Goal: Task Accomplishment & Management: Manage account settings

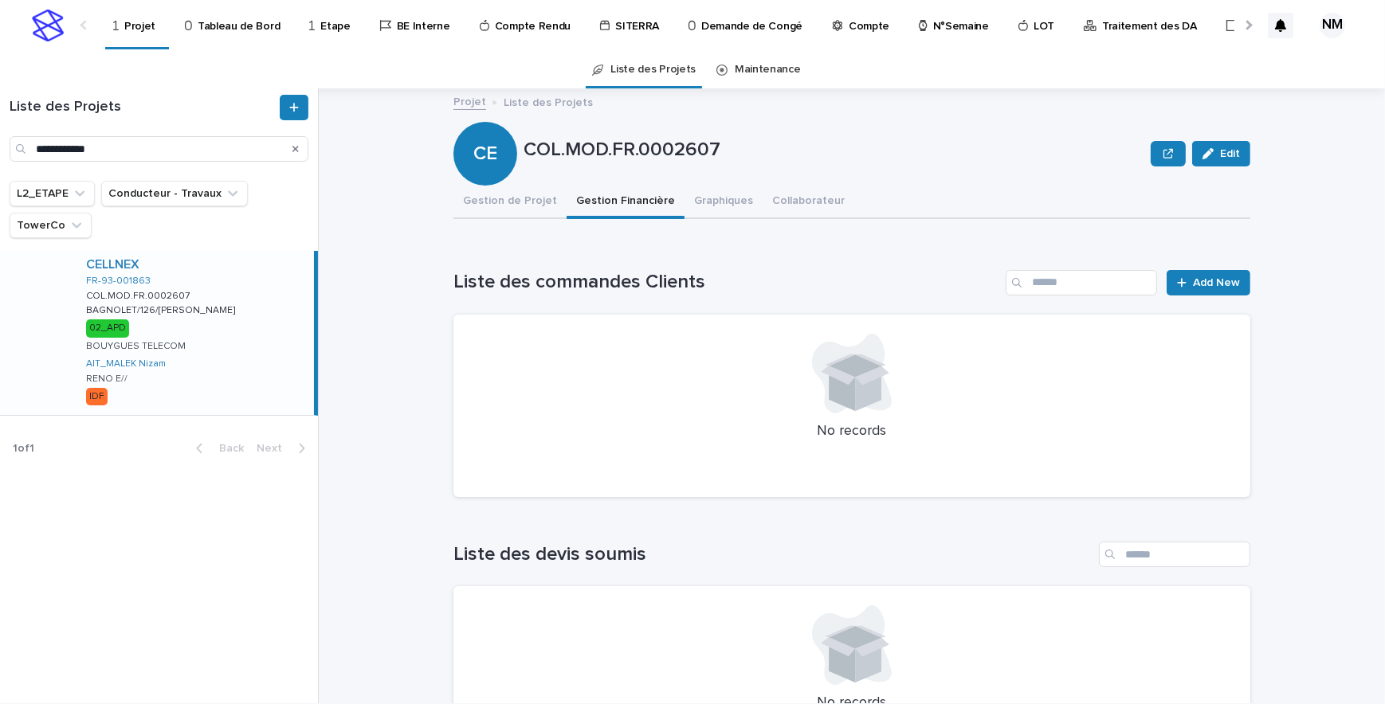
click at [892, 279] on h1 "Liste des commandes Clients" at bounding box center [726, 282] width 546 height 23
click at [492, 194] on button "Gestion de Projet" at bounding box center [509, 202] width 113 height 33
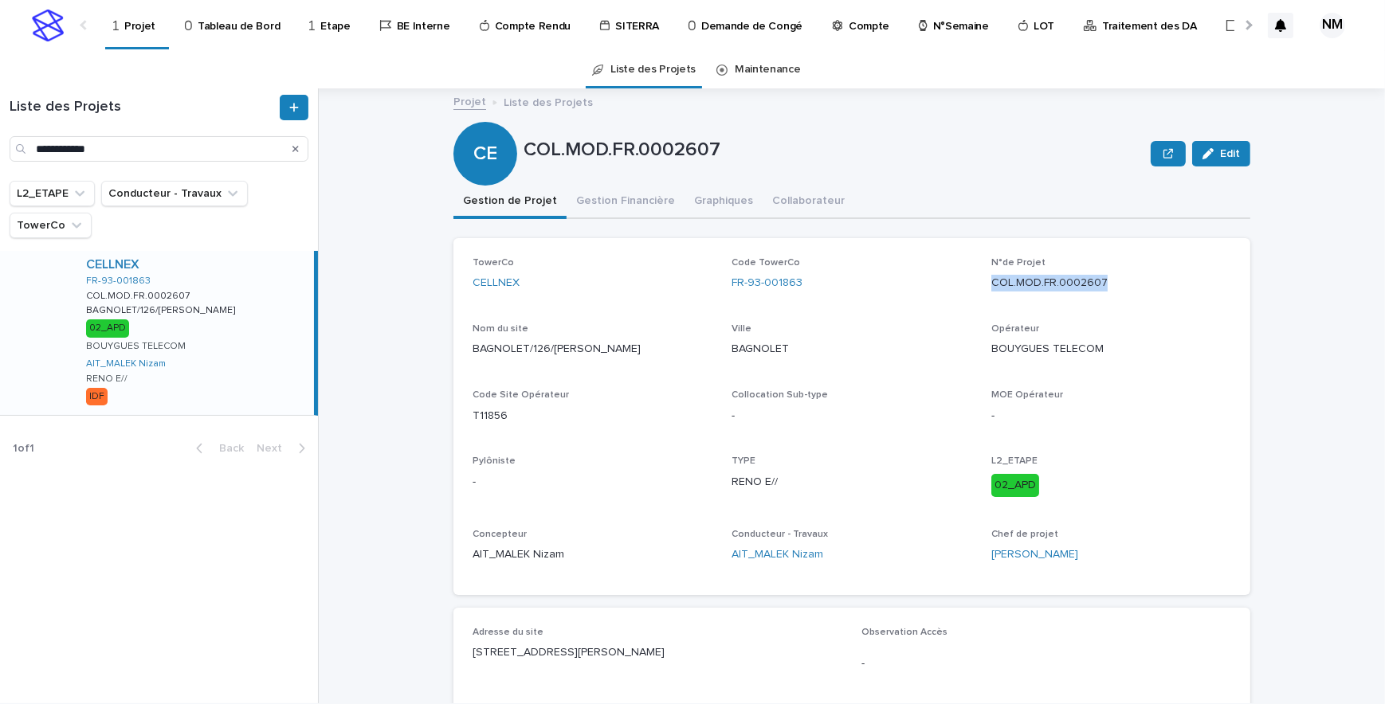
drag, startPoint x: 1113, startPoint y: 284, endPoint x: 983, endPoint y: 287, distance: 129.9
click at [983, 287] on div "TowerCo CELLNEX Code TowerCo FR-93-001863 N°de Projet COL.MOD.FR.0002607 Nom du…" at bounding box center [851, 416] width 758 height 319
copy p "COL.MOD.FR.0002607"
click at [617, 198] on button "Gestion Financière" at bounding box center [625, 202] width 118 height 33
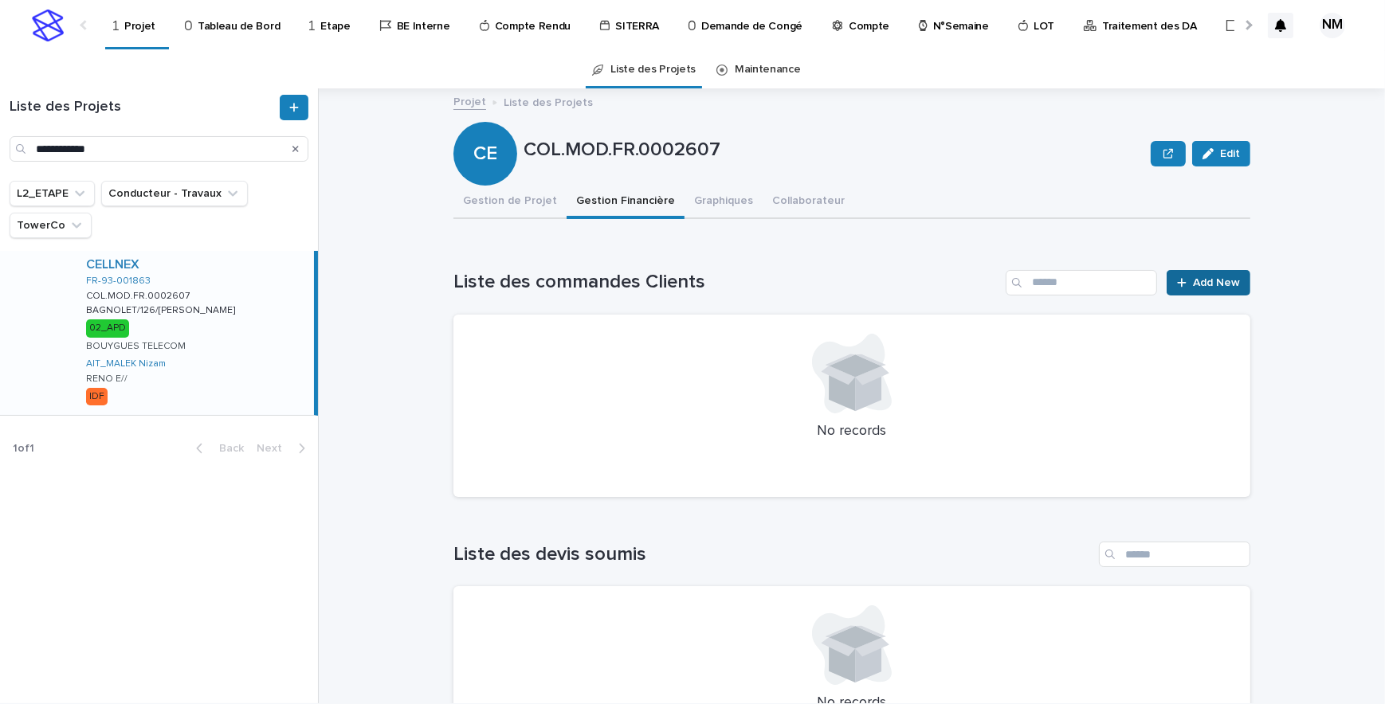
click at [1201, 284] on span "Add New" at bounding box center [1216, 282] width 47 height 11
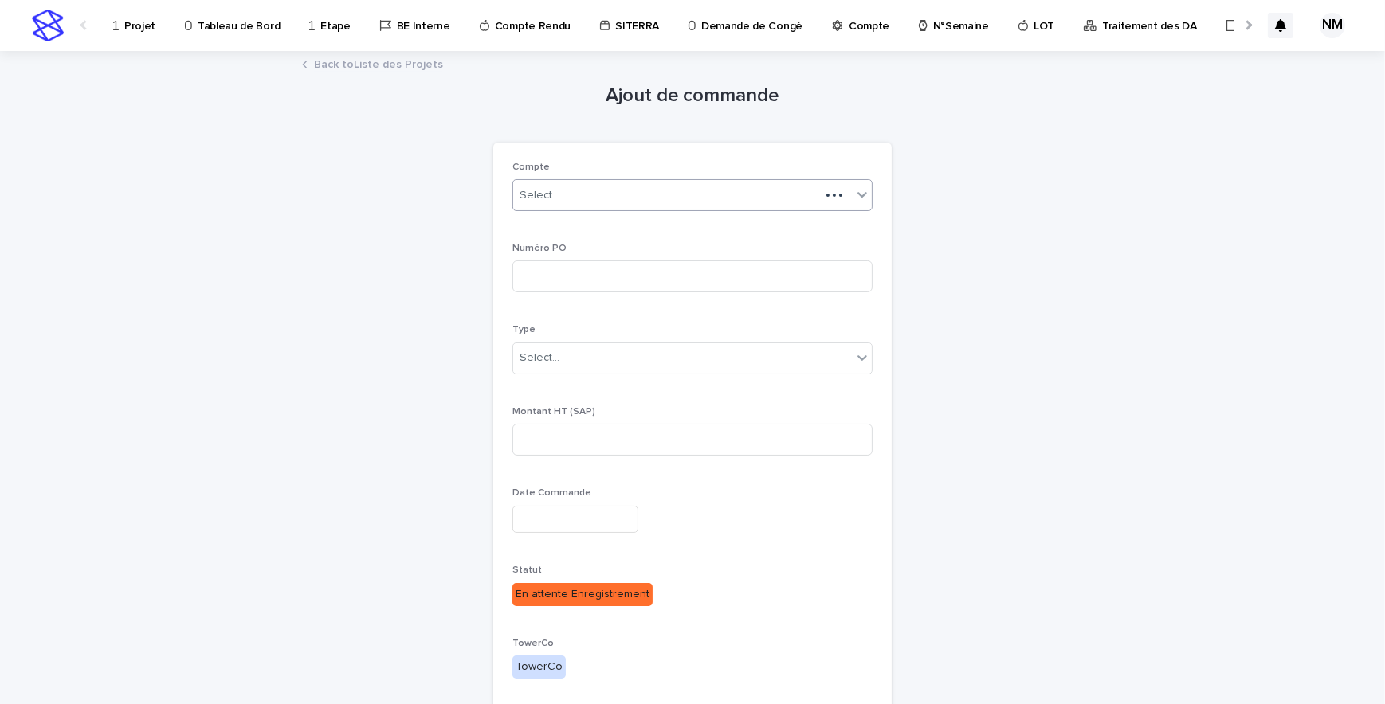
click at [701, 198] on div "Select..." at bounding box center [666, 195] width 307 height 26
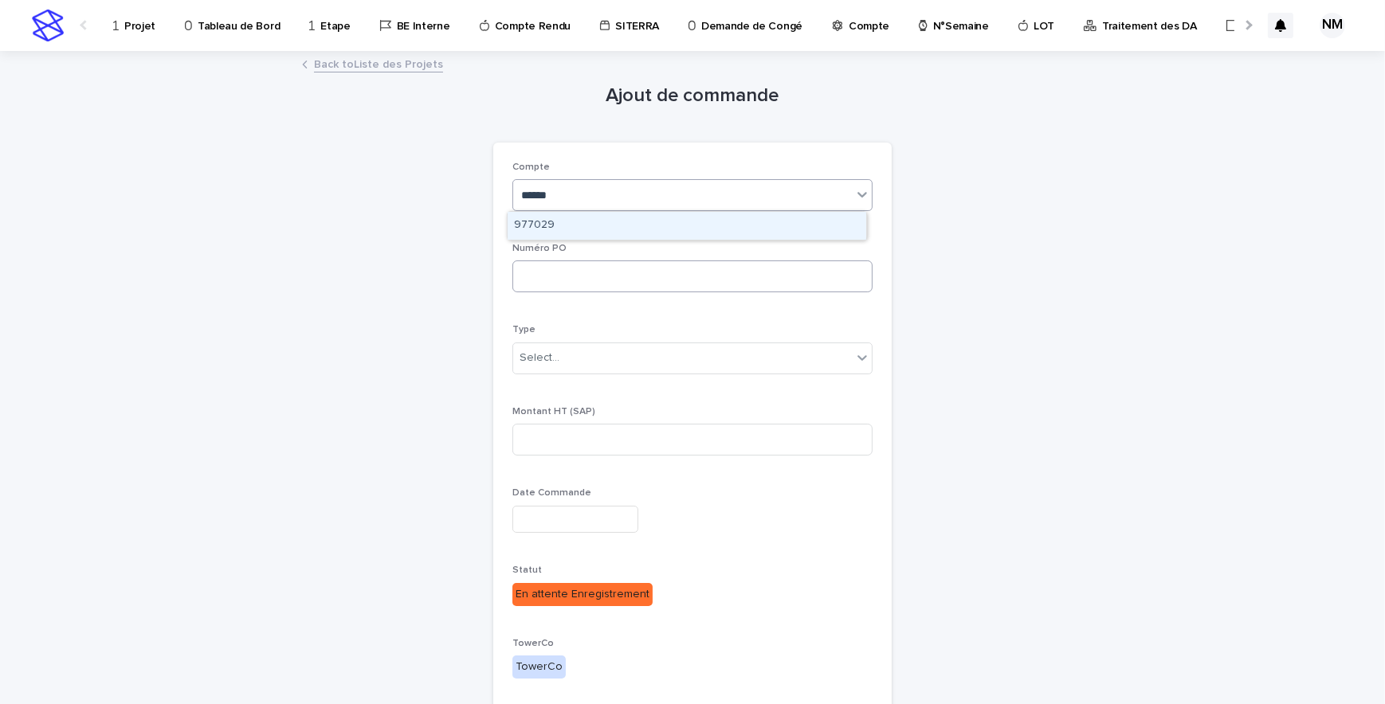
type input "******"
click at [625, 268] on input at bounding box center [692, 277] width 360 height 32
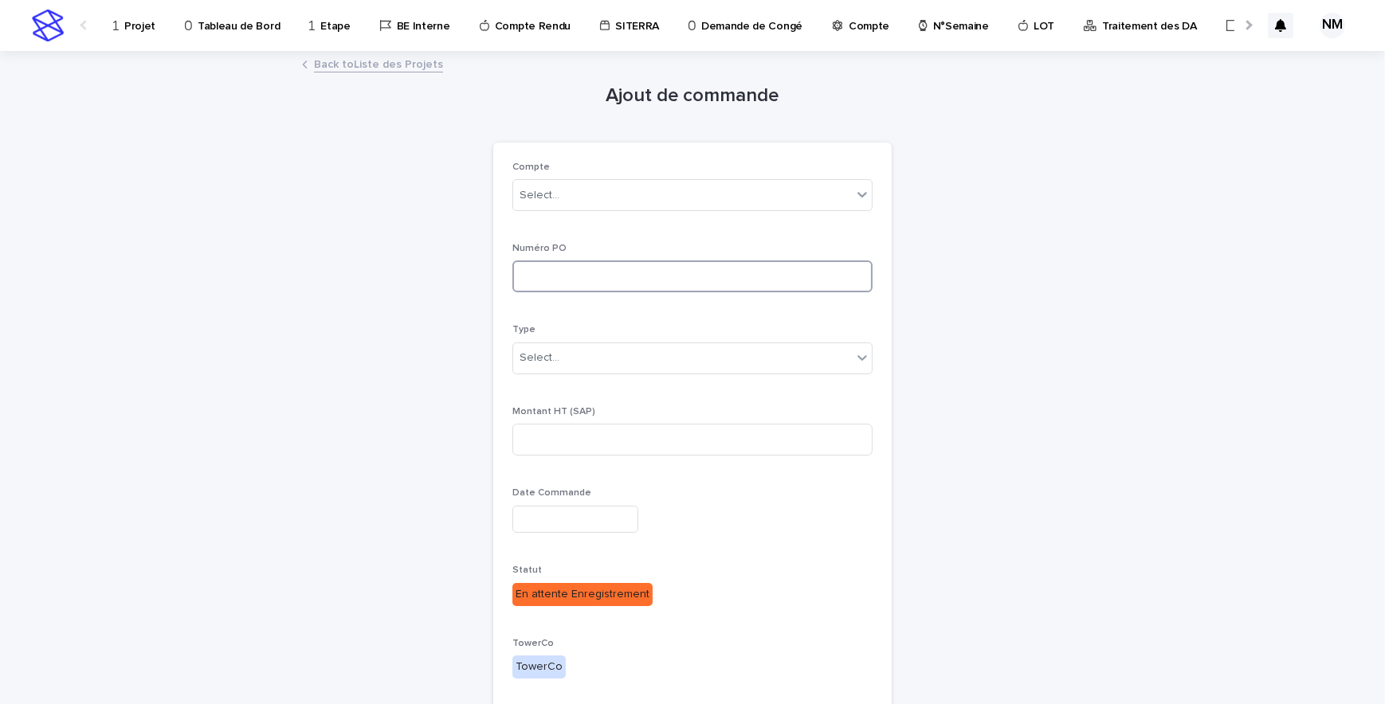
click at [617, 272] on input at bounding box center [692, 277] width 360 height 32
paste input "**********"
type input "**********"
click at [632, 345] on div "Select..." at bounding box center [682, 358] width 339 height 26
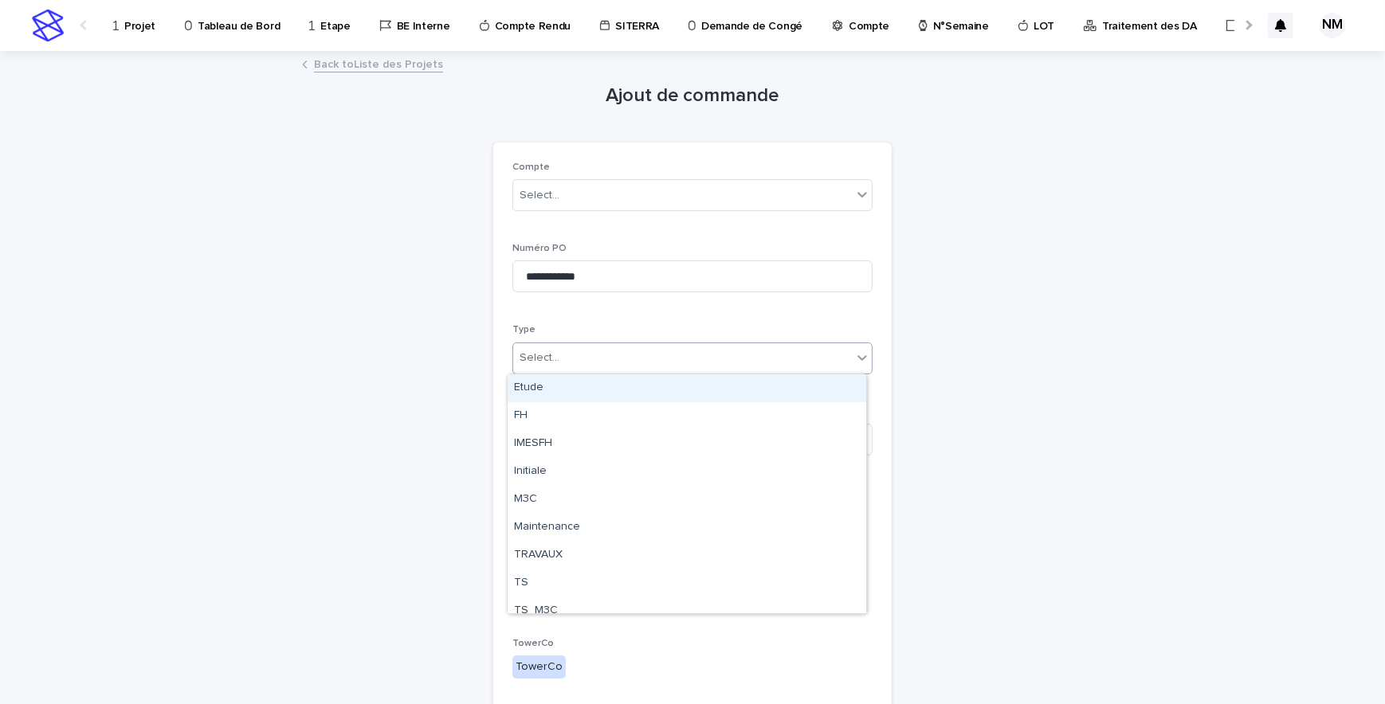
click at [569, 396] on div "Etude" at bounding box center [686, 388] width 359 height 28
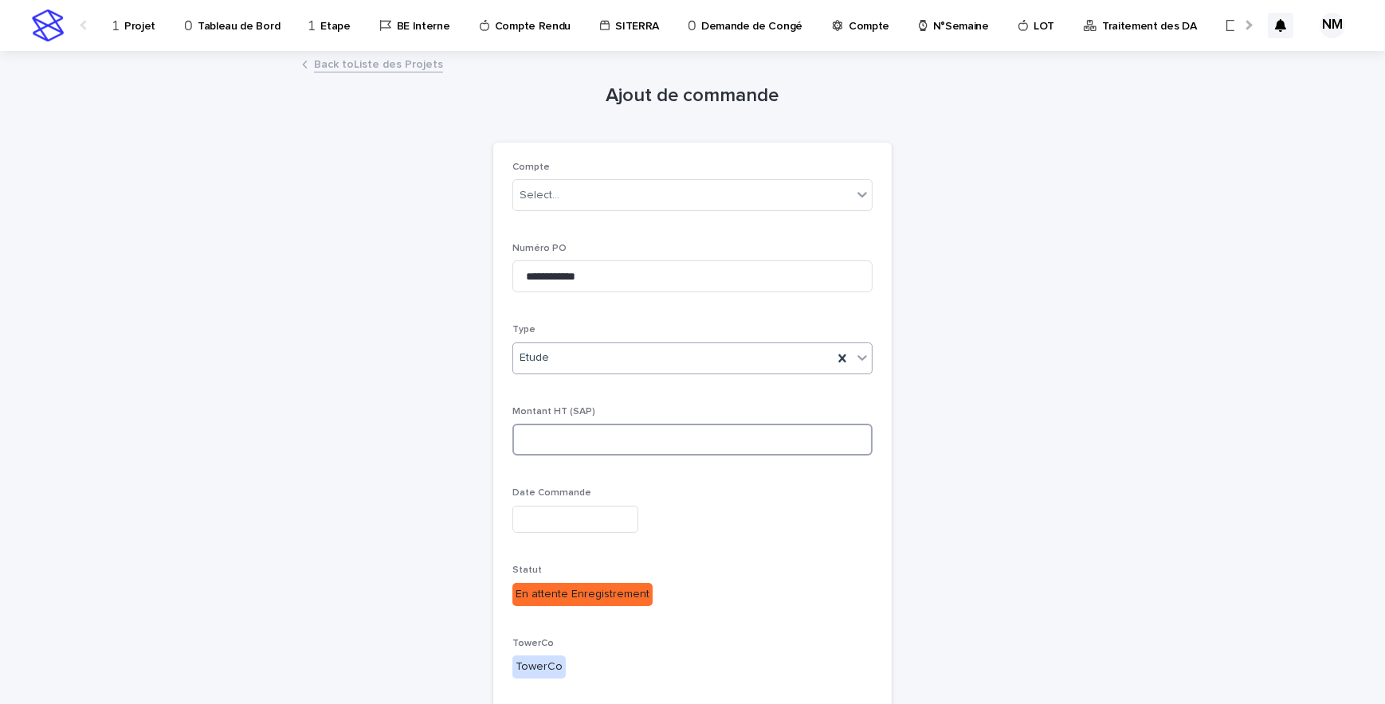
click at [594, 437] on input at bounding box center [692, 440] width 360 height 32
type input "****"
click at [570, 533] on div "Date Commande" at bounding box center [692, 517] width 360 height 58
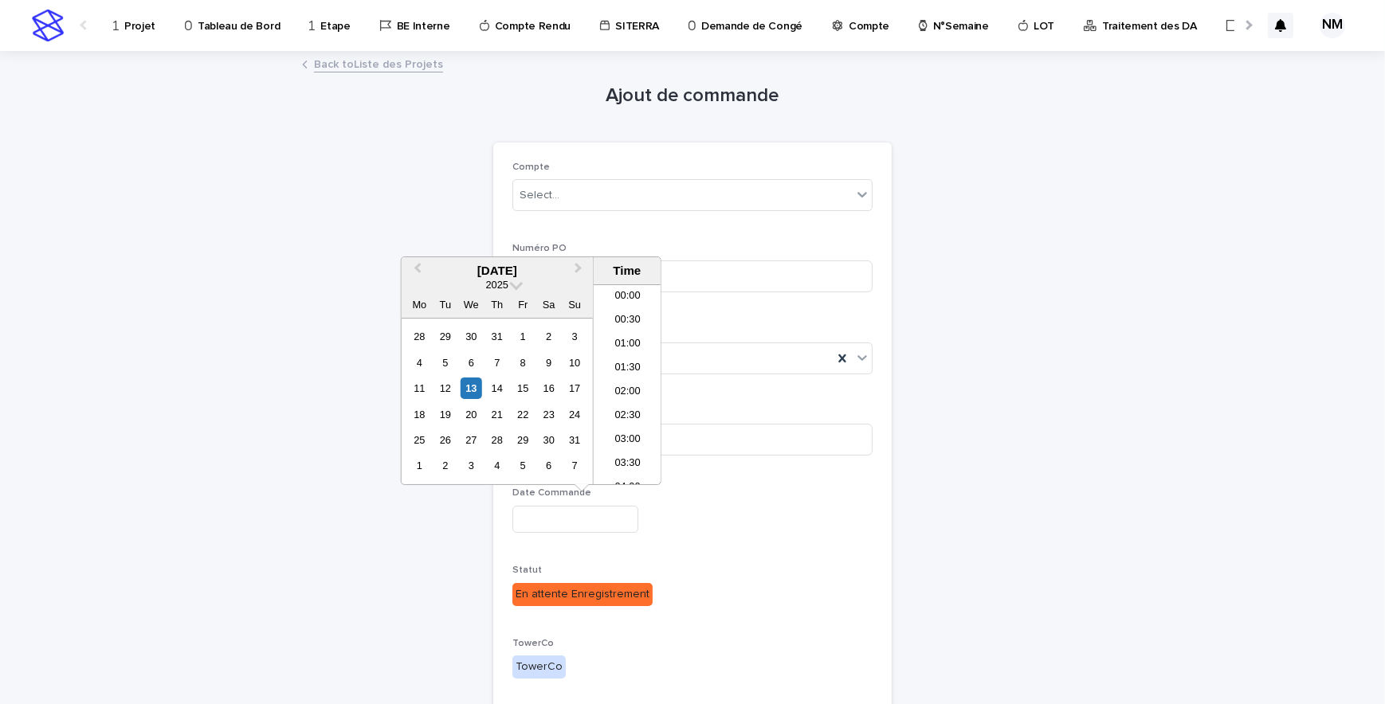
click at [571, 515] on input "text" at bounding box center [575, 520] width 126 height 28
click at [476, 378] on div "13" at bounding box center [471, 389] width 22 height 22
click at [628, 307] on li "17:30" at bounding box center [628, 313] width 68 height 24
type input "**********"
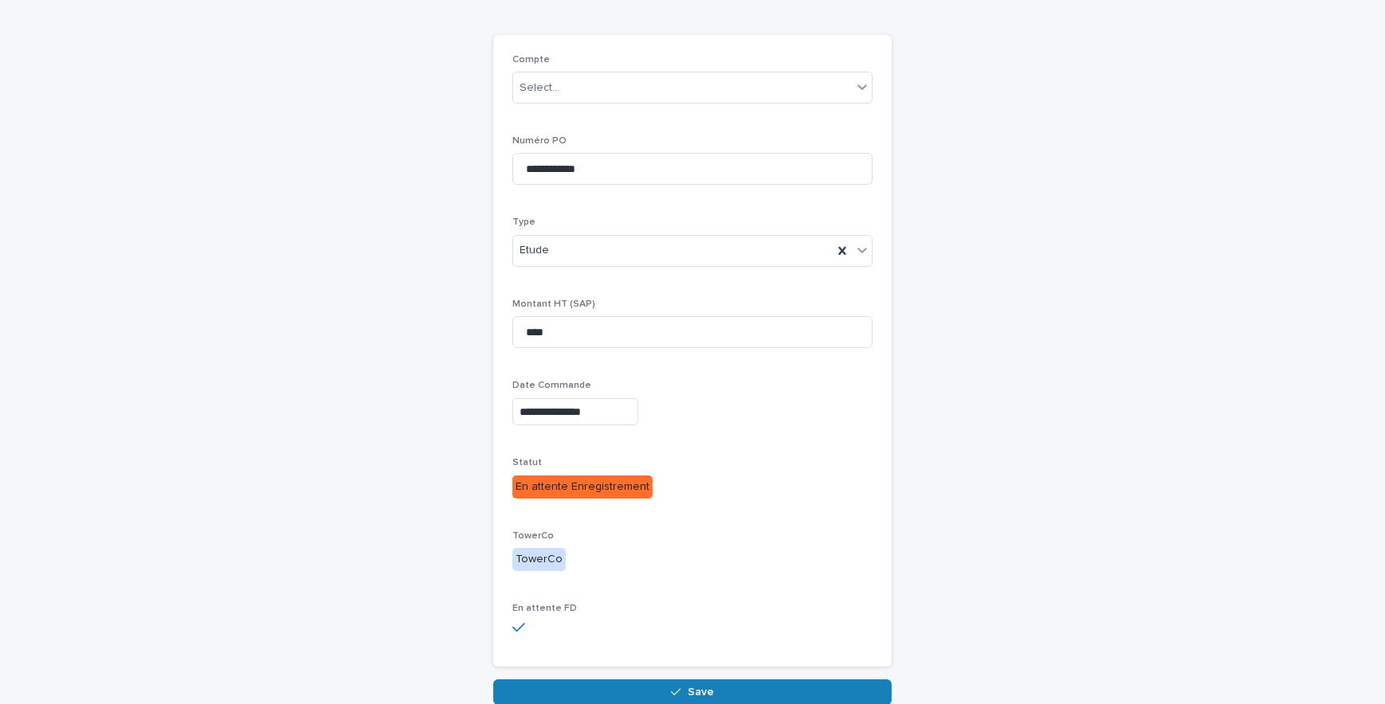
scroll to position [187, 0]
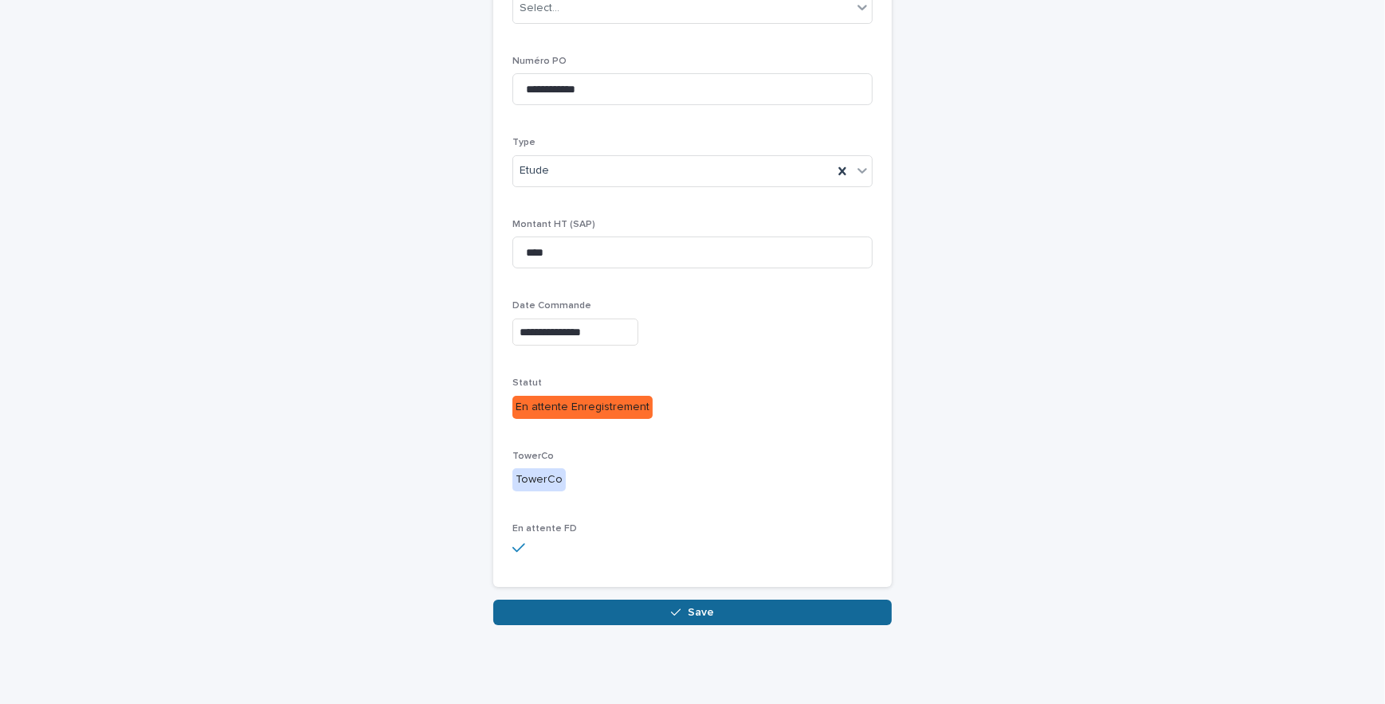
click at [821, 615] on button "Save" at bounding box center [692, 612] width 398 height 25
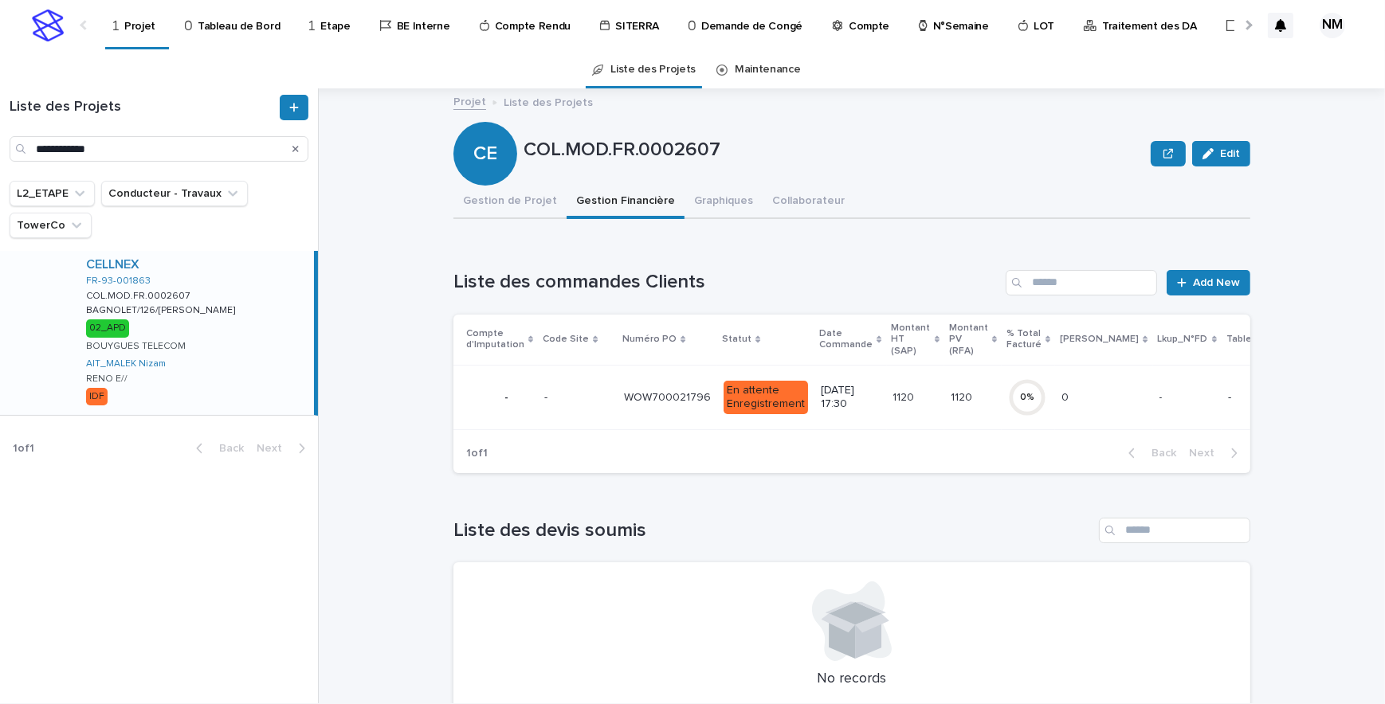
click at [578, 389] on div "- -" at bounding box center [577, 398] width 67 height 26
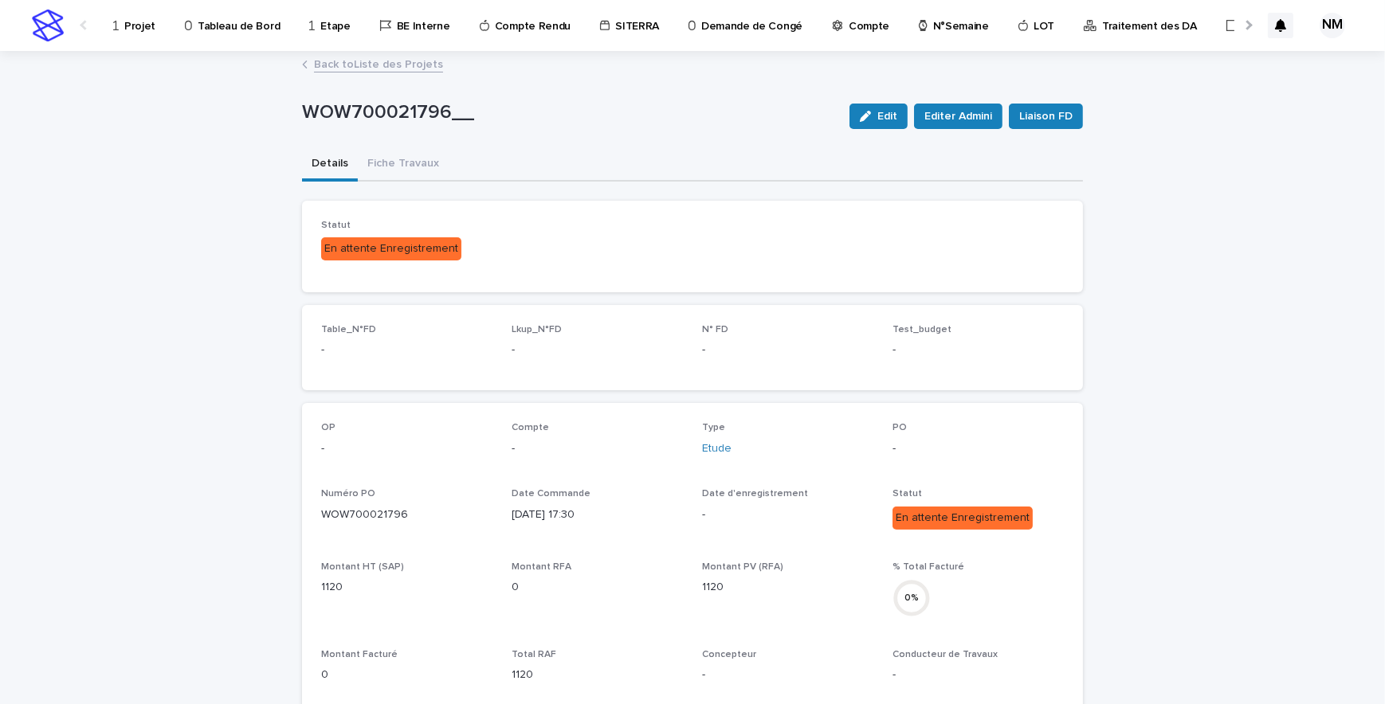
click at [327, 60] on link "Back to Liste des Projets" at bounding box center [378, 63] width 129 height 18
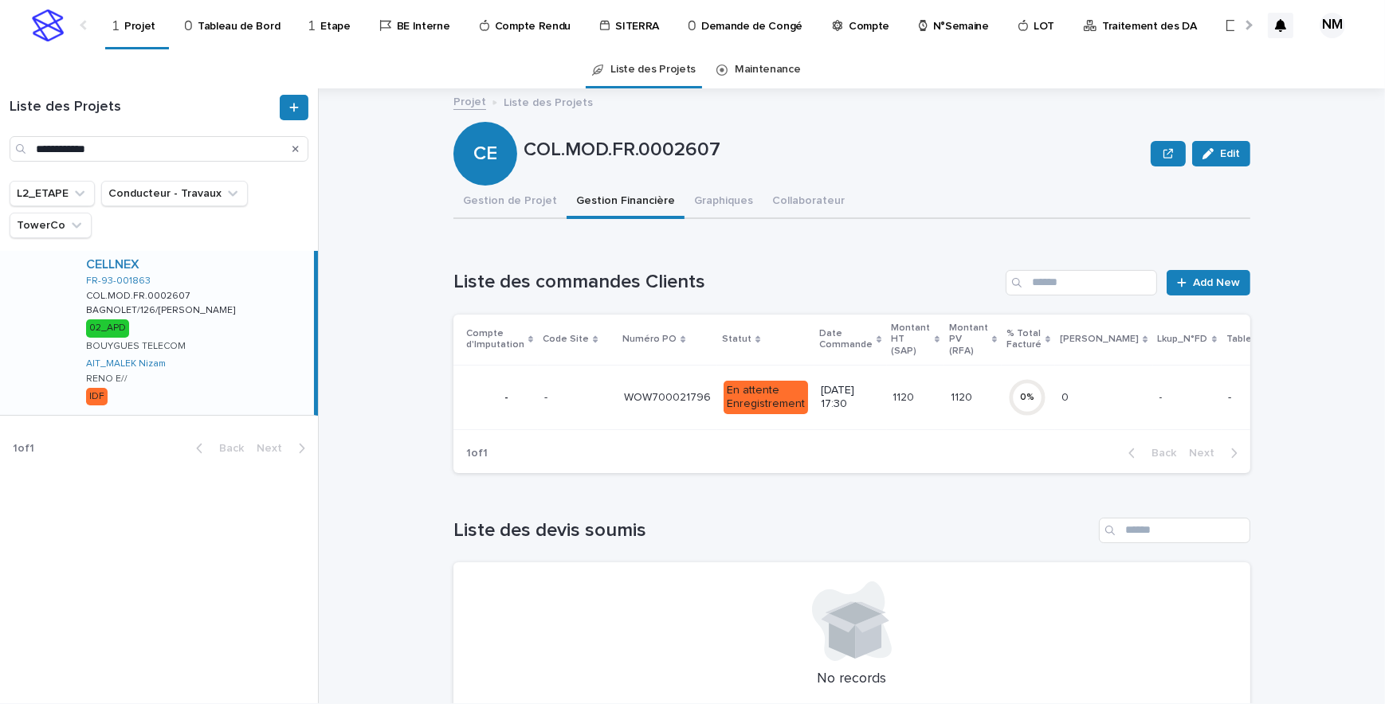
click at [666, 406] on div "WOW700021796 WOW700021796" at bounding box center [667, 398] width 87 height 26
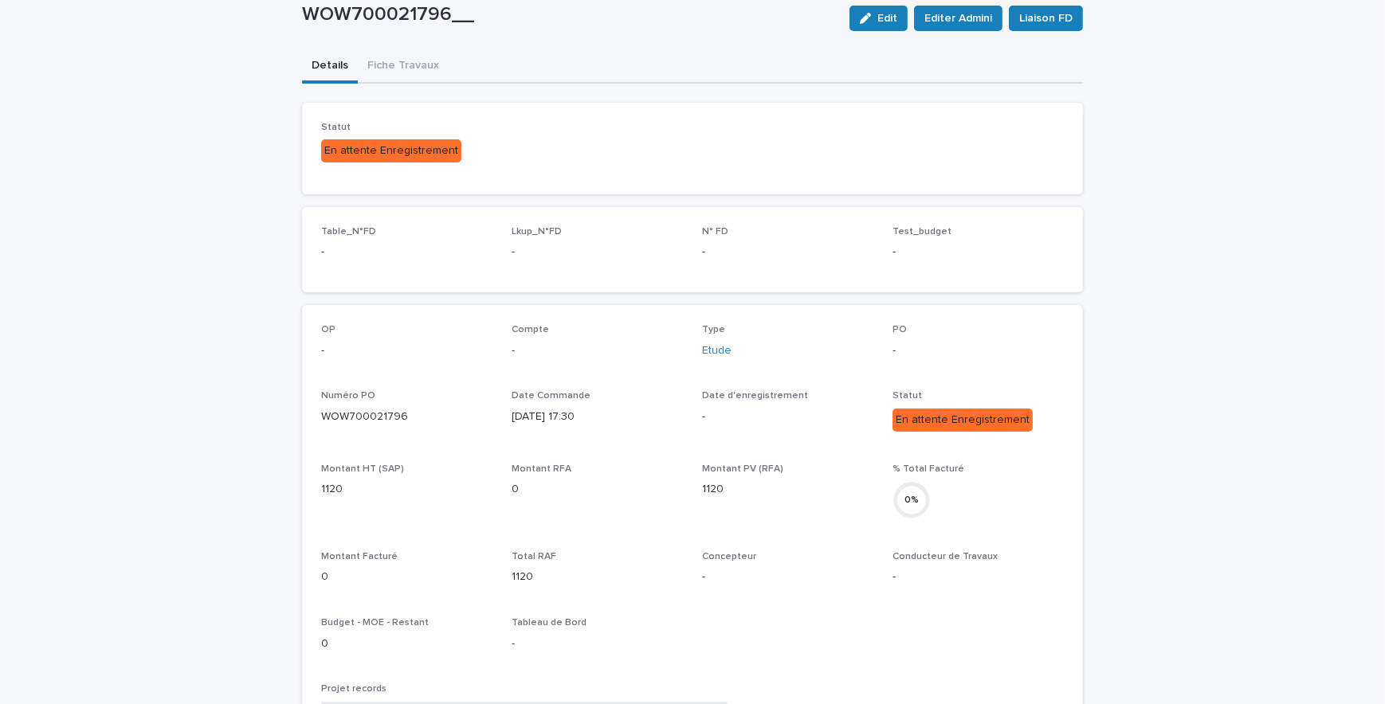
scroll to position [72, 0]
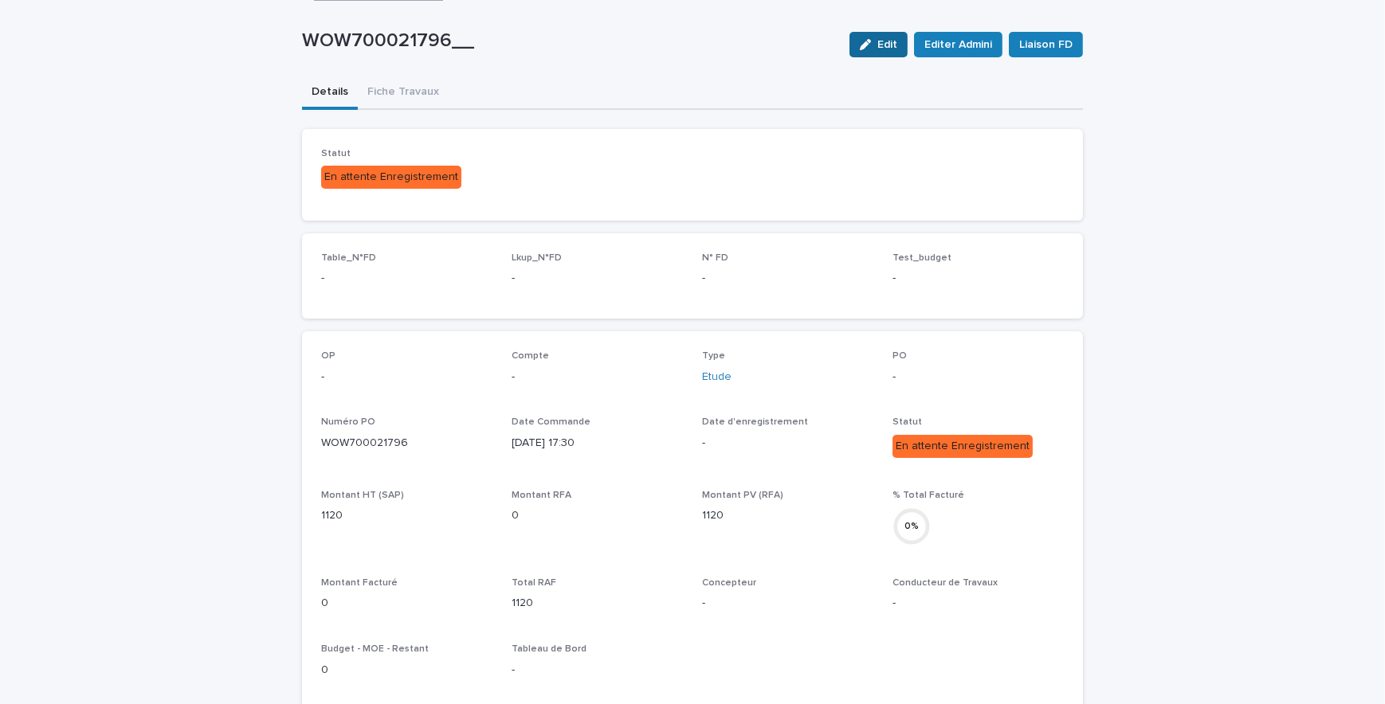
click at [884, 44] on span "Edit" at bounding box center [887, 44] width 20 height 11
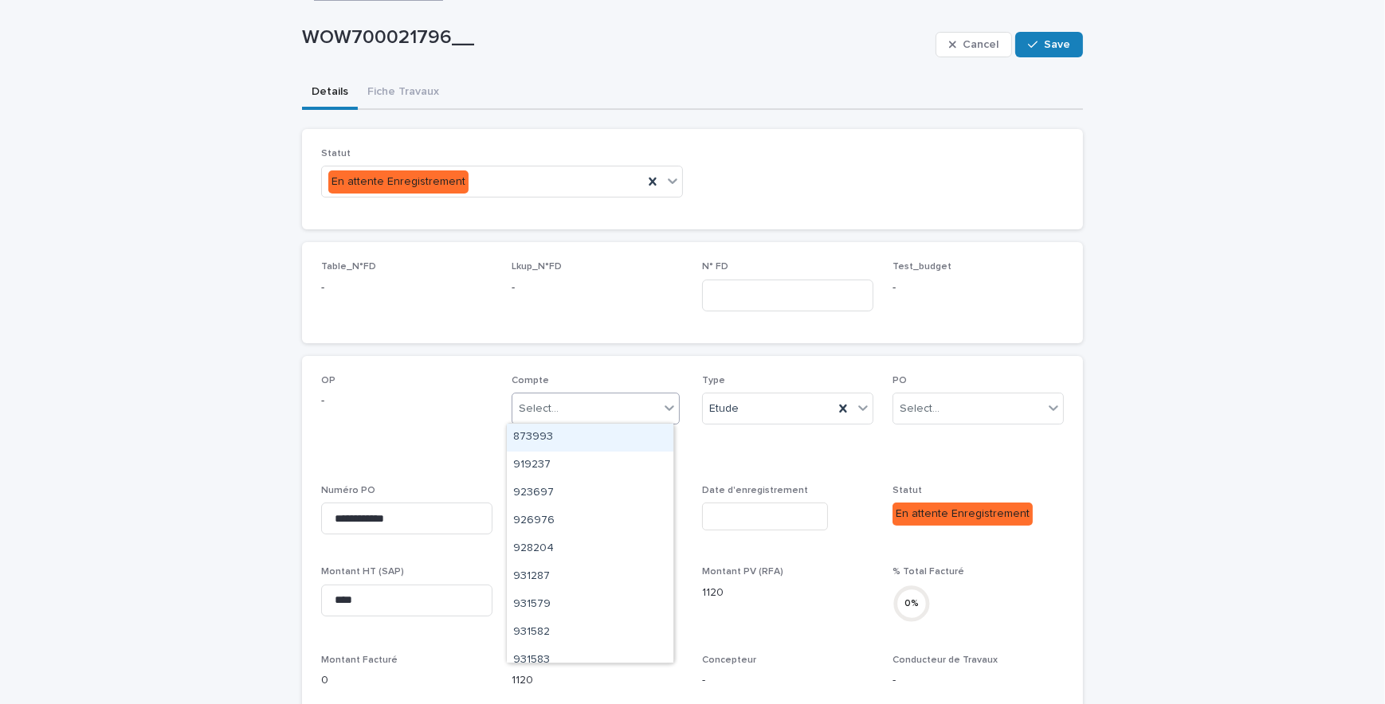
click at [614, 410] on div "Select..." at bounding box center [585, 409] width 147 height 26
type input "******"
click at [600, 433] on div "977029" at bounding box center [590, 438] width 167 height 28
click at [1056, 47] on span "Save" at bounding box center [1057, 44] width 26 height 11
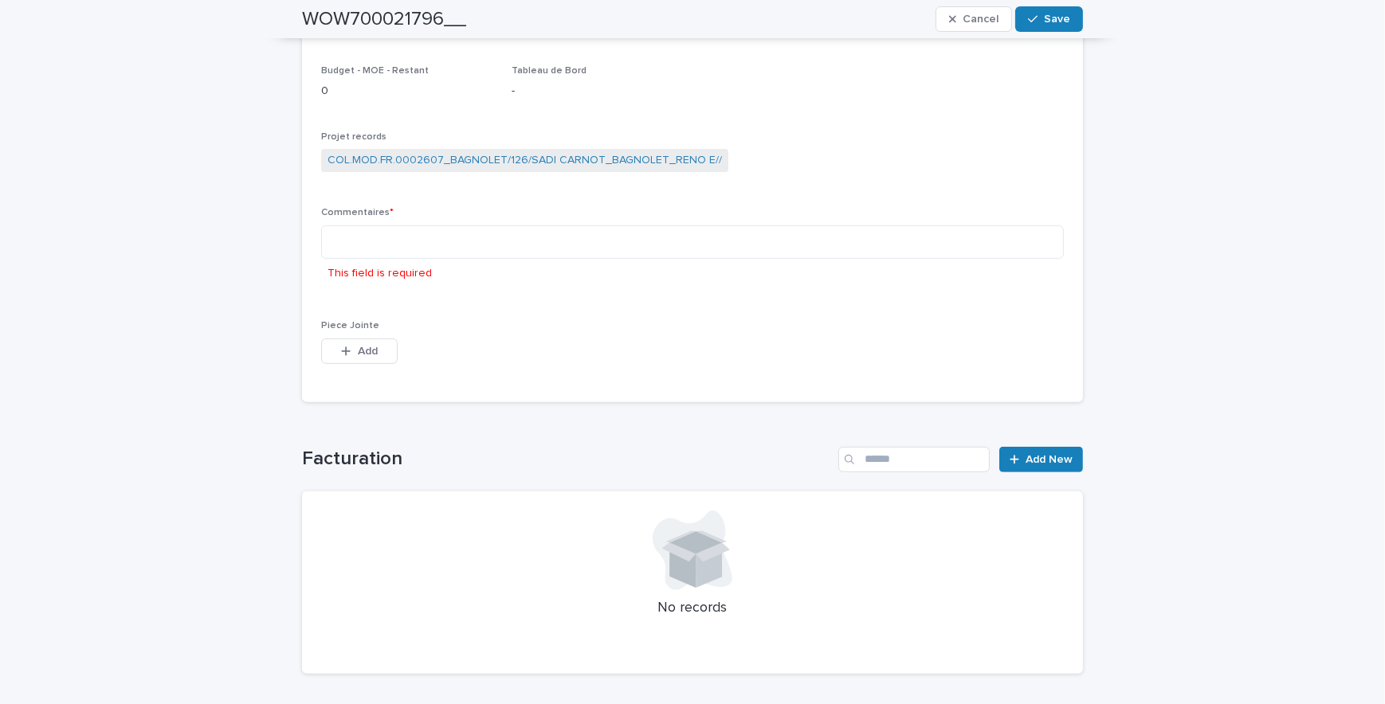
scroll to position [716, 0]
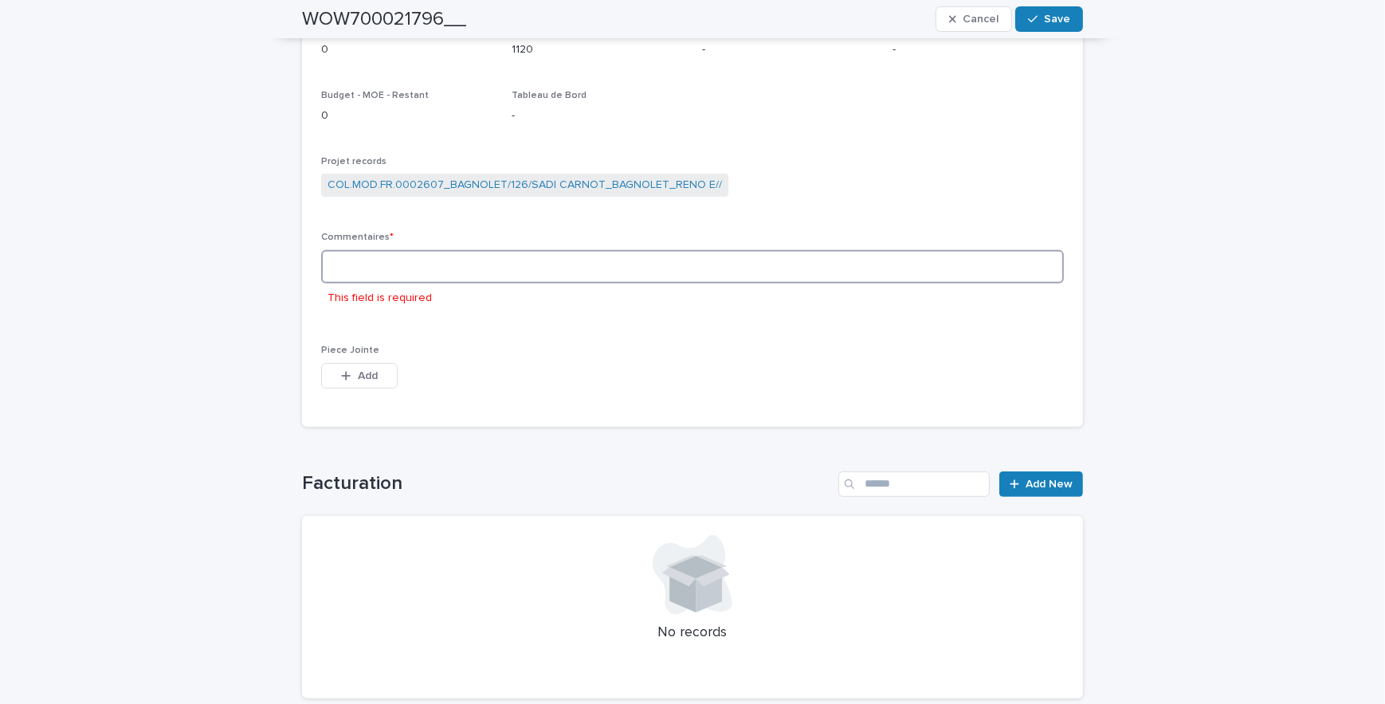
click at [419, 261] on textarea at bounding box center [692, 267] width 742 height 34
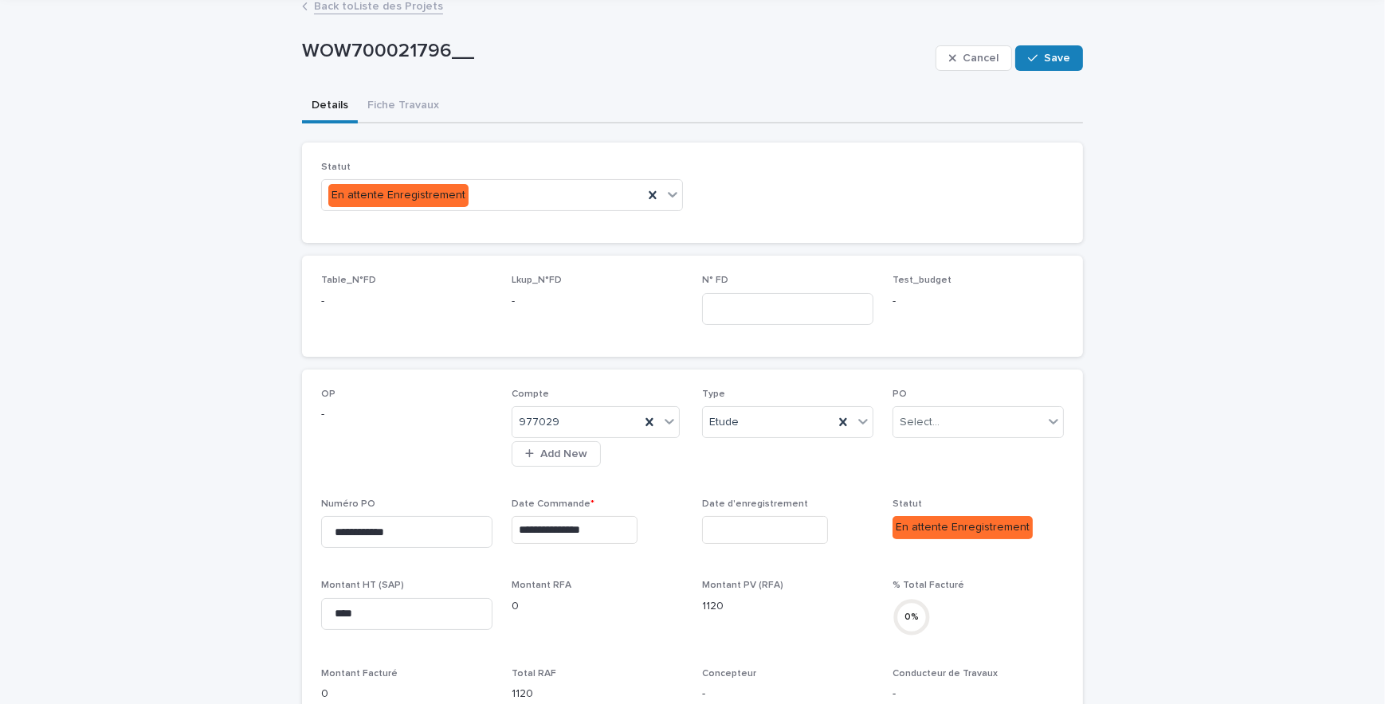
scroll to position [0, 0]
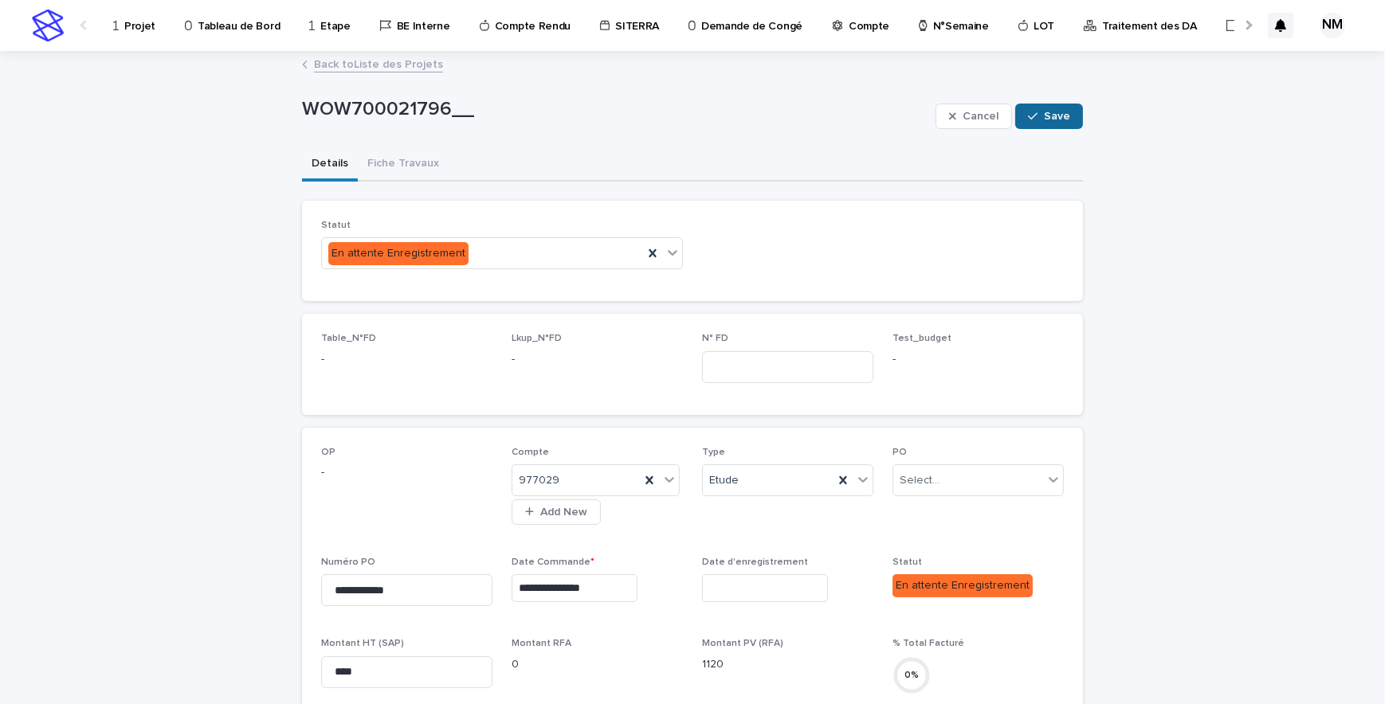
type textarea "**********"
click at [1064, 120] on span "Save" at bounding box center [1057, 116] width 26 height 11
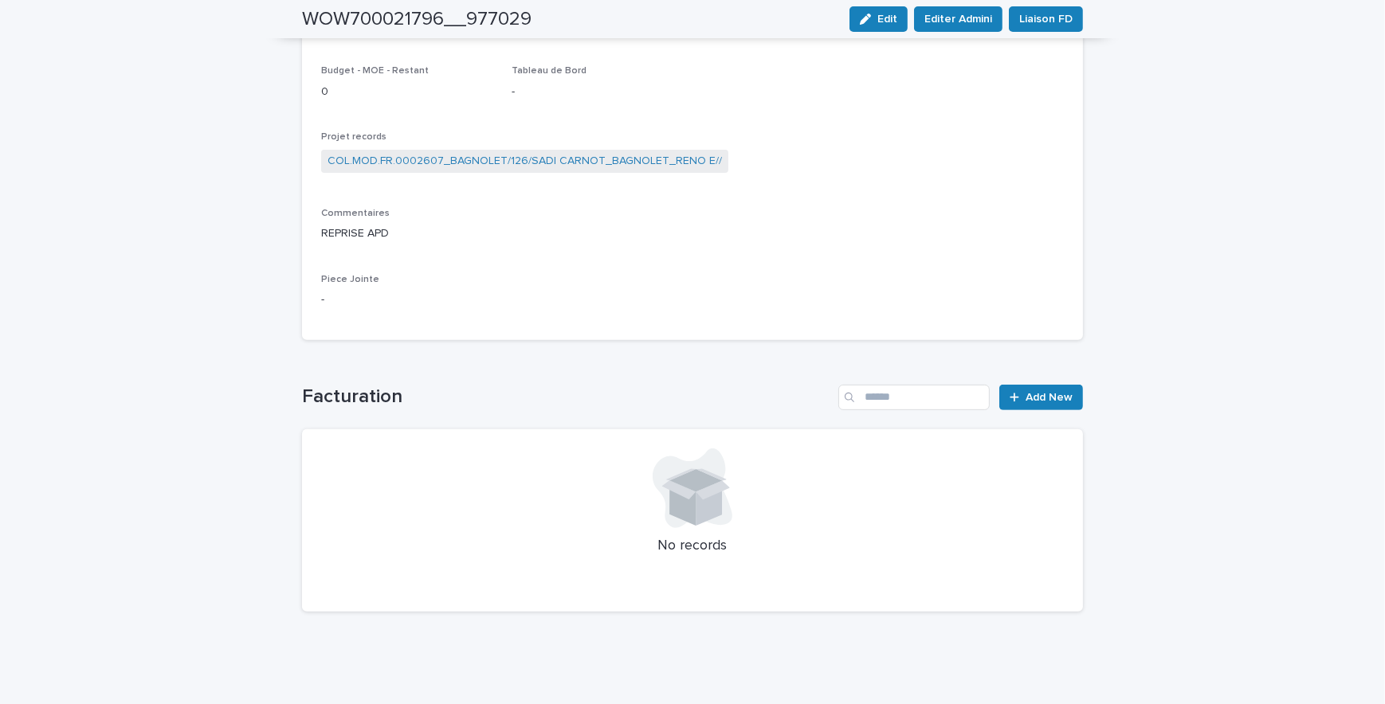
scroll to position [360, 0]
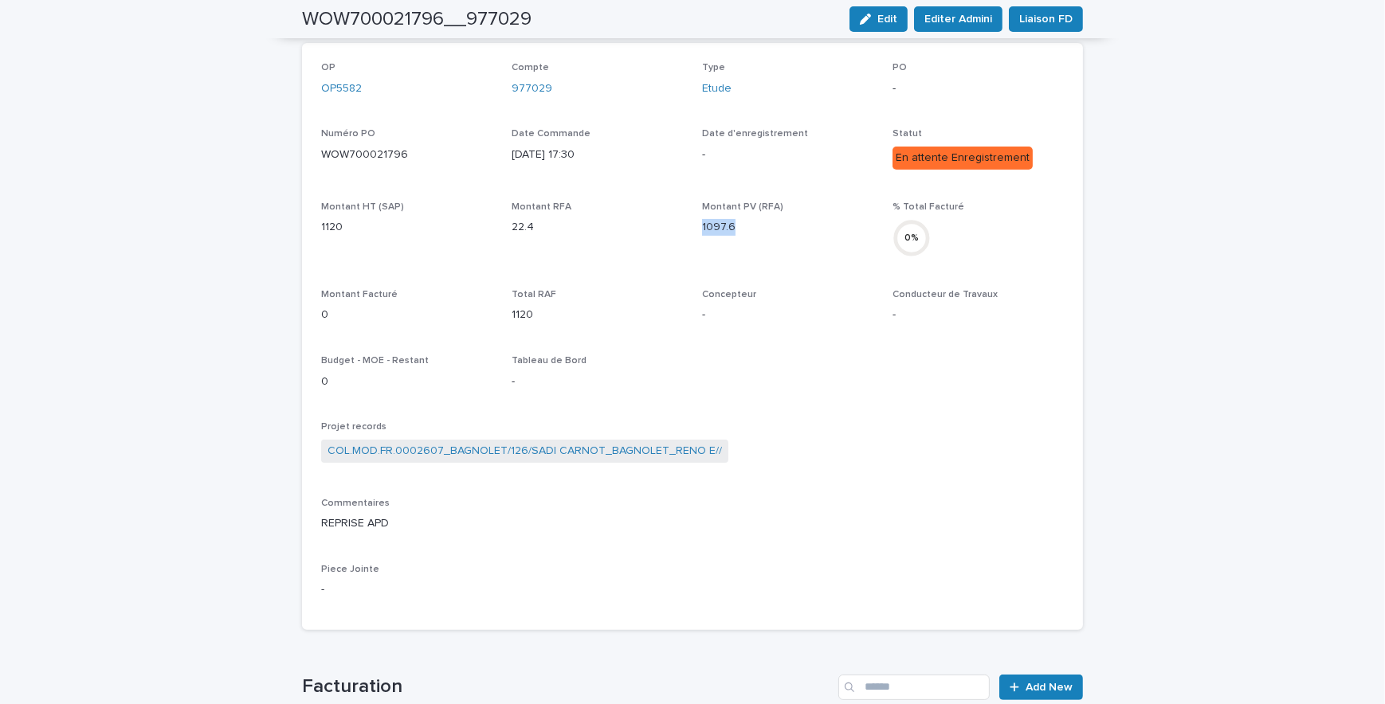
drag, startPoint x: 742, startPoint y: 218, endPoint x: 692, endPoint y: 229, distance: 51.2
click at [692, 229] on div "OP OP5582 Compte 977029 Type Etude PO - Numéro PO WOW700021796 Date Commande 13…" at bounding box center [692, 336] width 742 height 549
copy p "1097.6"
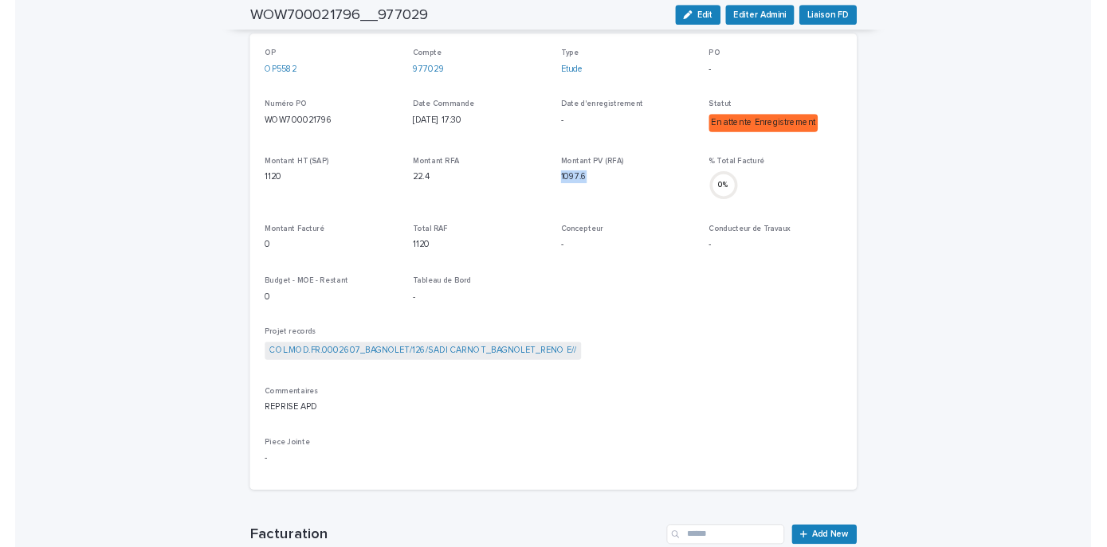
scroll to position [0, 0]
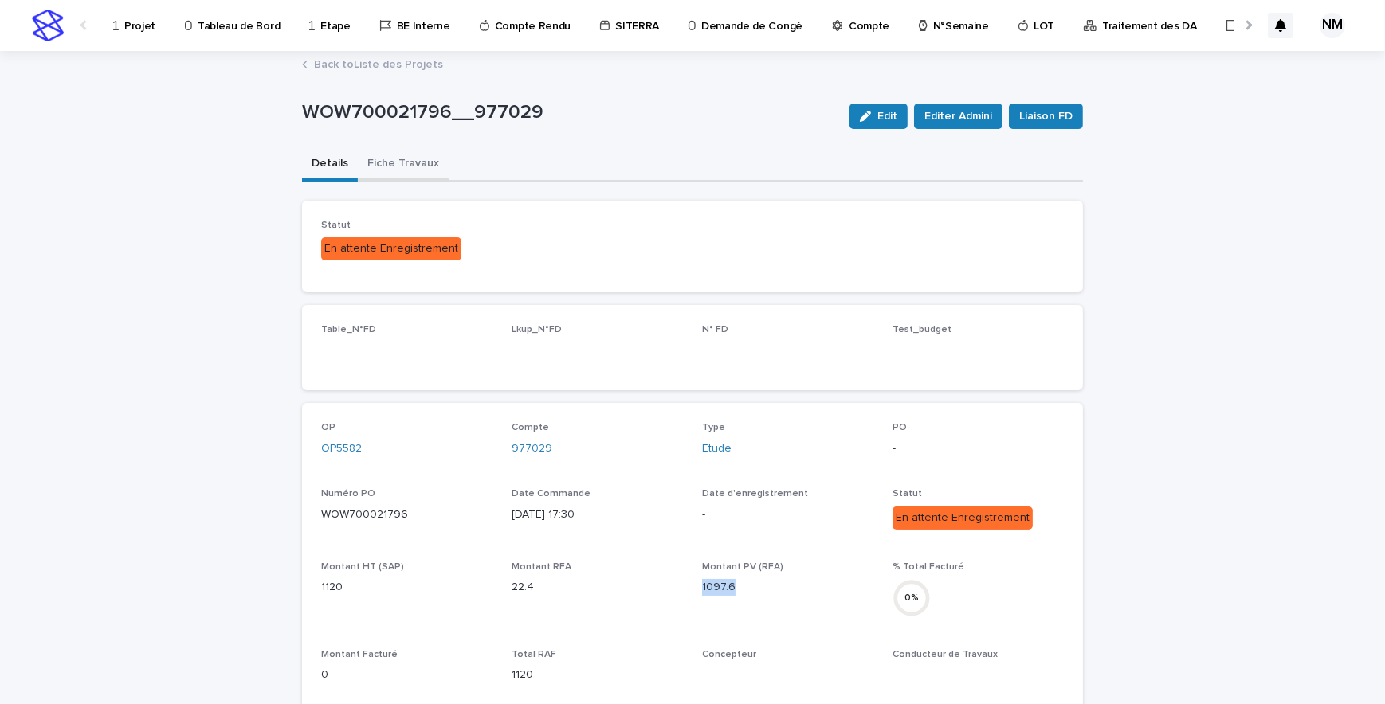
click at [402, 162] on button "Fiche Travaux" at bounding box center [403, 164] width 91 height 33
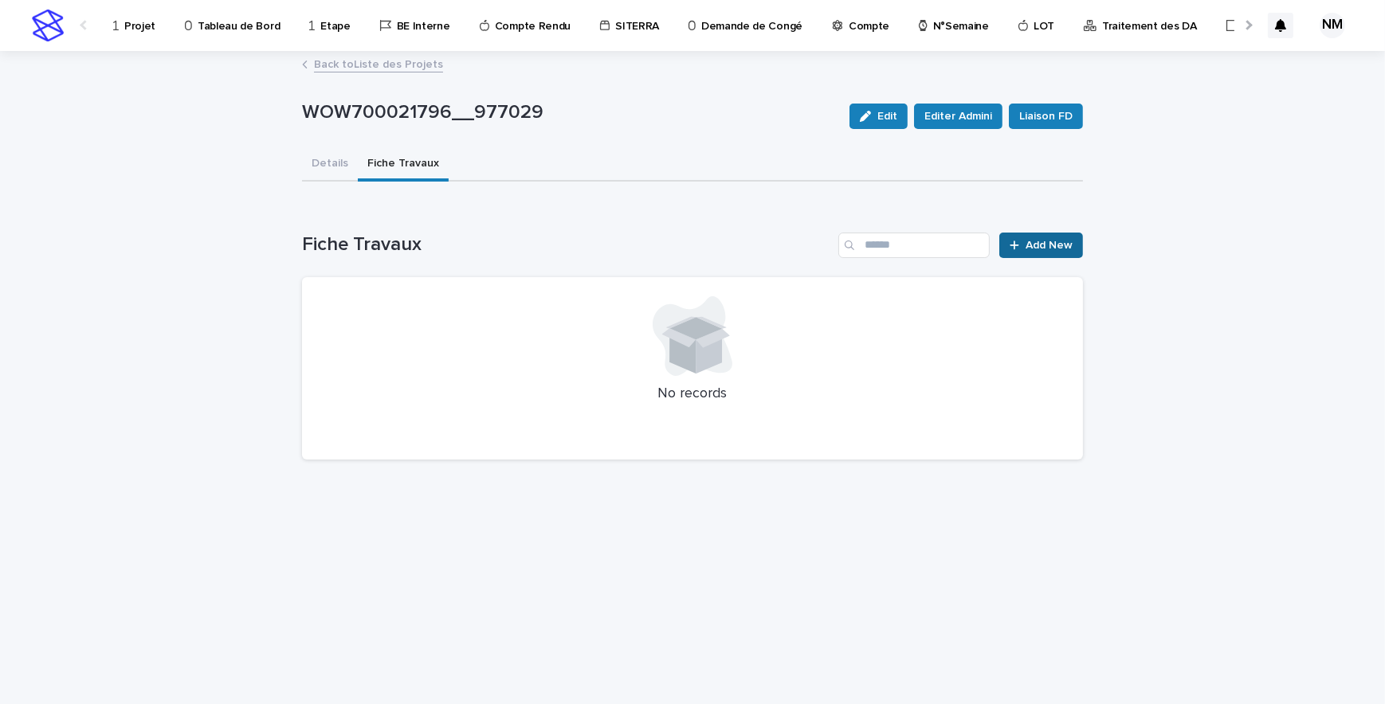
click at [1028, 240] on span "Add New" at bounding box center [1048, 245] width 47 height 11
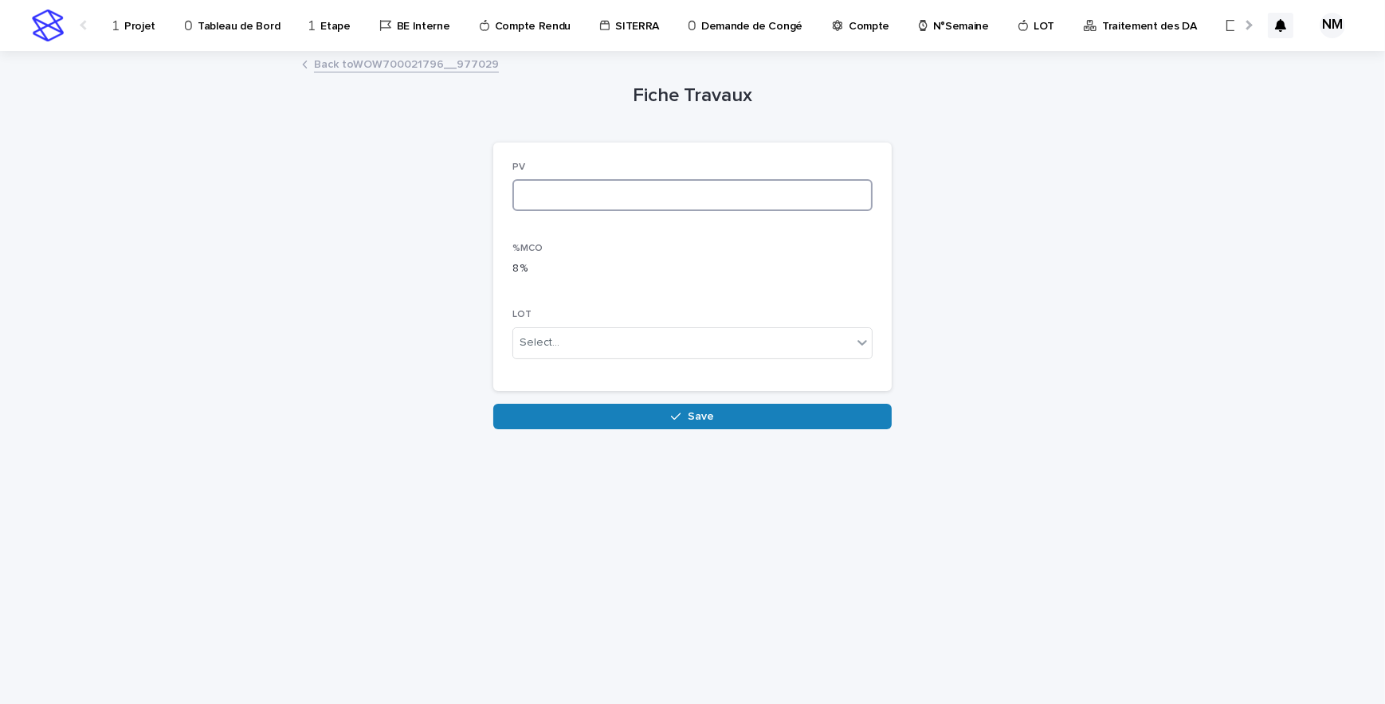
click at [554, 187] on input at bounding box center [692, 195] width 360 height 32
paste input "******"
type input "******"
click at [709, 412] on span "Save" at bounding box center [701, 416] width 26 height 11
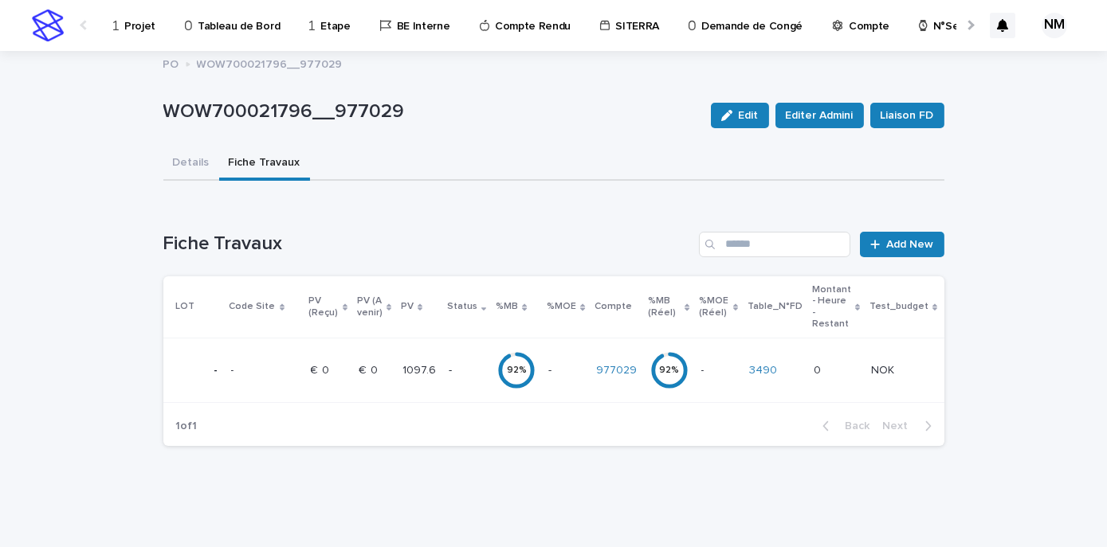
click at [711, 378] on div "- -" at bounding box center [718, 371] width 35 height 26
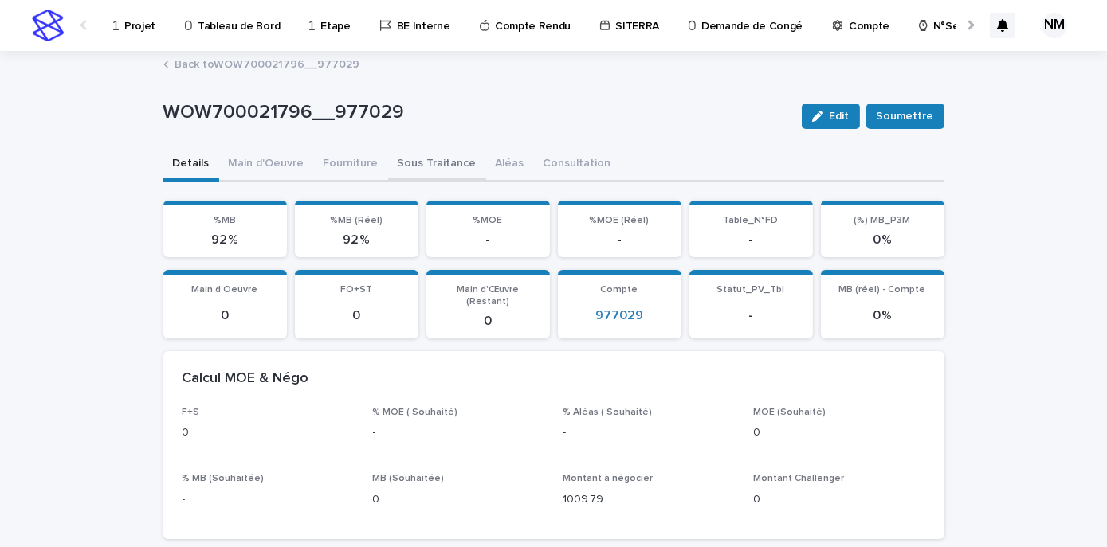
click at [416, 165] on button "Sous Traitance" at bounding box center [437, 164] width 98 height 33
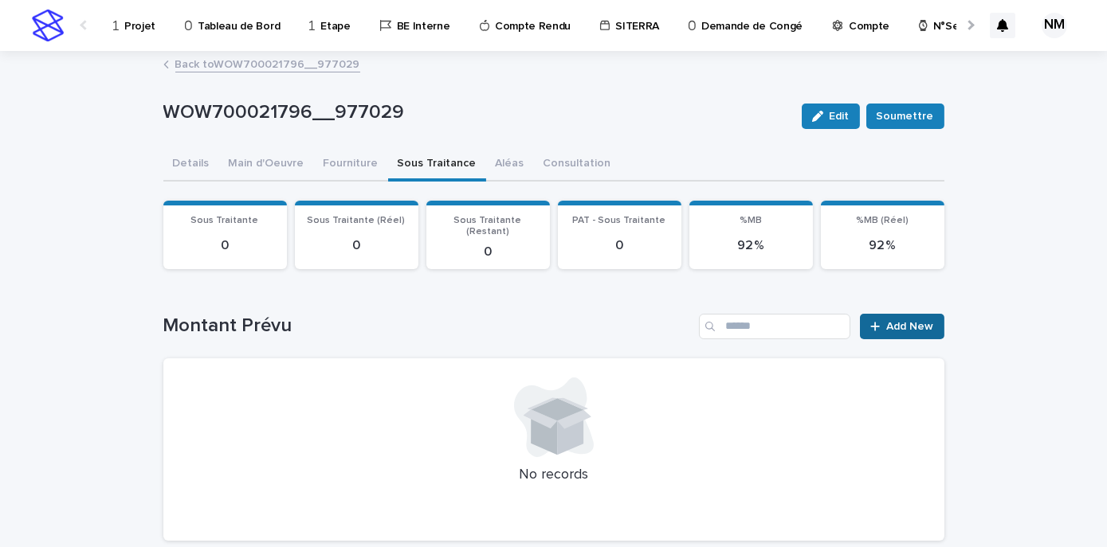
click at [900, 321] on span "Add New" at bounding box center [910, 326] width 47 height 11
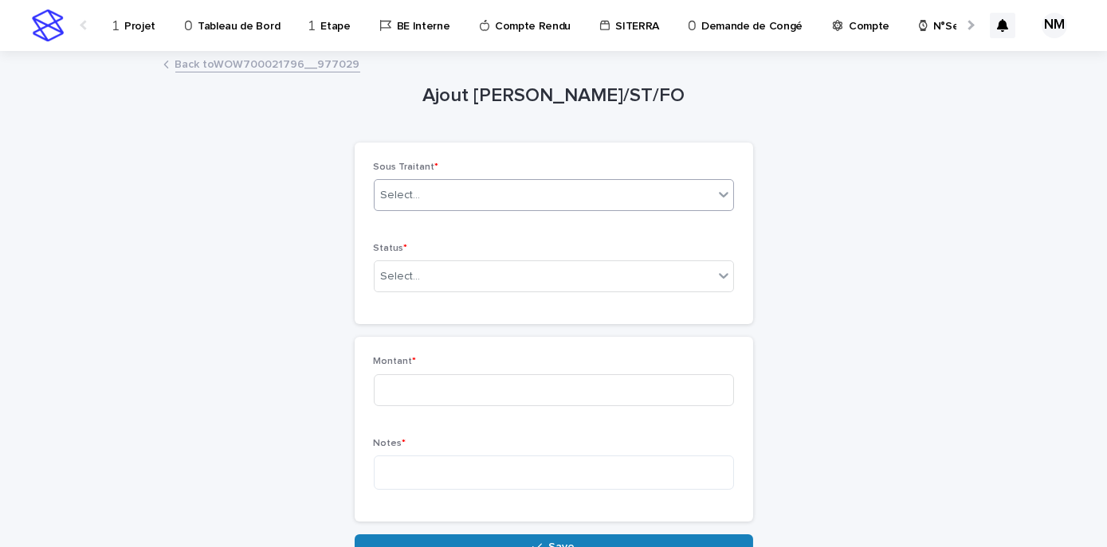
click at [472, 198] on div "Select..." at bounding box center [543, 195] width 339 height 26
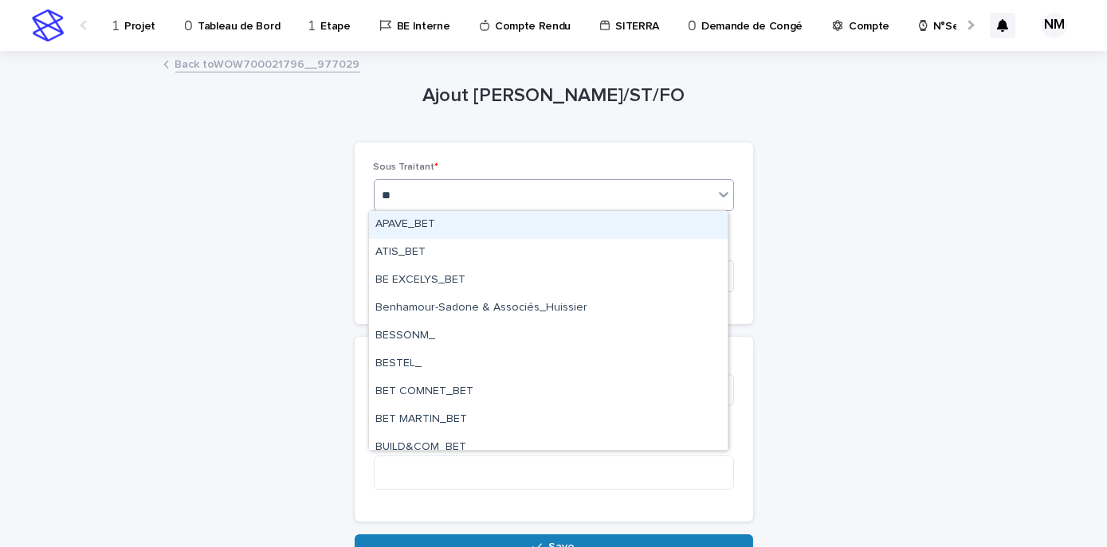
type input "***"
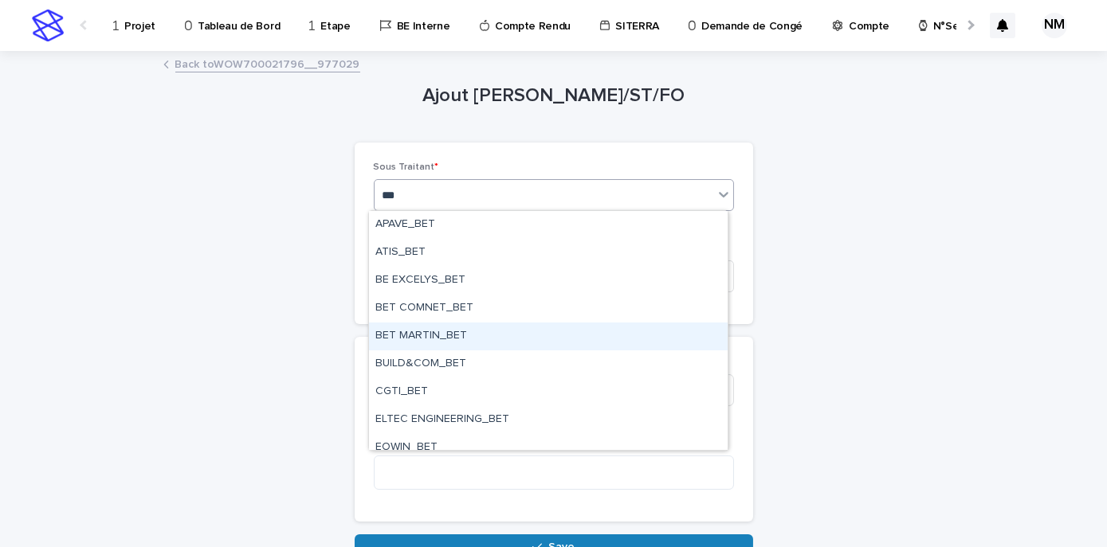
click at [432, 337] on div "BET MARTIN_BET" at bounding box center [548, 337] width 359 height 28
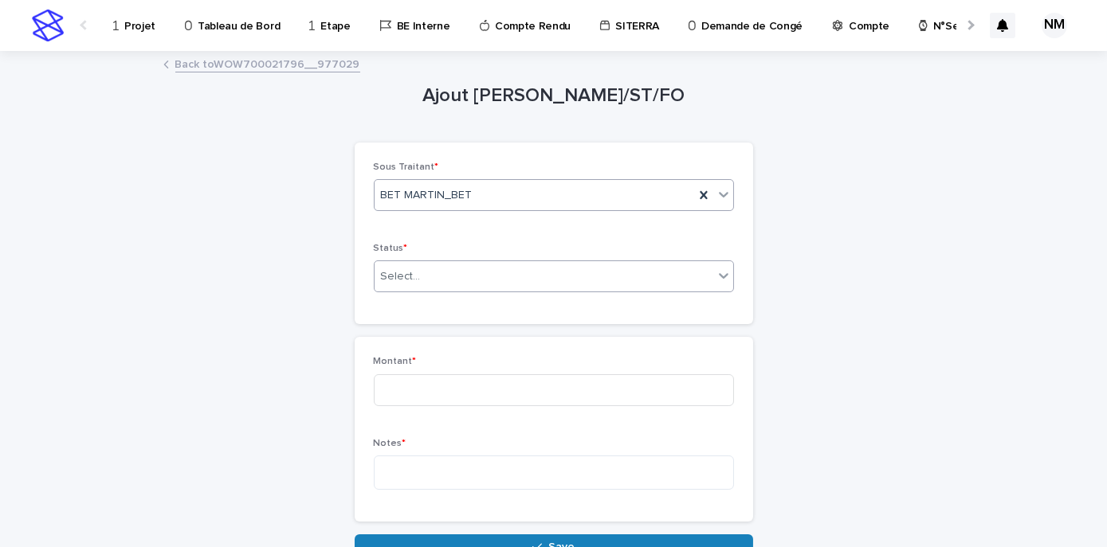
click at [422, 281] on input "text" at bounding box center [423, 277] width 2 height 14
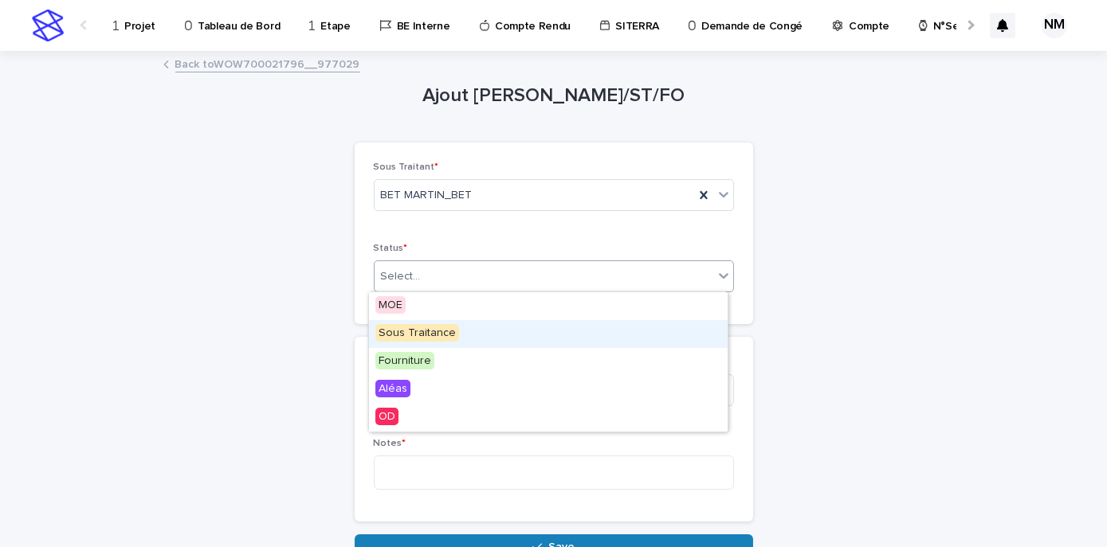
click at [408, 330] on span "Sous Traitance" at bounding box center [417, 333] width 84 height 18
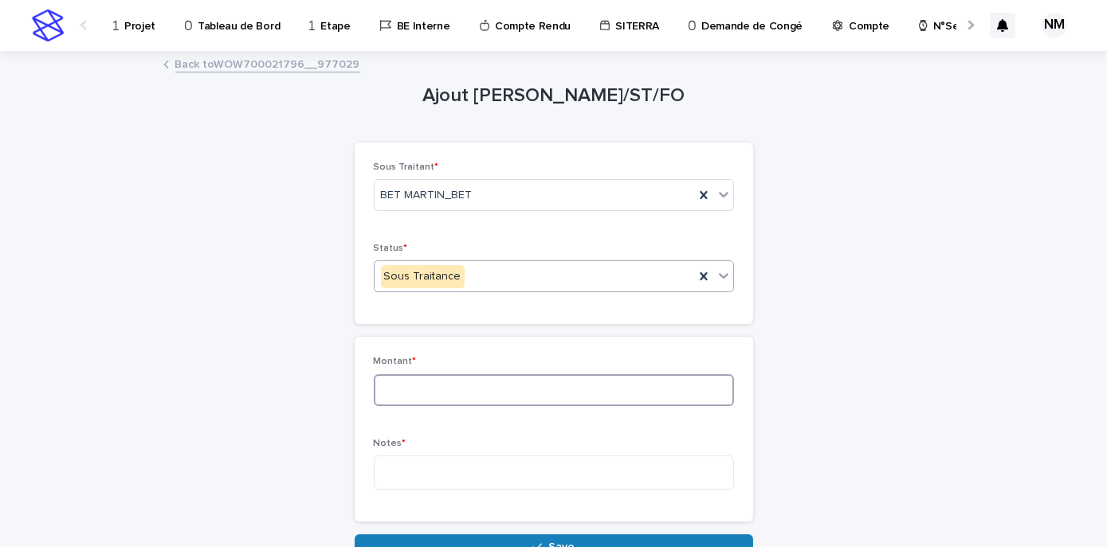
click at [409, 383] on input at bounding box center [554, 390] width 360 height 32
type input "***"
click at [445, 475] on textarea at bounding box center [554, 472] width 360 height 33
type textarea "*"
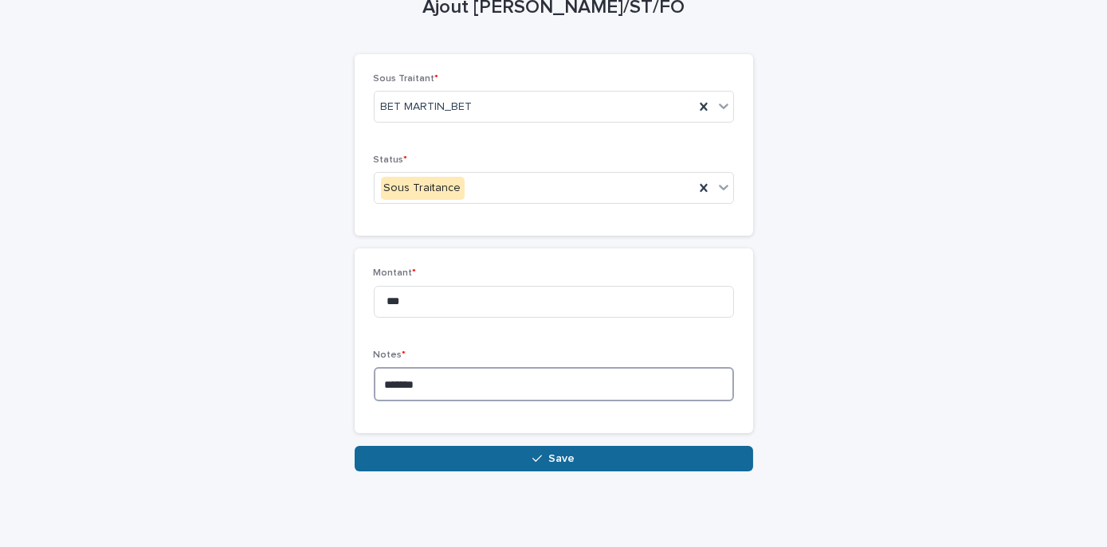
scroll to position [91, 0]
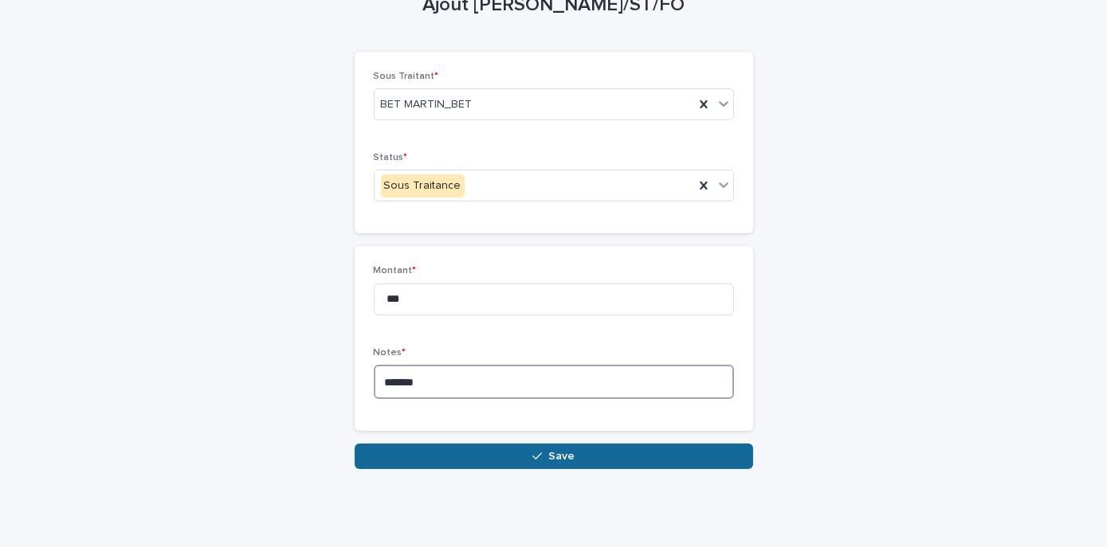
type textarea "*******"
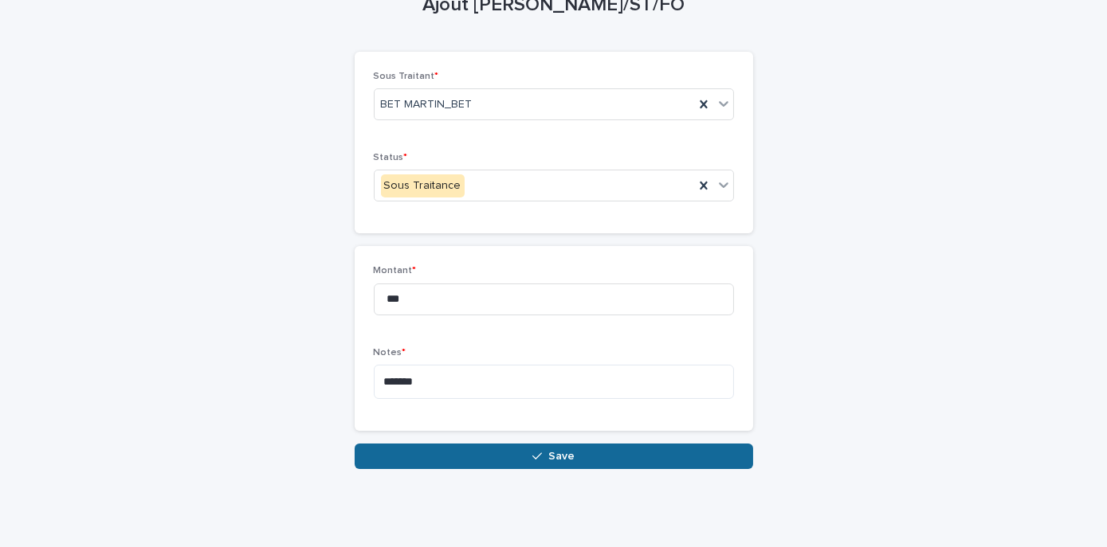
click at [523, 446] on button "Save" at bounding box center [554, 456] width 398 height 25
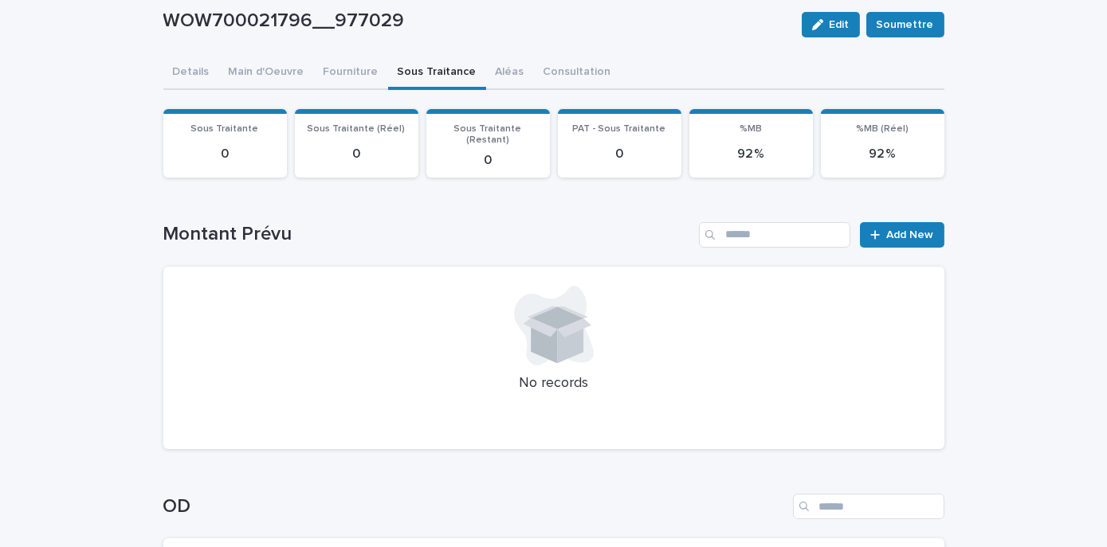
scroll to position [91, 0]
click at [899, 229] on span "Add New" at bounding box center [910, 234] width 47 height 11
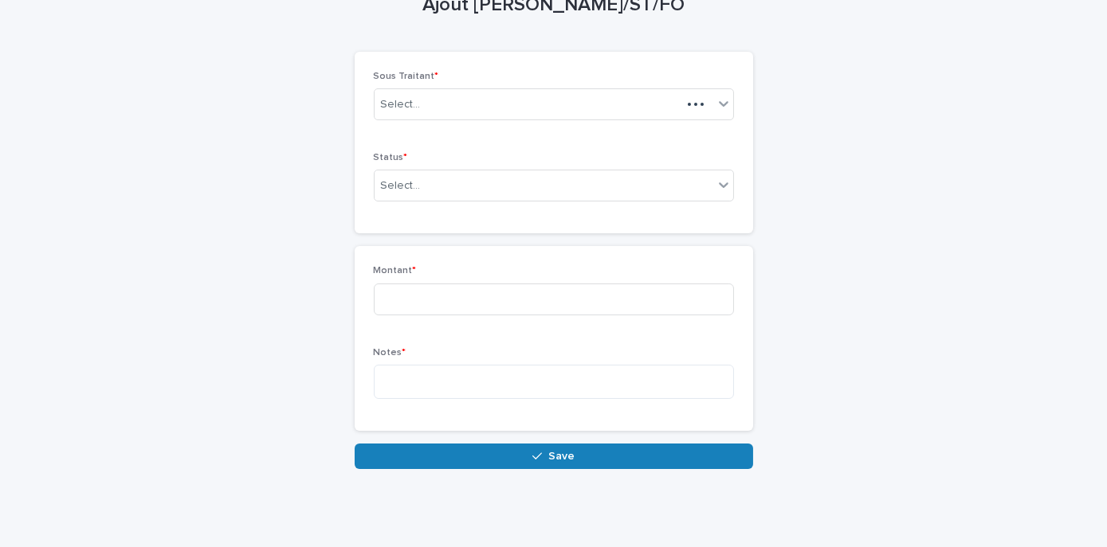
scroll to position [90, 0]
click at [476, 106] on div "Select..." at bounding box center [527, 105] width 307 height 26
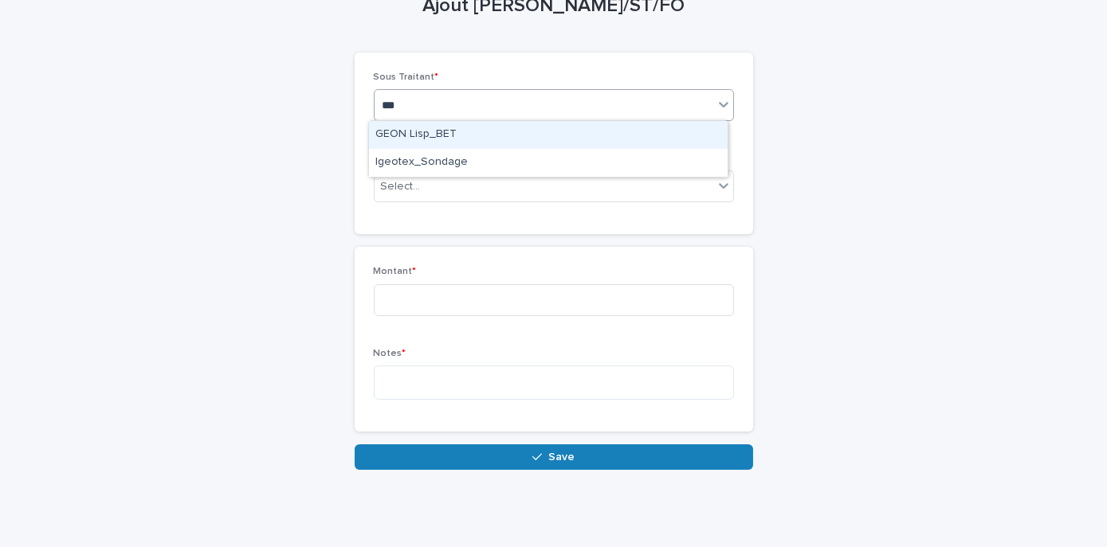
type input "****"
click at [467, 130] on div "GEON Lisp_BET" at bounding box center [548, 135] width 359 height 28
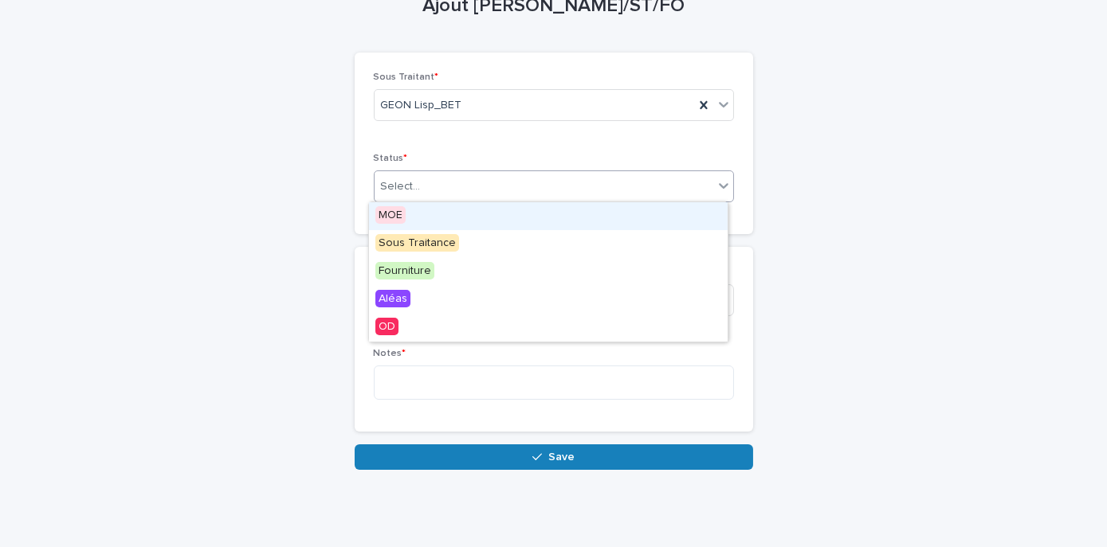
click at [459, 183] on div "Select..." at bounding box center [543, 187] width 339 height 26
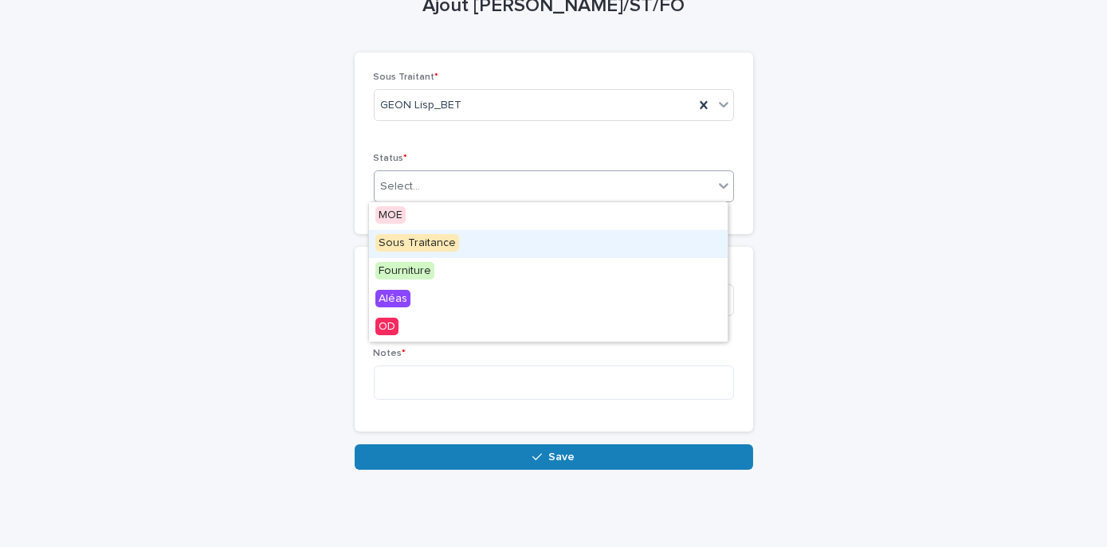
click at [432, 243] on span "Sous Traitance" at bounding box center [417, 243] width 84 height 18
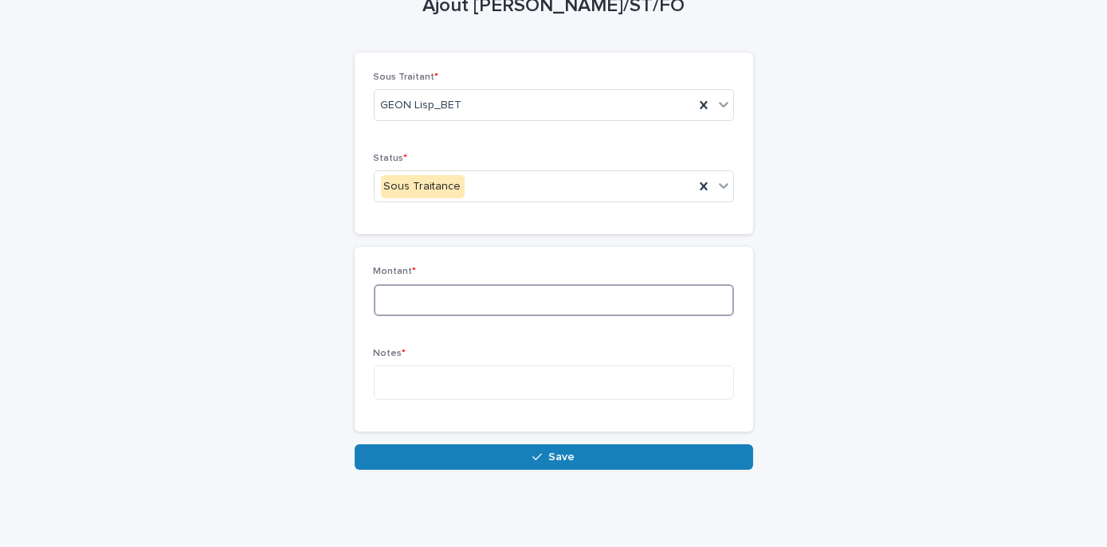
click at [429, 300] on input at bounding box center [554, 300] width 360 height 32
type input "***"
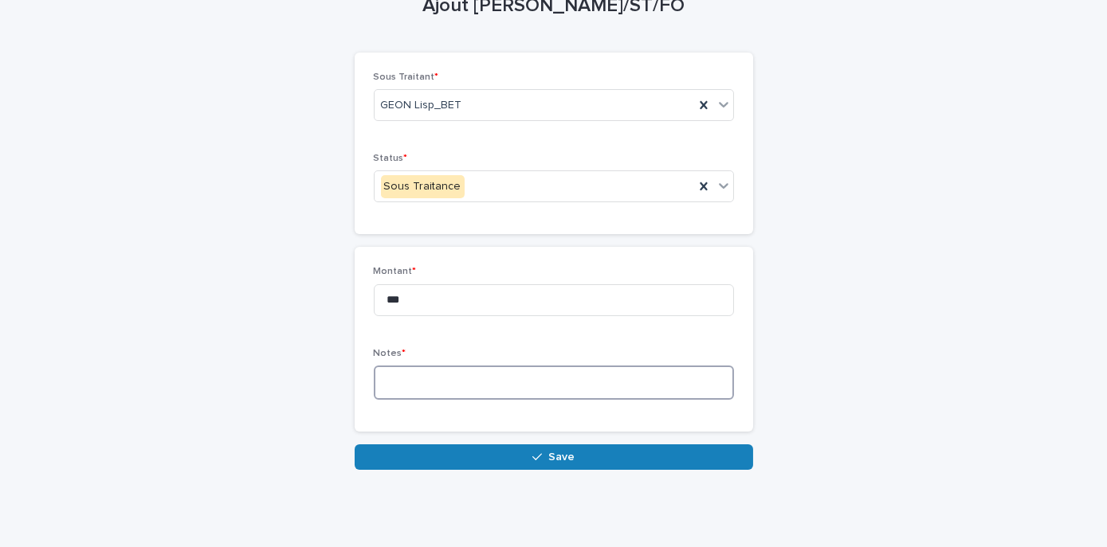
click at [406, 385] on textarea at bounding box center [554, 382] width 360 height 33
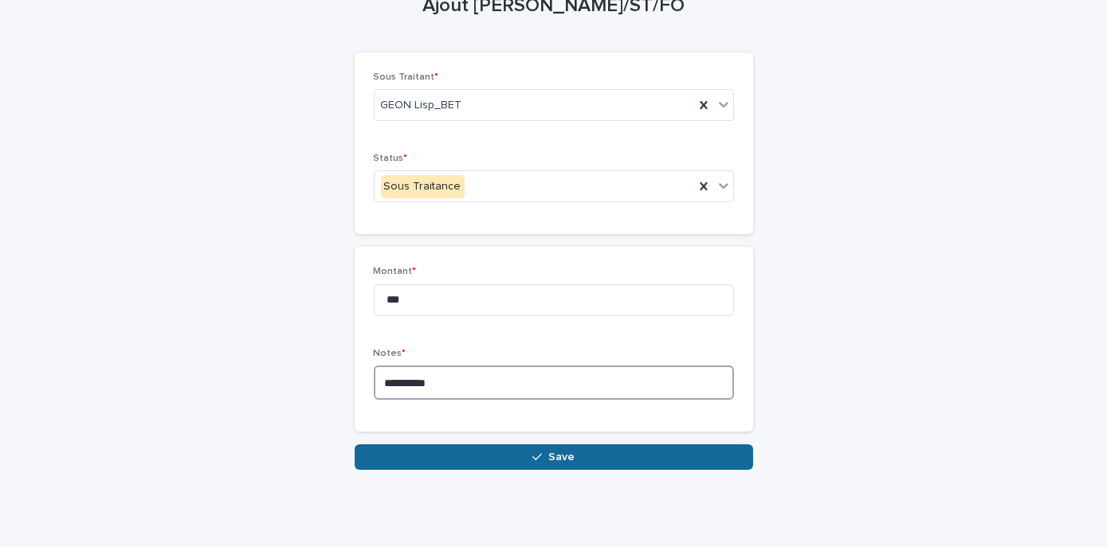
type textarea "*********"
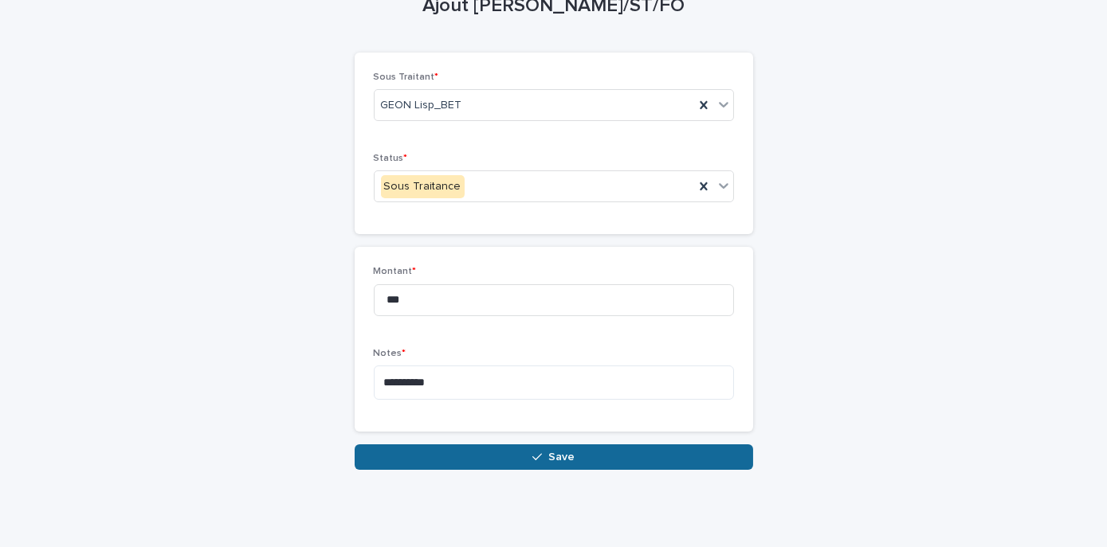
click at [558, 448] on button "Save" at bounding box center [554, 457] width 398 height 25
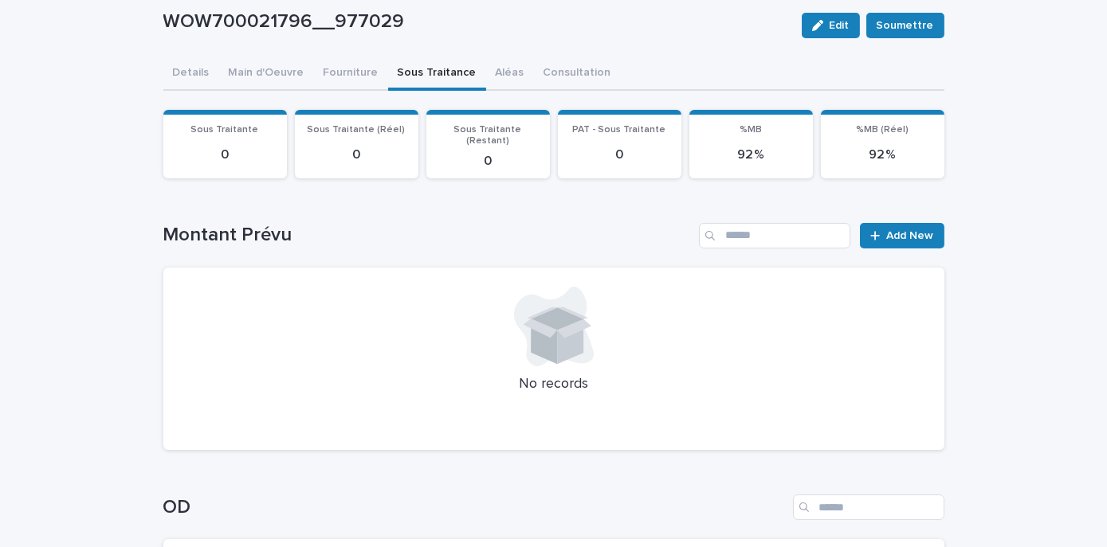
scroll to position [91, 0]
click at [240, 69] on div "Projet Tableau de Bord Etape BE Interne Compte Rendu SITERRA Demande de Congé C…" at bounding box center [553, 361] width 1107 height 905
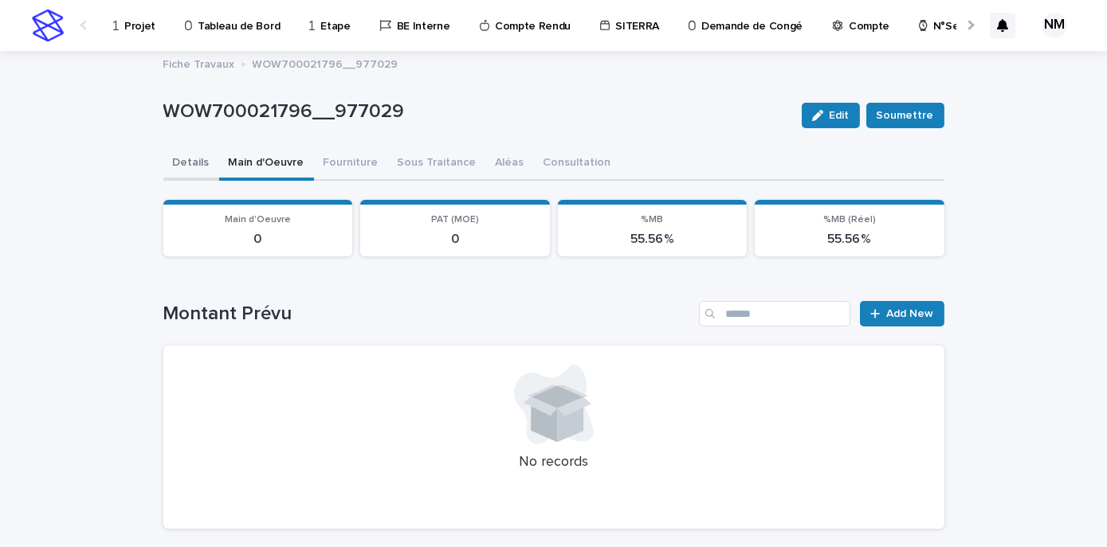
click at [189, 166] on button "Details" at bounding box center [191, 163] width 56 height 33
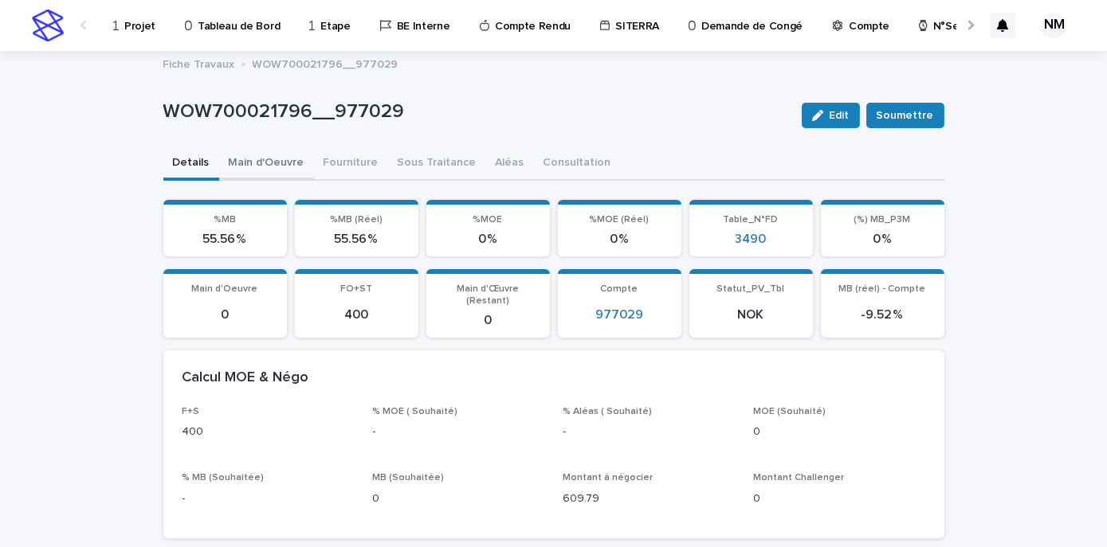
click at [266, 165] on button "Main d'Oeuvre" at bounding box center [266, 163] width 95 height 33
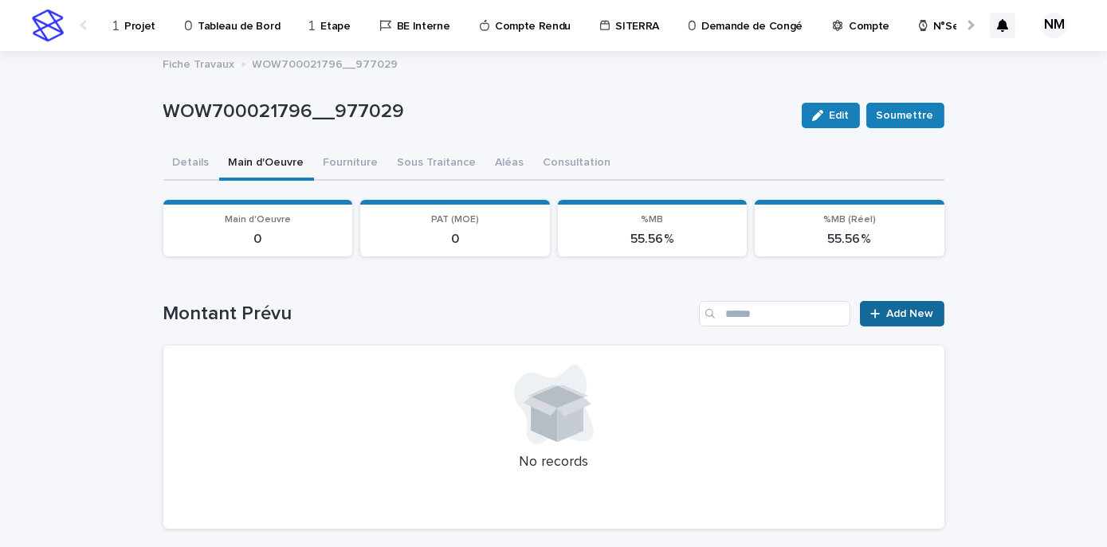
click at [918, 318] on span "Add New" at bounding box center [910, 313] width 47 height 11
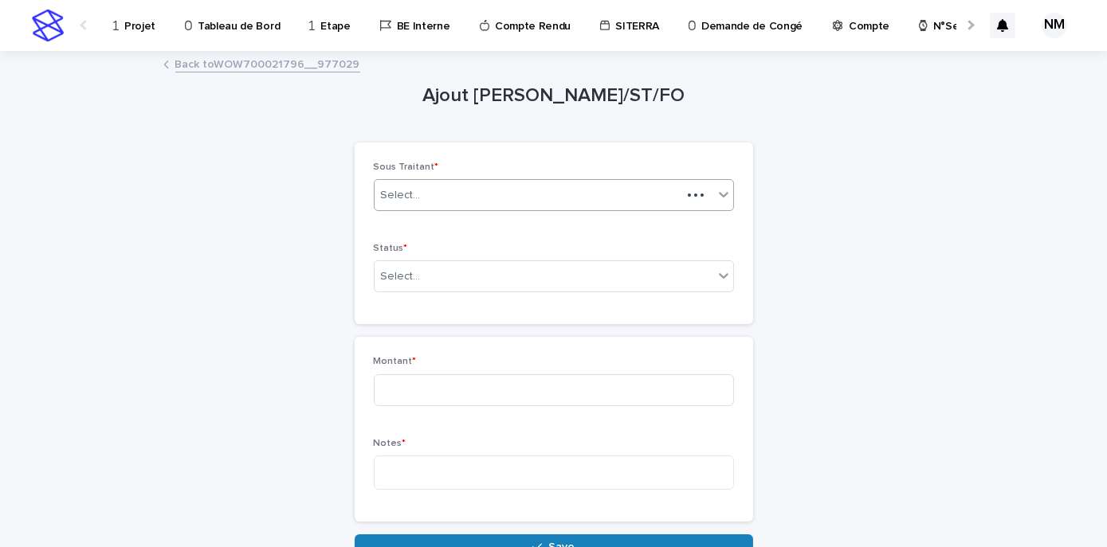
click at [446, 192] on div "Select..." at bounding box center [527, 195] width 307 height 26
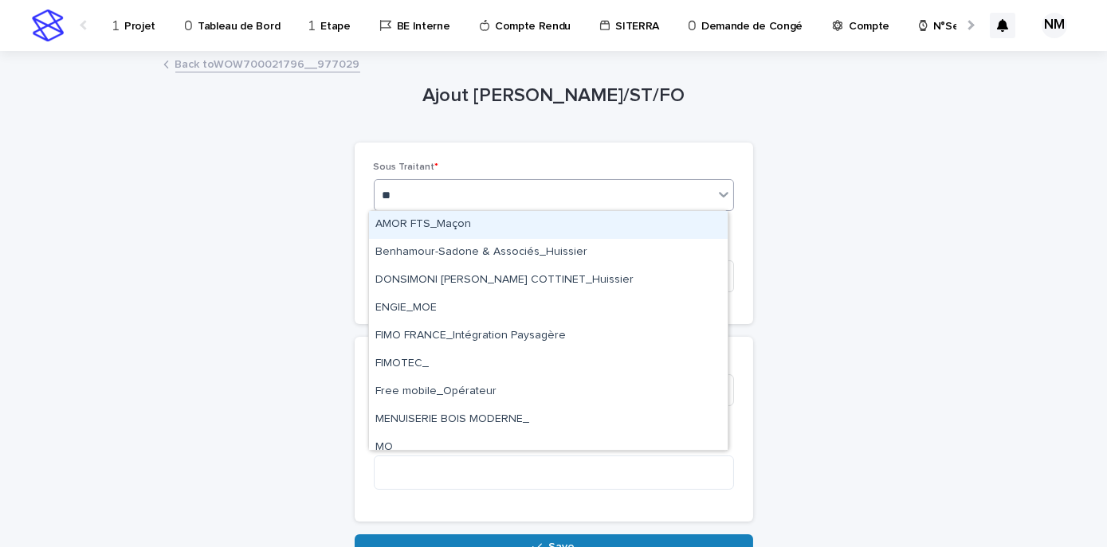
type input "***"
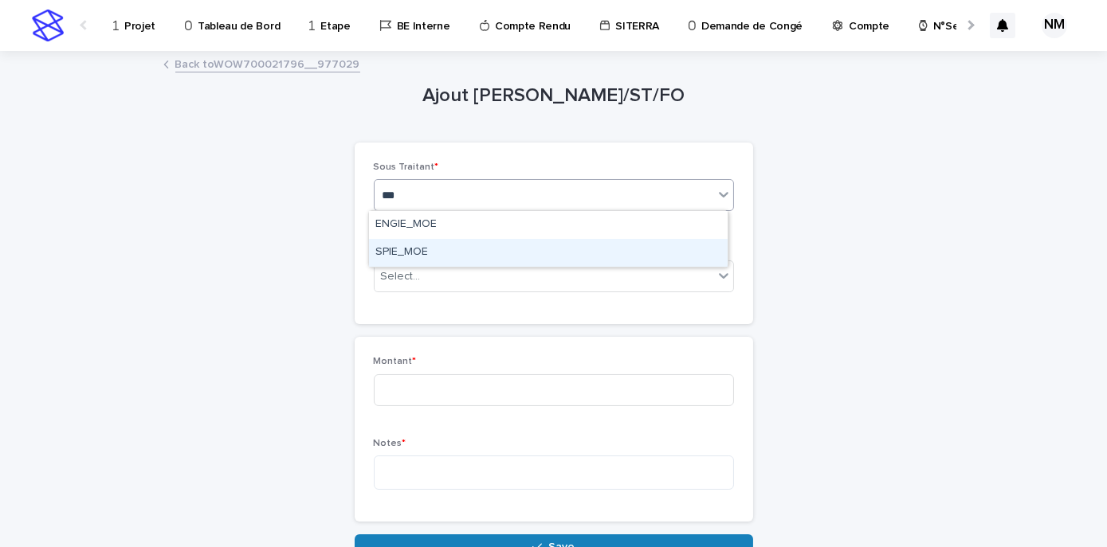
click at [443, 245] on div "SPIE_MOE" at bounding box center [548, 253] width 359 height 28
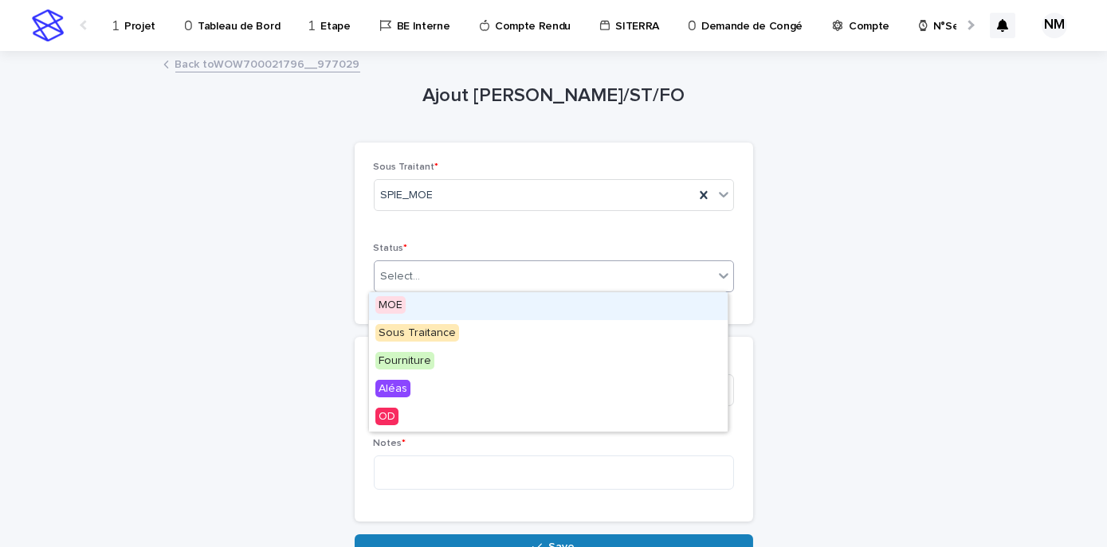
click at [445, 261] on div "Select..." at bounding box center [554, 277] width 360 height 32
click at [410, 306] on div "MOE" at bounding box center [548, 306] width 359 height 28
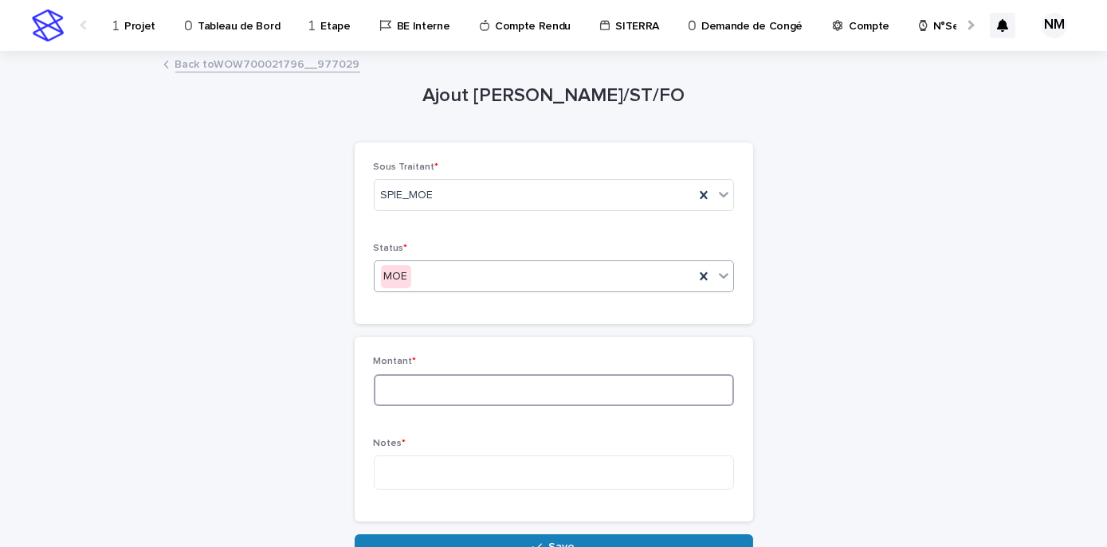
click at [422, 396] on input at bounding box center [554, 390] width 360 height 32
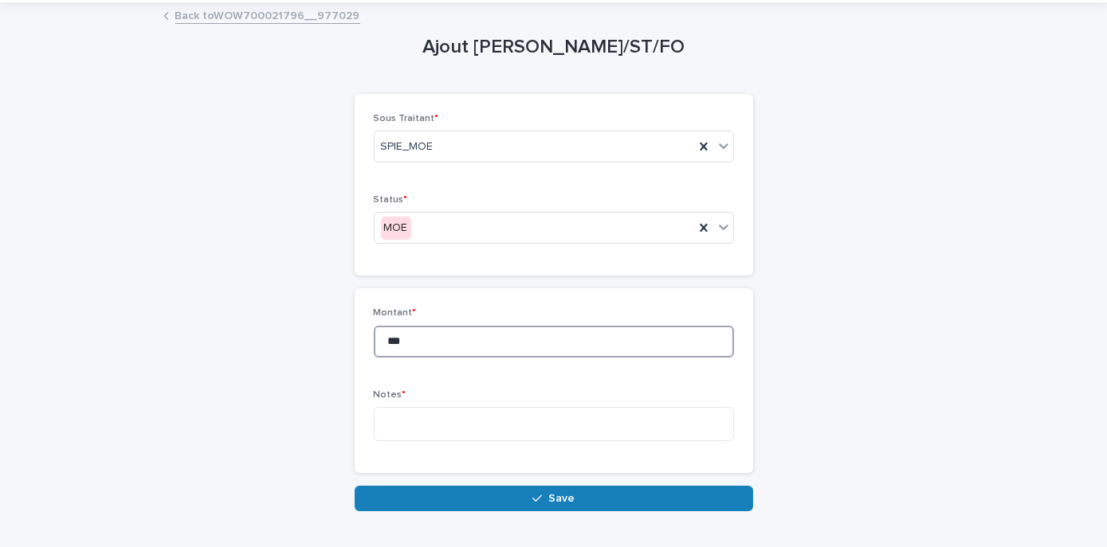
scroll to position [91, 0]
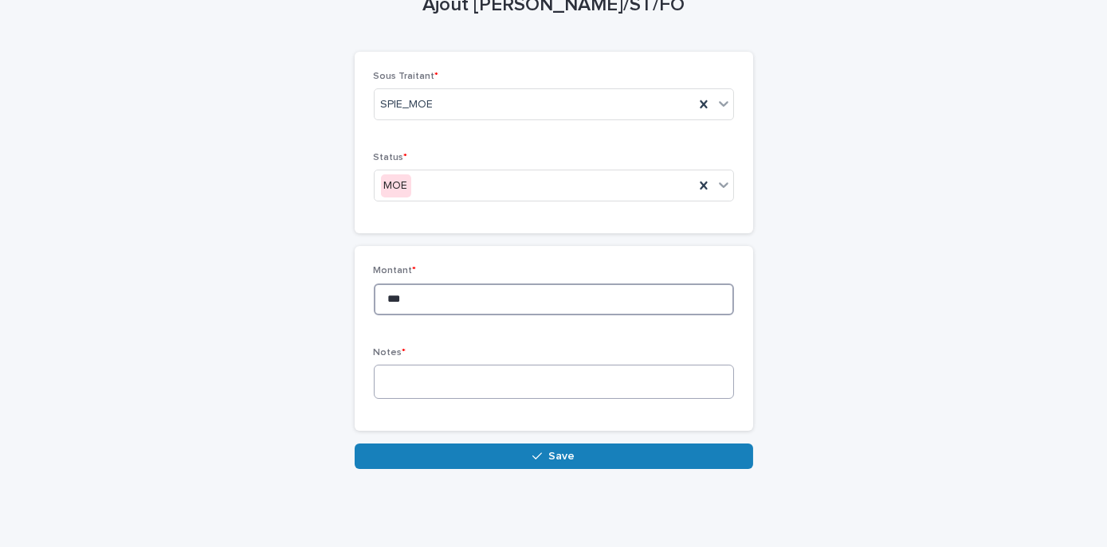
type input "***"
click at [421, 382] on textarea at bounding box center [554, 381] width 360 height 33
type textarea "*"
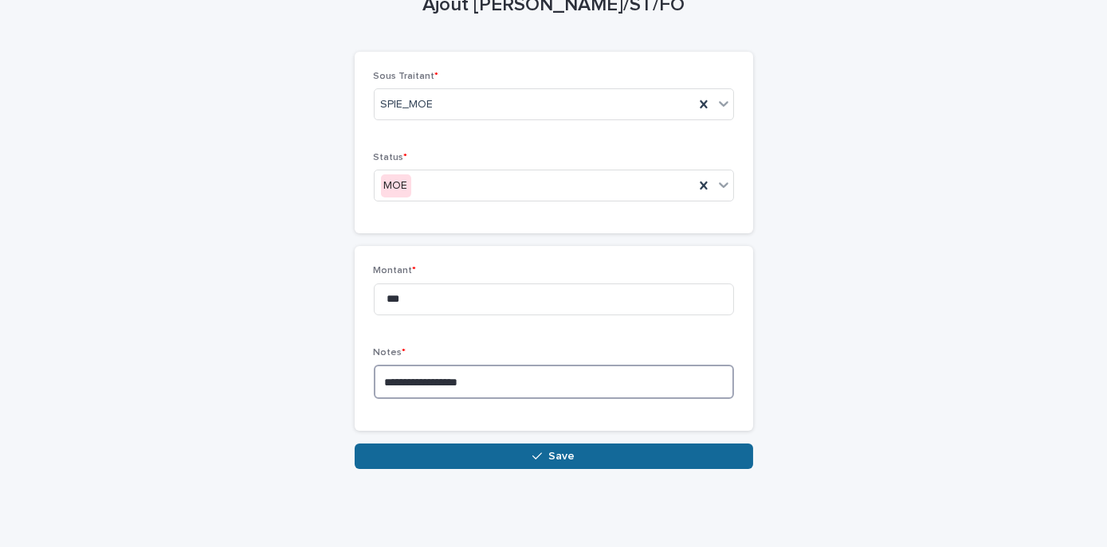
type textarea "**********"
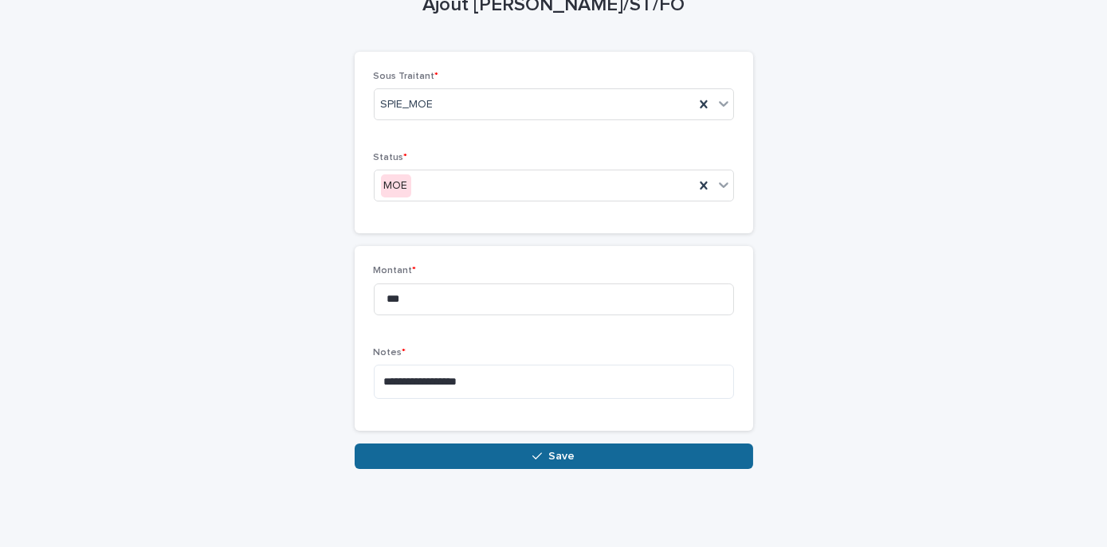
click at [594, 464] on button "Save" at bounding box center [554, 456] width 398 height 25
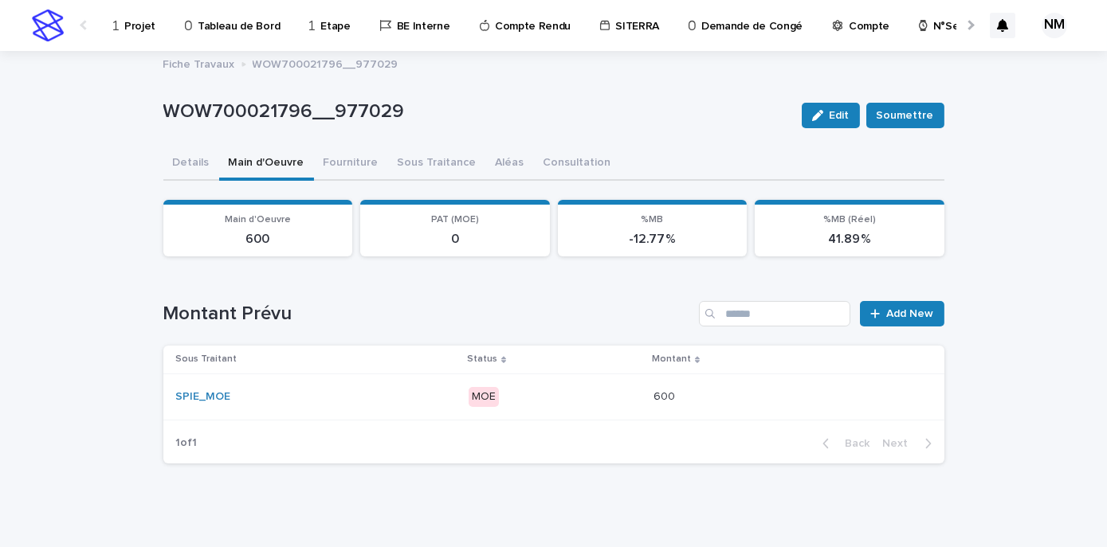
click at [543, 398] on p "MOE" at bounding box center [554, 397] width 172 height 20
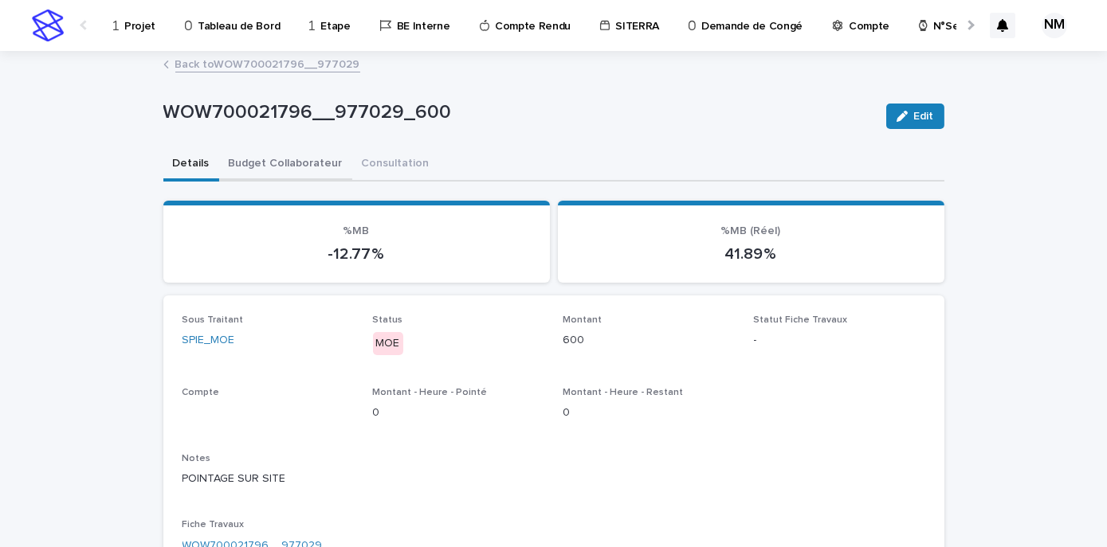
click at [295, 158] on button "Budget Collaborateur" at bounding box center [285, 164] width 133 height 33
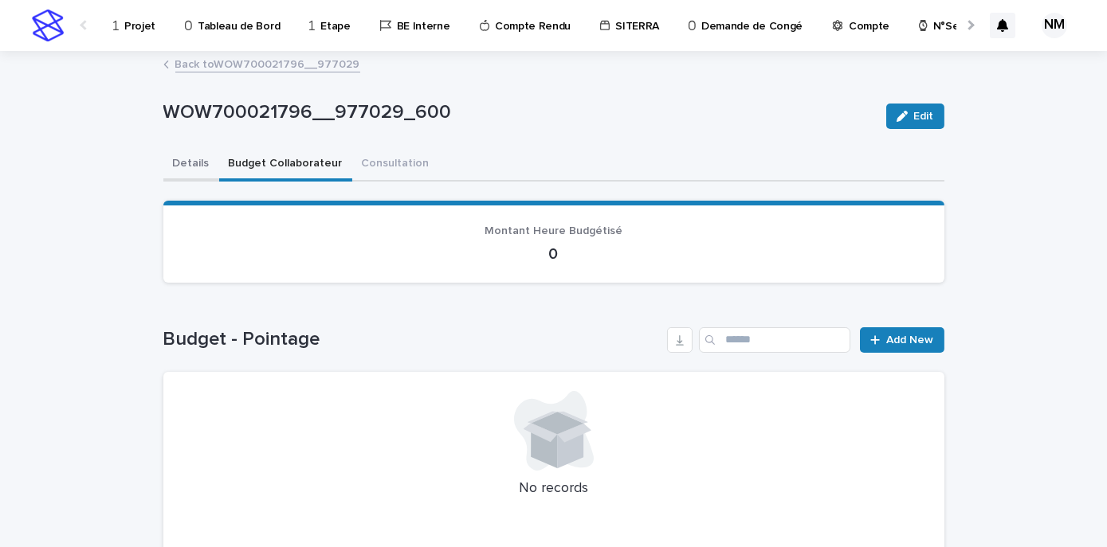
click at [191, 166] on button "Details" at bounding box center [191, 164] width 56 height 33
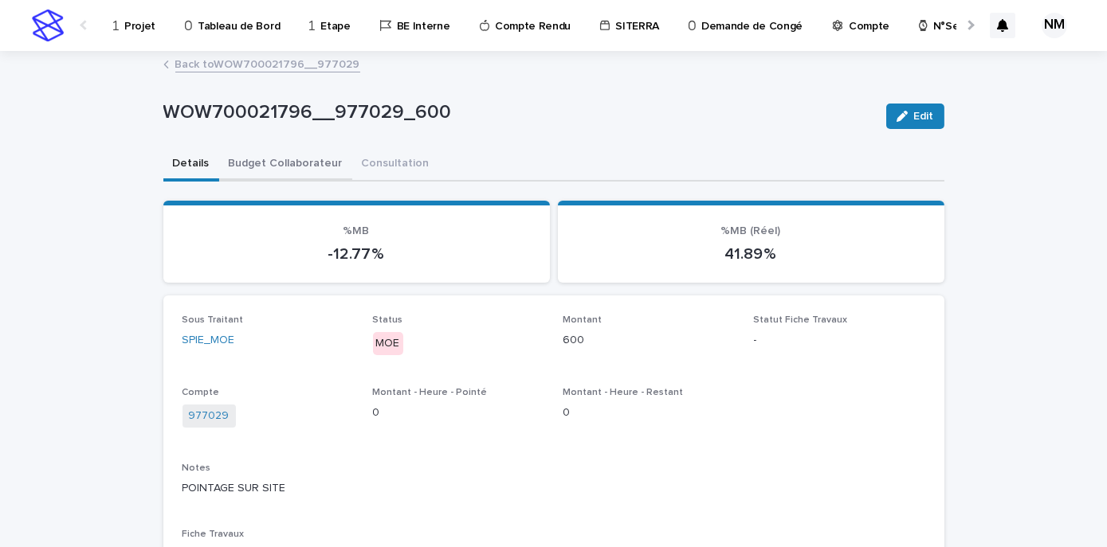
click at [250, 159] on button "Budget Collaborateur" at bounding box center [285, 164] width 133 height 33
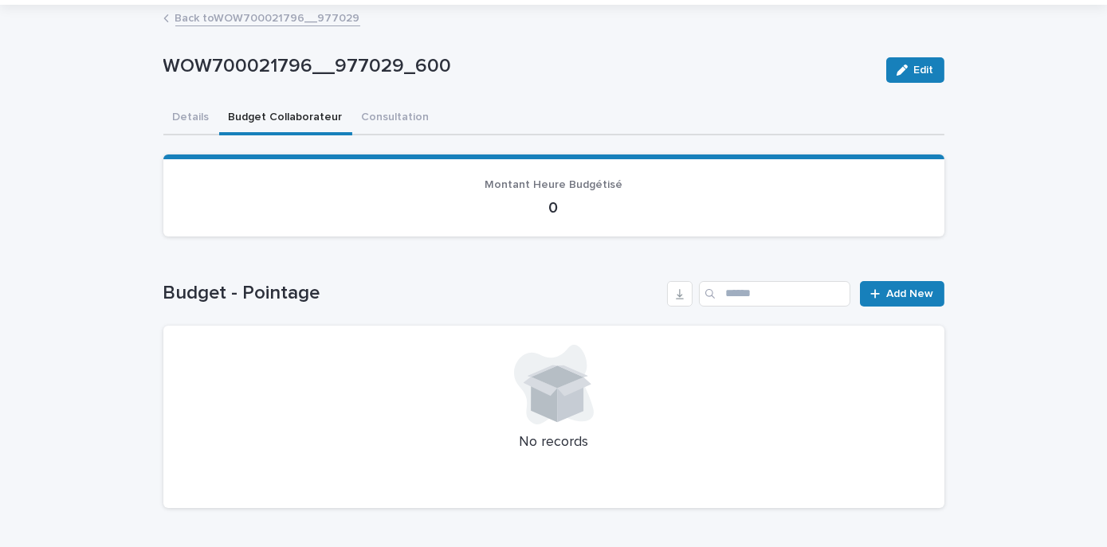
scroll to position [98, 0]
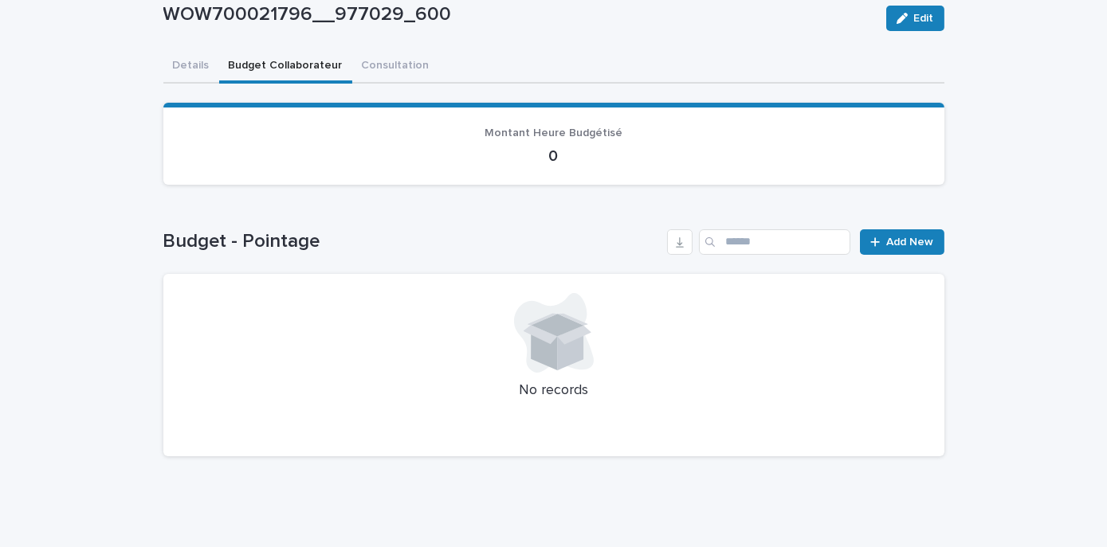
click at [909, 253] on div "Budget - Pointage Add New No records" at bounding box center [553, 343] width 781 height 228
click at [896, 232] on link "Add New" at bounding box center [902, 241] width 84 height 25
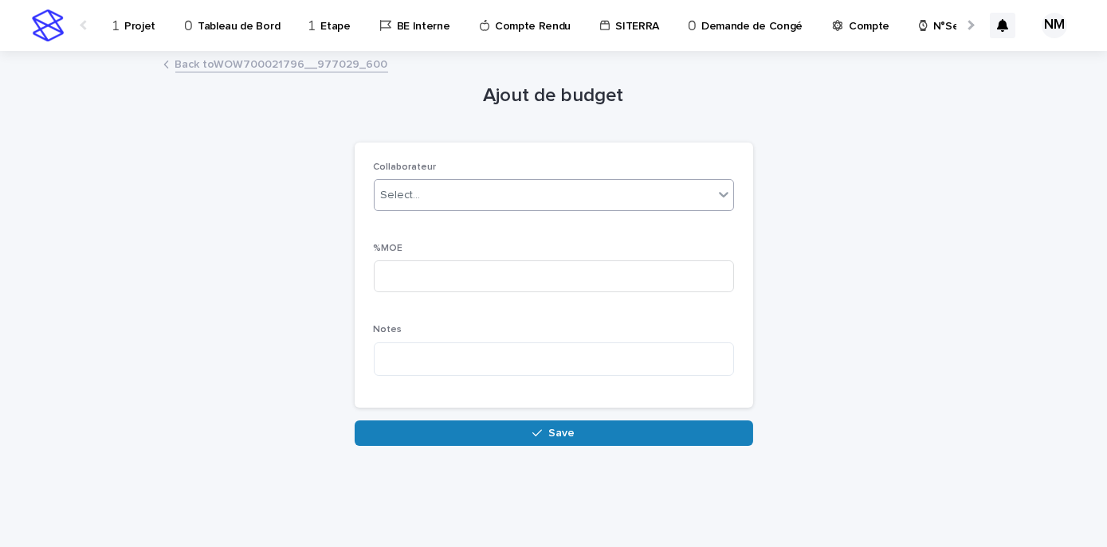
click at [429, 206] on div "Select..." at bounding box center [543, 195] width 339 height 26
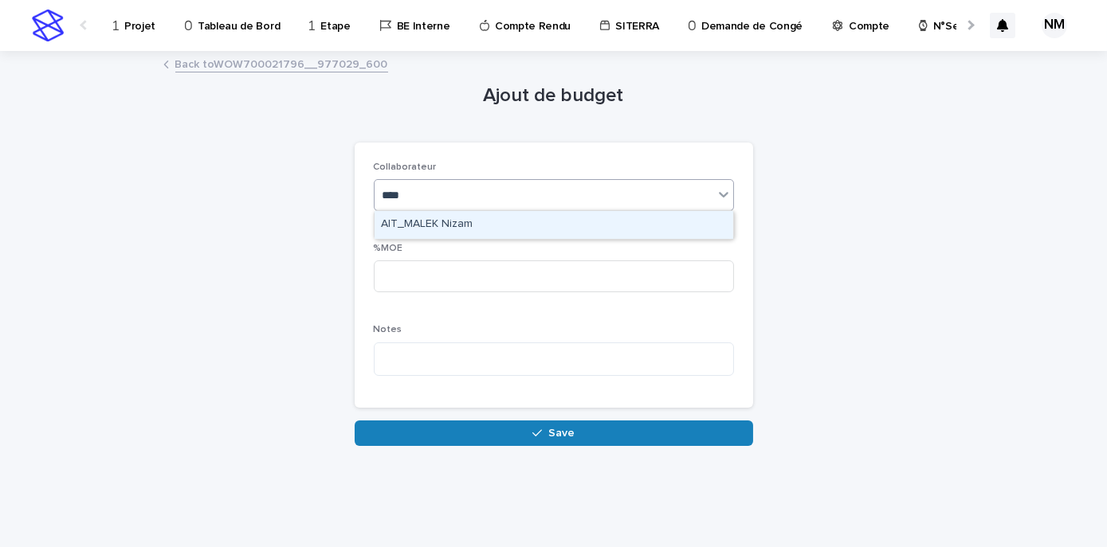
type input "*****"
click at [461, 237] on div "AIT_MALEK Nizam" at bounding box center [553, 225] width 359 height 28
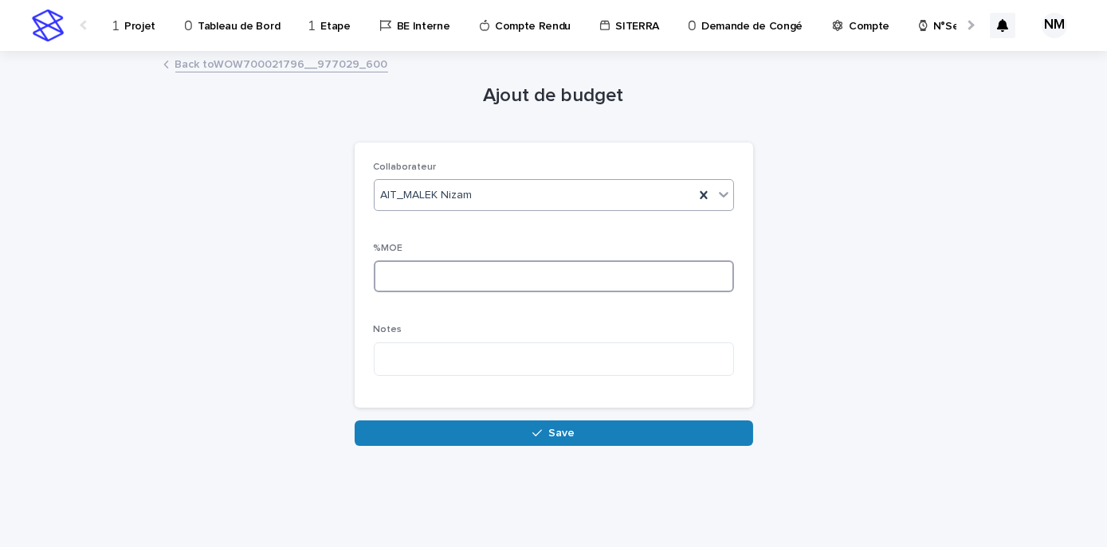
click at [409, 288] on input at bounding box center [554, 277] width 360 height 32
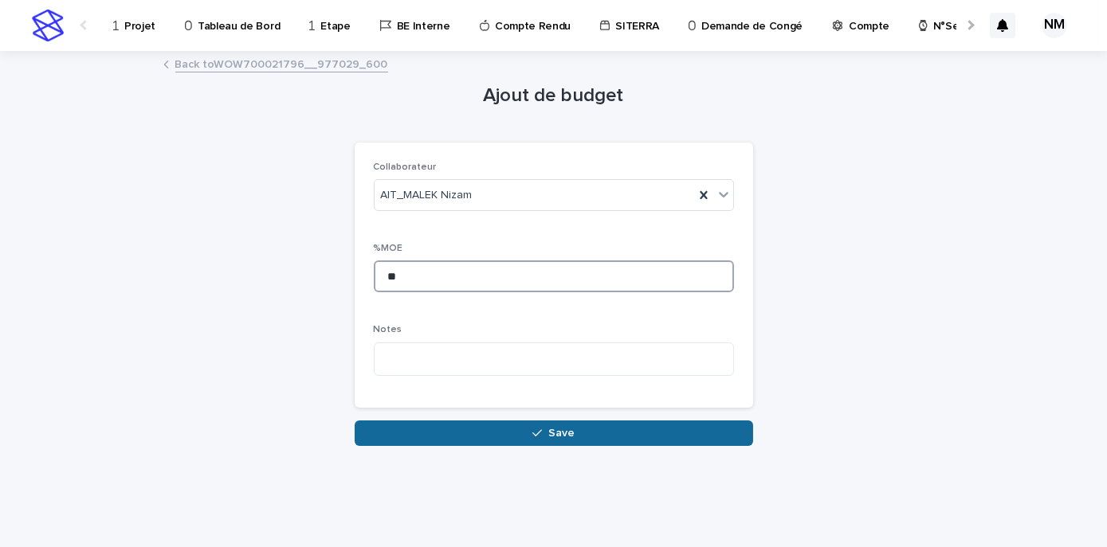
type input "**"
click at [532, 425] on button "Save" at bounding box center [554, 433] width 398 height 25
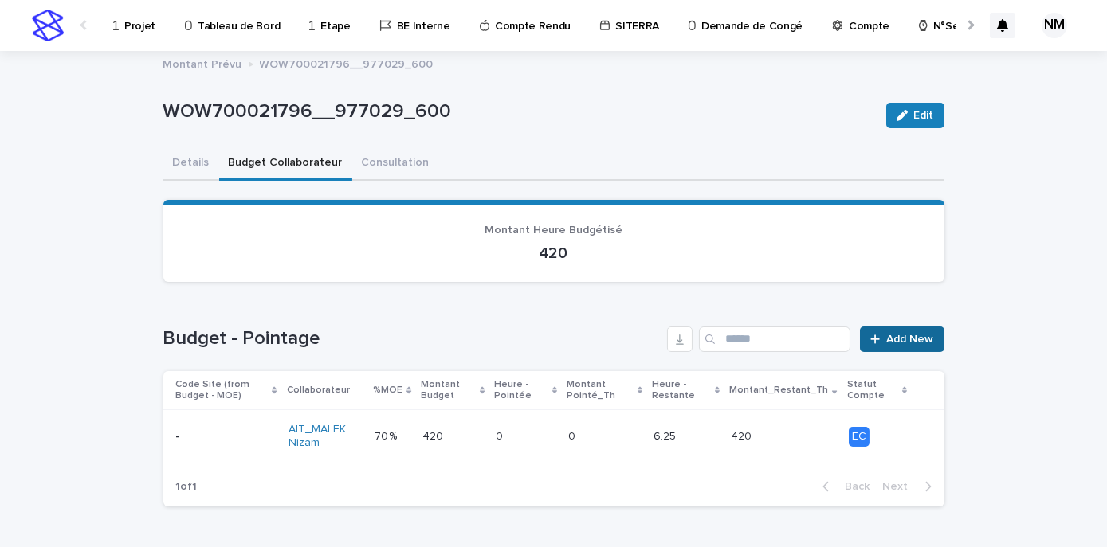
click at [918, 336] on span "Add New" at bounding box center [910, 339] width 47 height 11
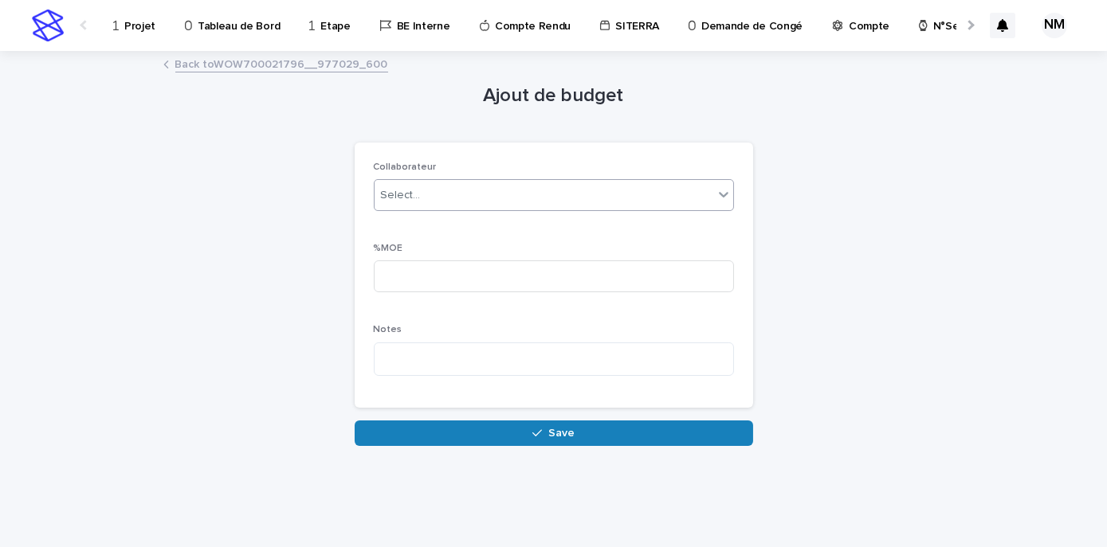
click at [433, 190] on div "Select..." at bounding box center [543, 195] width 339 height 26
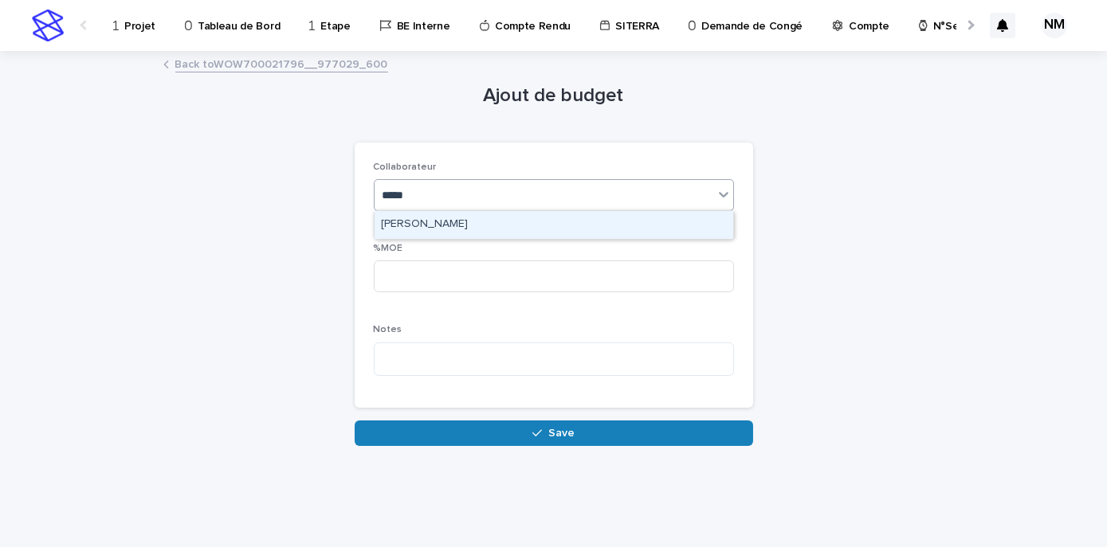
type input "******"
click at [453, 228] on div "[PERSON_NAME]" at bounding box center [553, 225] width 359 height 28
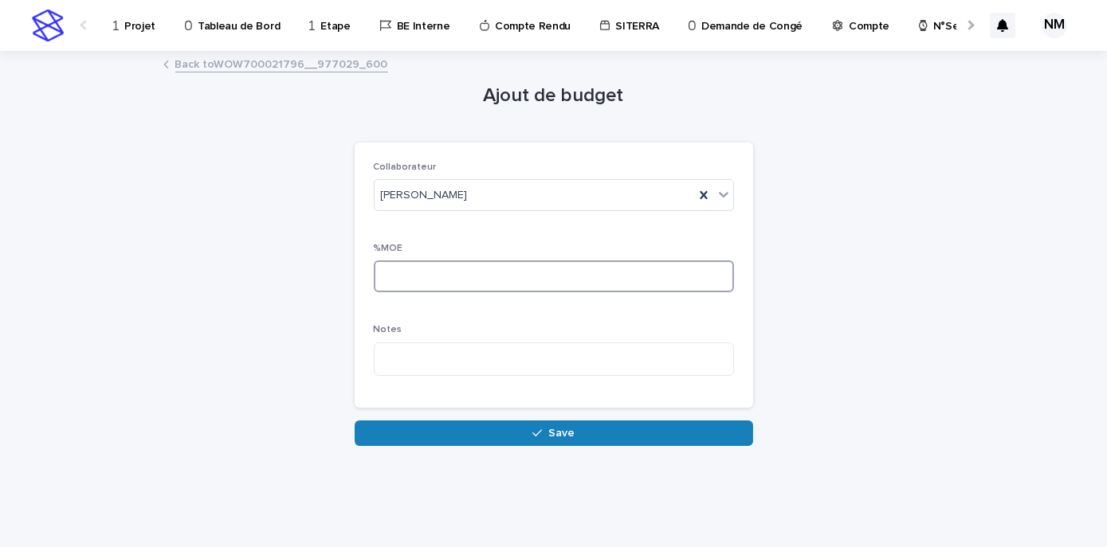
click at [448, 265] on input at bounding box center [554, 277] width 360 height 32
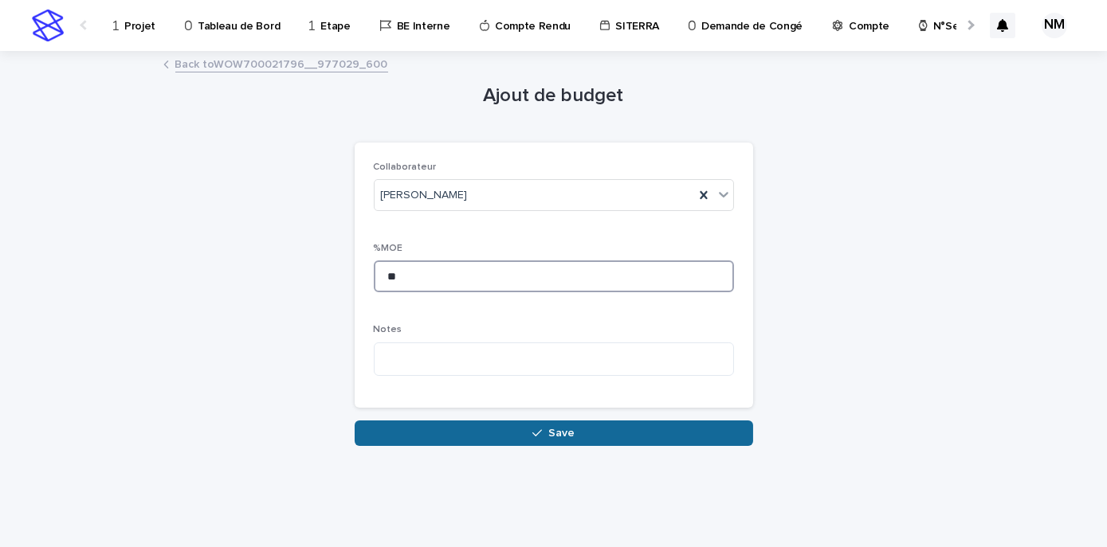
type input "**"
click at [568, 439] on button "Save" at bounding box center [554, 433] width 398 height 25
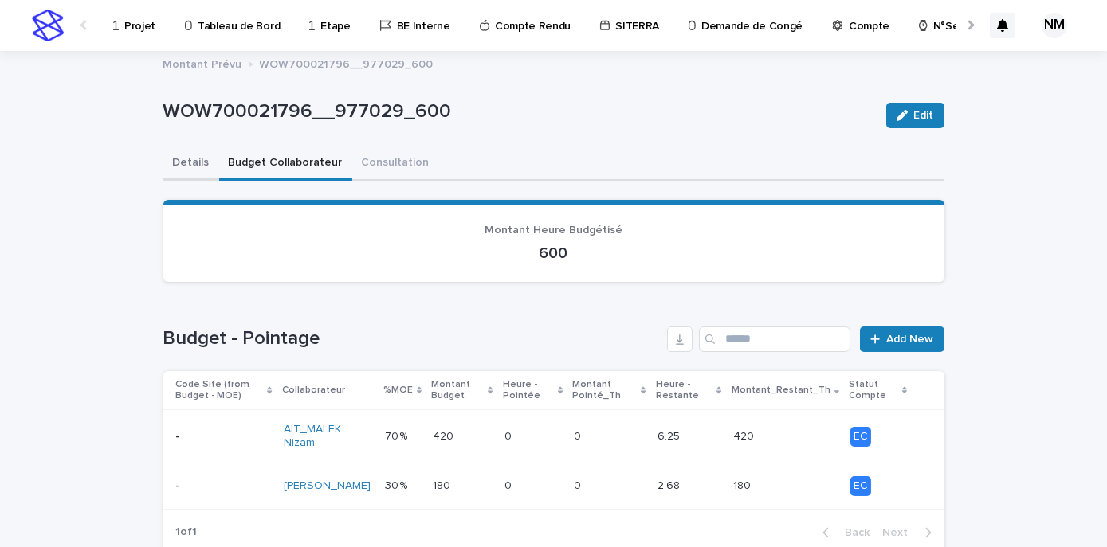
drag, startPoint x: 162, startPoint y: 158, endPoint x: 173, endPoint y: 163, distance: 12.5
click at [163, 158] on button "Details" at bounding box center [191, 163] width 56 height 33
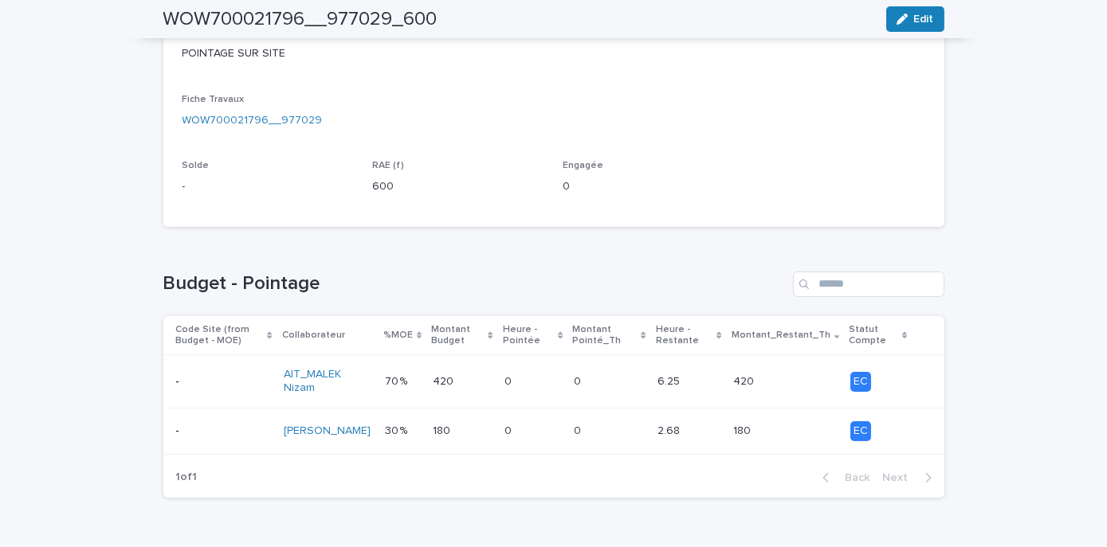
scroll to position [217, 0]
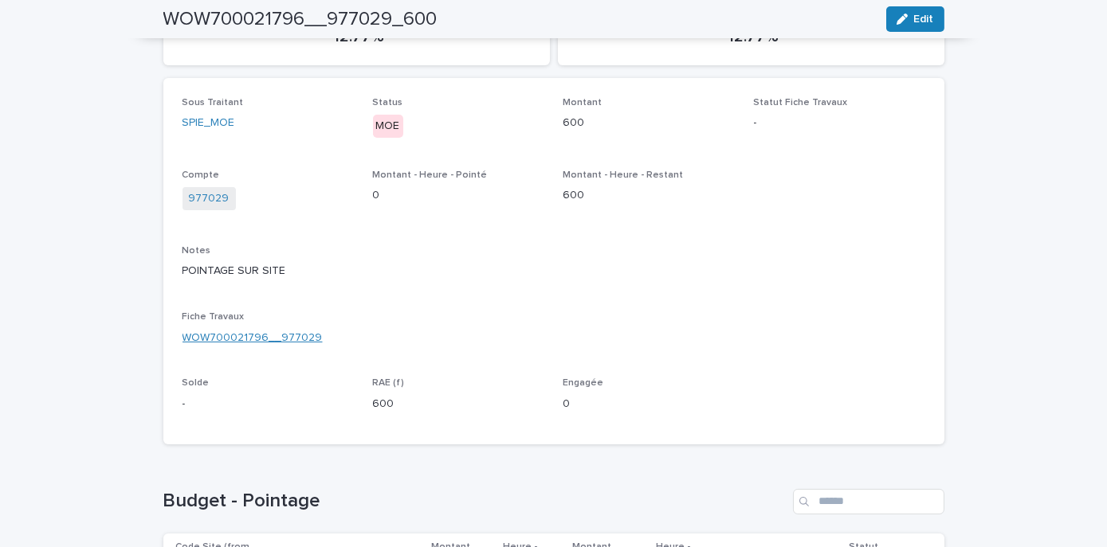
click at [259, 336] on link "WOW700021796__977029" at bounding box center [252, 338] width 140 height 17
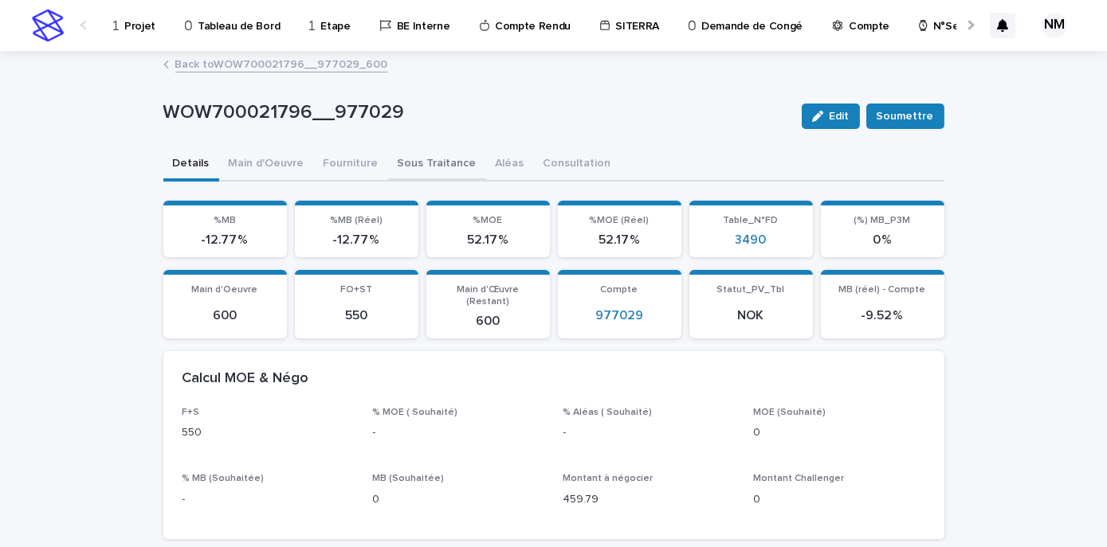
click at [448, 166] on button "Sous Traitance" at bounding box center [437, 164] width 98 height 33
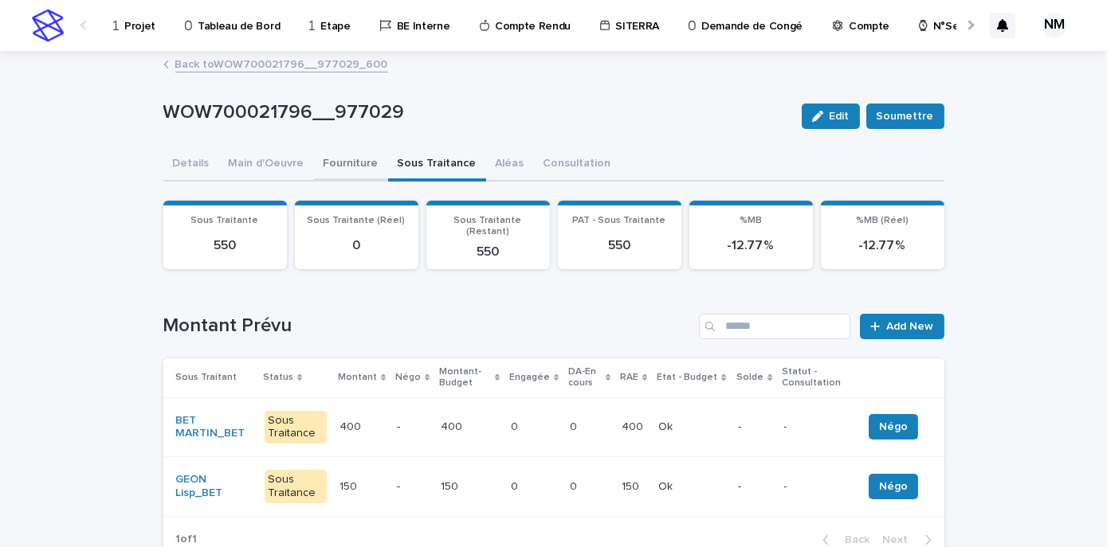
click at [319, 164] on button "Fourniture" at bounding box center [351, 164] width 74 height 33
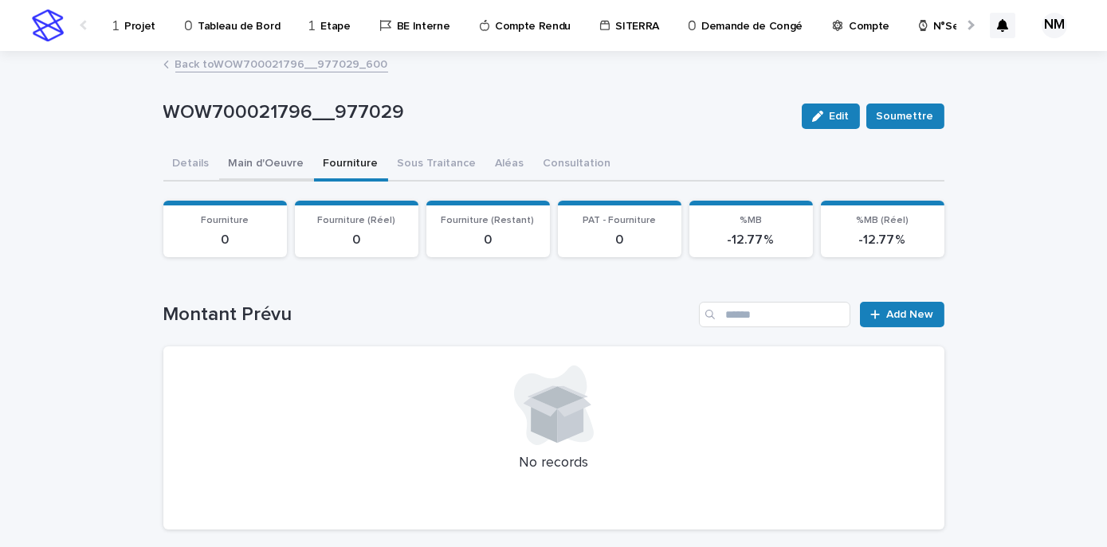
click at [274, 179] on button "Main d'Oeuvre" at bounding box center [266, 164] width 95 height 33
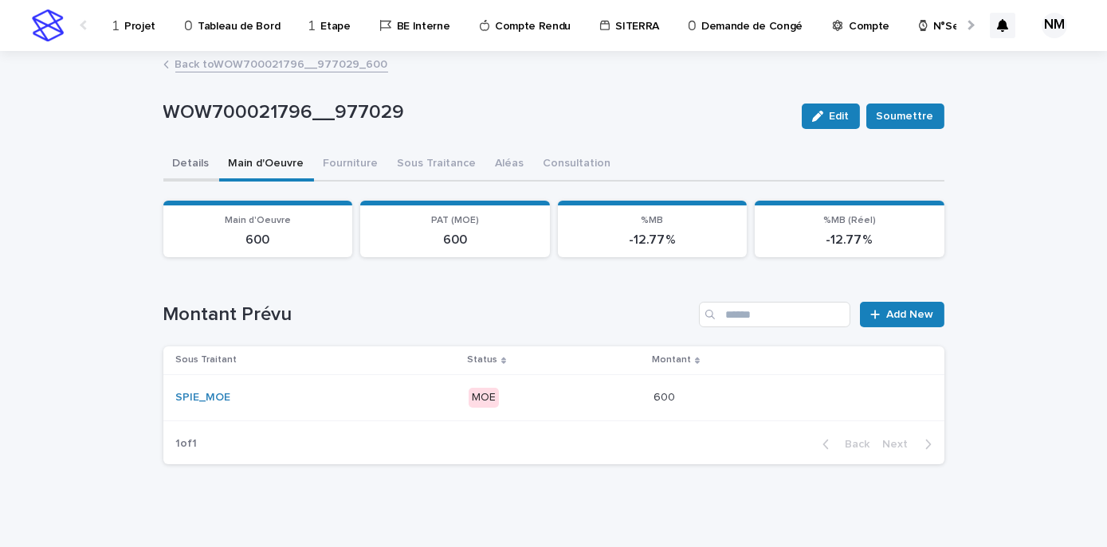
click at [189, 167] on button "Details" at bounding box center [191, 164] width 56 height 33
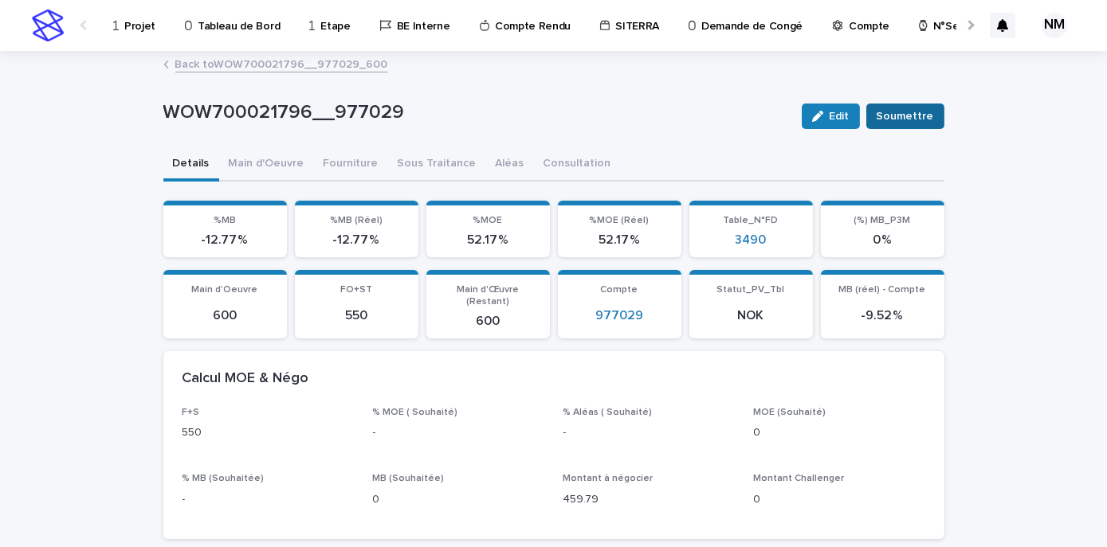
click at [910, 118] on span "Soumettre" at bounding box center [904, 116] width 57 height 16
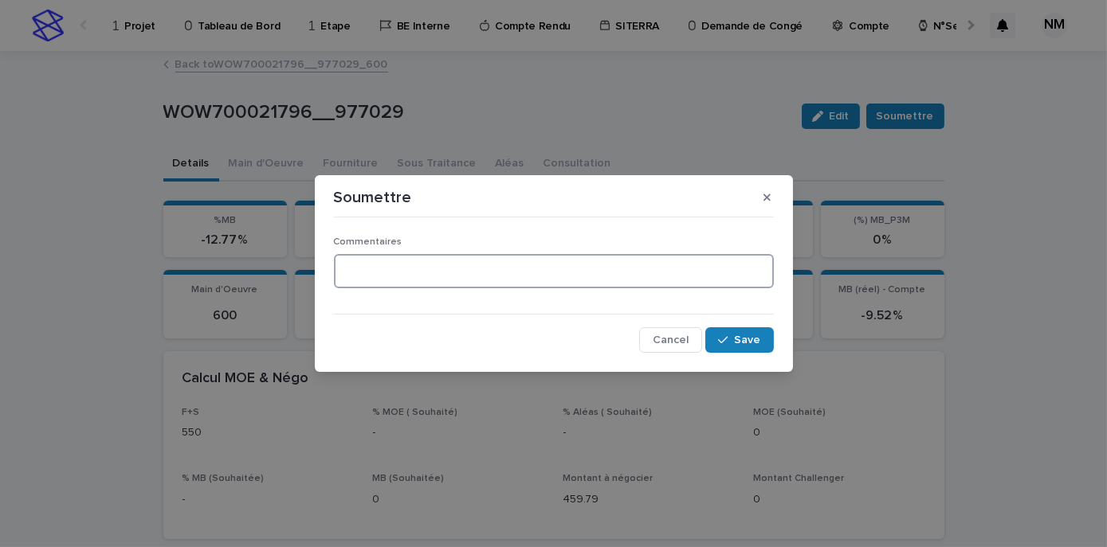
click at [368, 272] on textarea at bounding box center [554, 270] width 440 height 33
type textarea "*"
type textarea "**********"
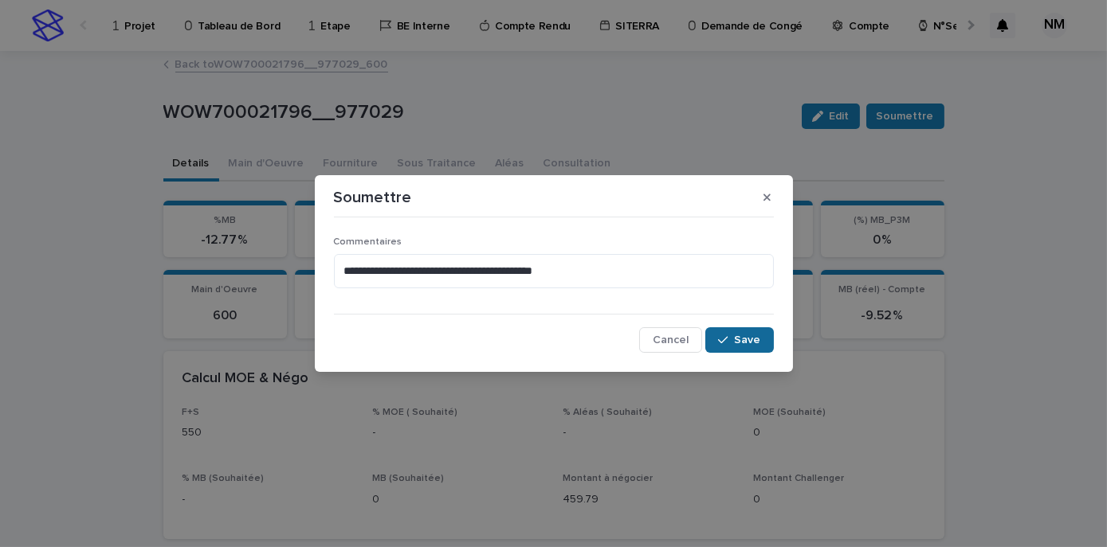
click at [746, 341] on span "Save" at bounding box center [748, 340] width 26 height 11
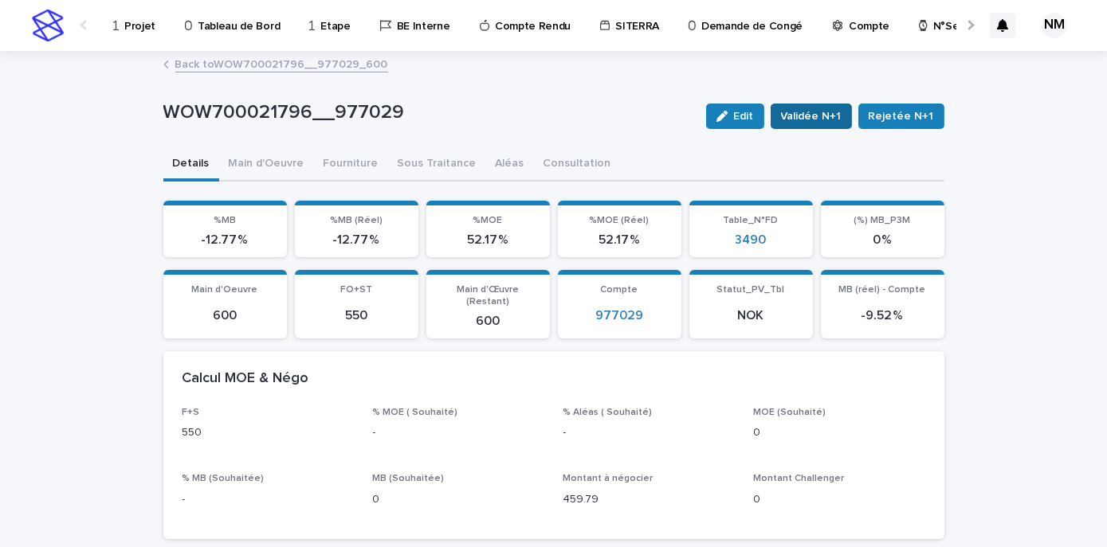
click at [832, 110] on span "Validée N+1" at bounding box center [811, 116] width 61 height 16
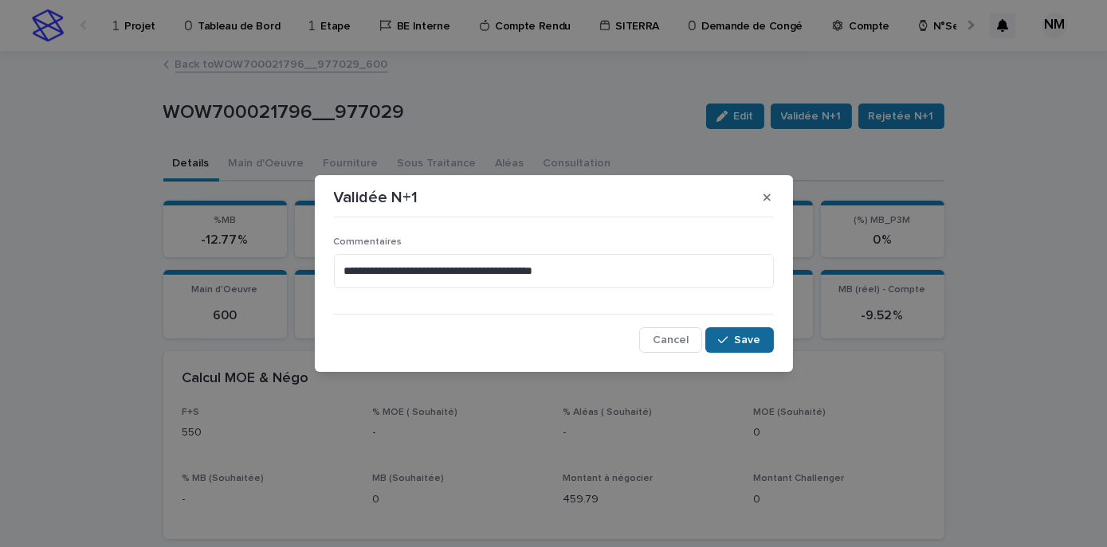
click at [754, 330] on button "Save" at bounding box center [739, 339] width 68 height 25
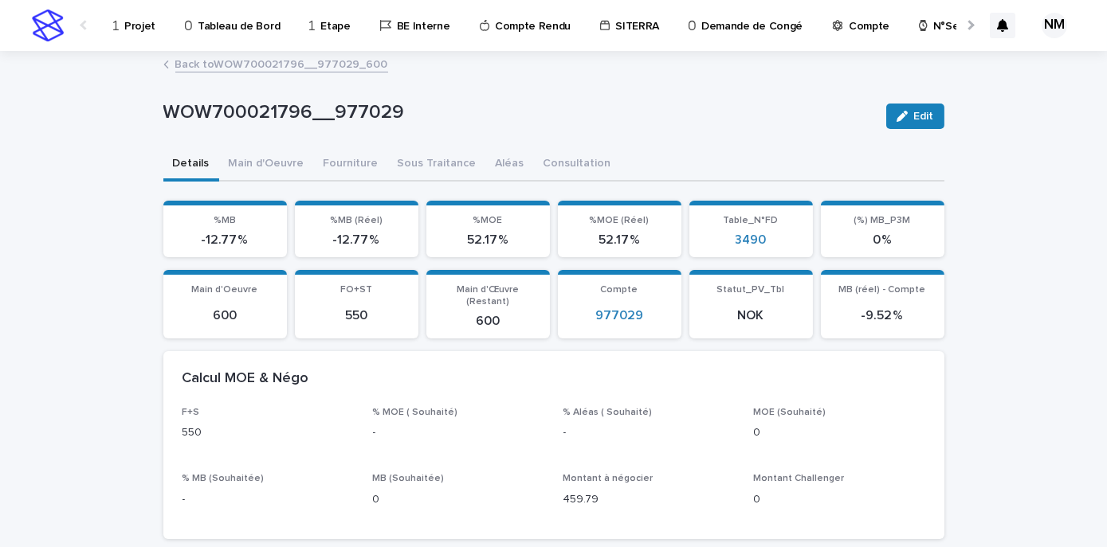
click at [243, 62] on link "Back to WOW700021796__977029_600" at bounding box center [281, 63] width 213 height 18
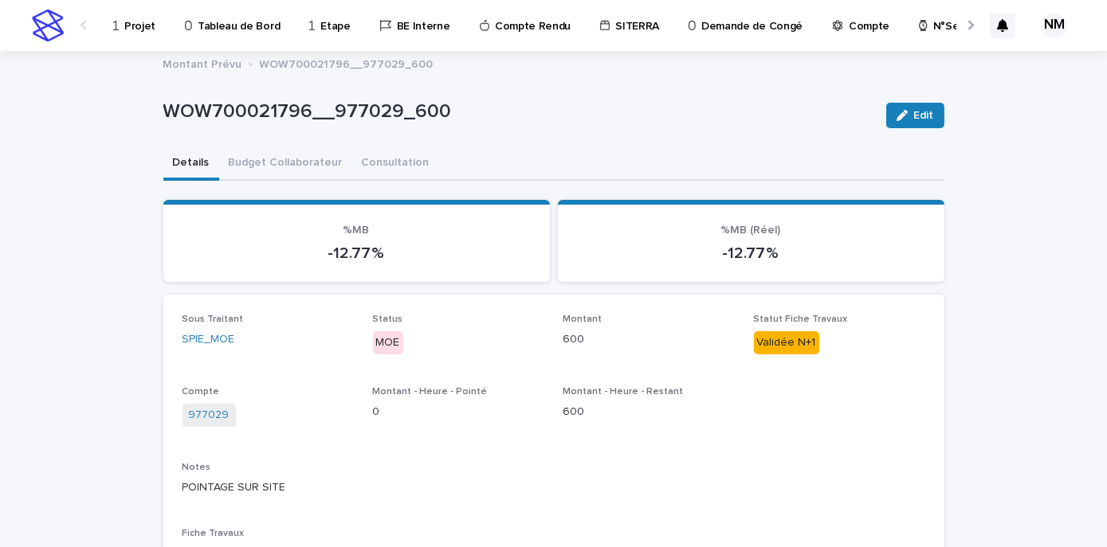
click at [131, 26] on p "Projet" at bounding box center [139, 16] width 31 height 33
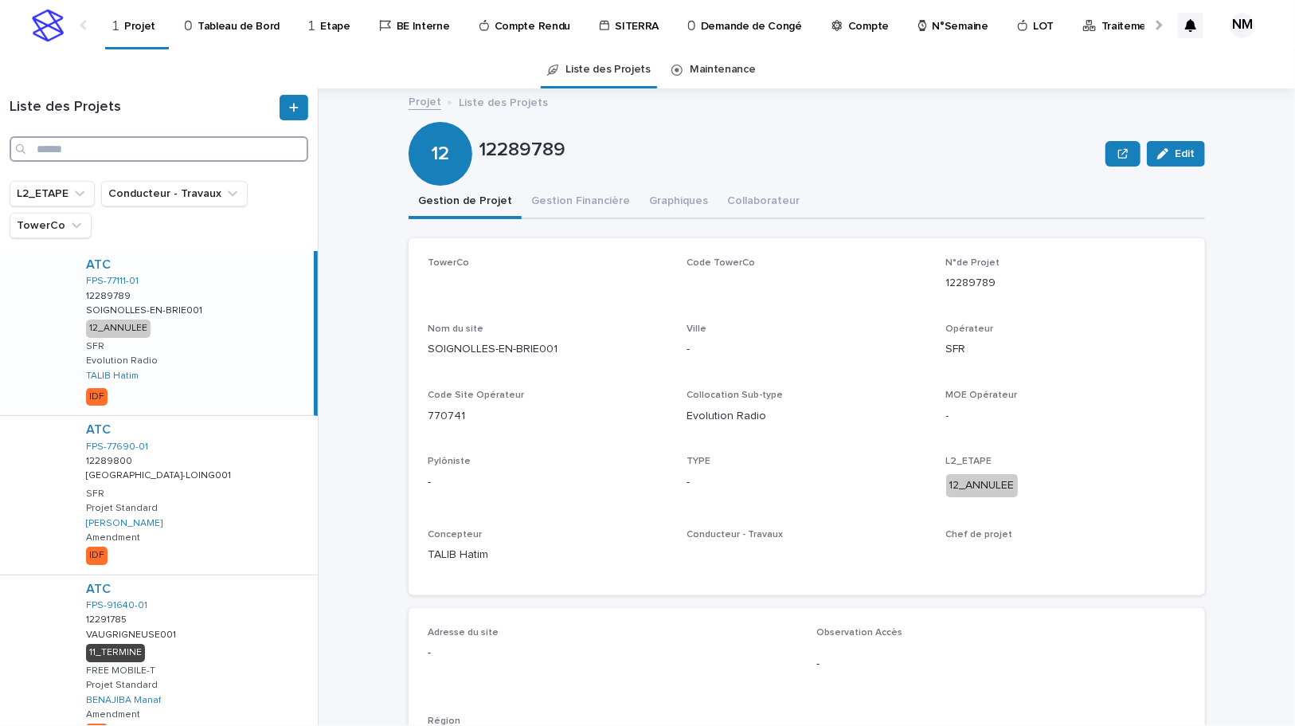
click at [104, 146] on input "Search" at bounding box center [159, 148] width 299 height 25
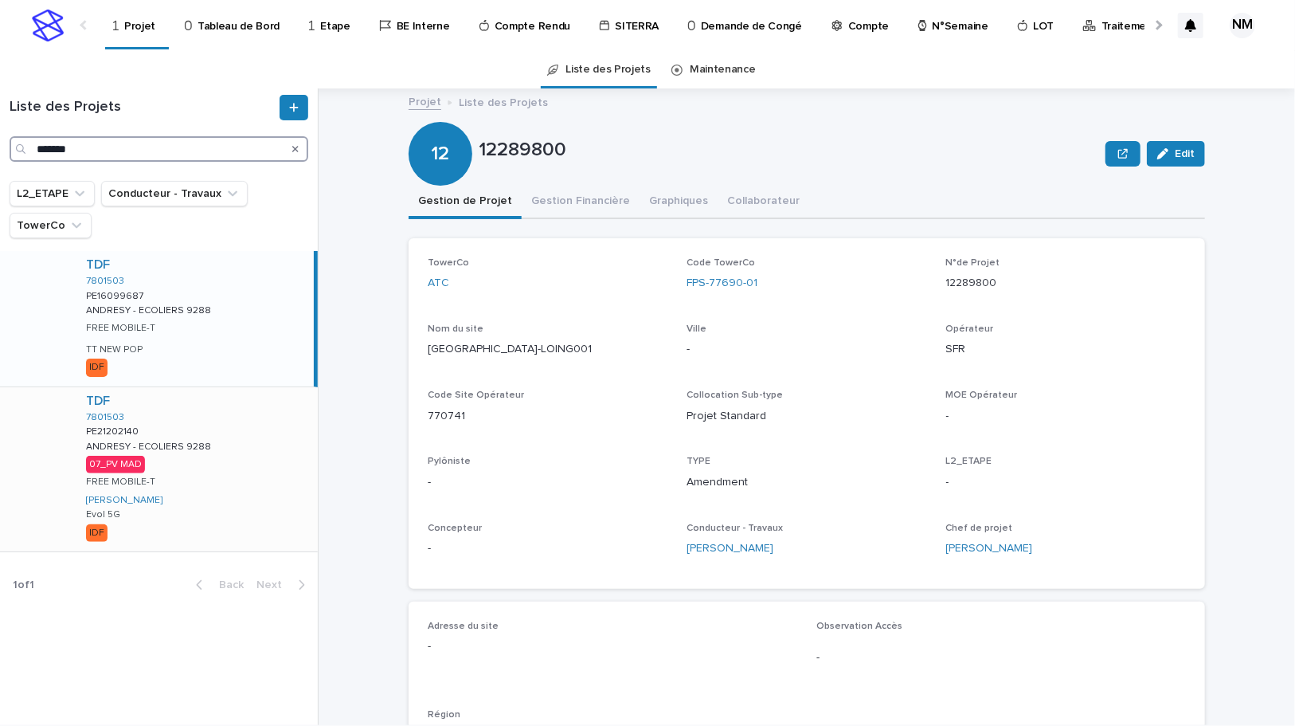
type input "*******"
drag, startPoint x: 200, startPoint y: 534, endPoint x: 229, endPoint y: 534, distance: 28.7
click at [200, 534] on div "TDF 7801503 PE21202140 PE21202140 ANDRESY - ECOLIERS 9288 ANDRESY - ECOLIERS 92…" at bounding box center [195, 469] width 245 height 164
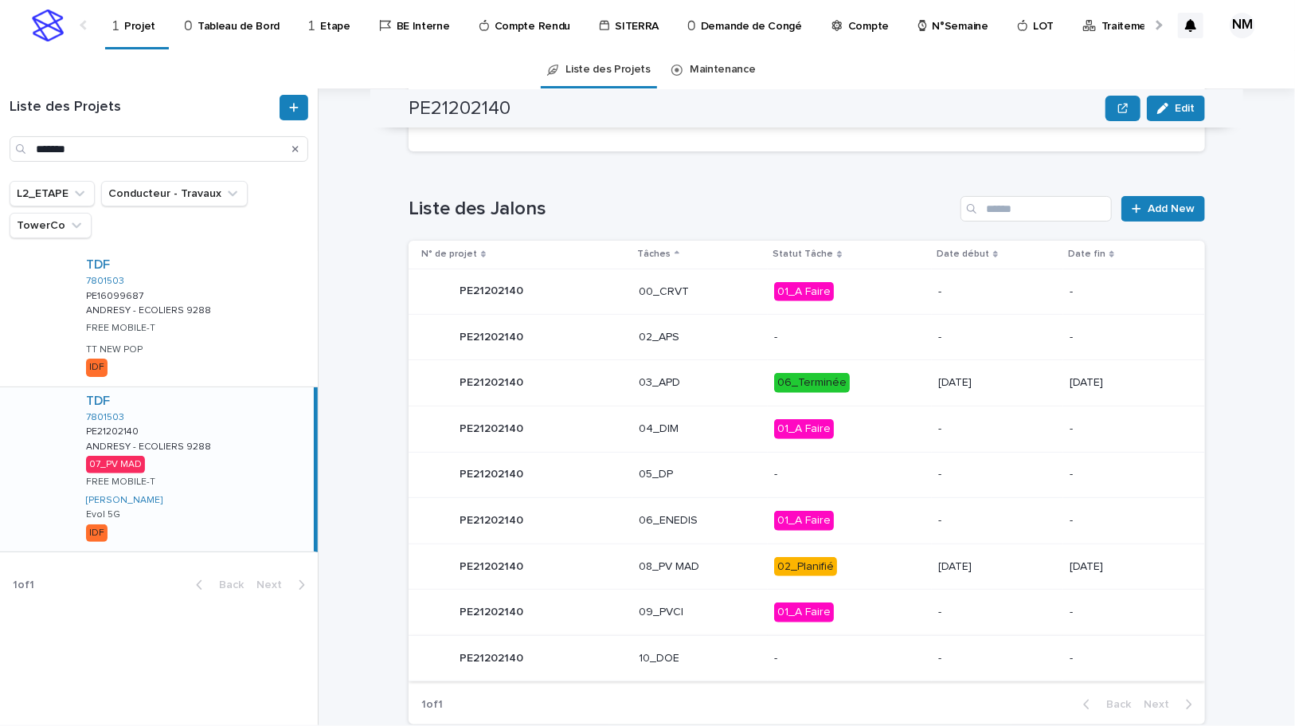
scroll to position [669, 0]
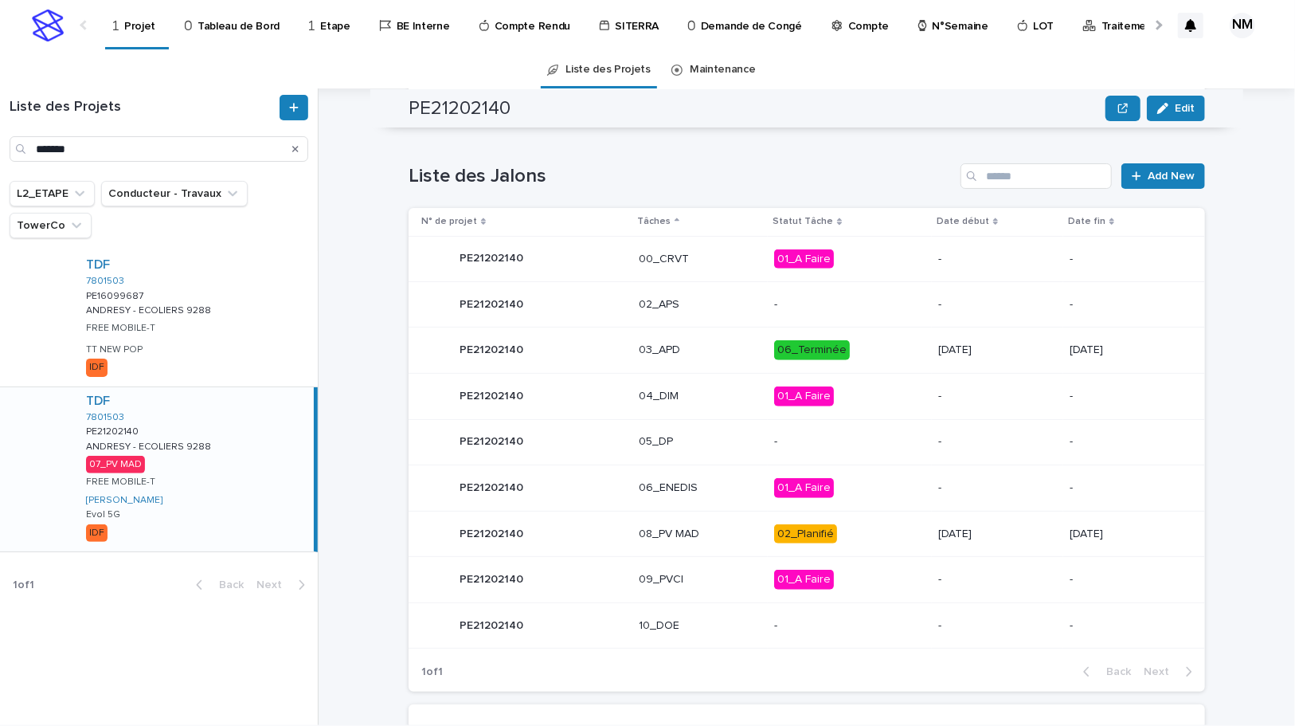
click at [877, 539] on p "02_Planifié" at bounding box center [849, 534] width 151 height 20
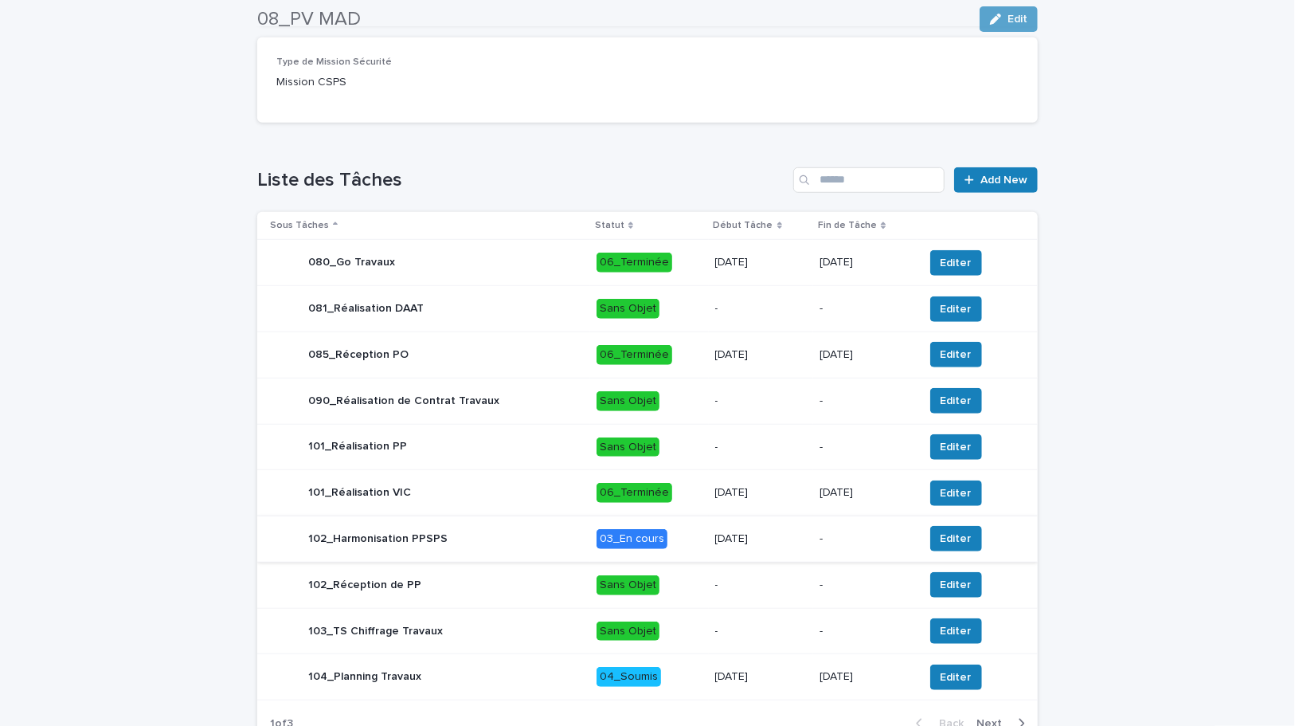
scroll to position [630, 0]
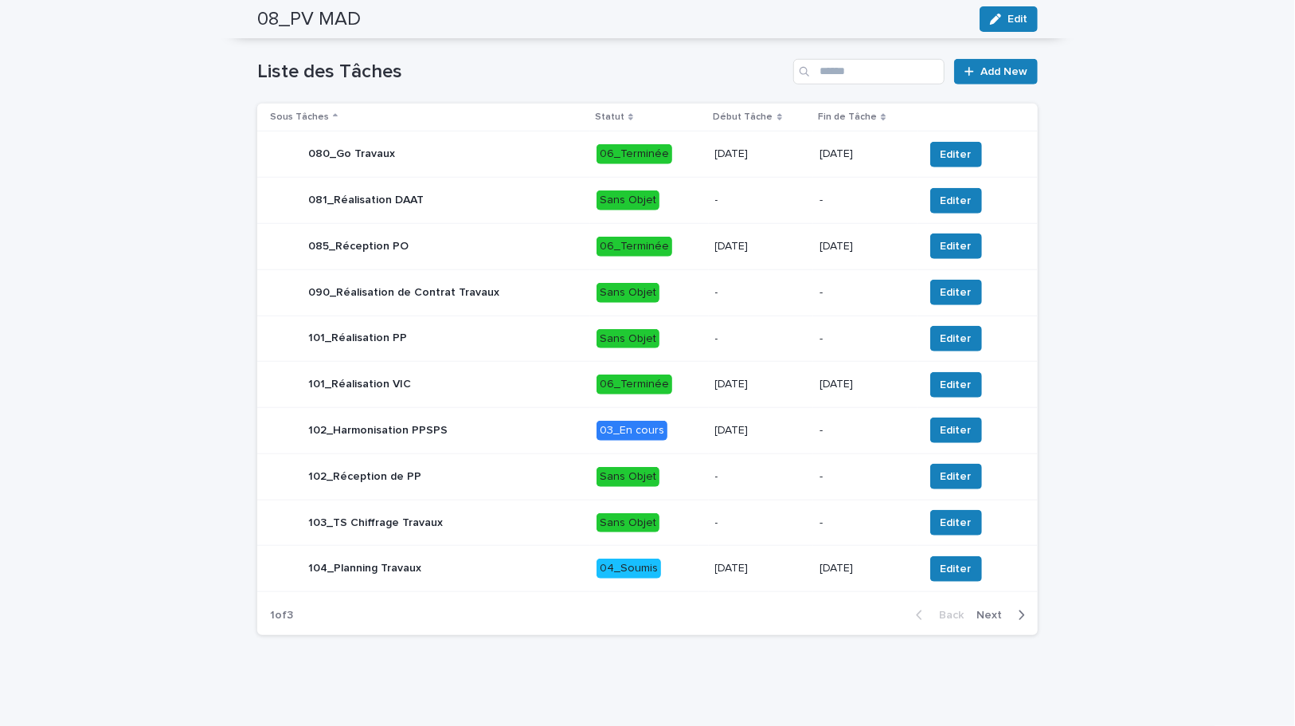
click at [1020, 611] on icon "button" at bounding box center [1021, 615] width 7 height 14
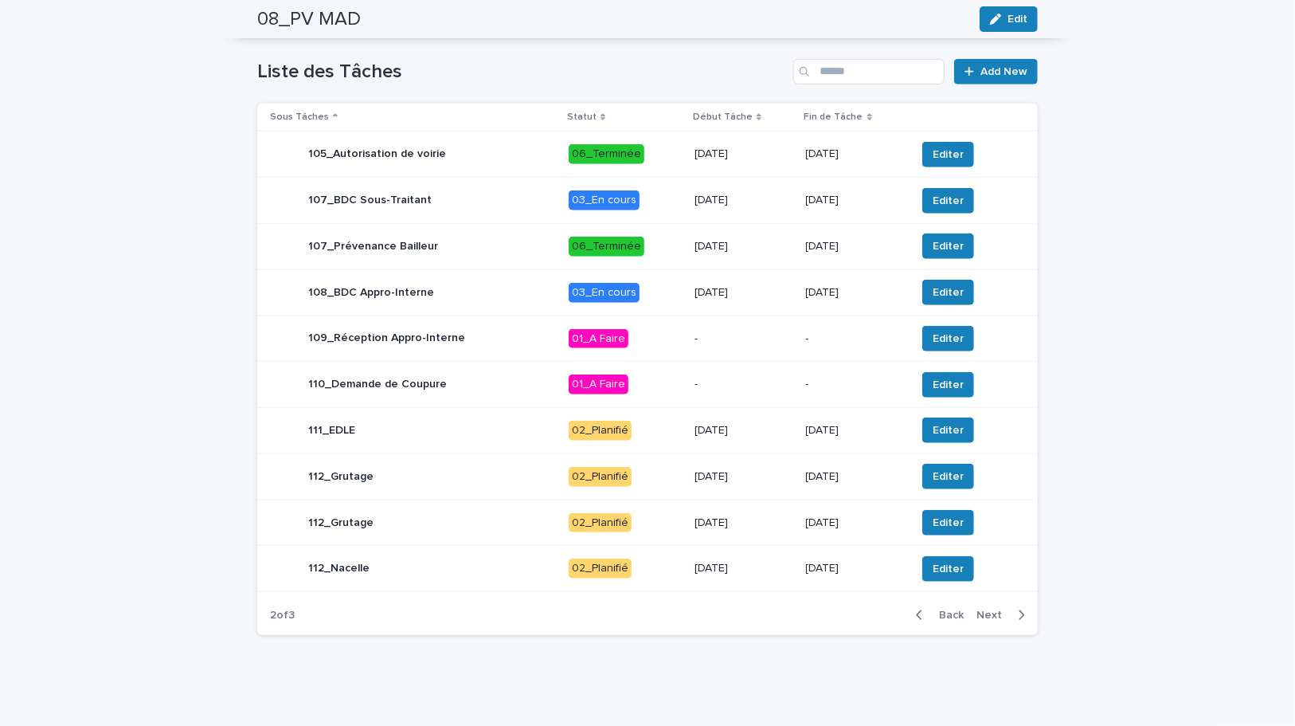
click at [919, 609] on div "button" at bounding box center [923, 615] width 14 height 14
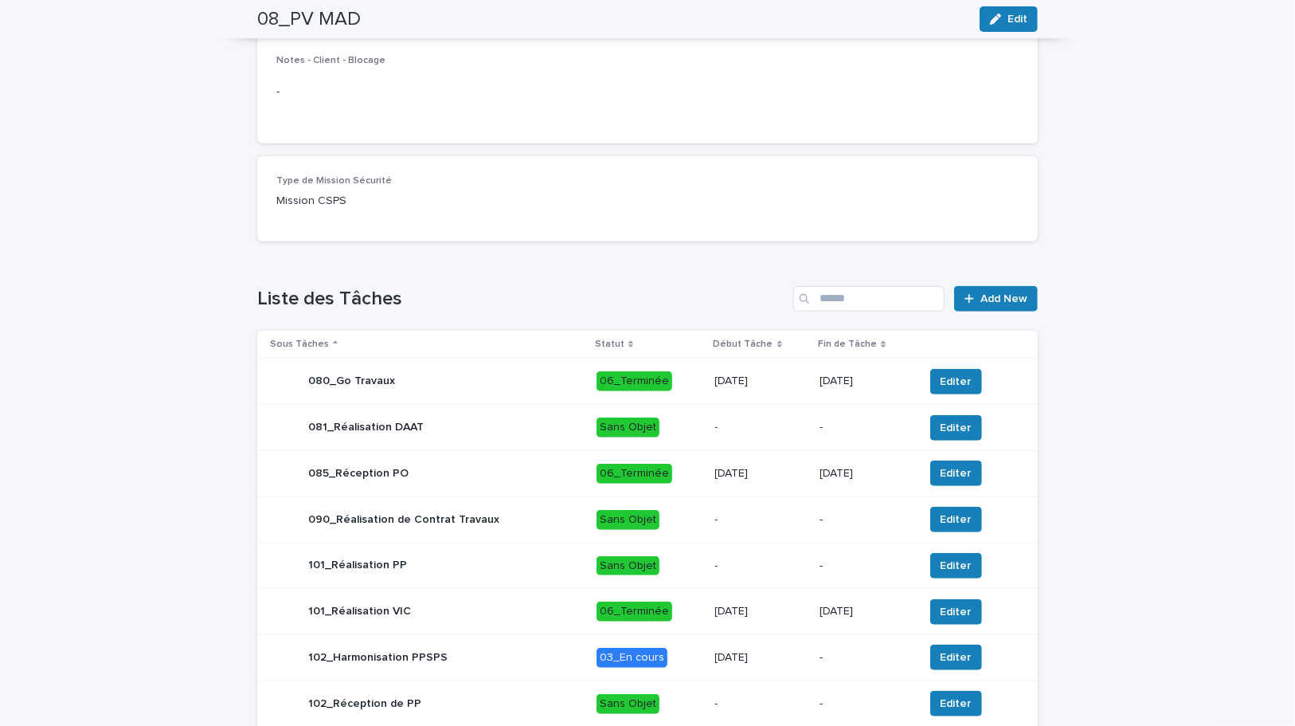
scroll to position [123, 0]
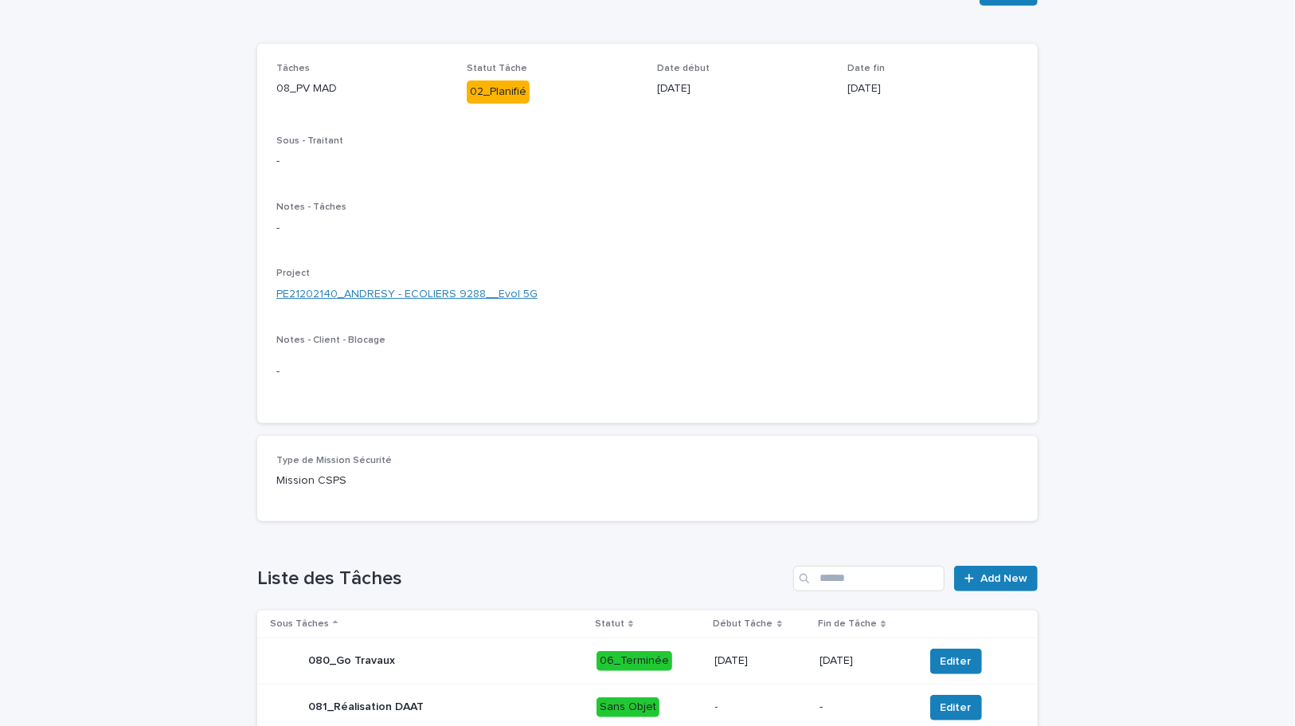
click at [438, 299] on link "PE21202140_ANDRESY - ECOLIERS 9288__Evol 5G" at bounding box center [406, 294] width 261 height 17
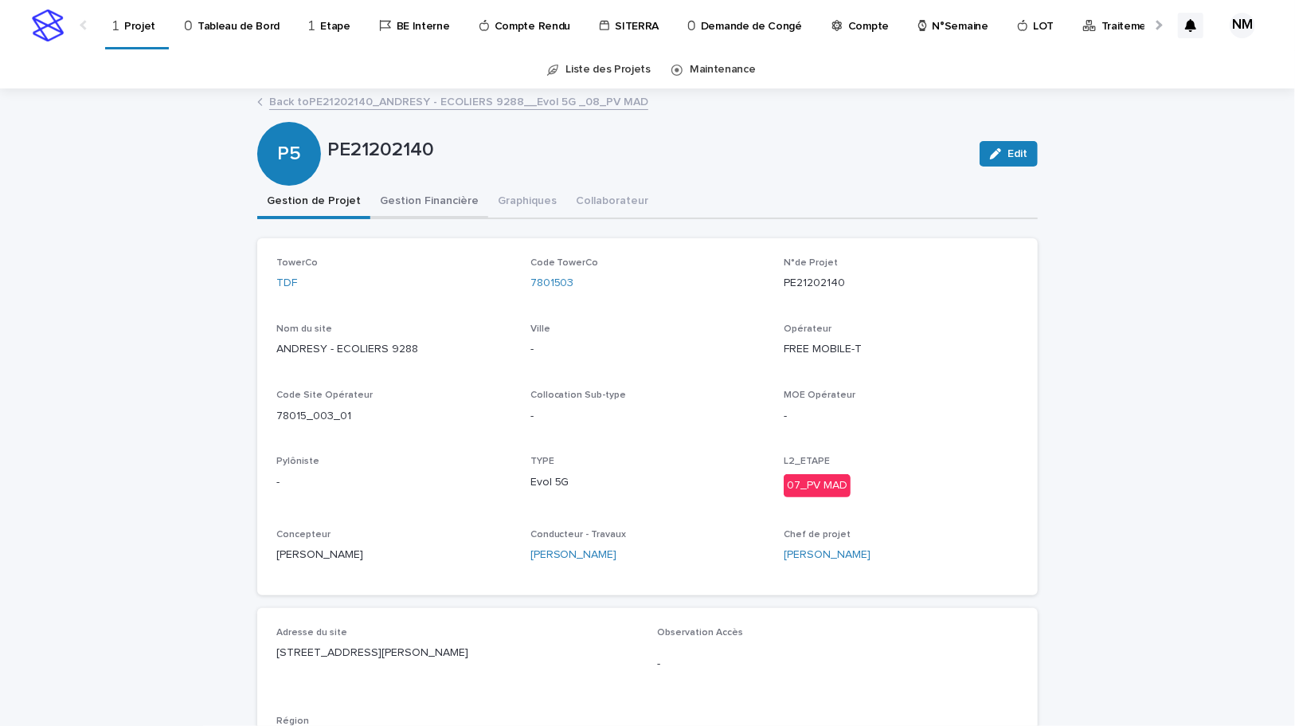
click at [425, 204] on button "Gestion Financière" at bounding box center [429, 202] width 118 height 33
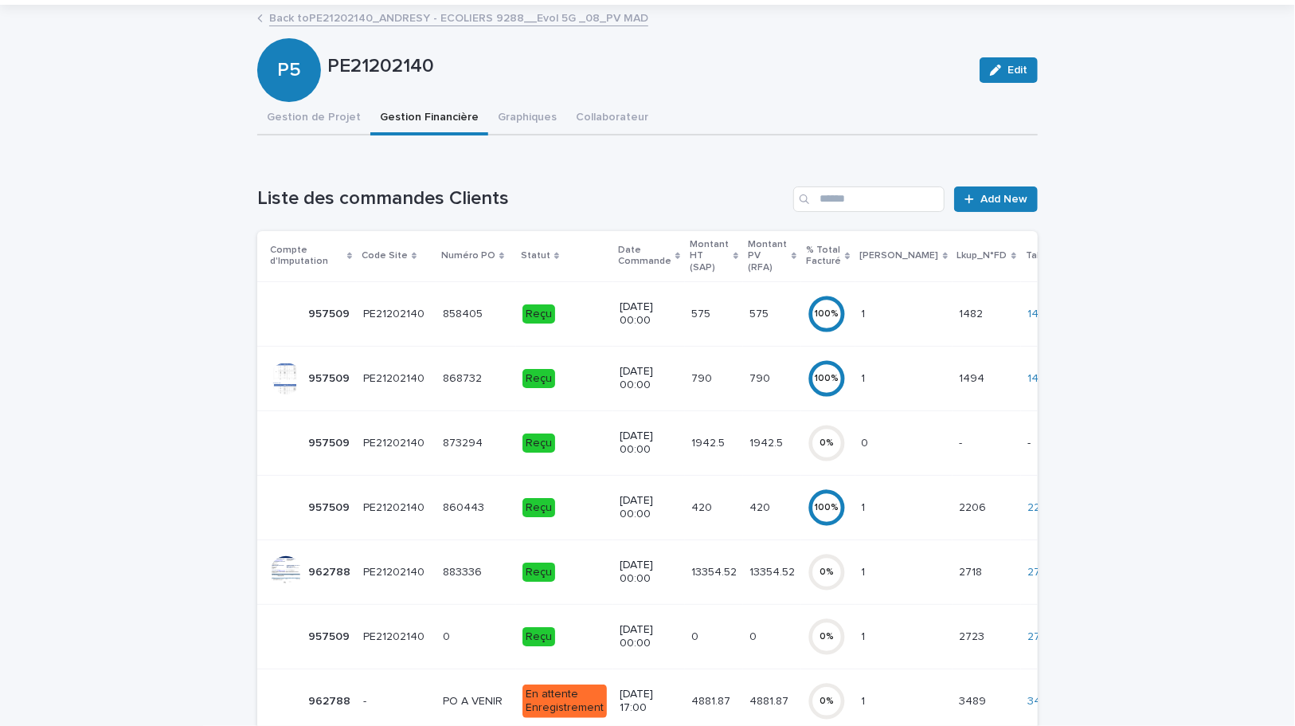
scroll to position [362, 0]
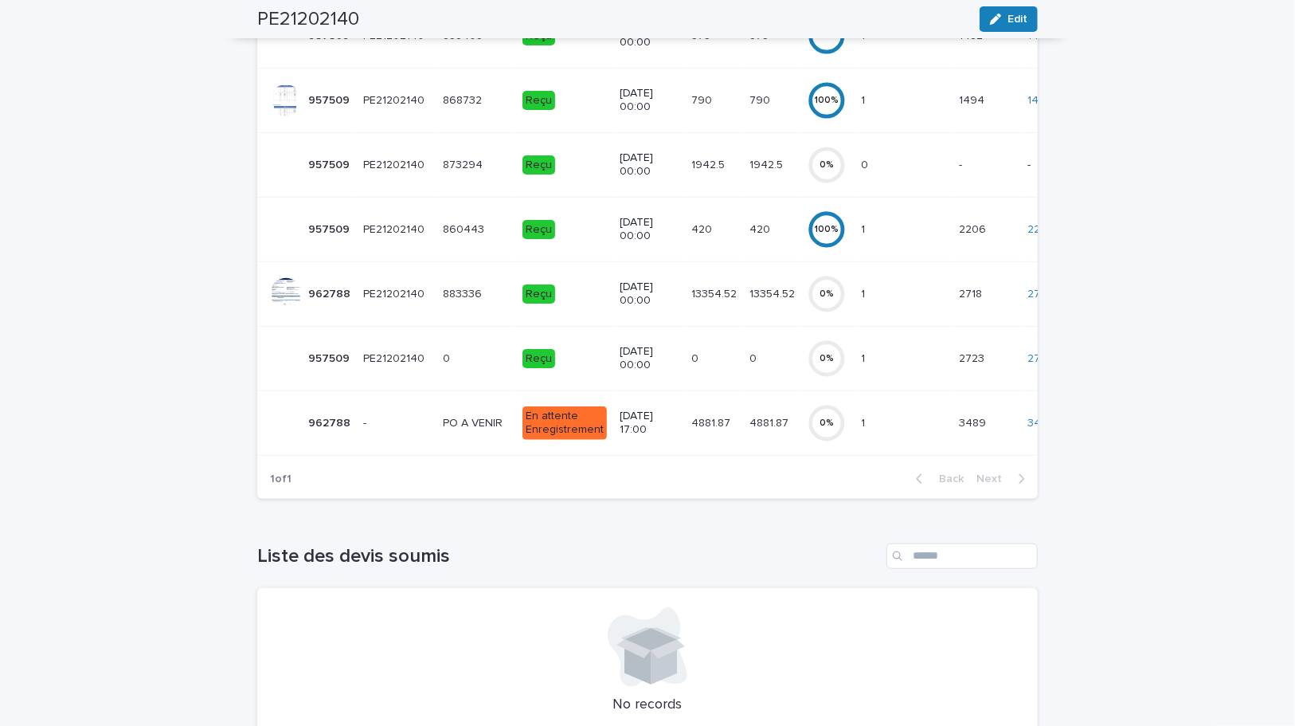
click at [757, 300] on td "13354.52 13354.52" at bounding box center [772, 293] width 58 height 65
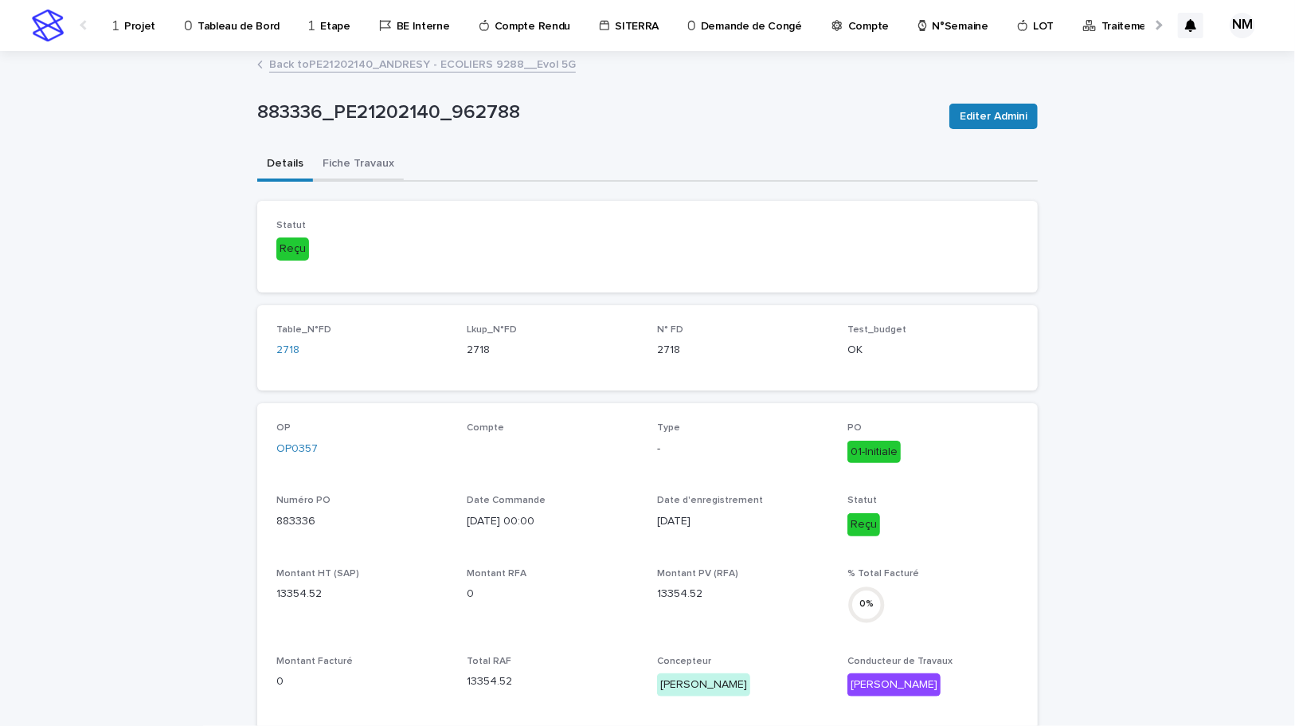
click at [342, 154] on button "Fiche Travaux" at bounding box center [358, 164] width 91 height 33
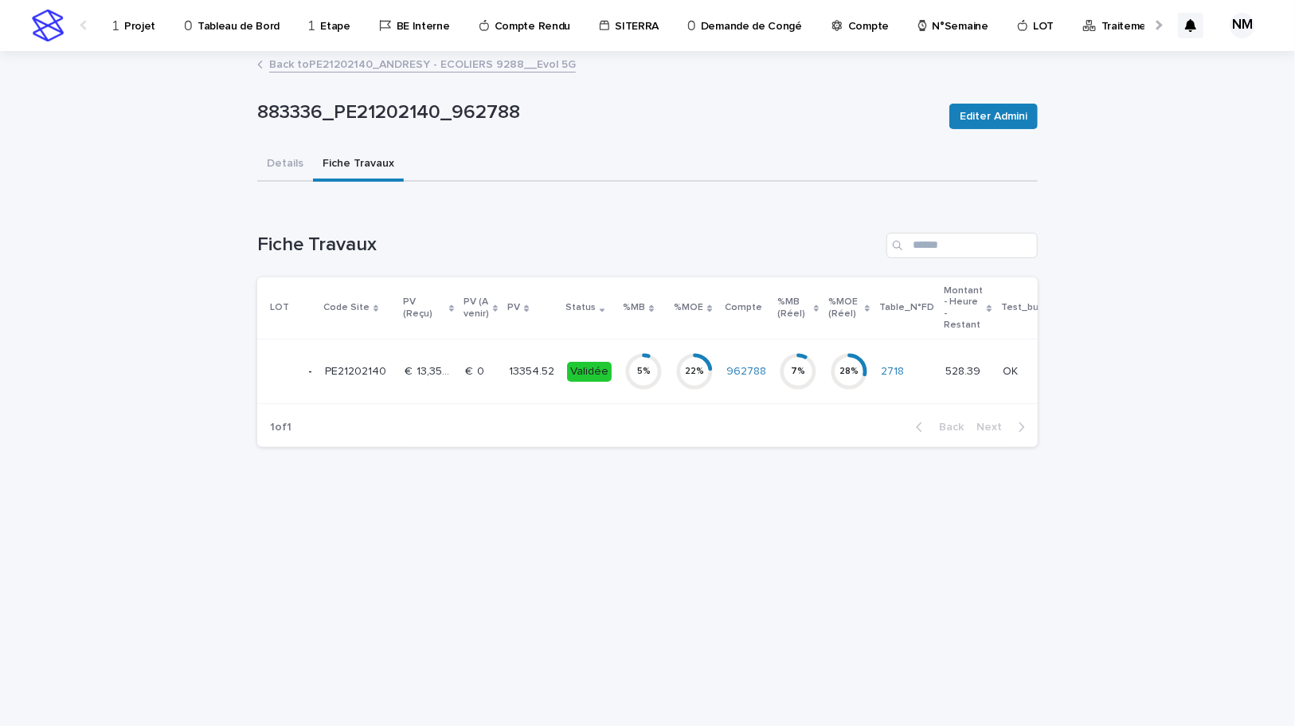
click at [625, 383] on icon at bounding box center [644, 371] width 38 height 38
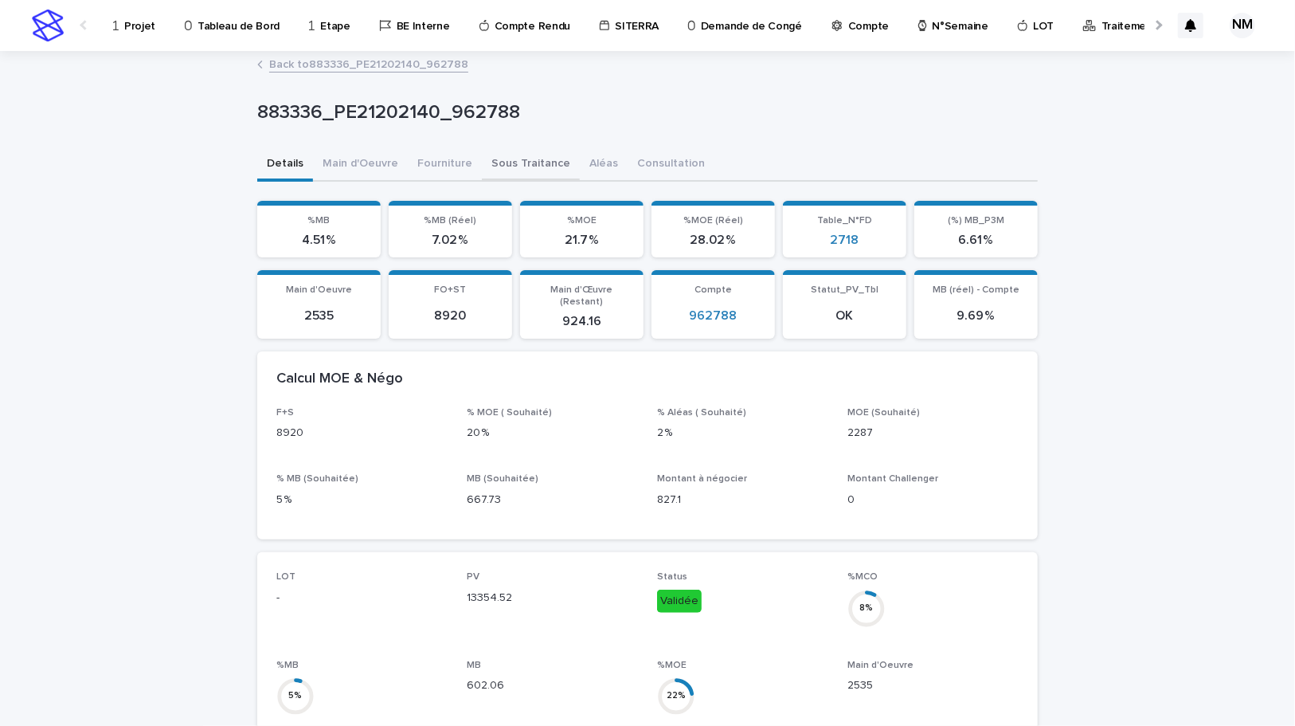
click at [515, 170] on button "Sous Traitance" at bounding box center [531, 164] width 98 height 33
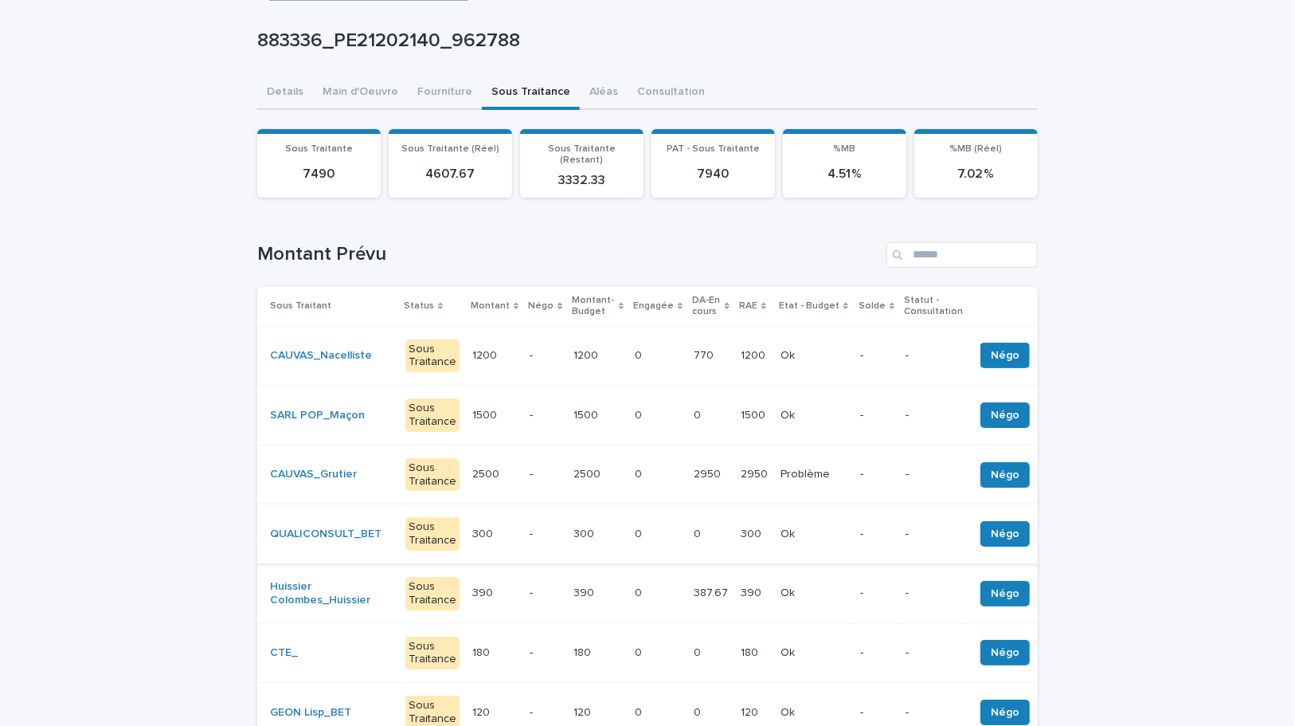
scroll to position [72, 0]
click at [694, 409] on div "0 0" at bounding box center [711, 415] width 34 height 26
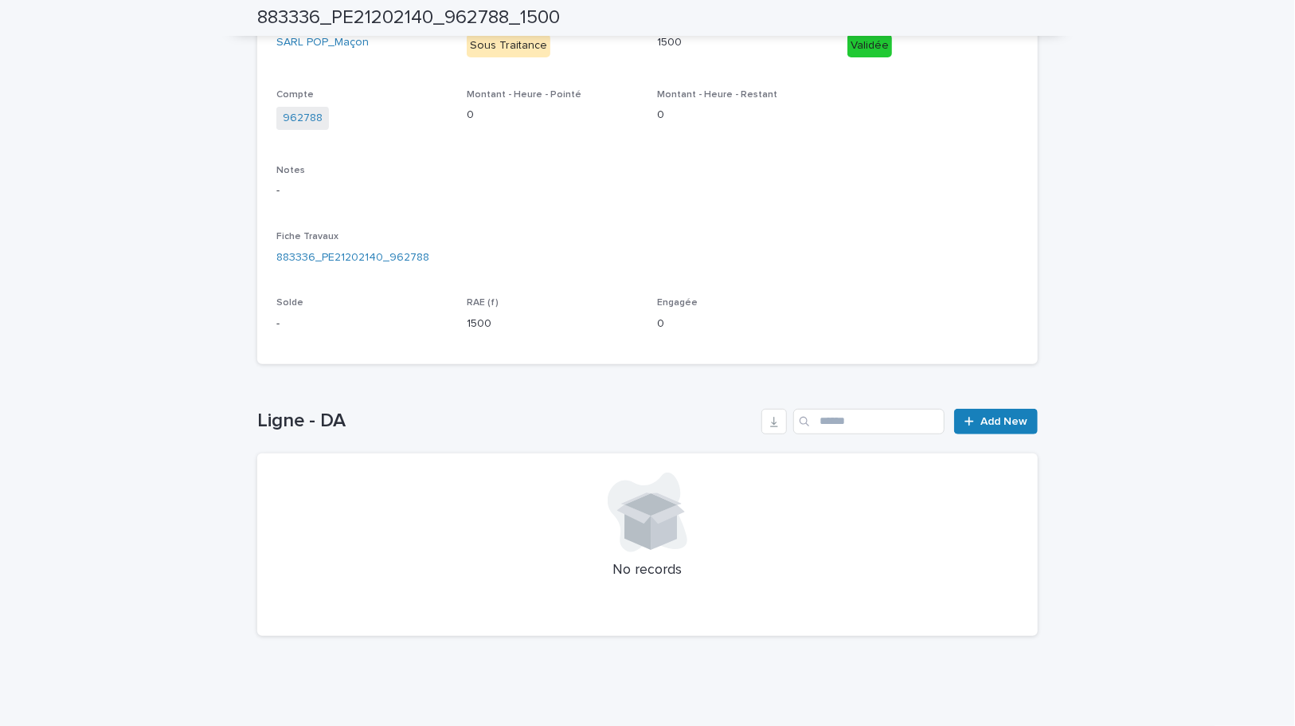
scroll to position [299, 0]
click at [987, 429] on link "Add New" at bounding box center [996, 420] width 84 height 25
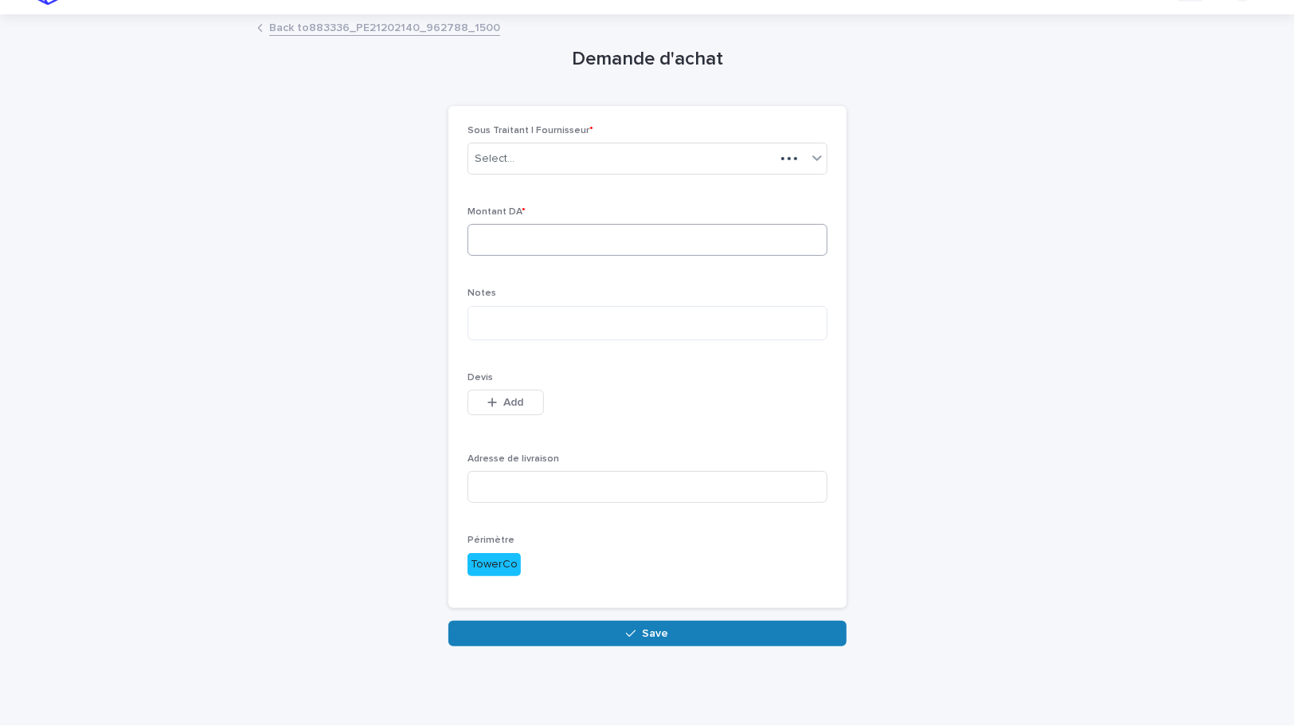
scroll to position [2, 0]
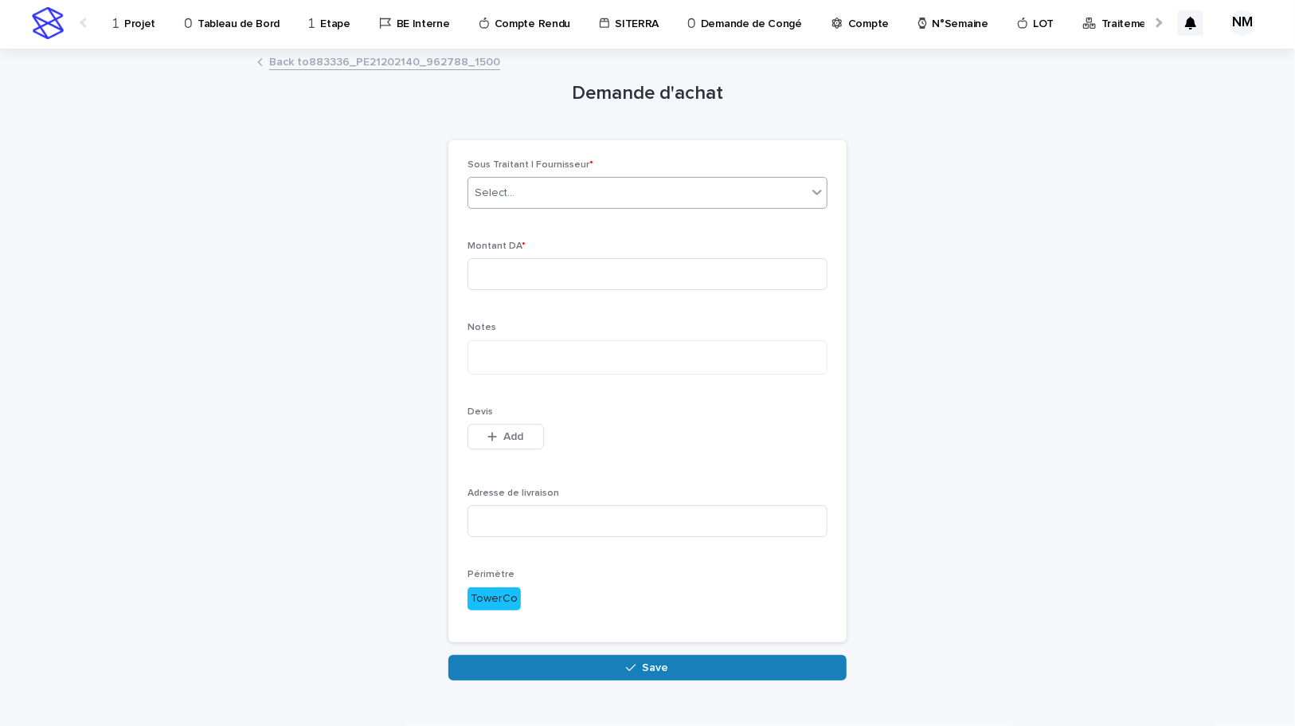
click at [532, 190] on div "Select..." at bounding box center [637, 193] width 339 height 26
type input "****"
click at [526, 216] on div "FULLTECH_" at bounding box center [642, 223] width 359 height 28
click at [527, 270] on input at bounding box center [648, 274] width 360 height 32
type input "****"
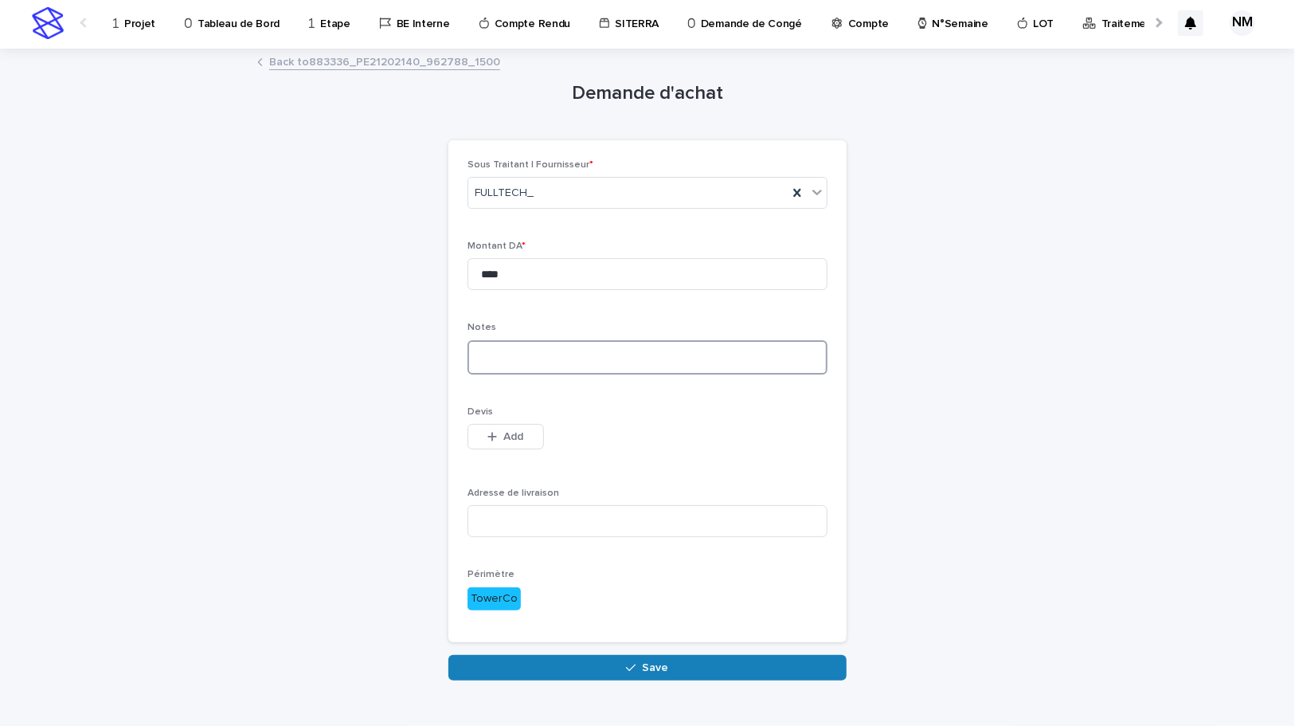
click at [510, 351] on textarea at bounding box center [648, 357] width 360 height 34
type textarea "*"
type textarea "**********"
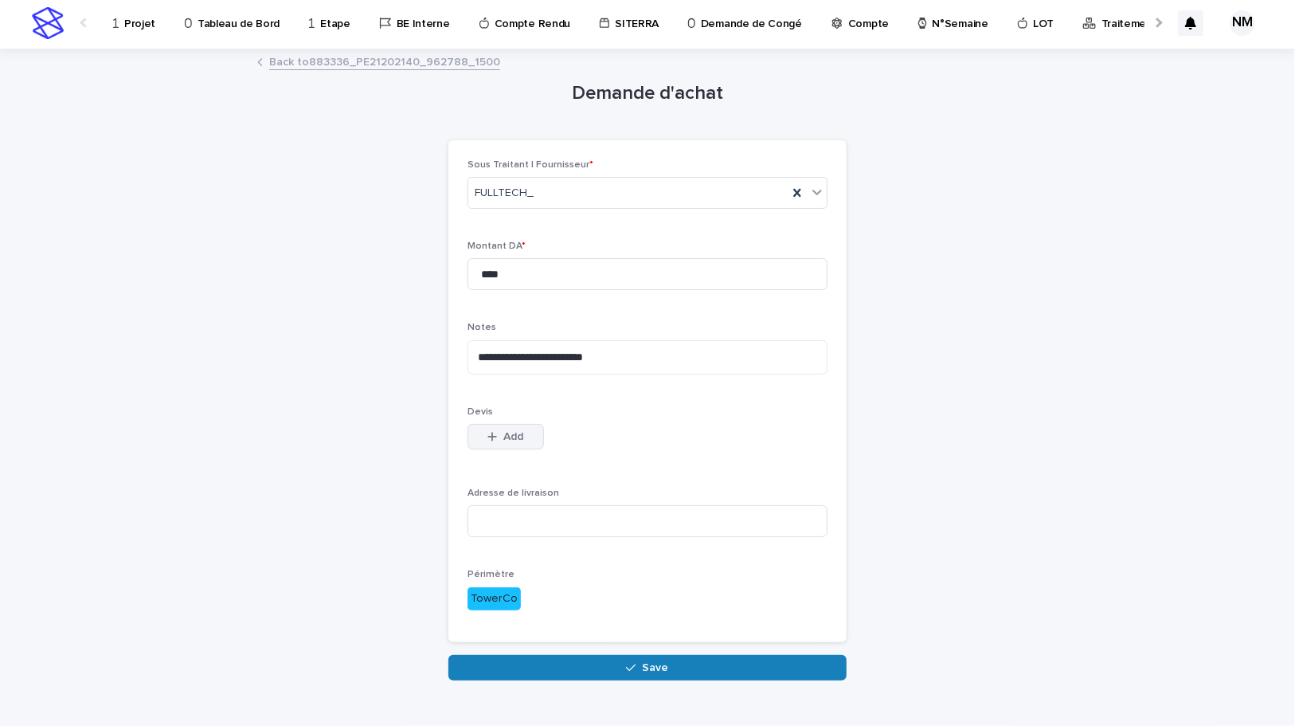
click at [499, 428] on button "Add" at bounding box center [506, 436] width 76 height 25
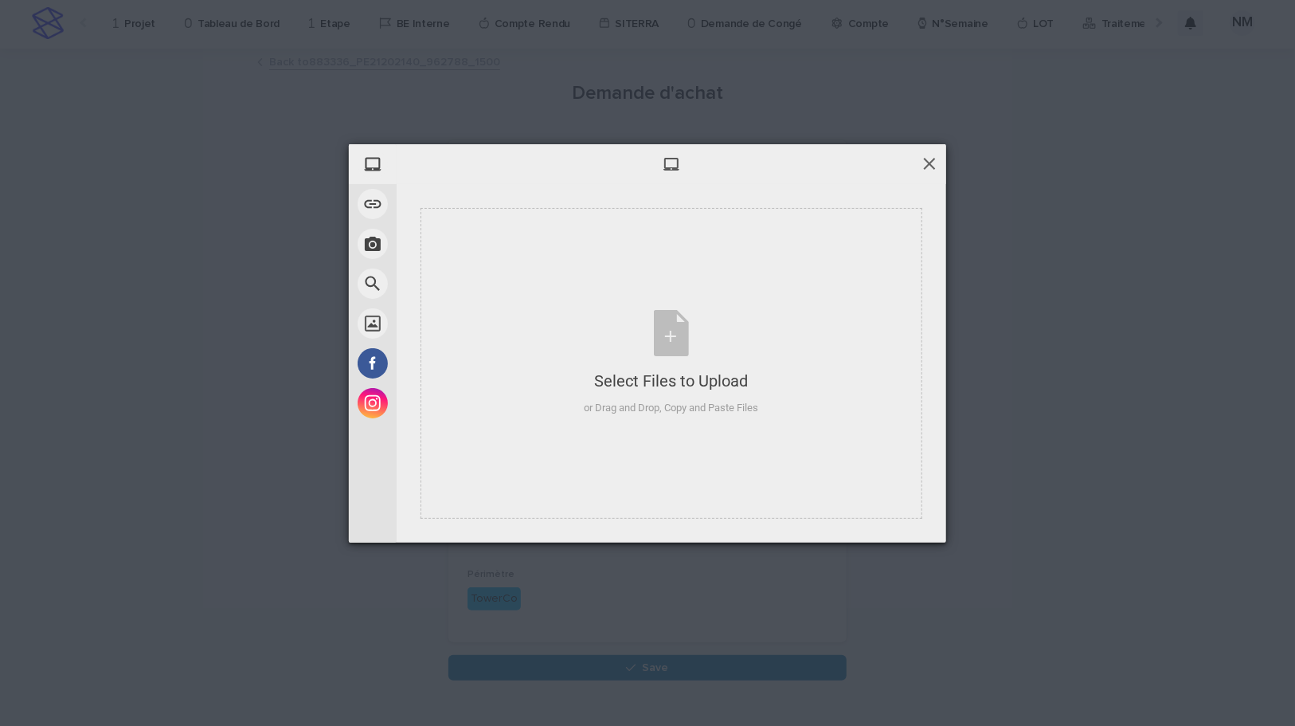
click at [928, 167] on span at bounding box center [930, 164] width 18 height 18
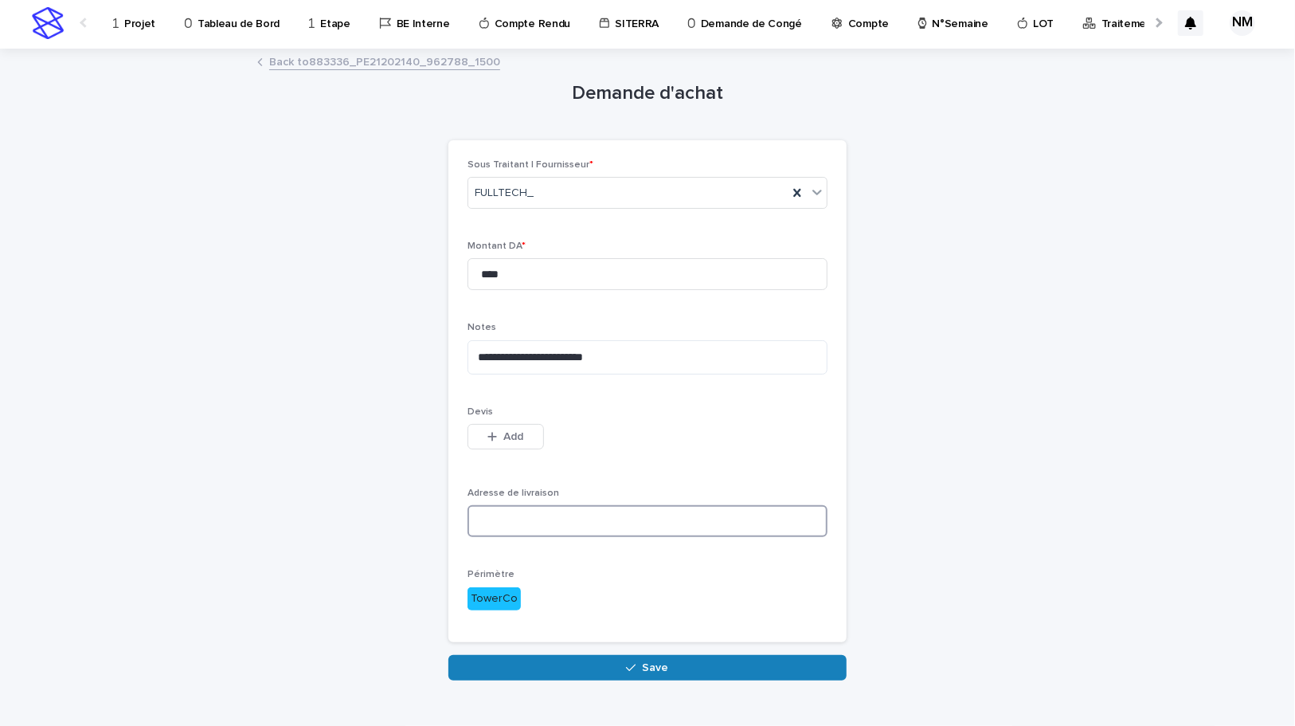
click at [548, 523] on input at bounding box center [648, 521] width 360 height 32
paste input "**********"
type input "**********"
click at [491, 438] on icon "button" at bounding box center [493, 436] width 10 height 11
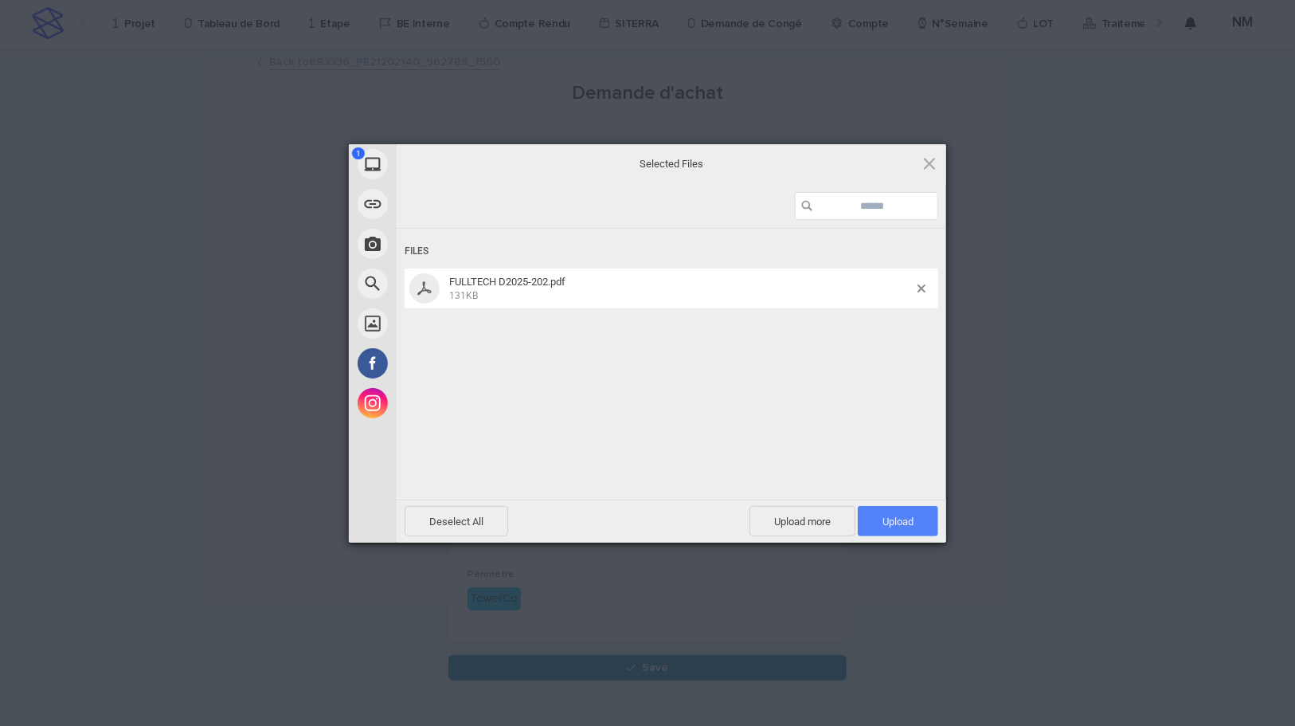
click at [896, 522] on span "Upload 1" at bounding box center [898, 521] width 31 height 12
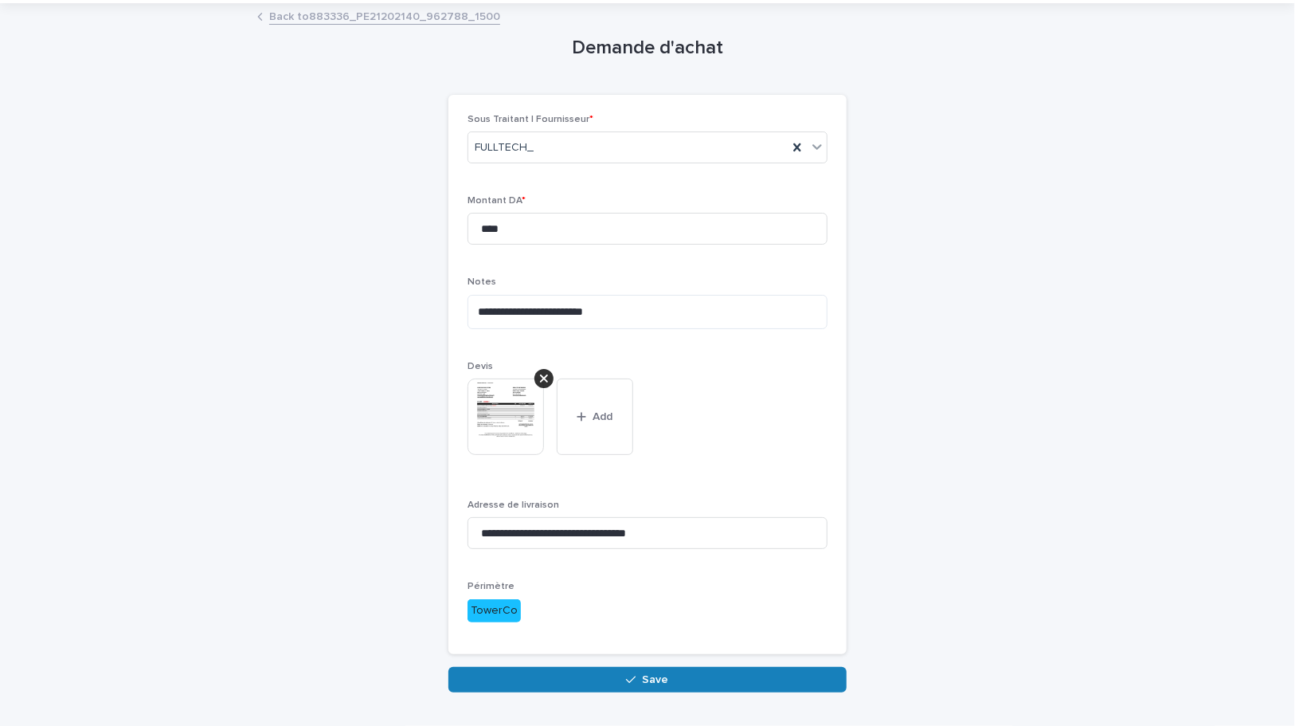
scroll to position [93, 0]
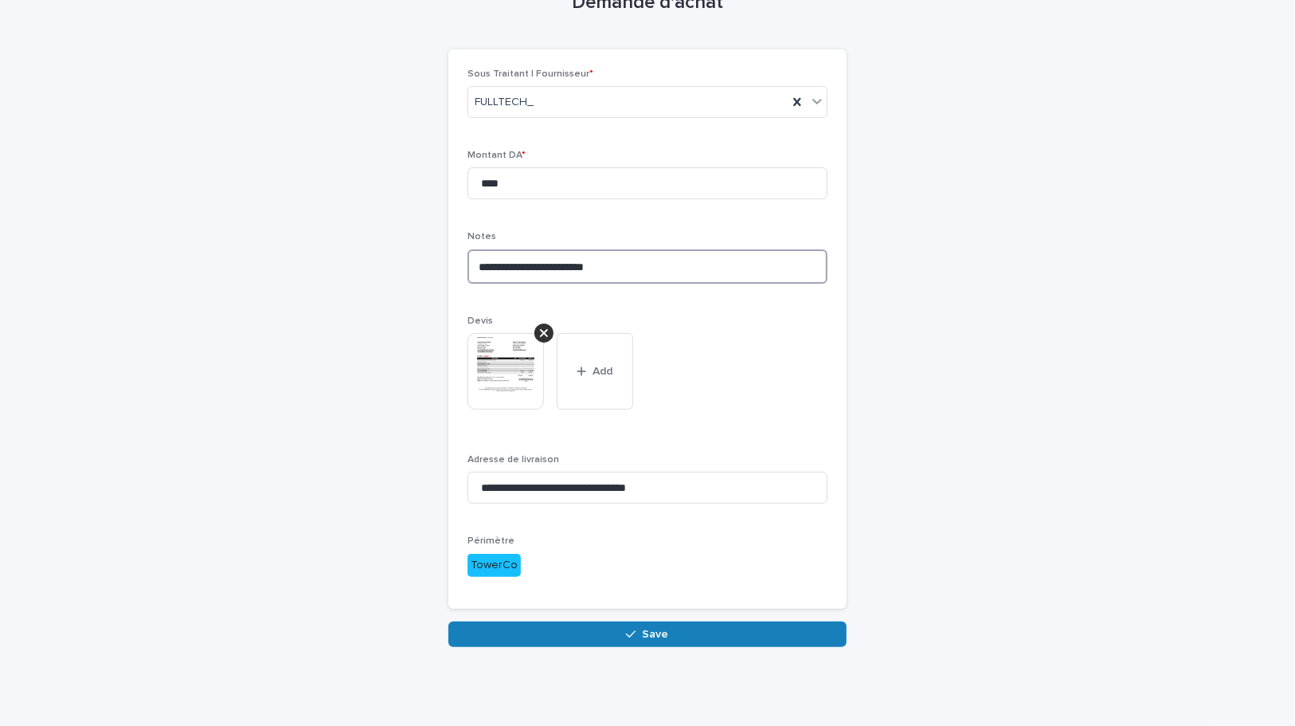
click at [600, 265] on textarea "**********" at bounding box center [648, 266] width 360 height 34
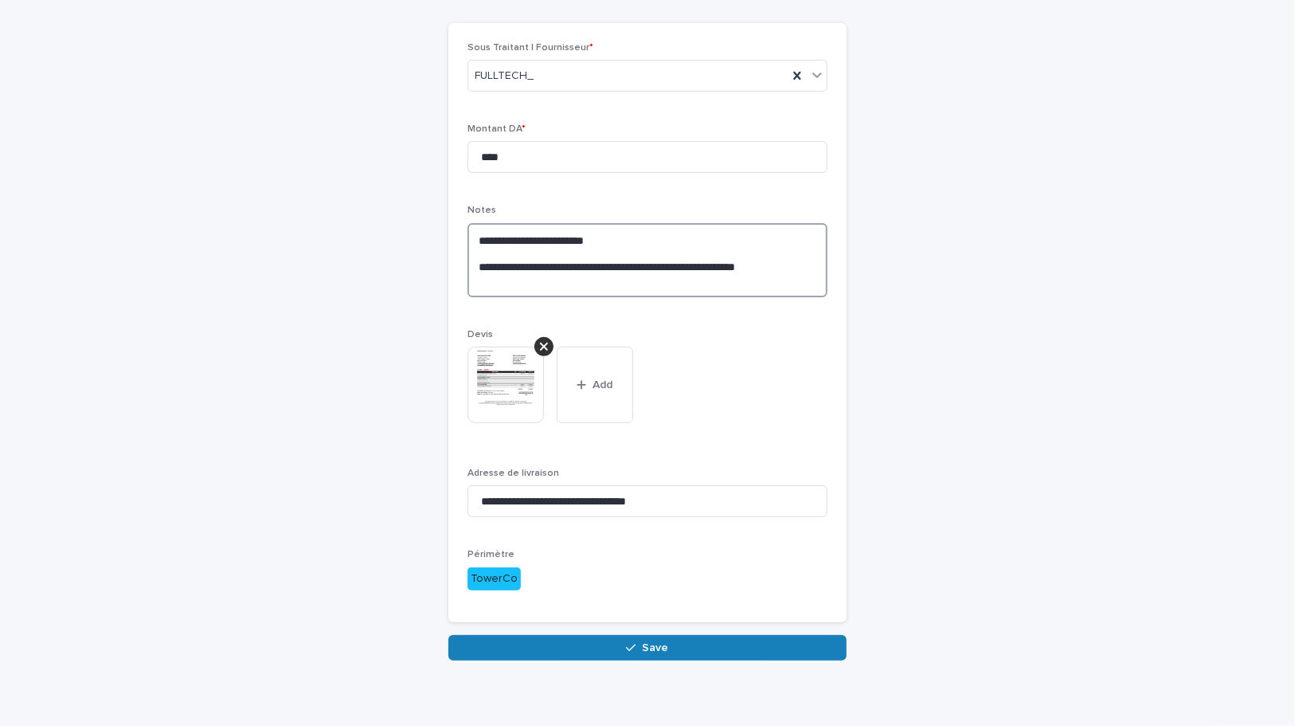
scroll to position [133, 0]
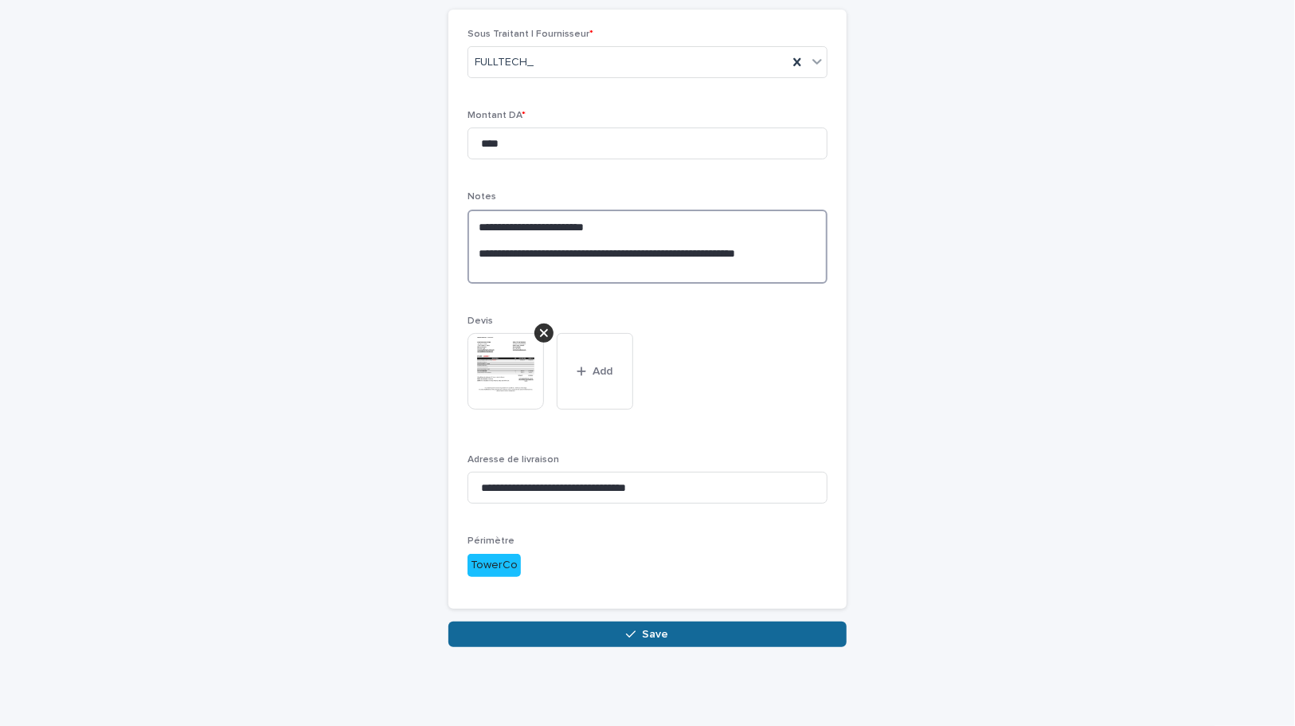
type textarea "**********"
click at [664, 633] on button "Save" at bounding box center [648, 633] width 398 height 25
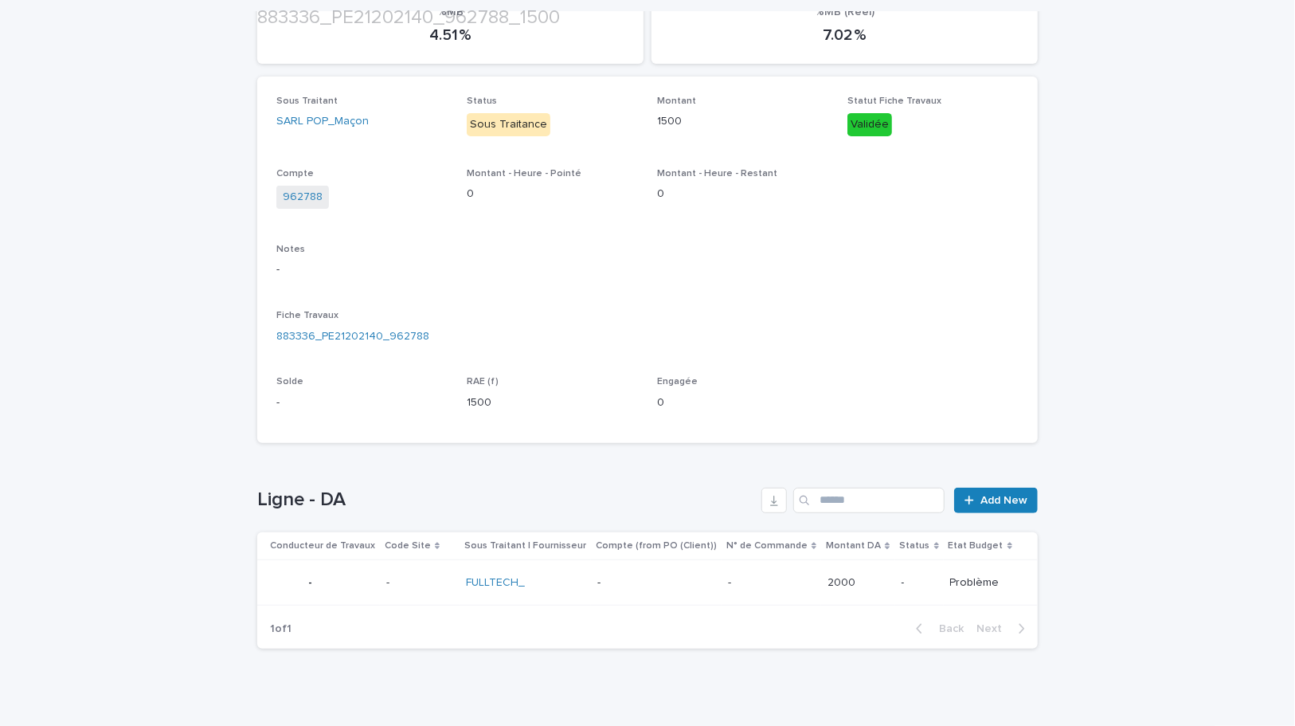
scroll to position [232, 0]
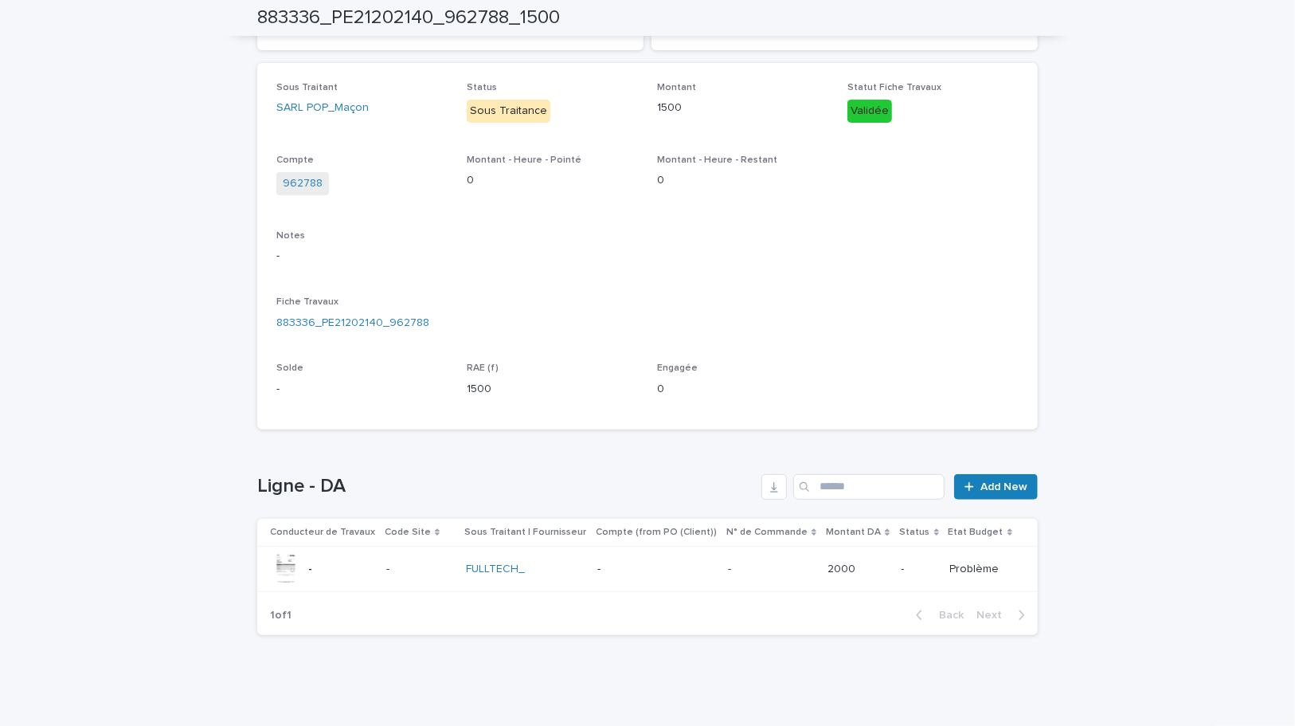
click at [776, 568] on p at bounding box center [771, 569] width 87 height 14
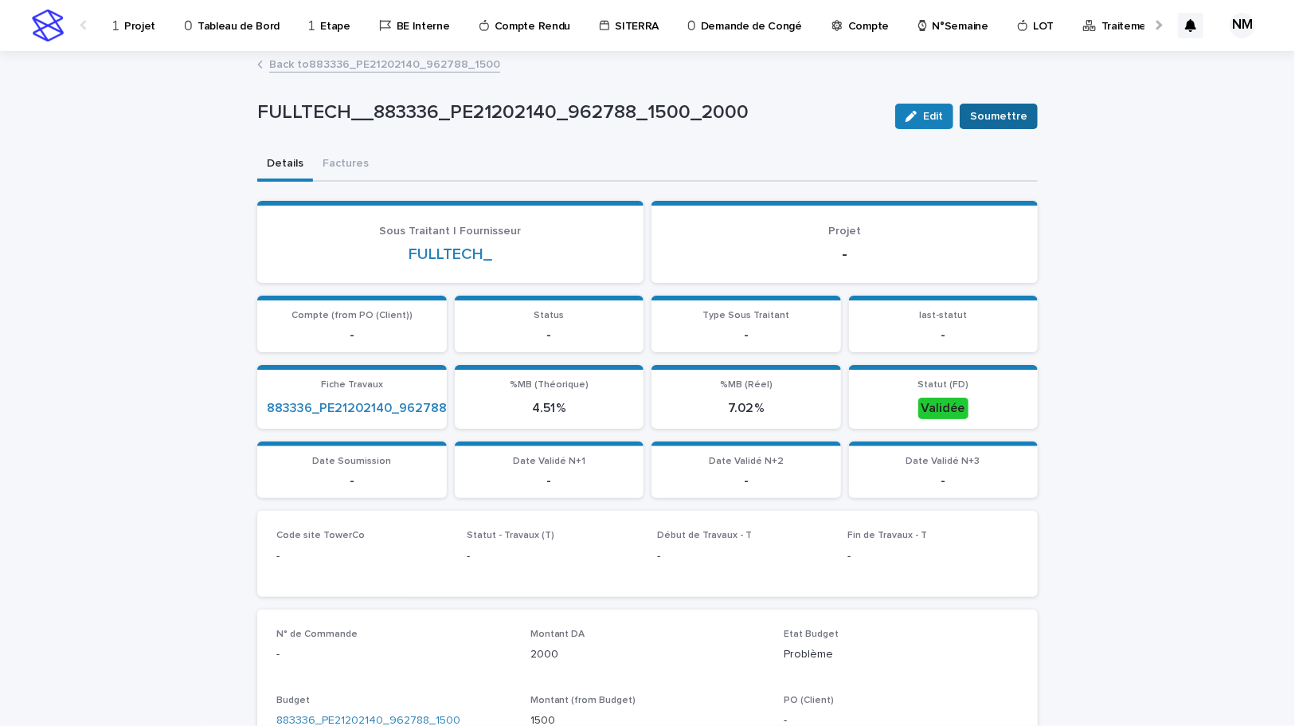
click at [1009, 116] on span "Soumettre" at bounding box center [998, 116] width 57 height 16
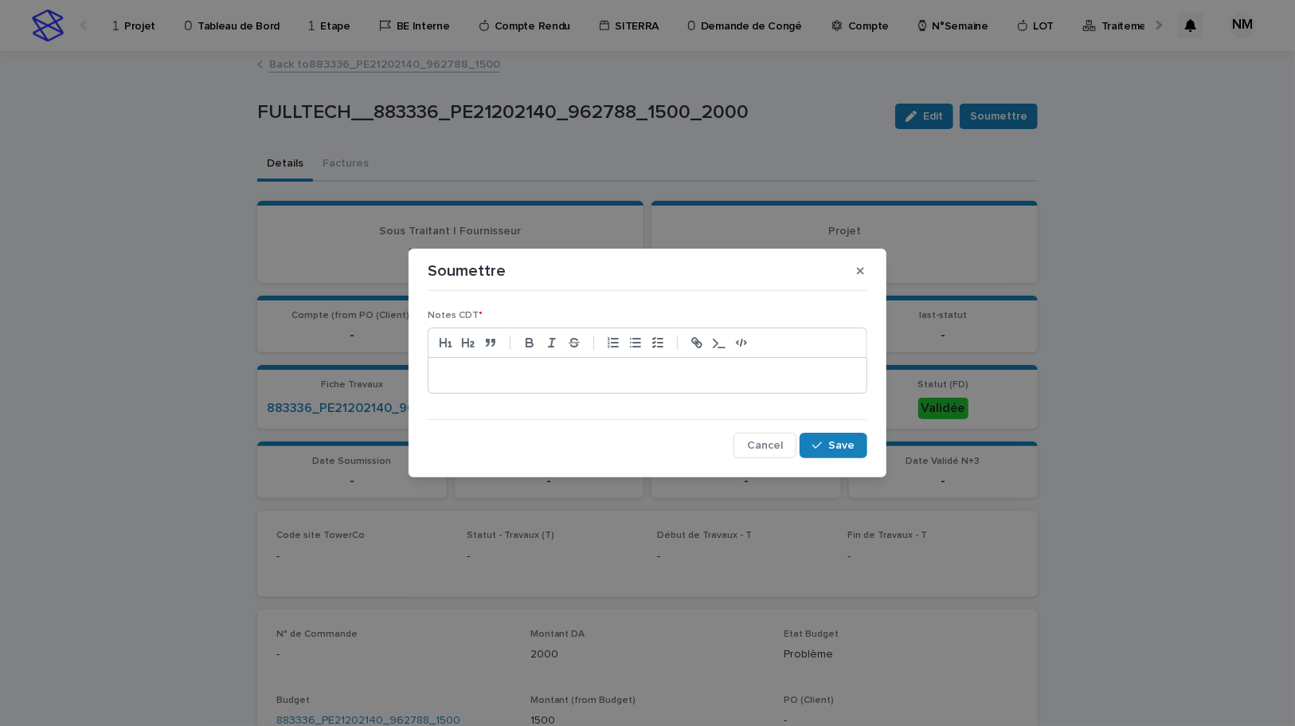
click at [475, 374] on p at bounding box center [648, 375] width 414 height 16
click at [857, 451] on button "Save" at bounding box center [834, 445] width 68 height 25
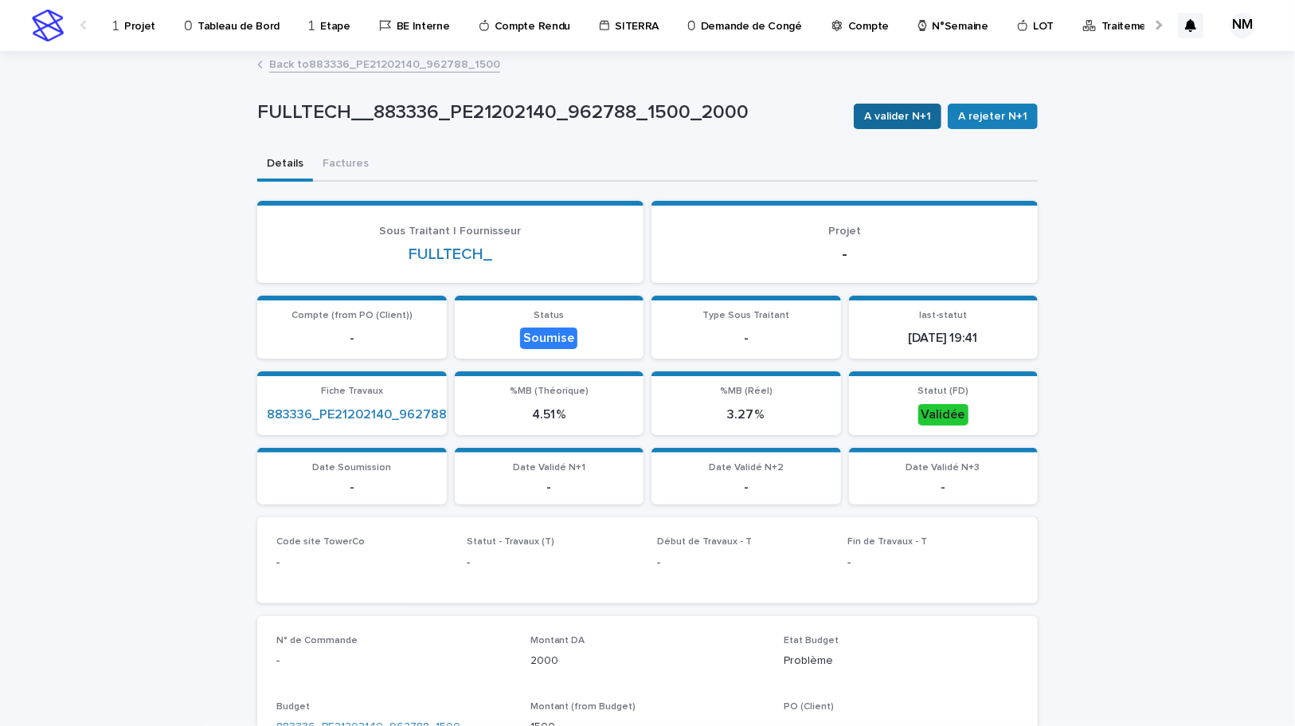
click at [895, 122] on span "A valider N+1" at bounding box center [897, 116] width 67 height 16
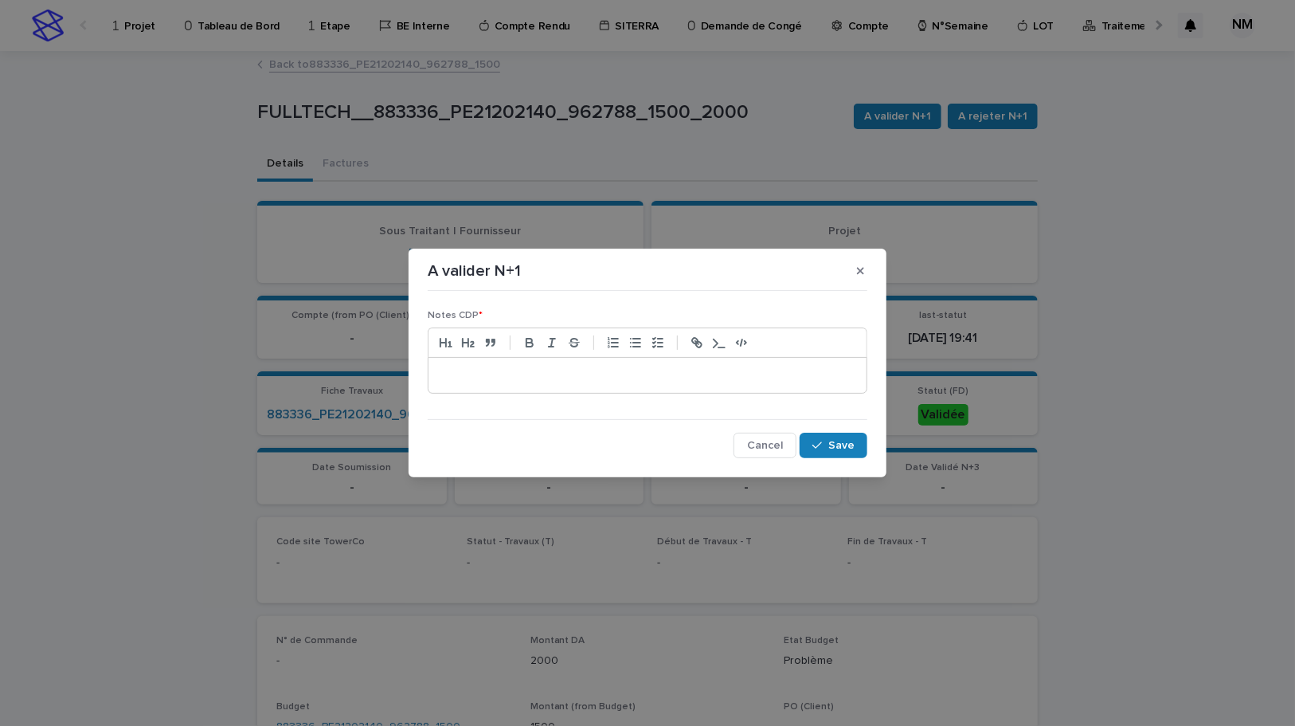
click at [665, 374] on p at bounding box center [648, 375] width 414 height 16
click at [849, 436] on button "Save" at bounding box center [834, 445] width 68 height 25
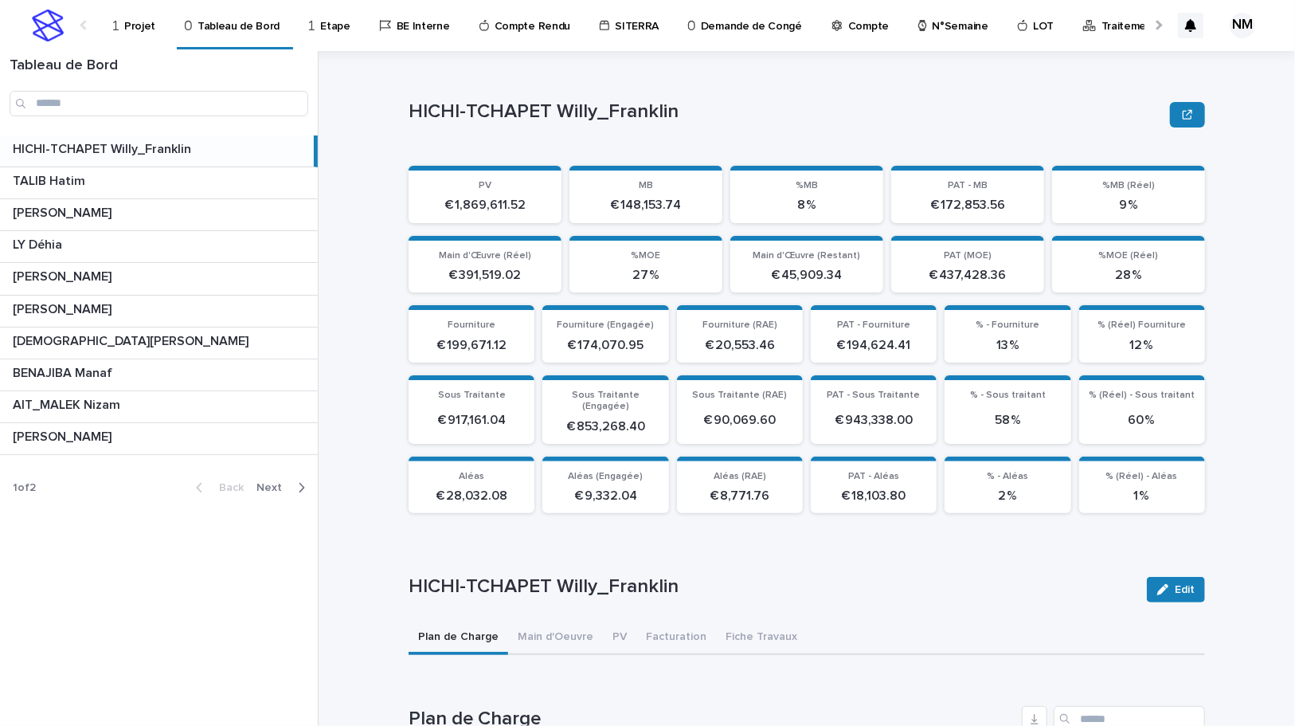
click at [146, 19] on p "Projet" at bounding box center [139, 16] width 31 height 33
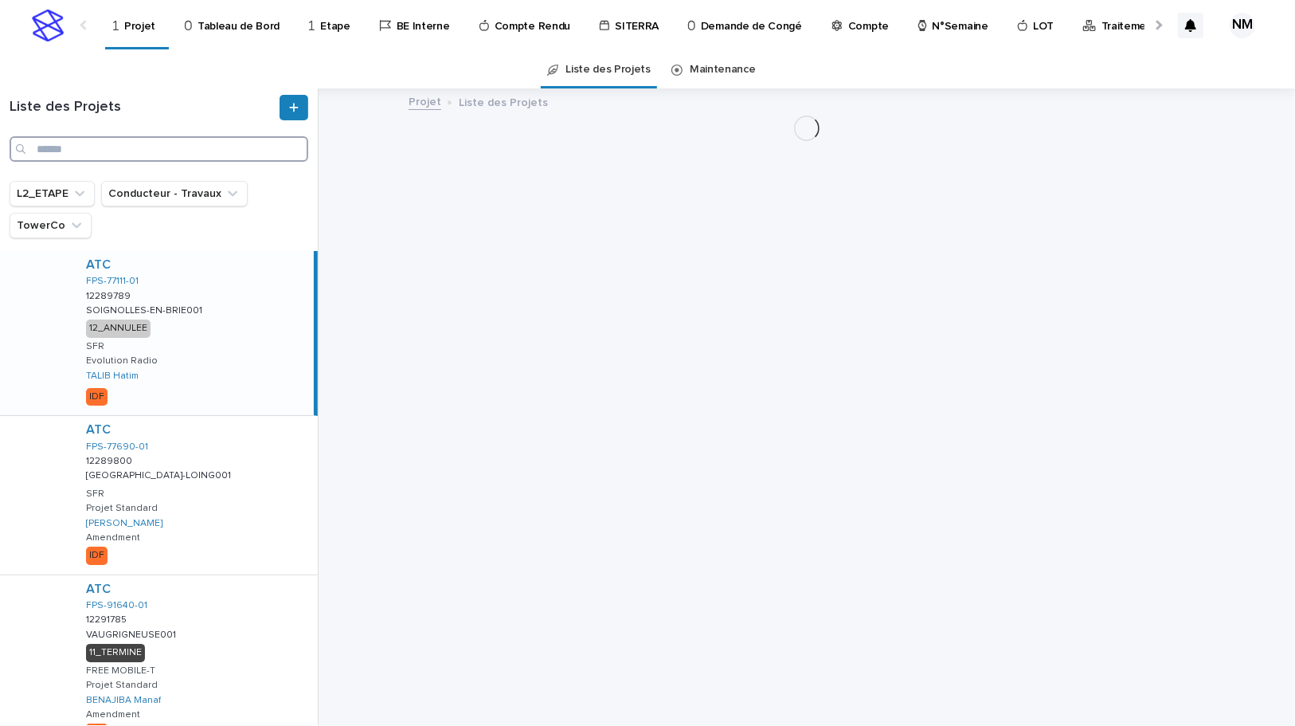
click at [83, 147] on input "Search" at bounding box center [159, 148] width 299 height 25
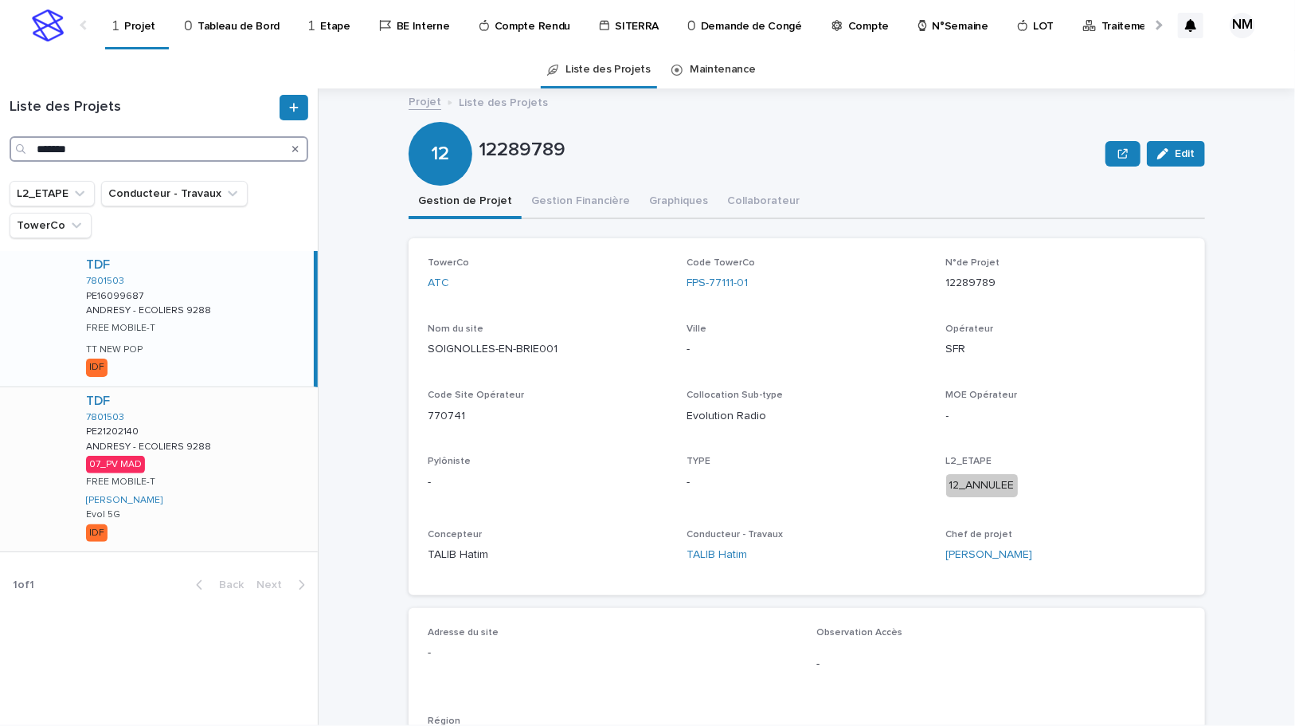
type input "*******"
click at [257, 490] on div "TDF 7801503 PE21202140 PE21202140 ANDRESY - ECOLIERS 9288 ANDRESY - ECOLIERS 92…" at bounding box center [195, 469] width 245 height 164
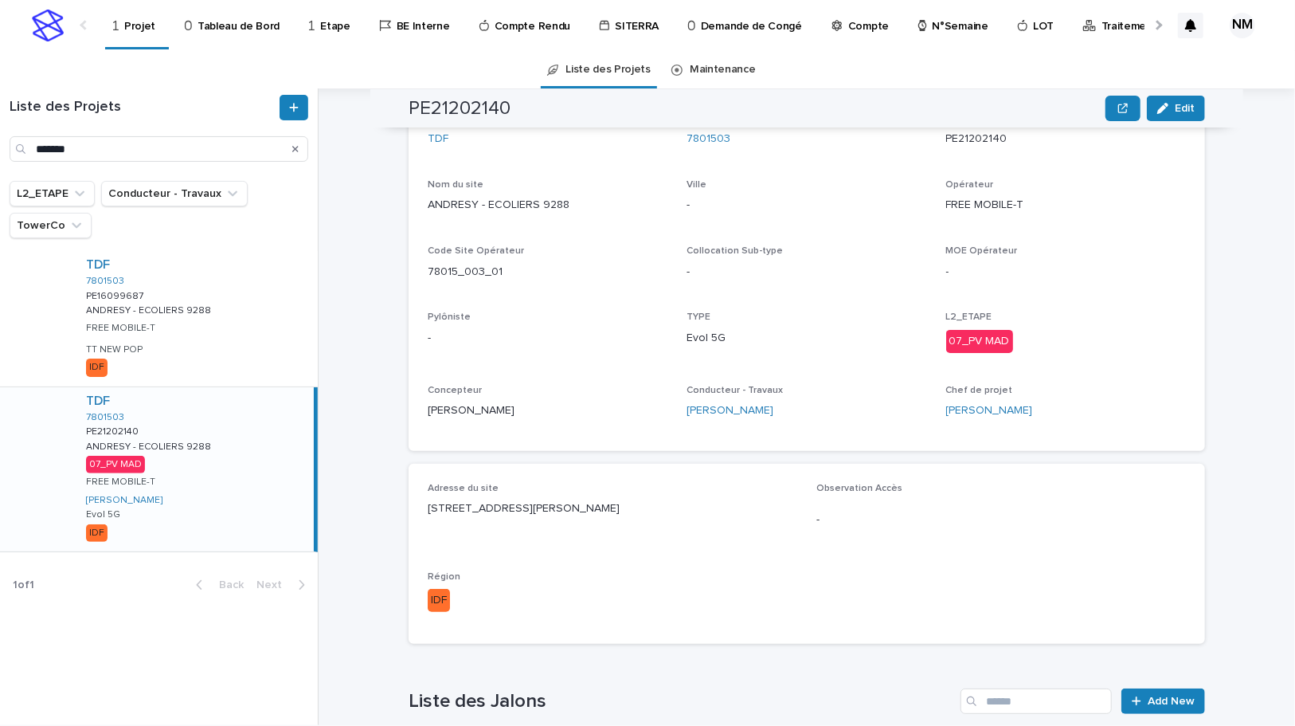
scroll to position [295, 0]
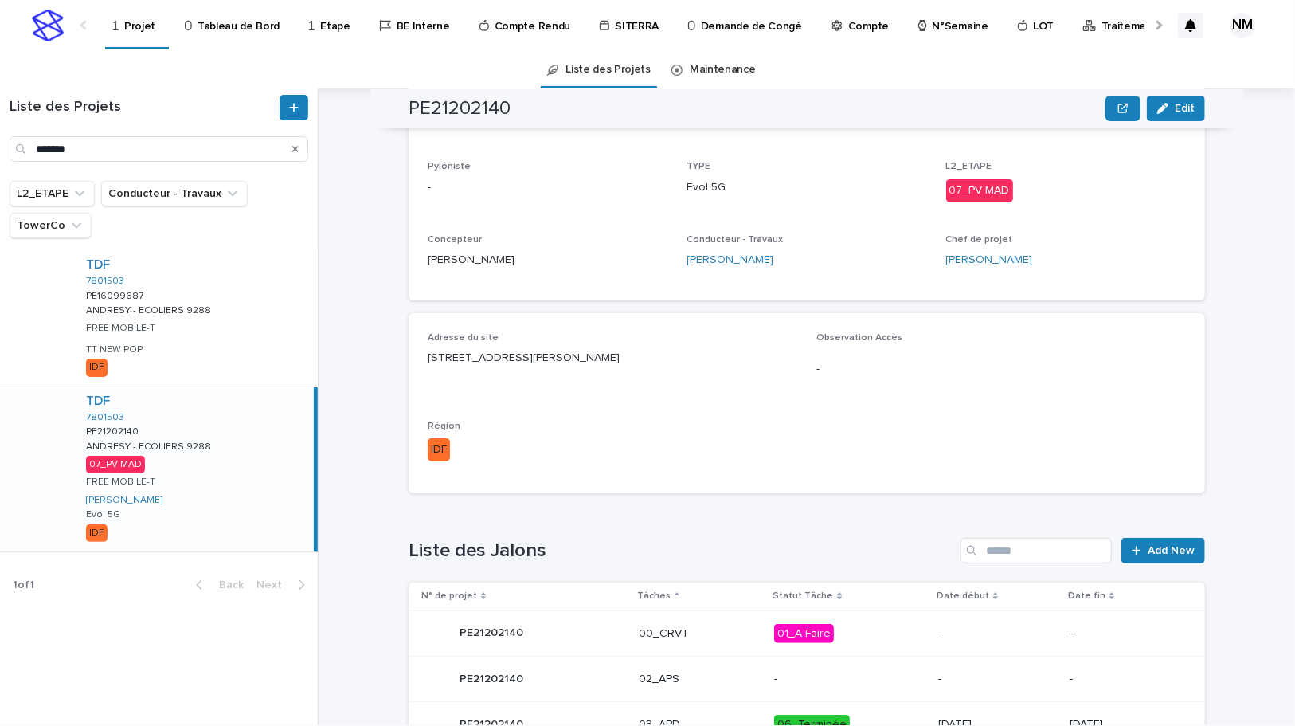
drag, startPoint x: 626, startPoint y: 505, endPoint x: 464, endPoint y: 496, distance: 162.8
click at [464, 496] on div "Loading... Saving… TowerCo TDF Code TowerCo 7801503 N°de Projet PE21202140 Nom …" at bounding box center [807, 224] width 797 height 562
click at [641, 421] on p "Région" at bounding box center [613, 426] width 370 height 11
drag, startPoint x: 627, startPoint y: 362, endPoint x: 414, endPoint y: 346, distance: 213.3
click at [414, 346] on div "Adresse du site 8, chemin des Ecoliers 78570 ANDRESY Observation Accès - Région…" at bounding box center [807, 403] width 797 height 180
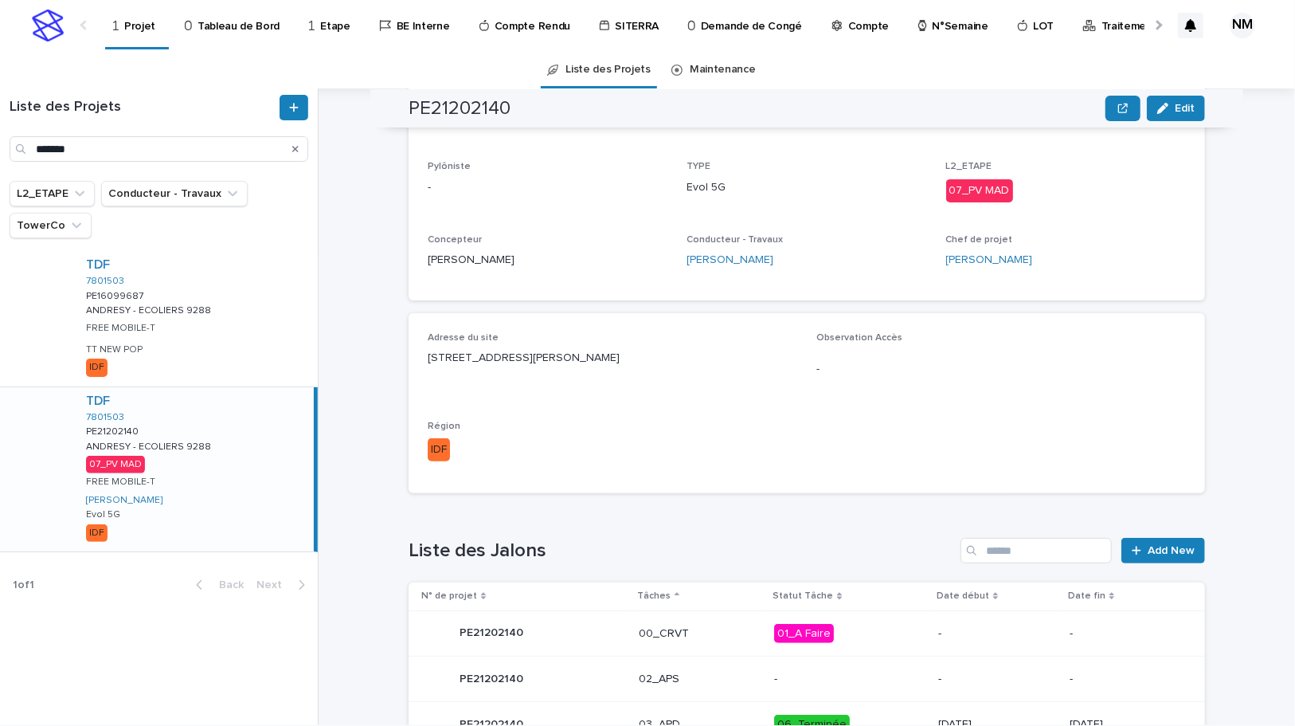
copy p "8, chemin des Ecoliers 78570 ANDRESY"
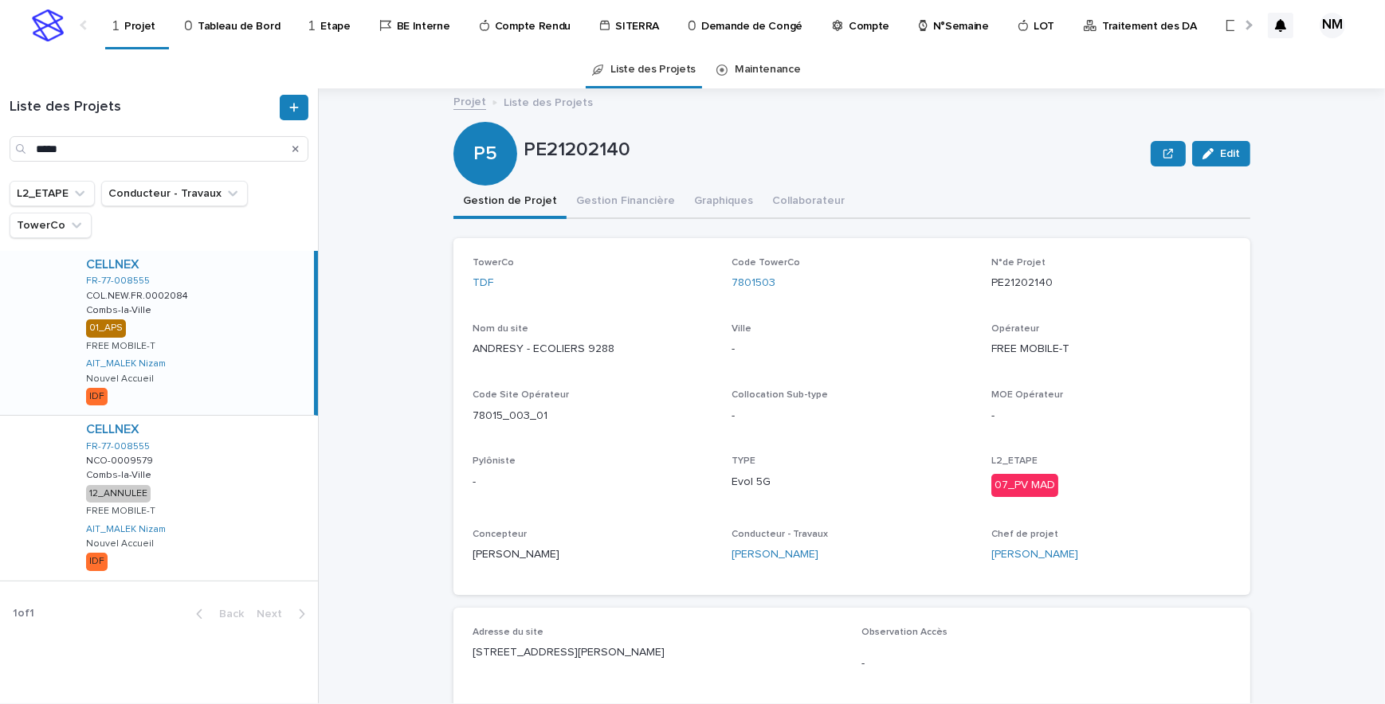
type input "*****"
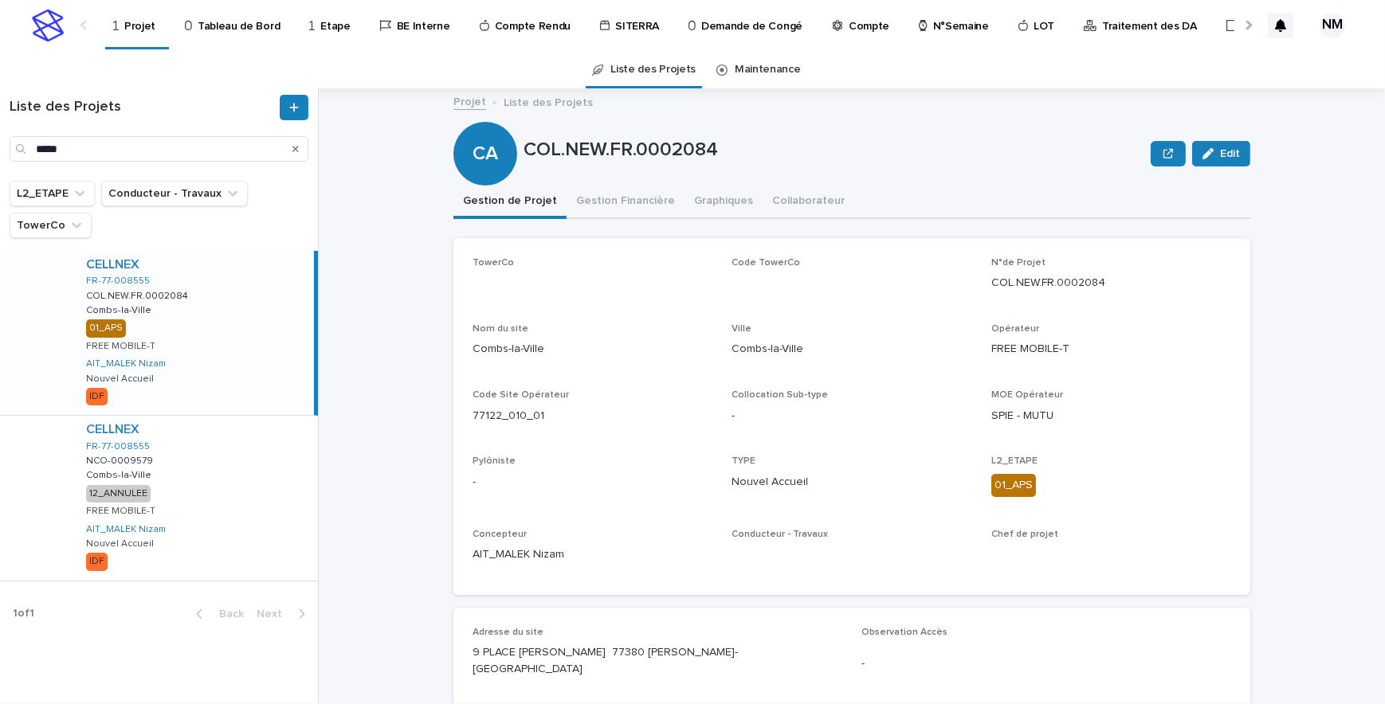
click at [237, 358] on div "CELLNEX FR-77-008555 COL.NEW.FR.0002084 COL.NEW.FR.0002084 Combs-la-Ville Combs…" at bounding box center [193, 333] width 241 height 164
click at [641, 199] on button "Gestion Financière" at bounding box center [625, 202] width 118 height 33
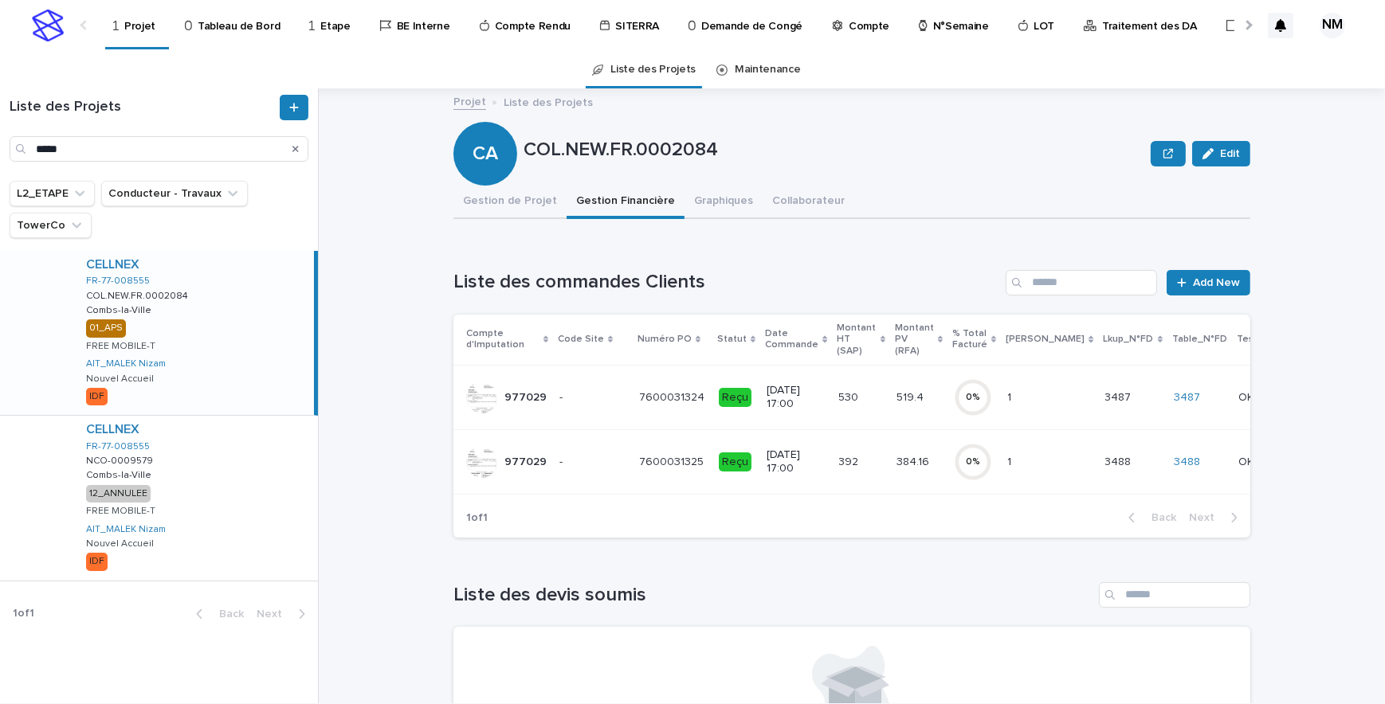
click at [867, 458] on td "392 392" at bounding box center [861, 461] width 57 height 65
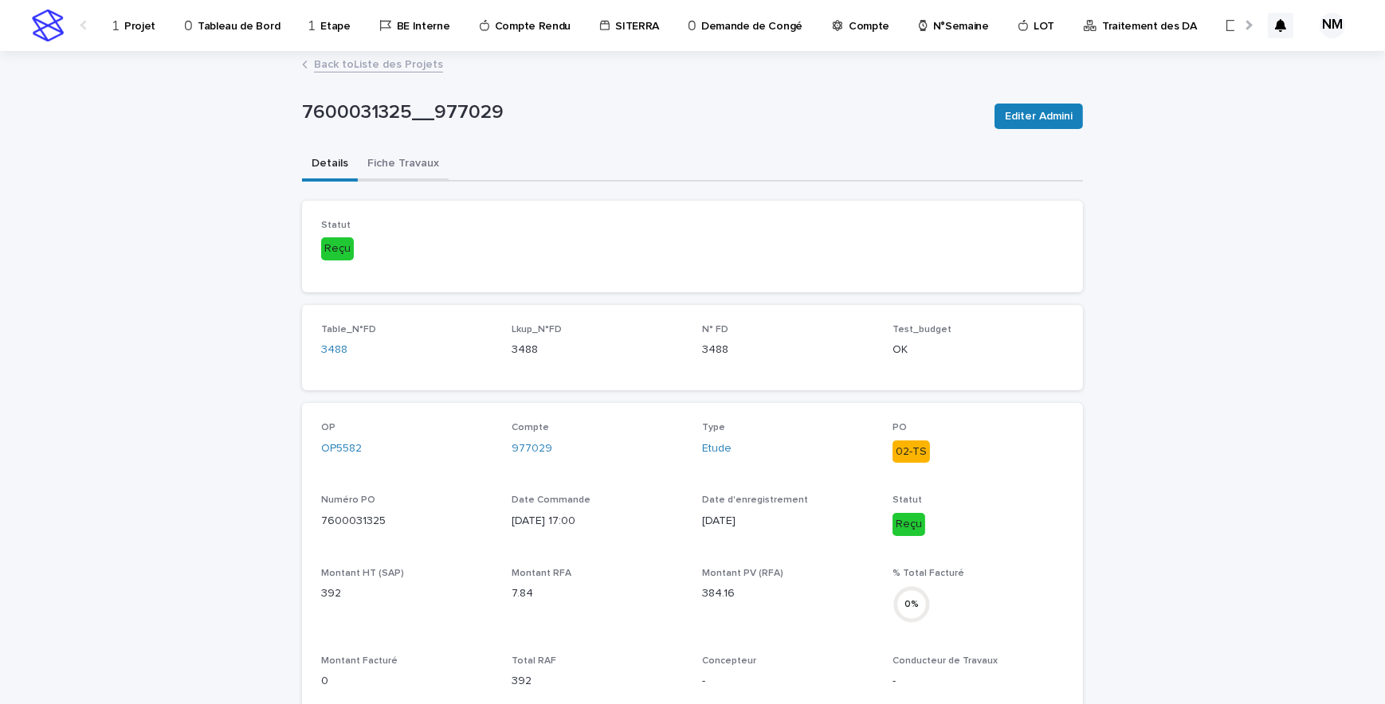
click at [376, 167] on button "Fiche Travaux" at bounding box center [403, 164] width 91 height 33
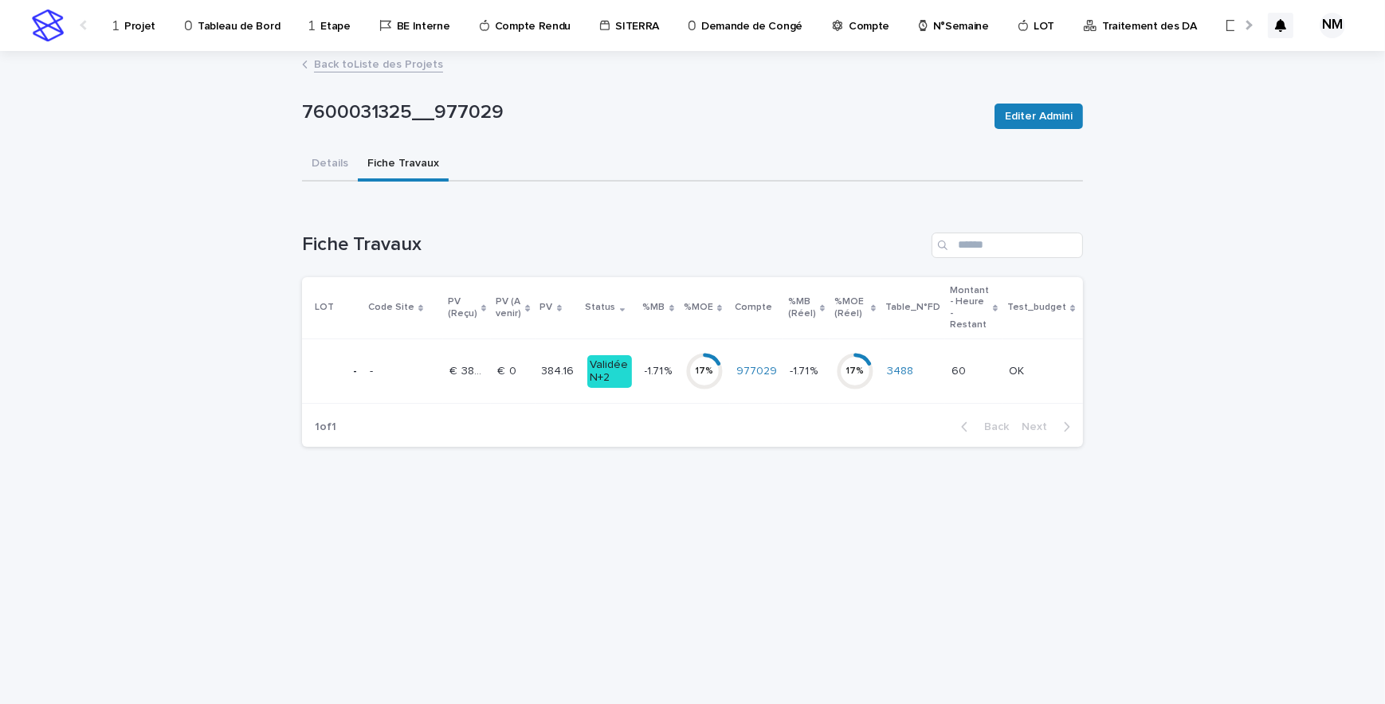
click at [503, 392] on td "€  0 €  0" at bounding box center [513, 371] width 44 height 65
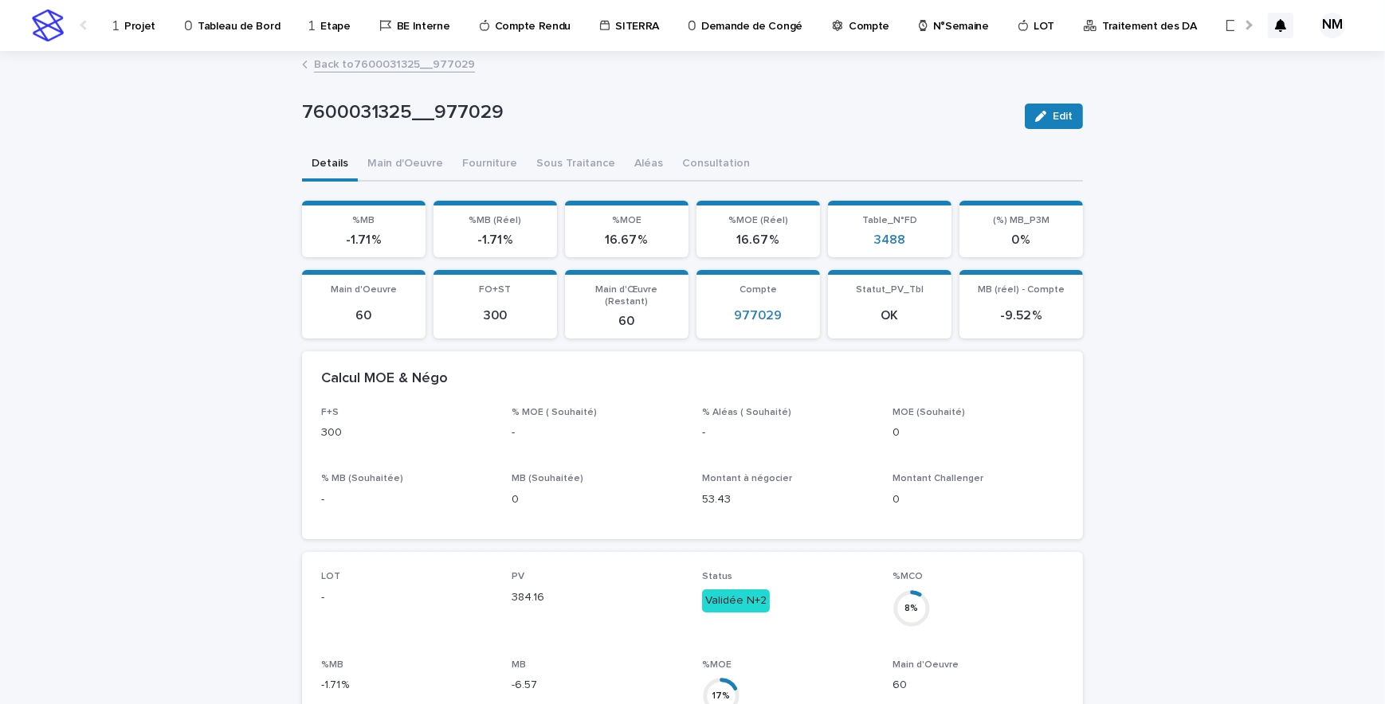
click at [387, 59] on link "Back to 7600031325__977029" at bounding box center [394, 63] width 161 height 18
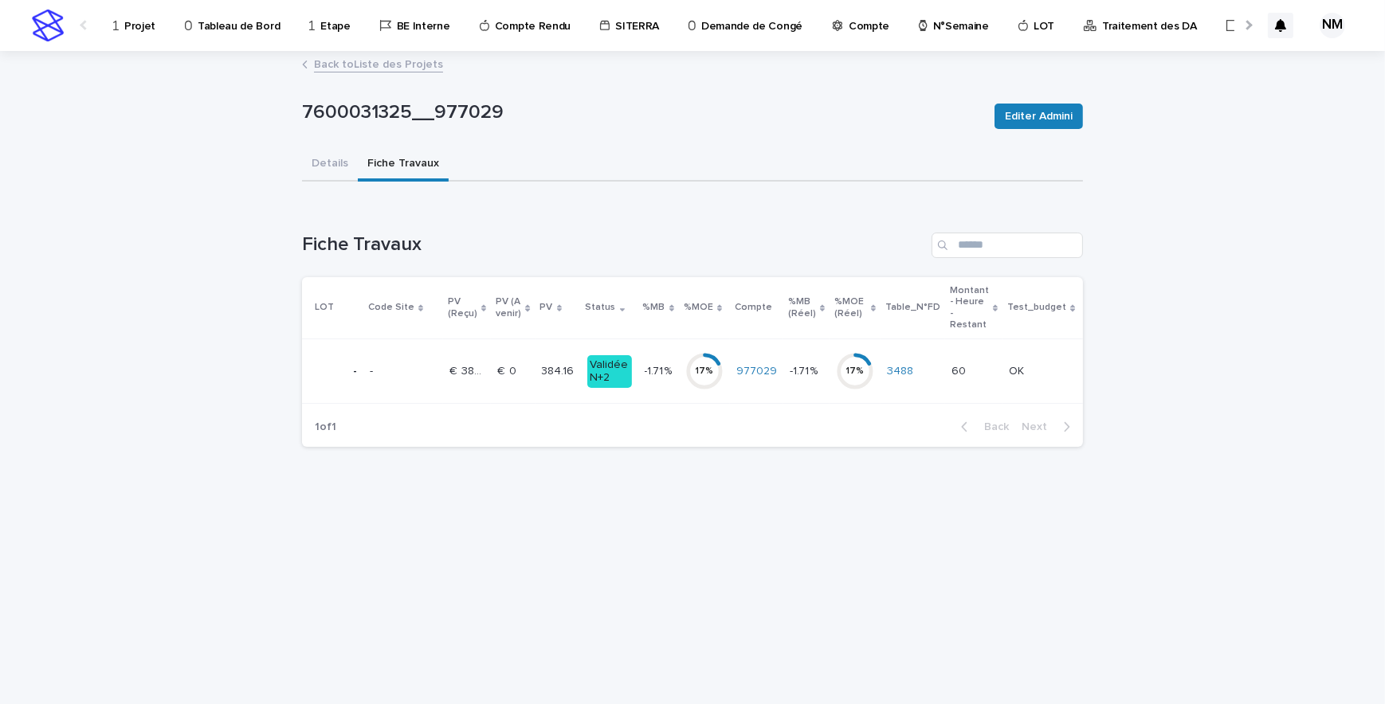
click at [337, 67] on link "Back to Liste des Projets" at bounding box center [378, 63] width 129 height 18
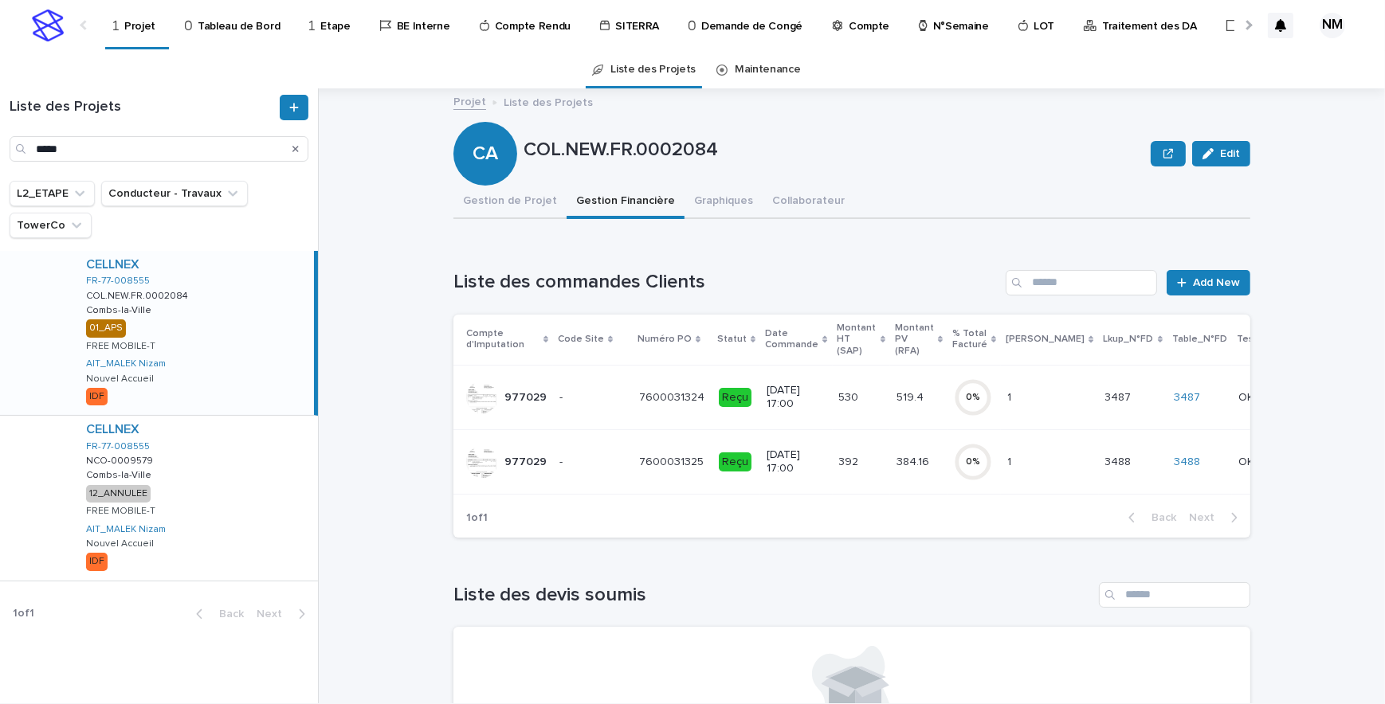
click at [890, 414] on td "519.4 519.4" at bounding box center [918, 397] width 57 height 65
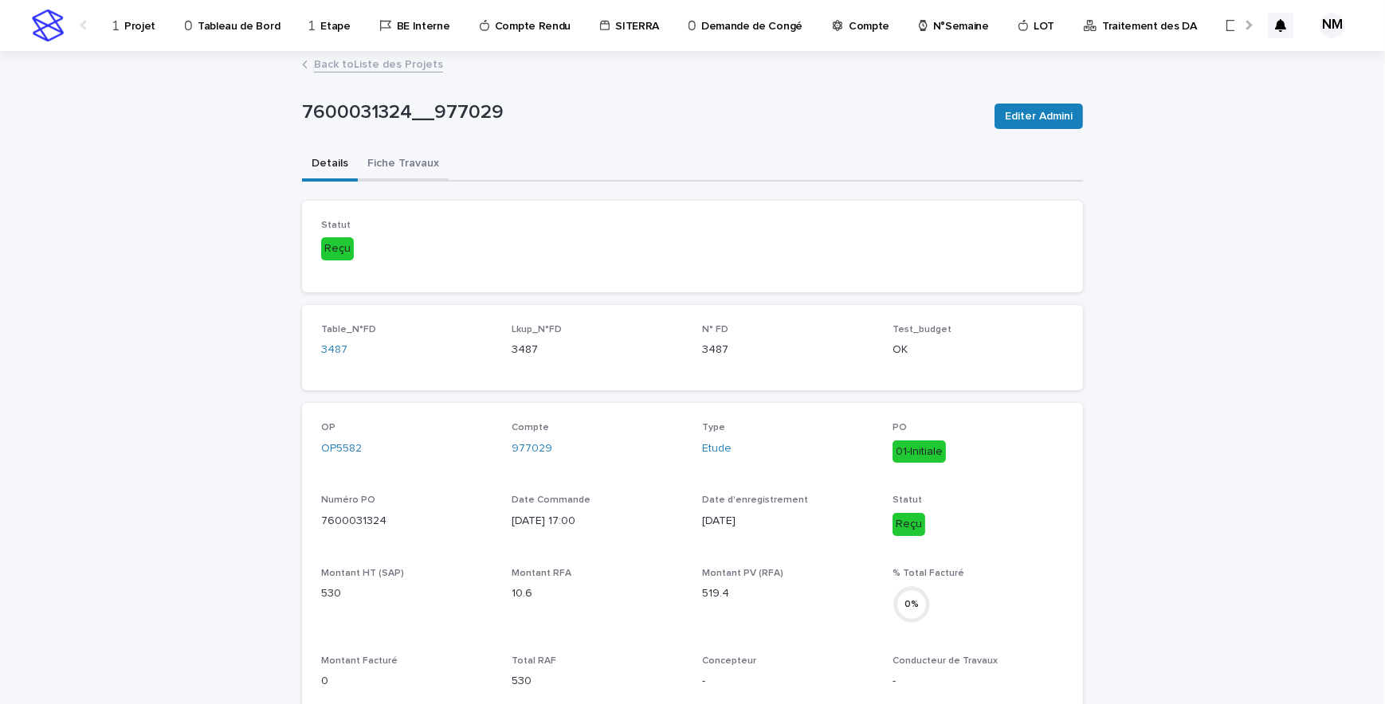
click at [417, 156] on button "Fiche Travaux" at bounding box center [403, 164] width 91 height 33
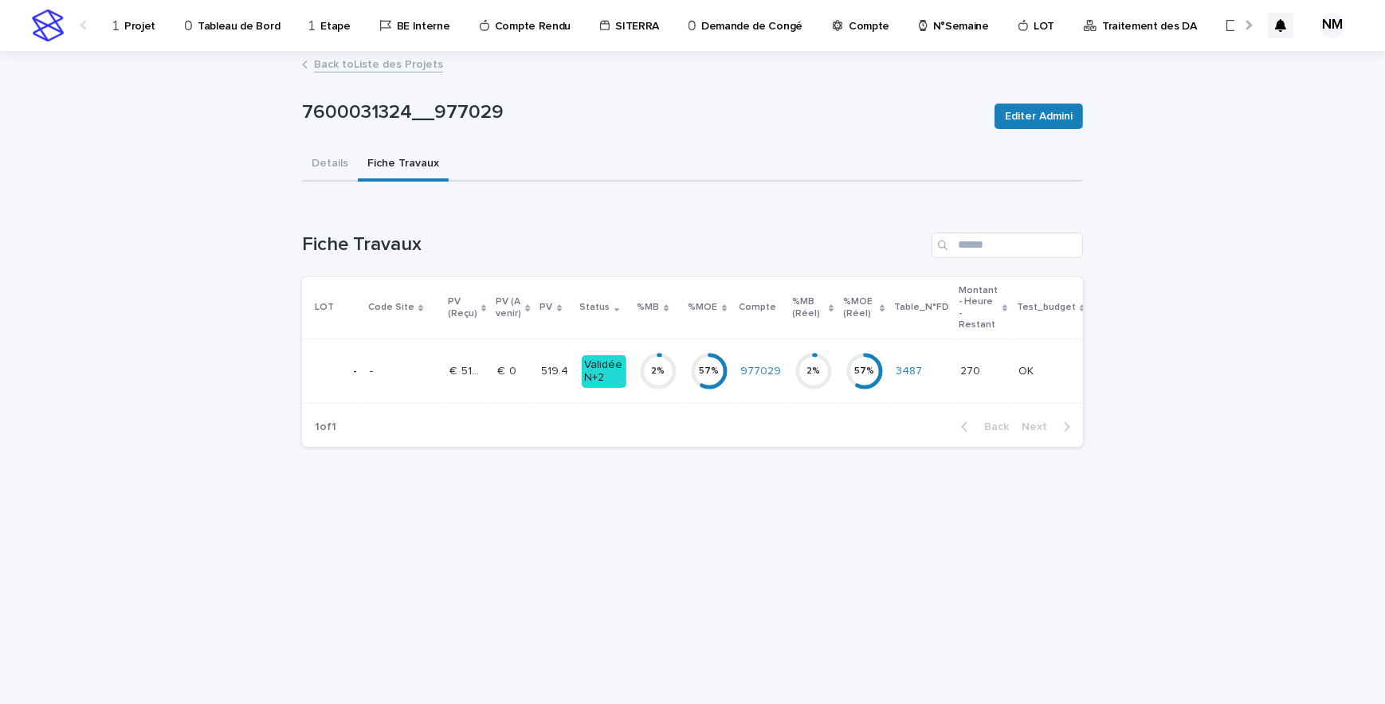
click at [766, 390] on td "977029" at bounding box center [761, 371] width 53 height 65
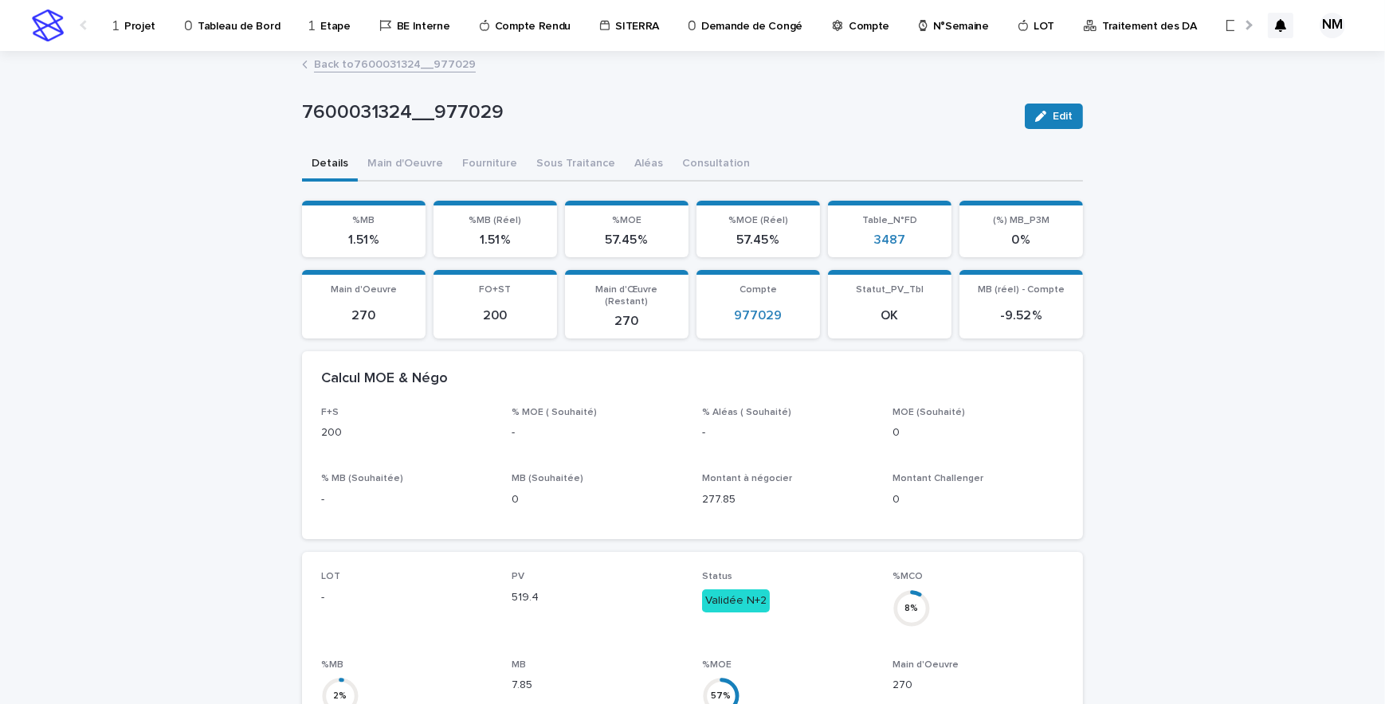
click at [121, 25] on div "Projet" at bounding box center [137, 16] width 51 height 33
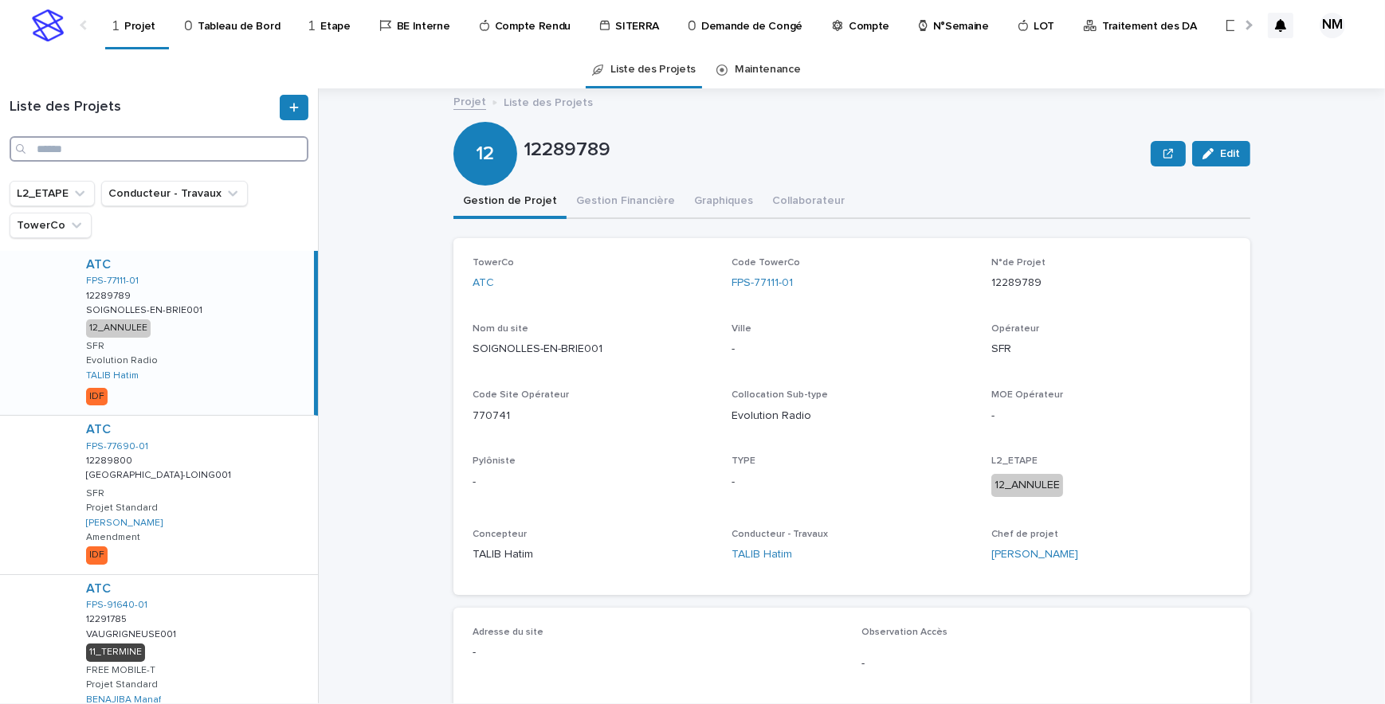
click at [77, 143] on input "Search" at bounding box center [159, 148] width 299 height 25
paste input "**********"
type input "**********"
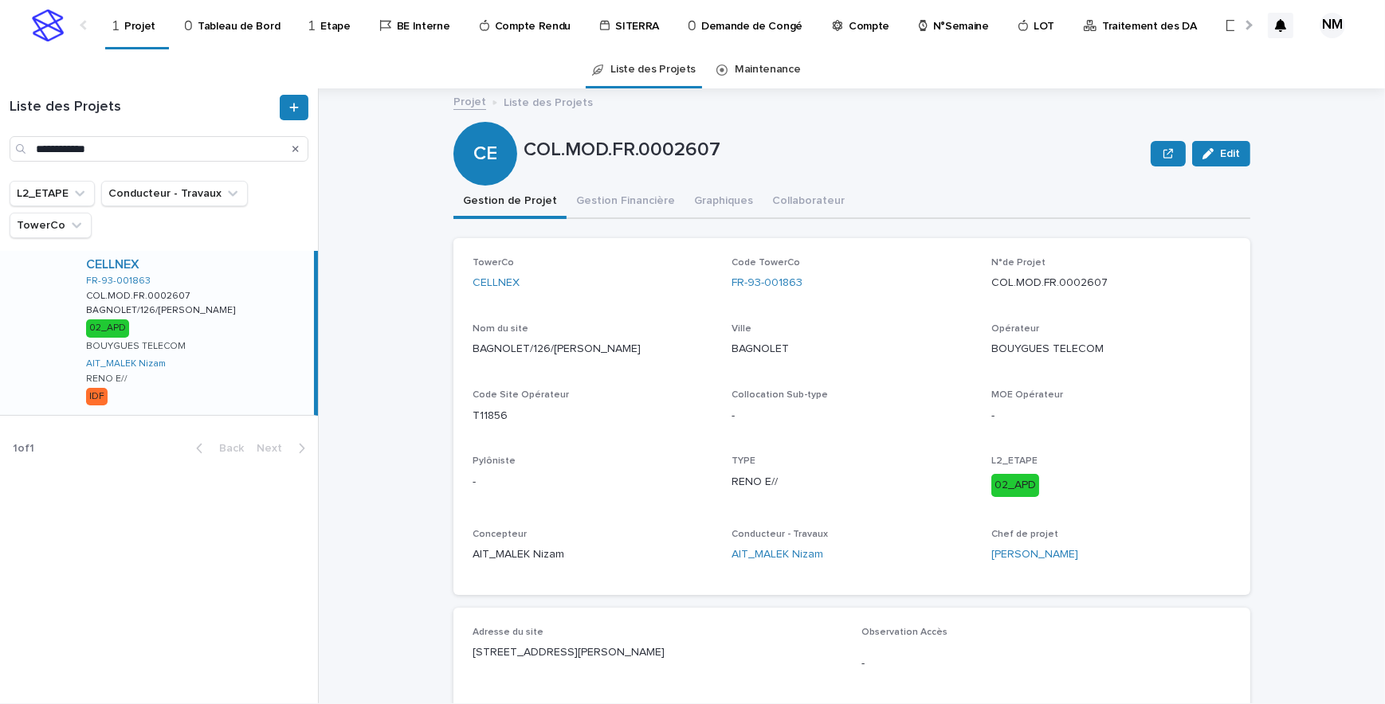
click at [246, 375] on div "CELLNEX FR-93-001863 COL.MOD.FR.0002607 COL.MOD.FR.0002607 BAGNOLET/126/SADI CA…" at bounding box center [193, 333] width 241 height 164
click at [599, 201] on button "Gestion Financière" at bounding box center [625, 202] width 118 height 33
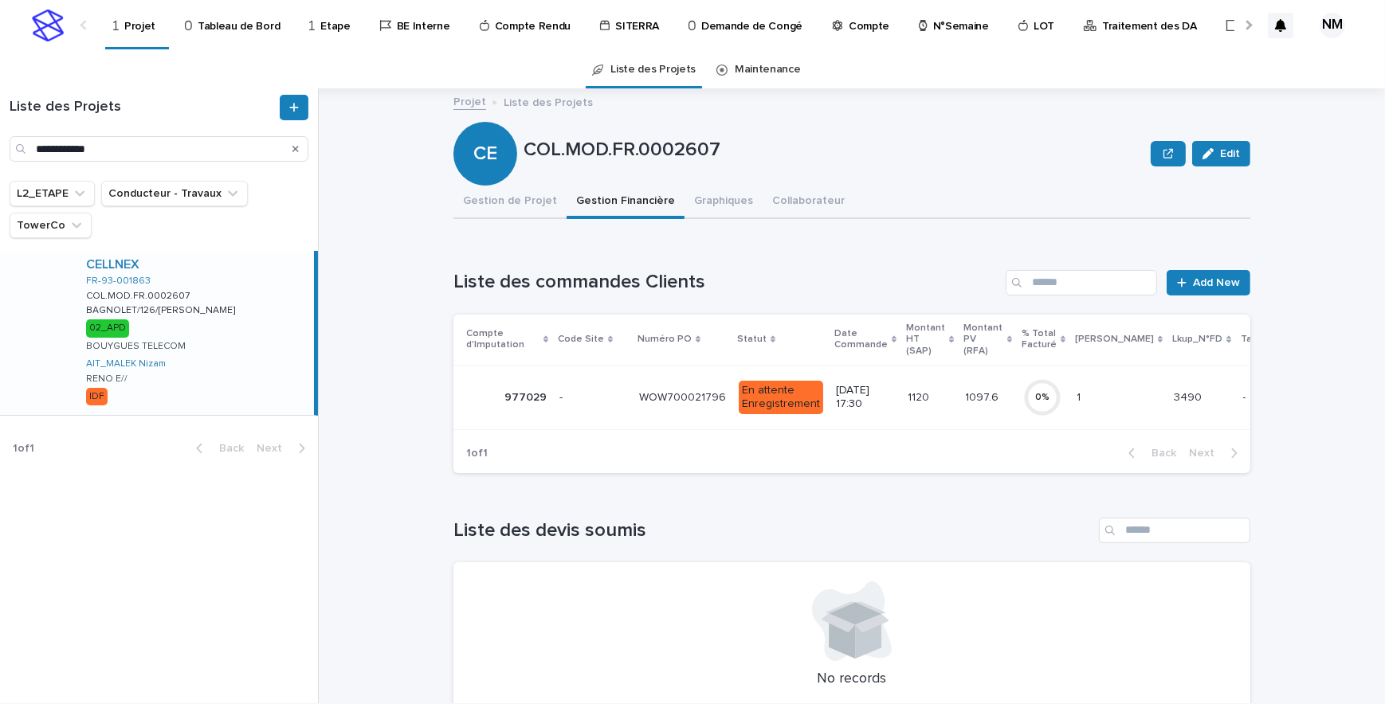
click at [901, 415] on td "1120 1120" at bounding box center [929, 397] width 57 height 65
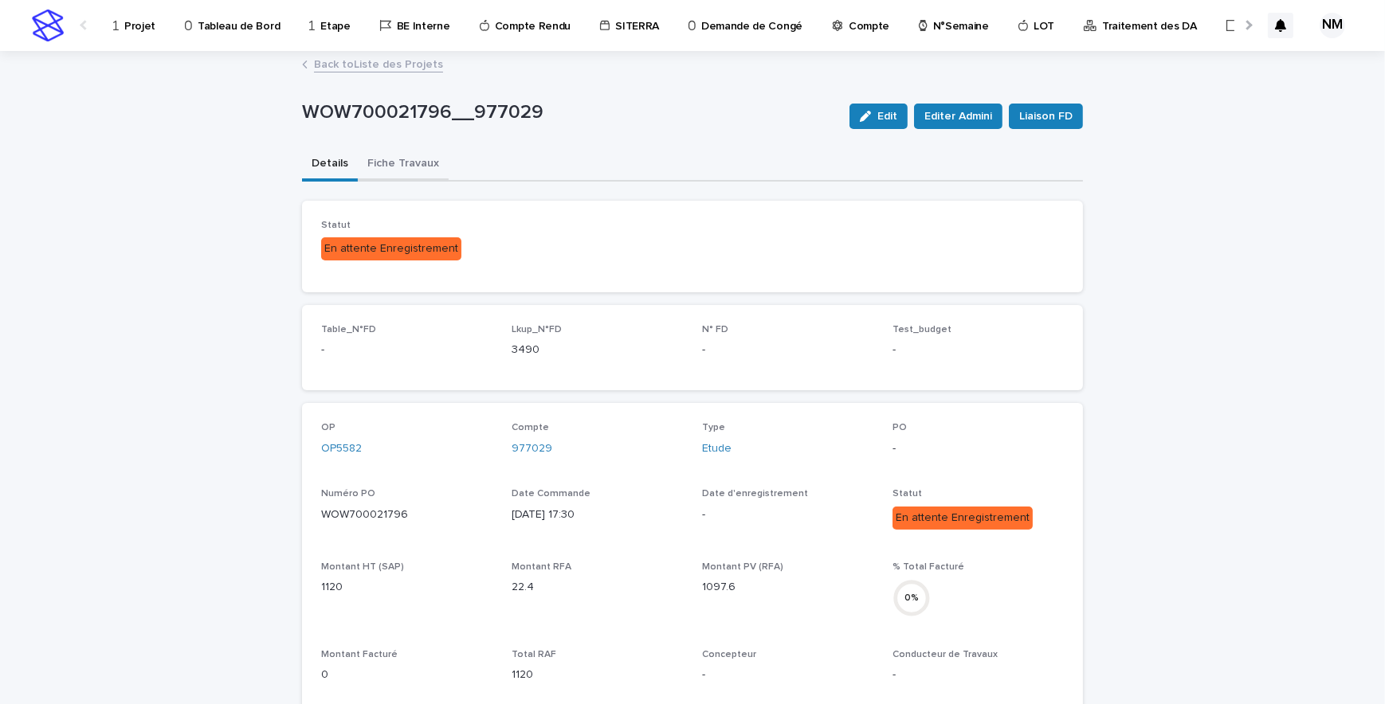
click at [409, 162] on button "Fiche Travaux" at bounding box center [403, 164] width 91 height 33
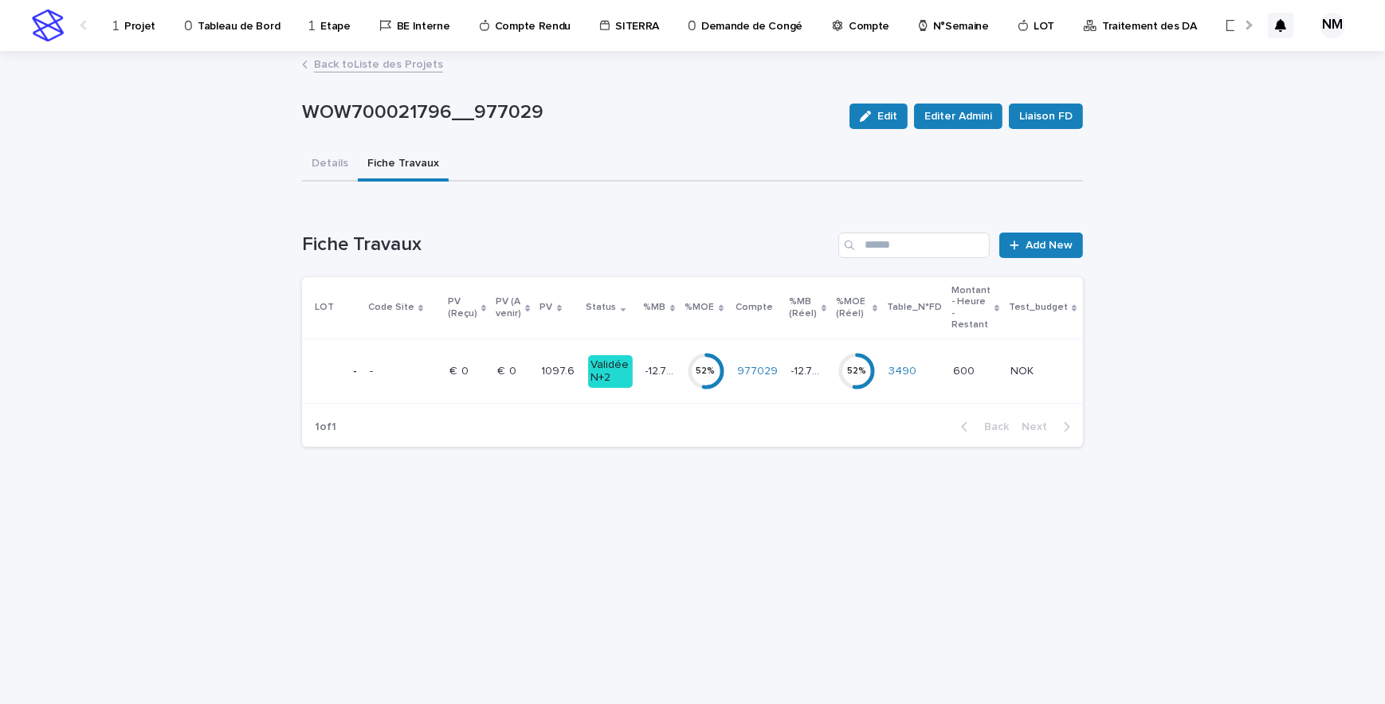
click at [762, 397] on td "977029" at bounding box center [757, 371] width 53 height 65
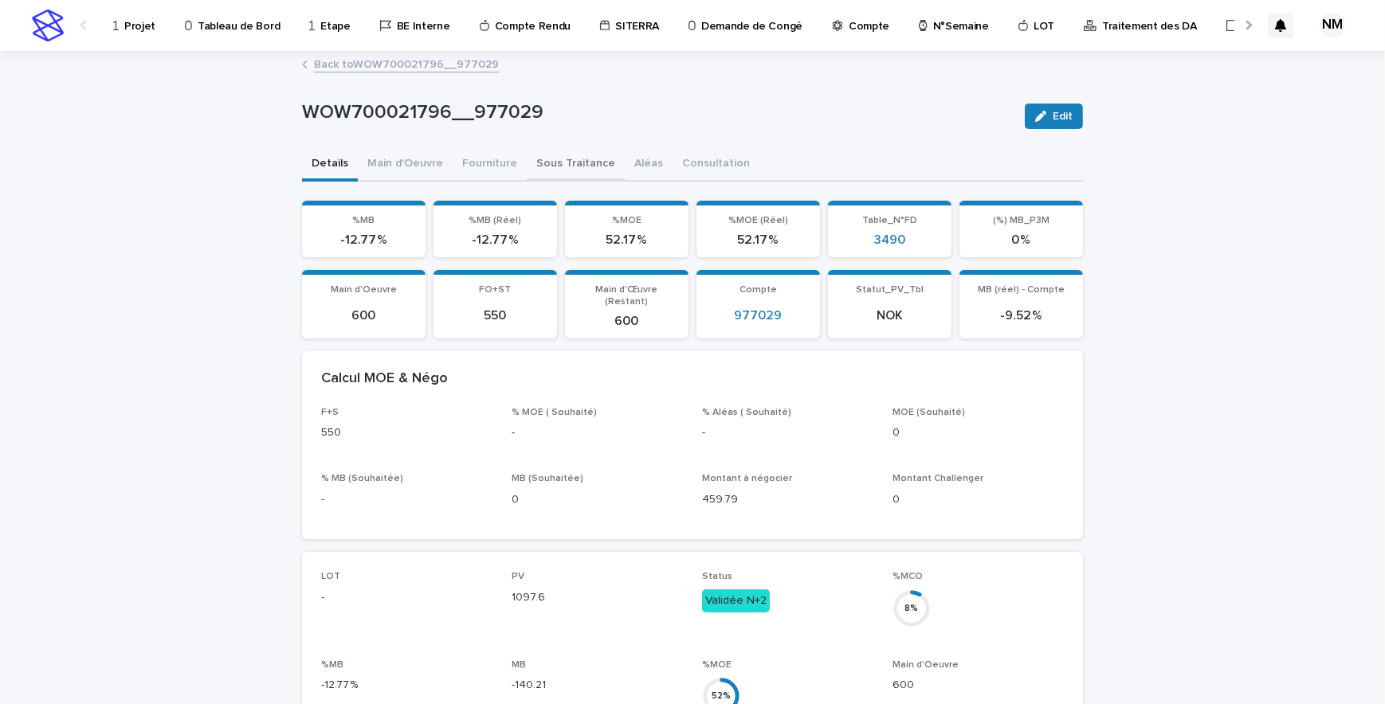
click at [569, 164] on button "Sous Traitance" at bounding box center [576, 164] width 98 height 33
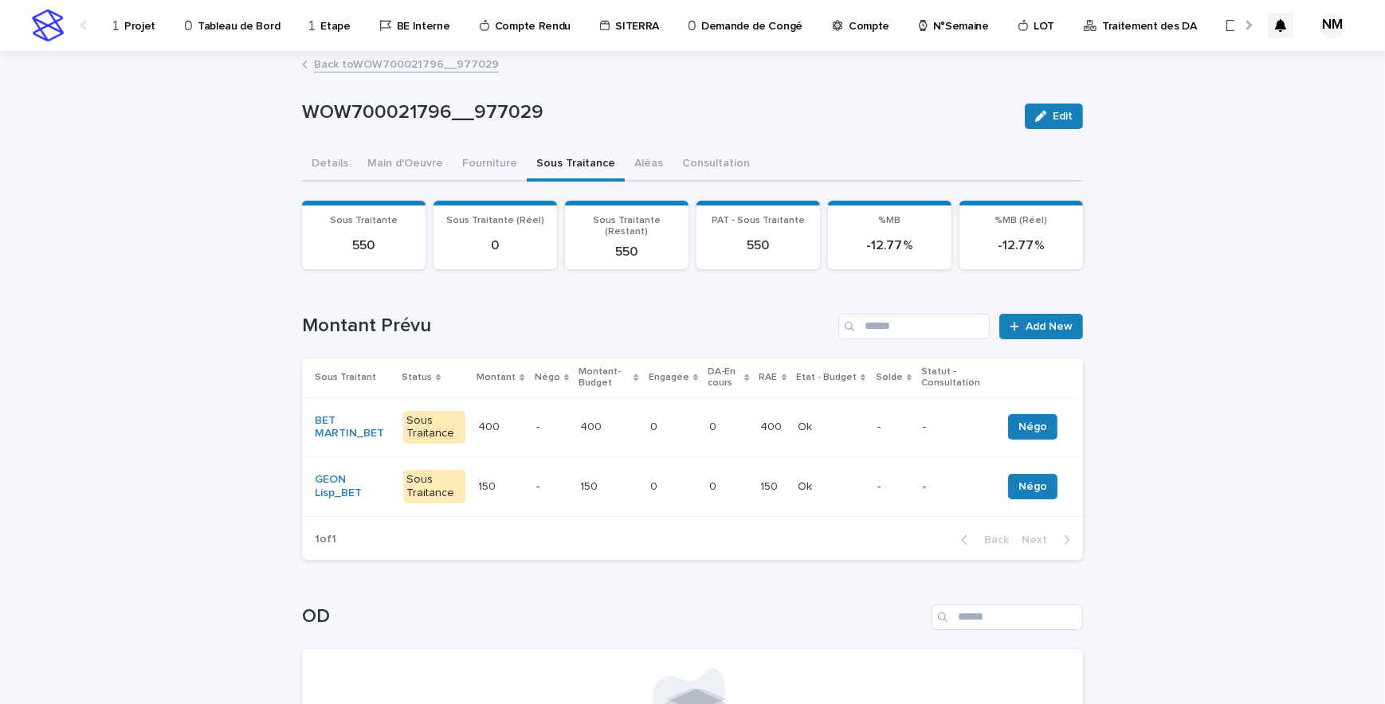
click at [143, 36] on link "Projet" at bounding box center [137, 24] width 51 height 49
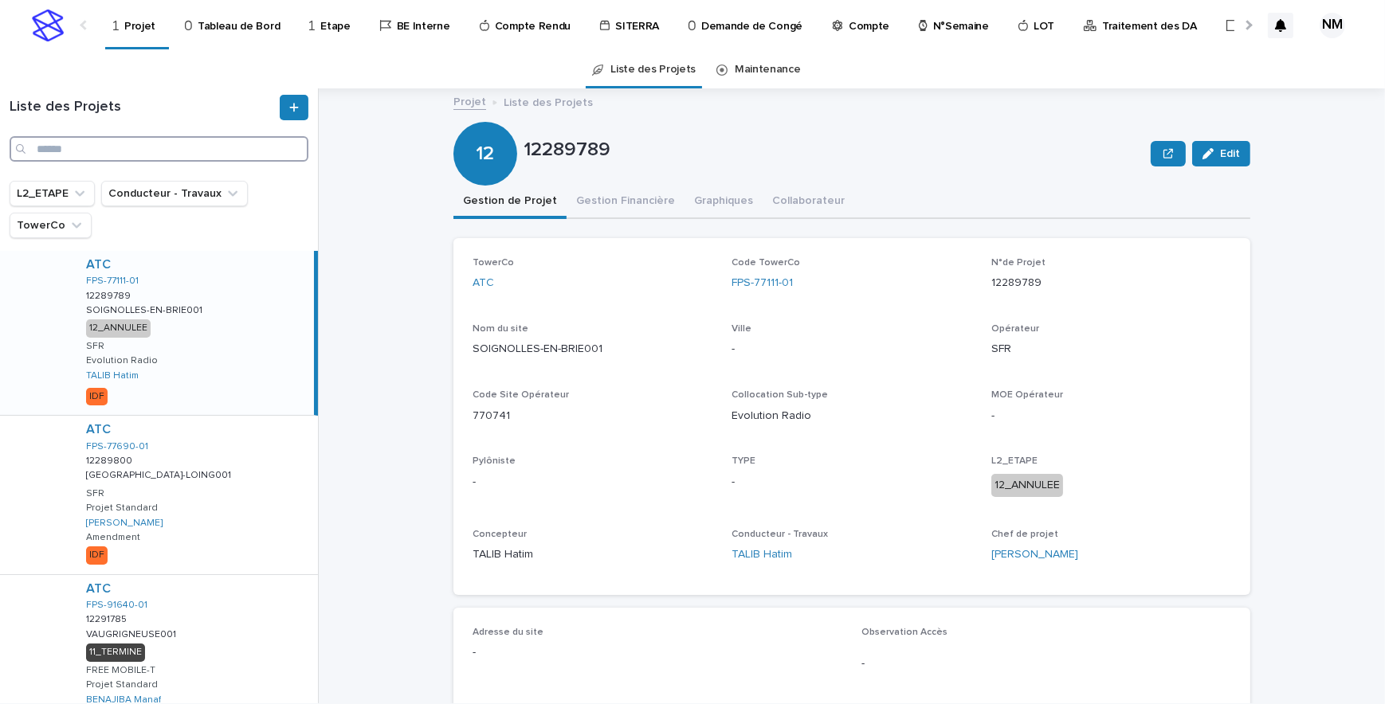
click at [92, 157] on input "Search" at bounding box center [159, 148] width 299 height 25
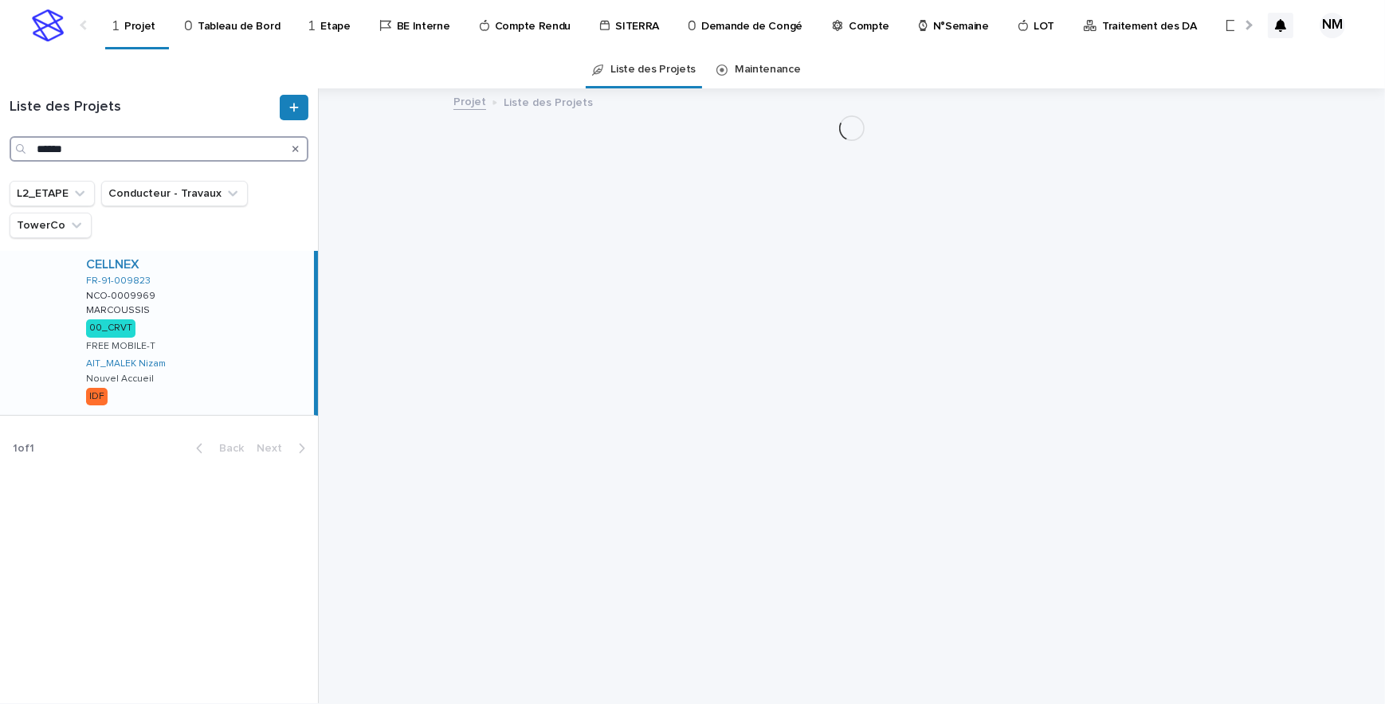
type input "******"
click at [221, 311] on div "CELLNEX FR-91-009823 NCO-0009969 NCO-0009969 MARCOUSSIS MARCOUSSIS 00_CRVT FREE…" at bounding box center [193, 333] width 241 height 164
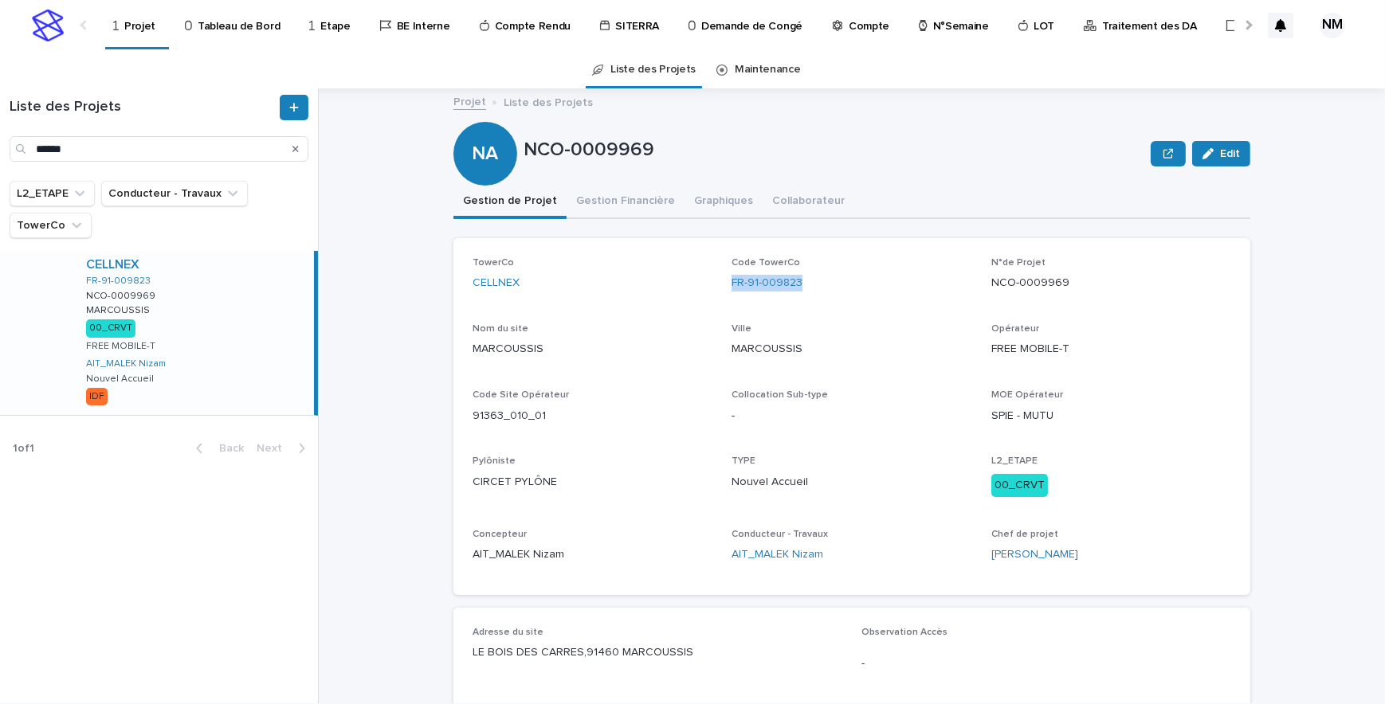
drag, startPoint x: 824, startPoint y: 287, endPoint x: 723, endPoint y: 277, distance: 100.8
click at [723, 277] on div "TowerCo CELLNEX Code TowerCo FR-91-009823 N°de Projet NCO-0009969 Nom du site M…" at bounding box center [851, 416] width 758 height 319
copy link "FR-91-009823"
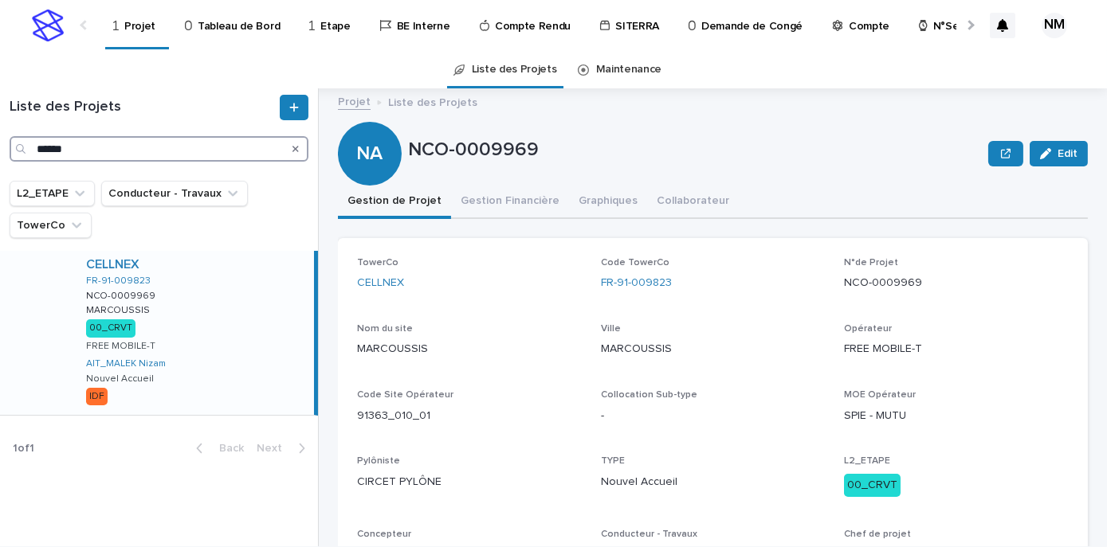
click at [152, 153] on input "******" at bounding box center [159, 148] width 299 height 25
type input "*"
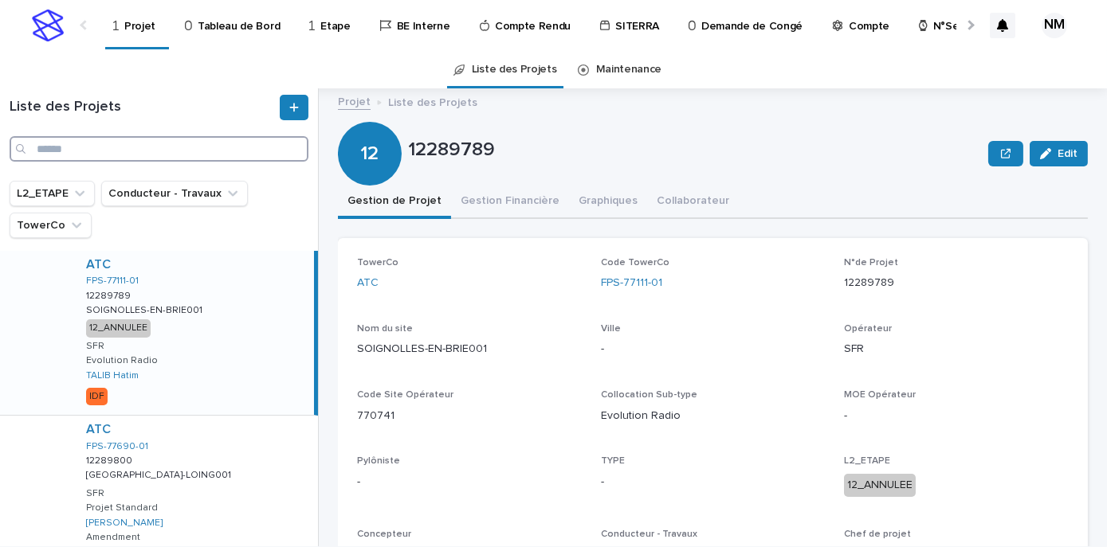
click at [77, 151] on input "Search" at bounding box center [159, 148] width 299 height 25
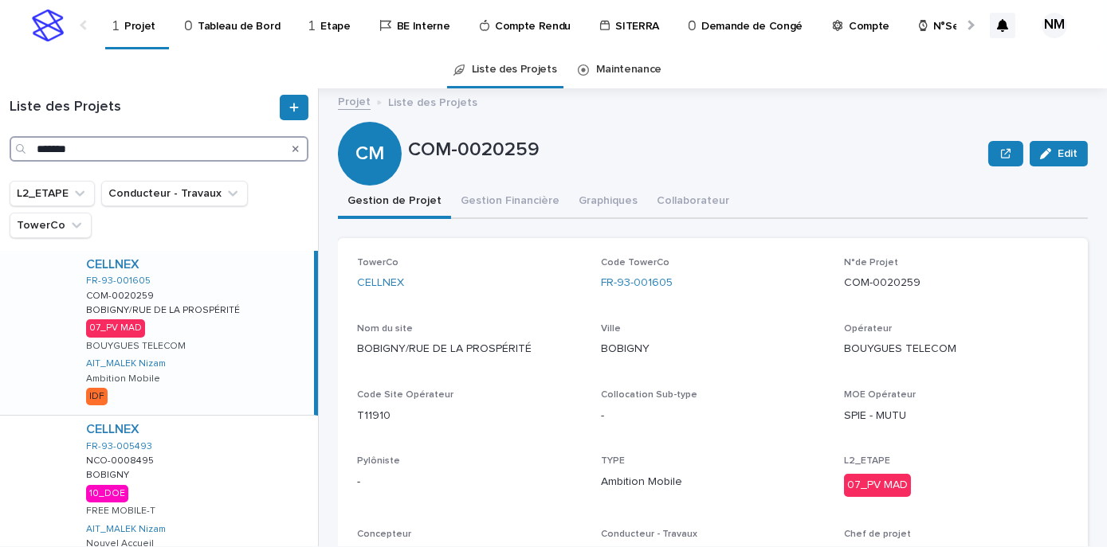
type input "*******"
click at [221, 330] on div "CELLNEX FR-93-001605 COM-0020259 COM-0020259 BOBIGNY/RUE DE LA PROSPÉRITÉ BOBIG…" at bounding box center [193, 333] width 241 height 164
click at [527, 198] on button "Gestion Financière" at bounding box center [510, 202] width 118 height 33
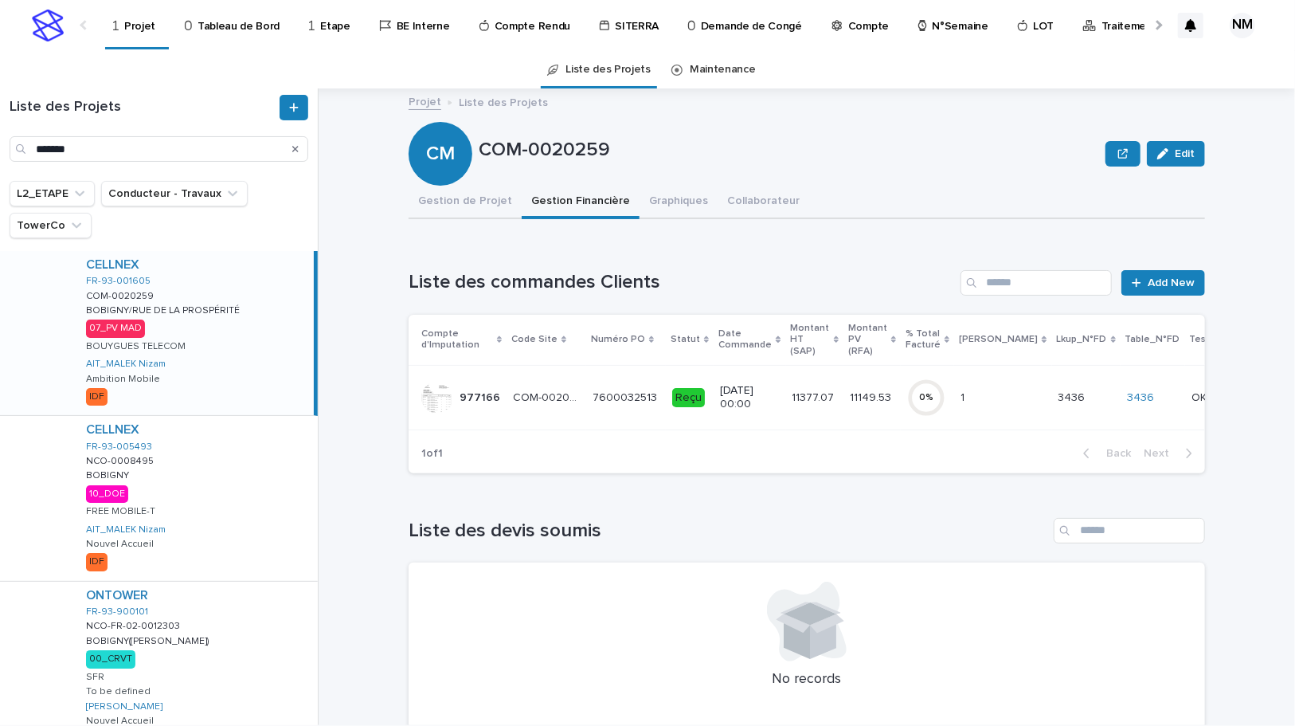
click at [821, 409] on td "11377.07 11377.07" at bounding box center [814, 397] width 57 height 65
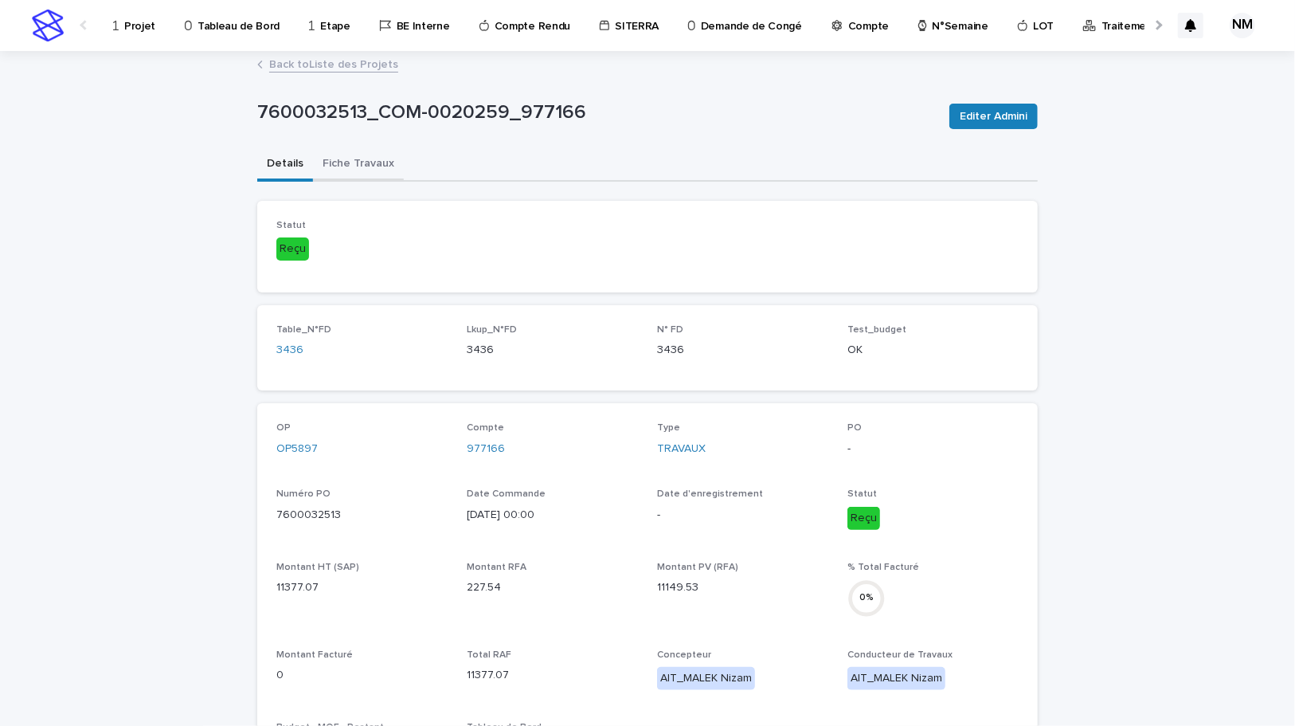
click at [346, 171] on button "Fiche Travaux" at bounding box center [358, 164] width 91 height 33
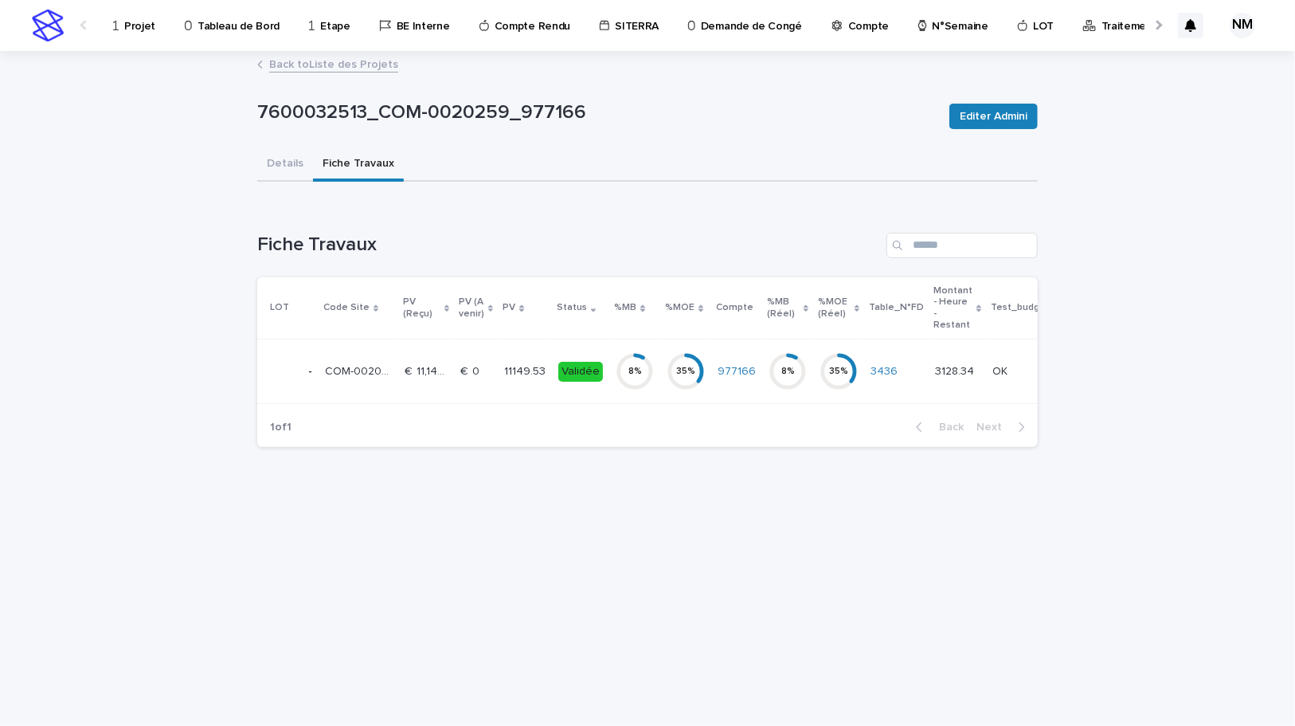
click at [470, 393] on td "€  0 €  0" at bounding box center [476, 371] width 44 height 65
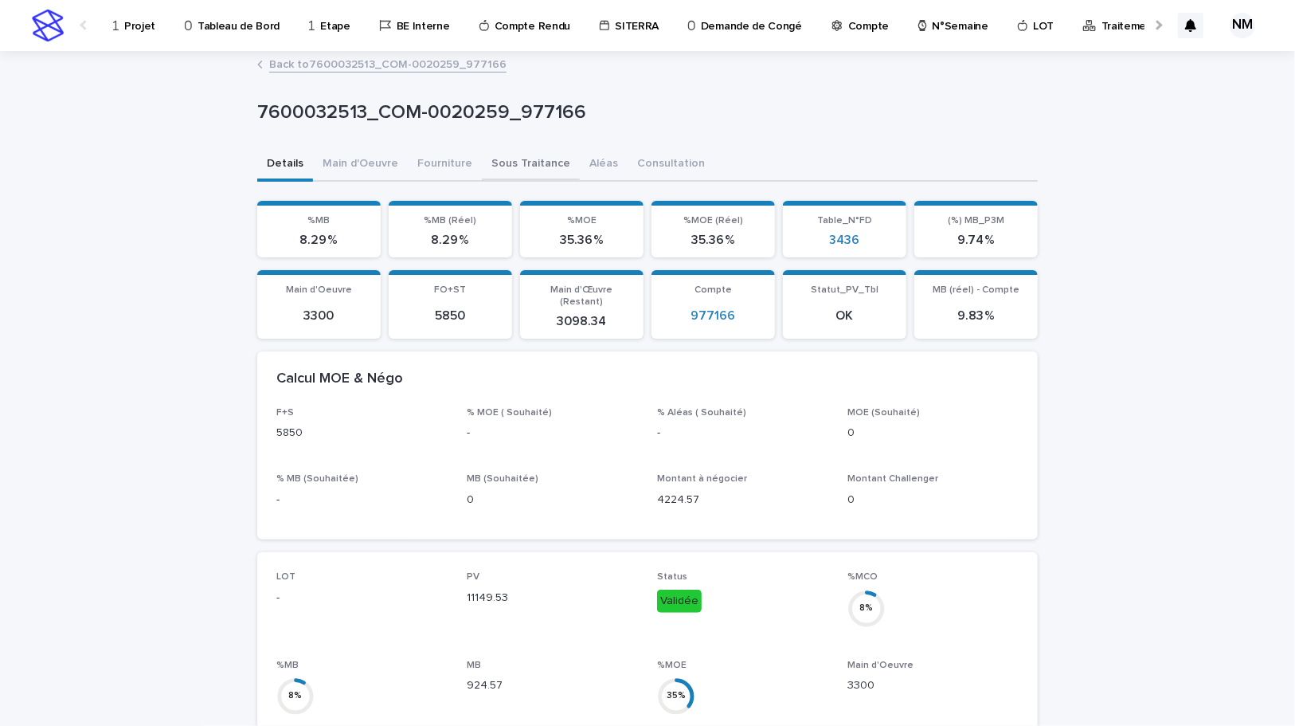
click at [509, 160] on button "Sous Traitance" at bounding box center [531, 164] width 98 height 33
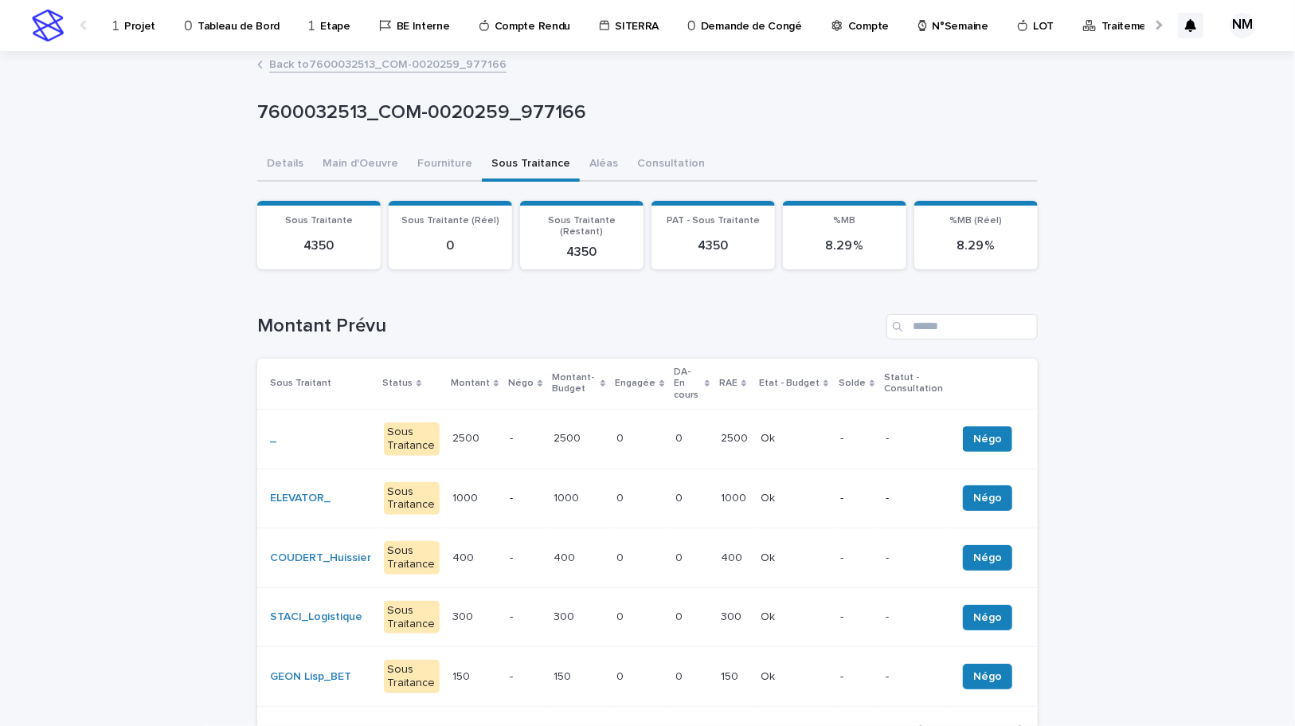
click at [262, 417] on td "_" at bounding box center [317, 439] width 120 height 60
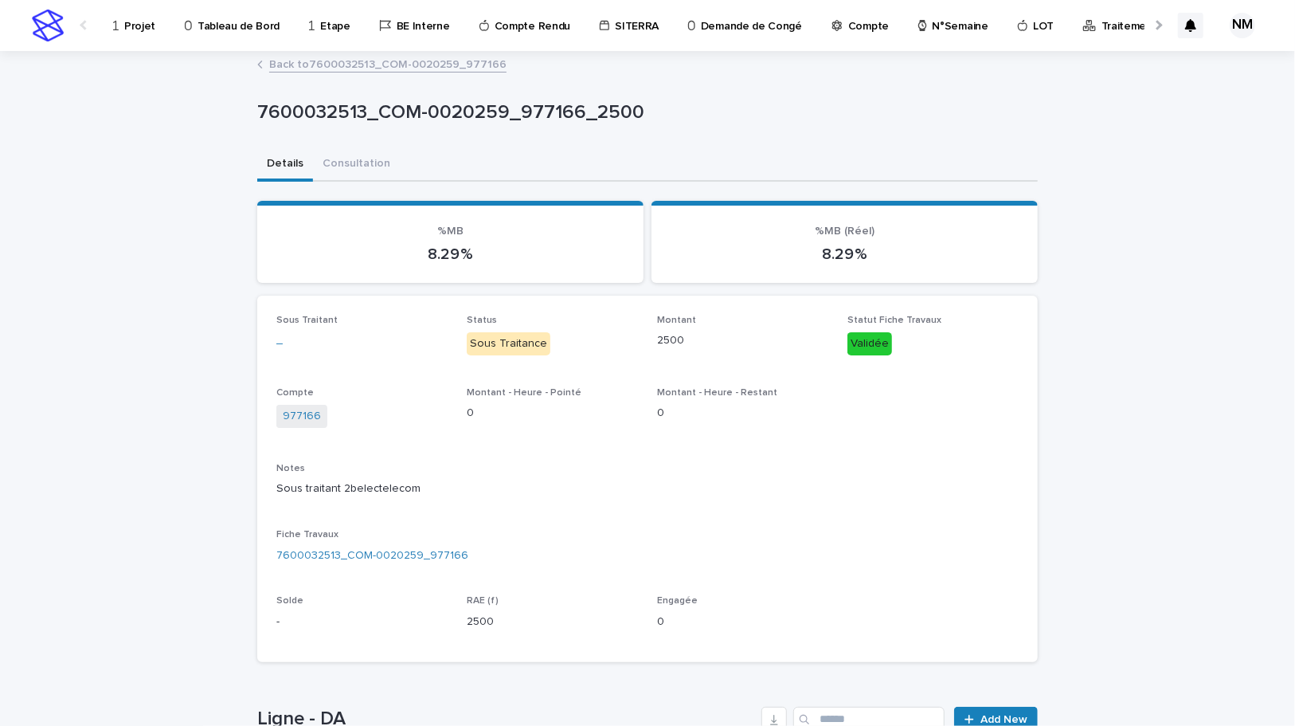
click at [543, 347] on p "Sous Traitance" at bounding box center [552, 343] width 171 height 23
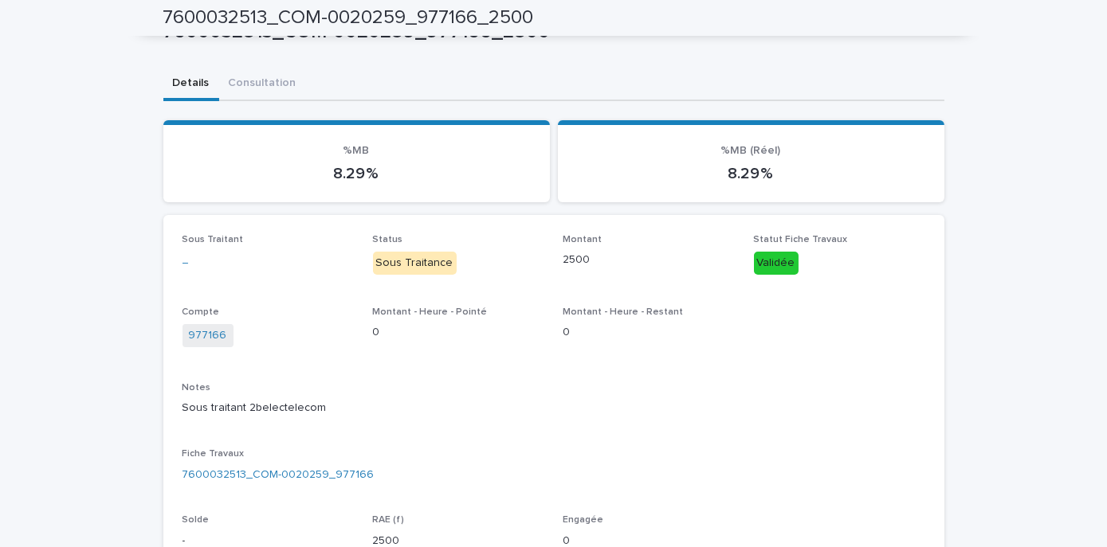
scroll to position [42, 0]
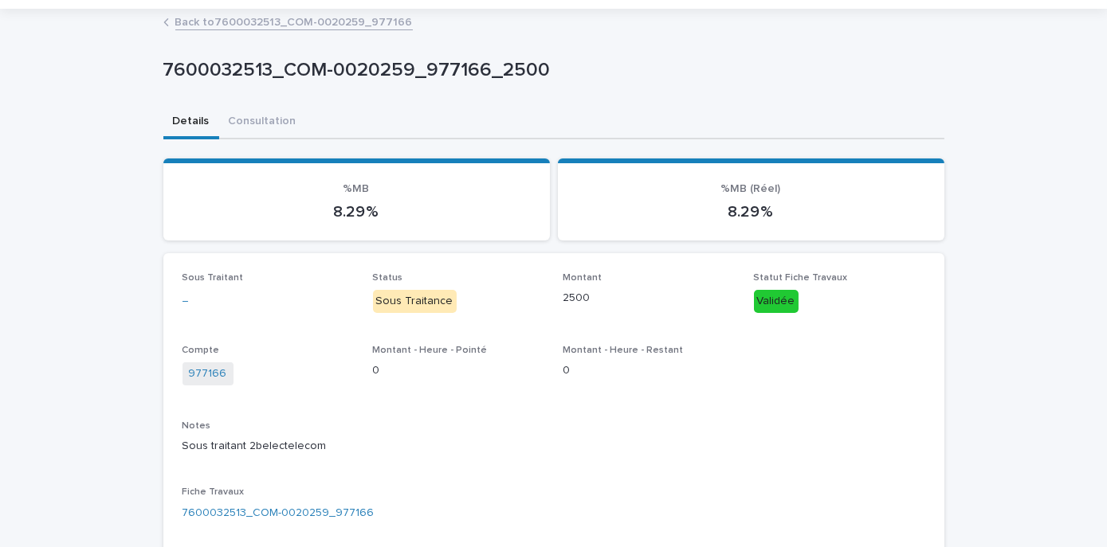
drag, startPoint x: 182, startPoint y: 301, endPoint x: 210, endPoint y: 304, distance: 28.0
click at [182, 301] on div "_" at bounding box center [267, 298] width 171 height 17
click at [191, 26] on link "Back to 7600032513_COM-0020259_977166" at bounding box center [293, 21] width 237 height 18
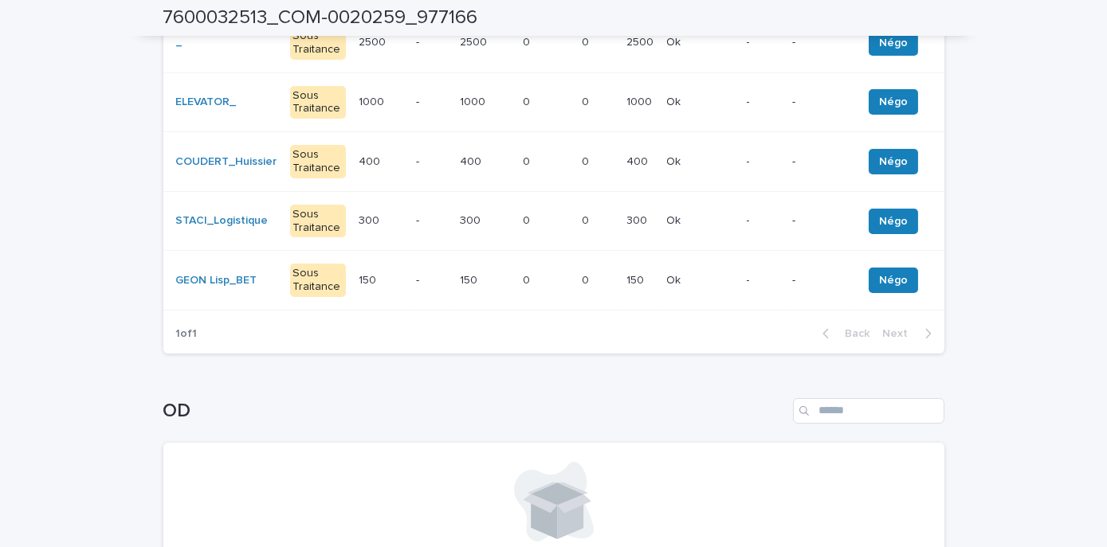
scroll to position [106, 0]
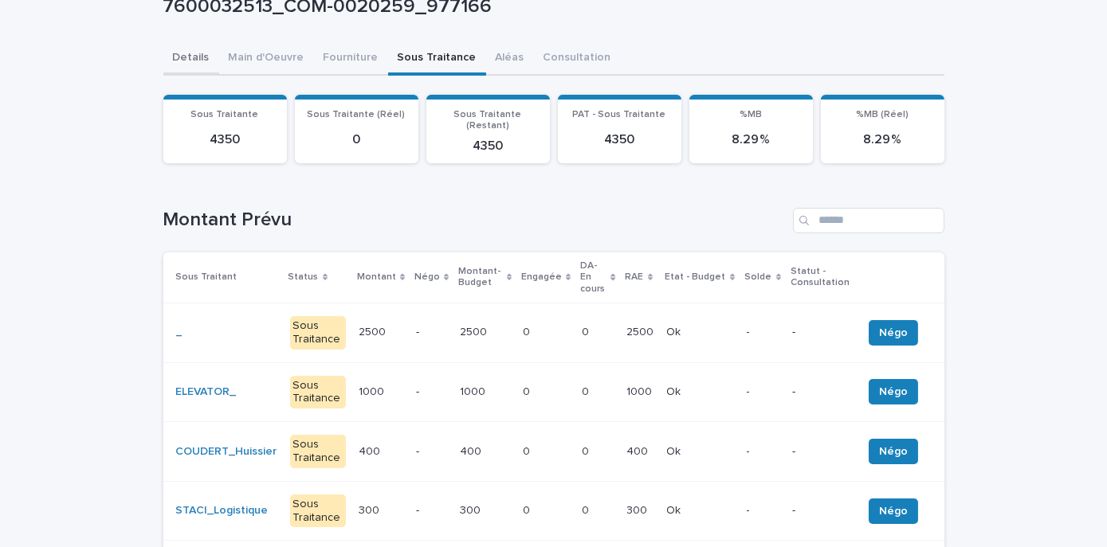
click at [174, 46] on div "Details Main d'Oeuvre Fourniture Sous Traitance Aléas Consultation Can't displa…" at bounding box center [553, 485] width 781 height 887
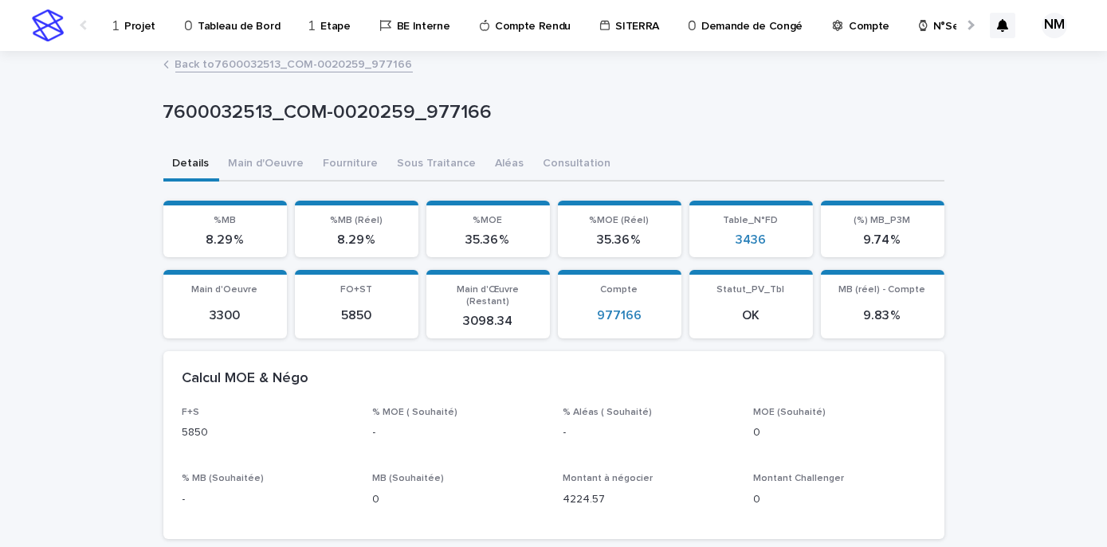
click at [177, 61] on link "Back to 7600032513_COM-0020259_977166" at bounding box center [293, 63] width 237 height 18
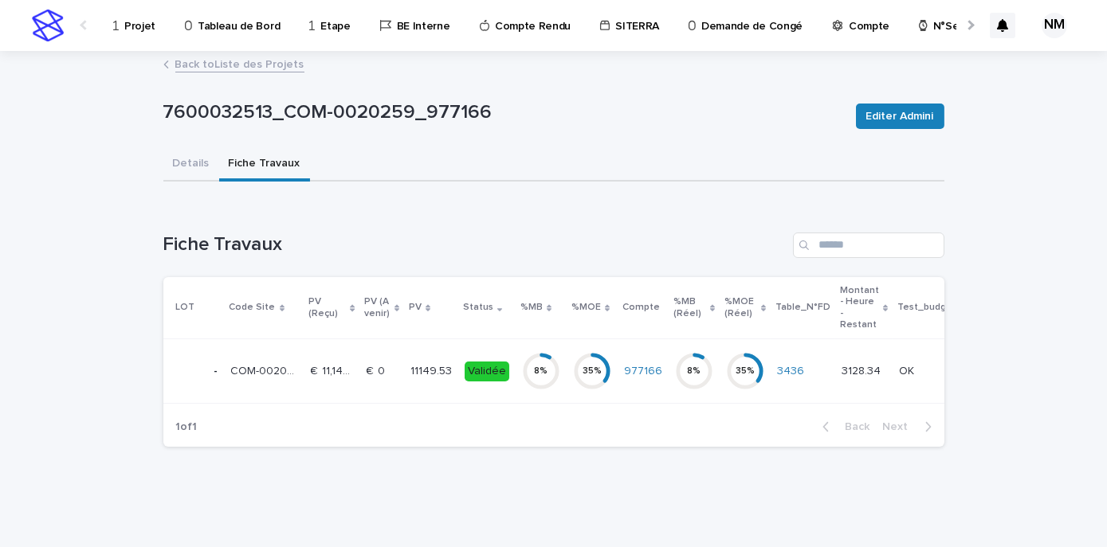
click at [177, 61] on link "Back to Liste des Projets" at bounding box center [239, 63] width 129 height 18
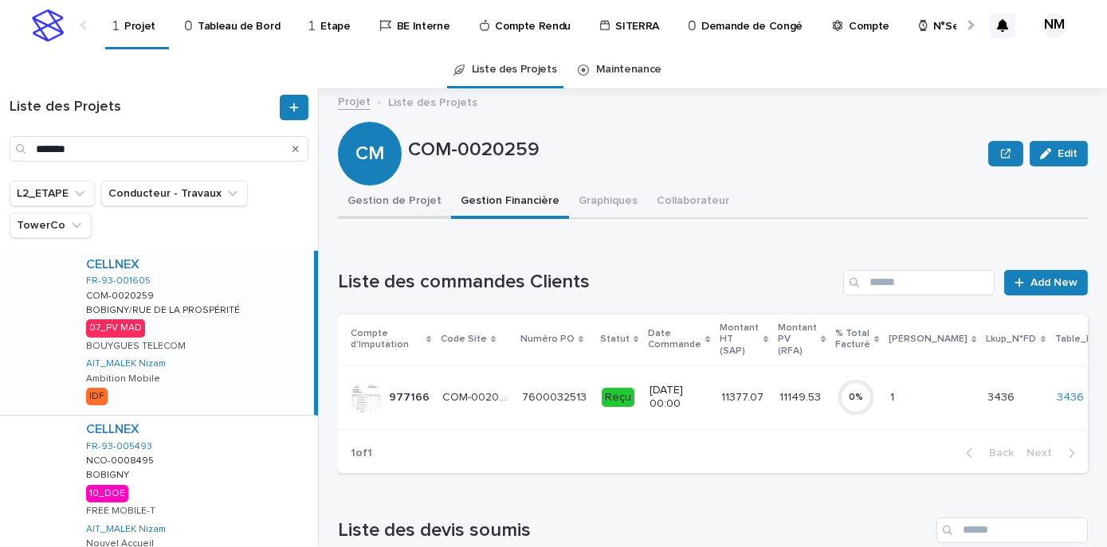
click at [402, 209] on button "Gestion de Projet" at bounding box center [394, 202] width 113 height 33
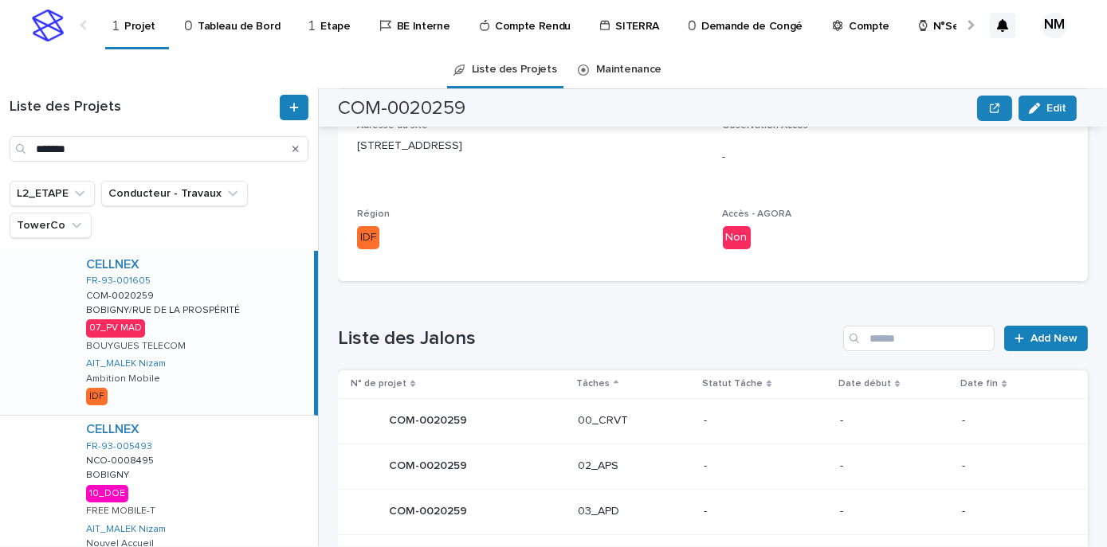
scroll to position [941, 0]
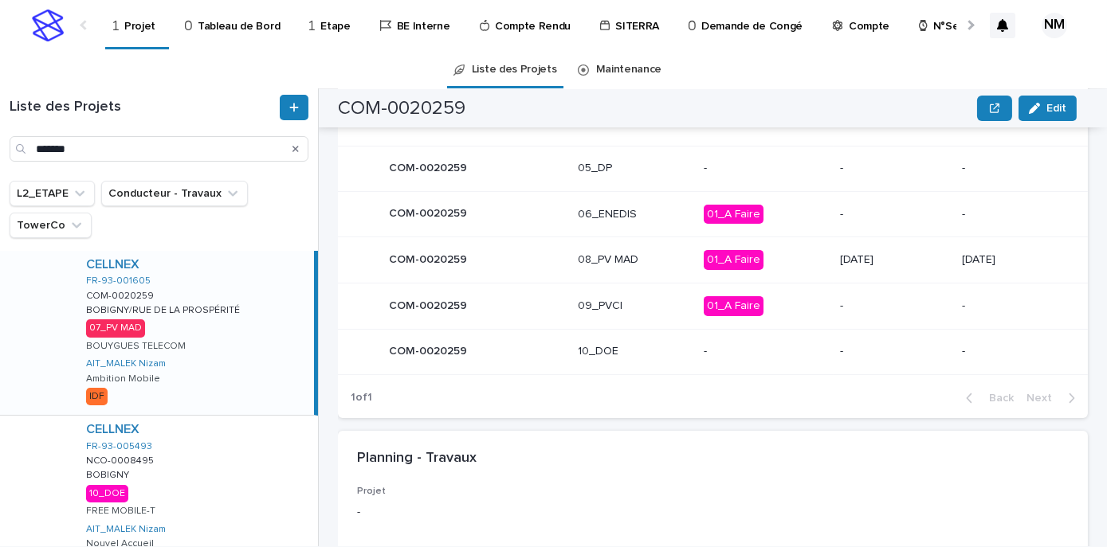
click at [797, 262] on td "01_A Faire" at bounding box center [765, 260] width 136 height 46
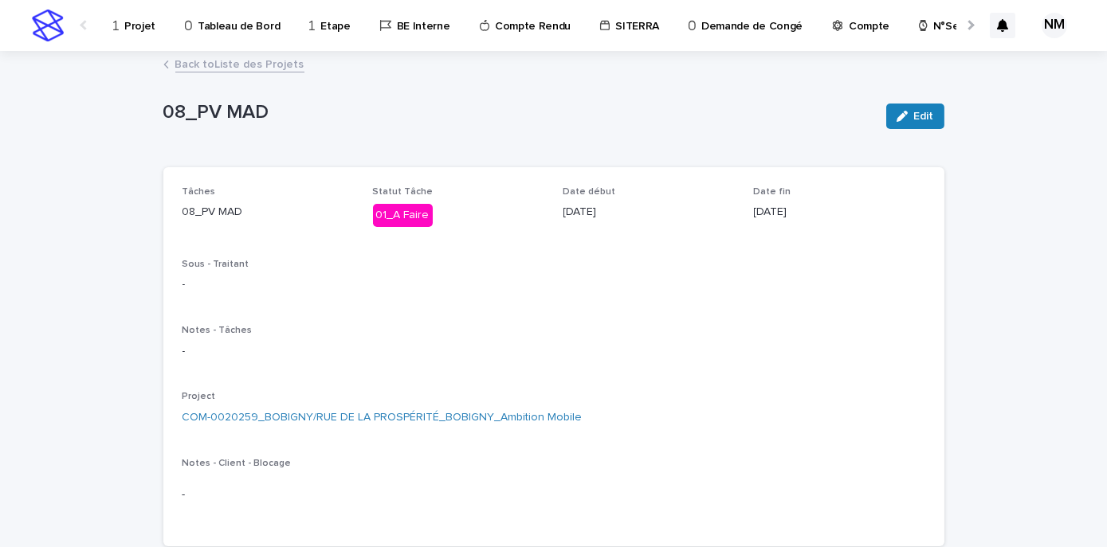
click at [922, 113] on span "Edit" at bounding box center [924, 116] width 20 height 11
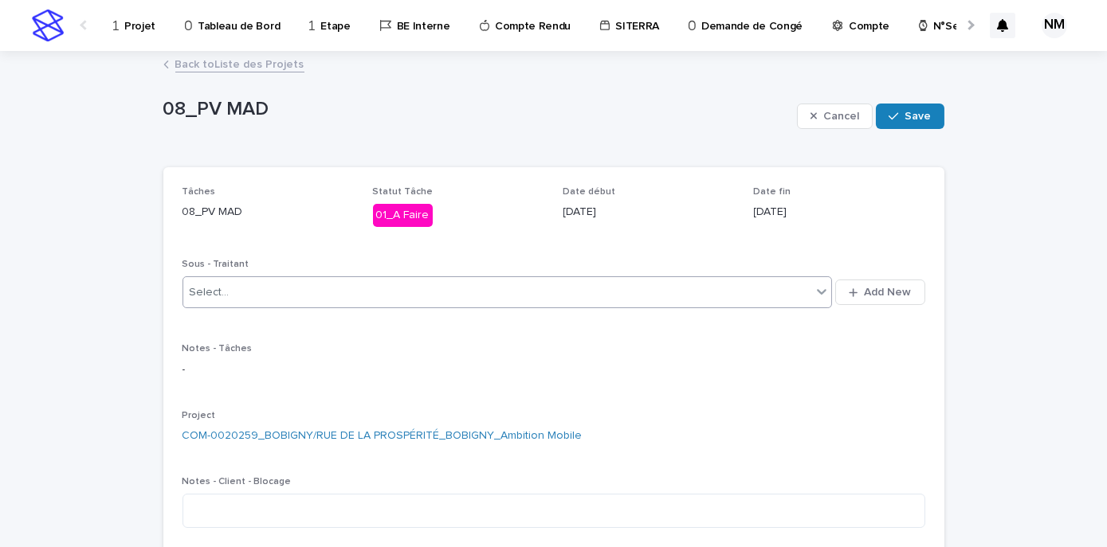
click at [221, 294] on div "Select..." at bounding box center [210, 292] width 40 height 17
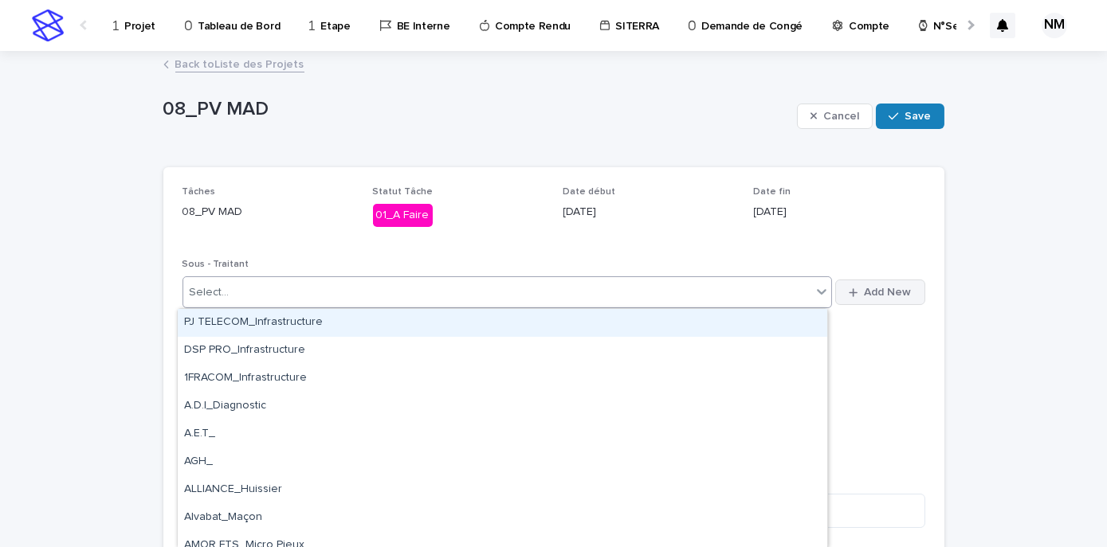
click at [854, 292] on div "button" at bounding box center [855, 293] width 15 height 10
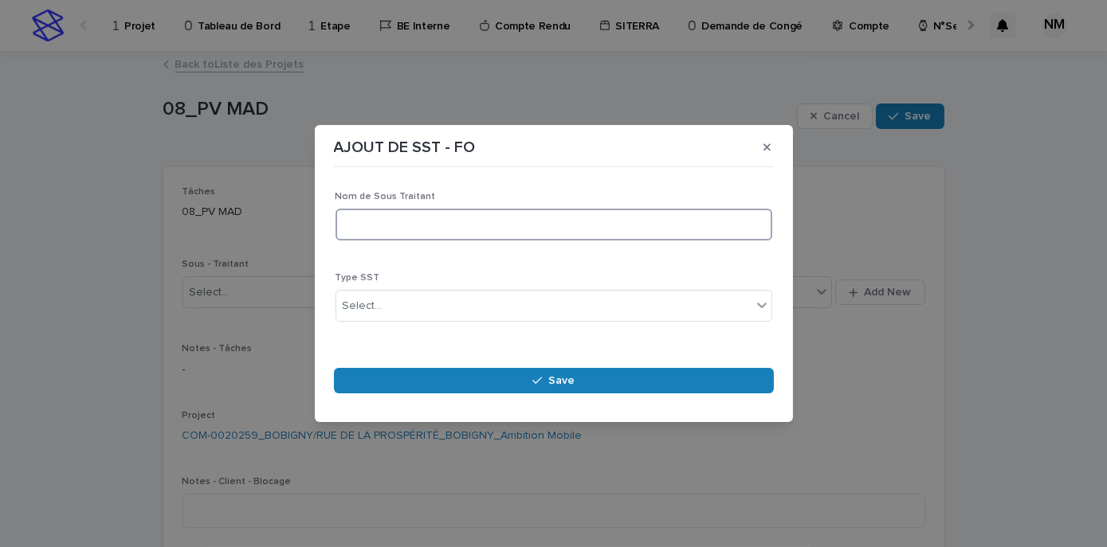
click at [444, 233] on input at bounding box center [553, 225] width 437 height 32
drag, startPoint x: 417, startPoint y: 224, endPoint x: 301, endPoint y: 234, distance: 116.8
click at [301, 234] on div "AJOUT DE SST - FO Loading... Saving… Loading... Saving… Loading... Saving… Nom …" at bounding box center [553, 273] width 1107 height 547
paste input "********"
type input "**********"
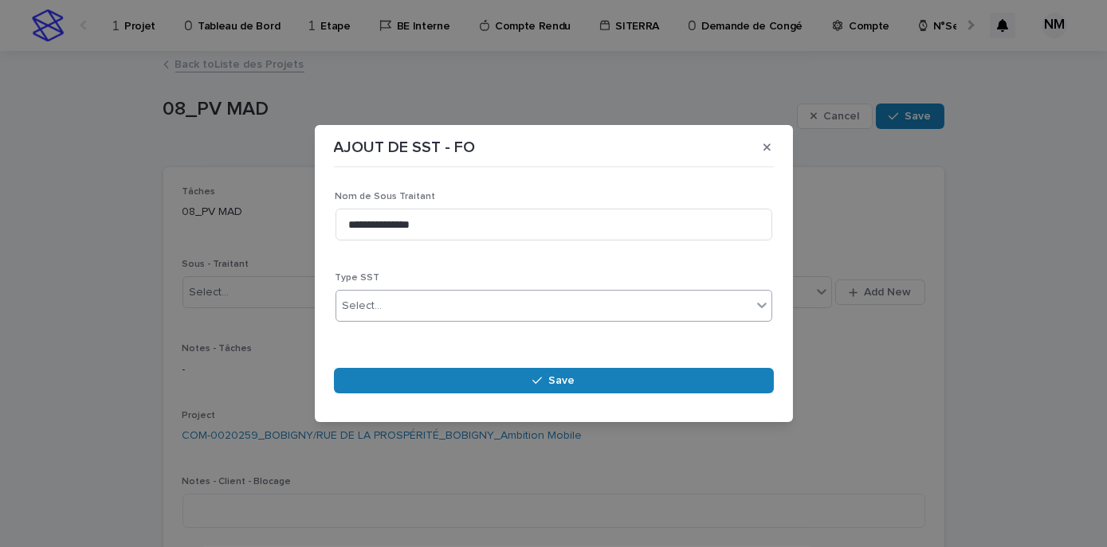
click at [484, 313] on div "Select..." at bounding box center [543, 306] width 415 height 26
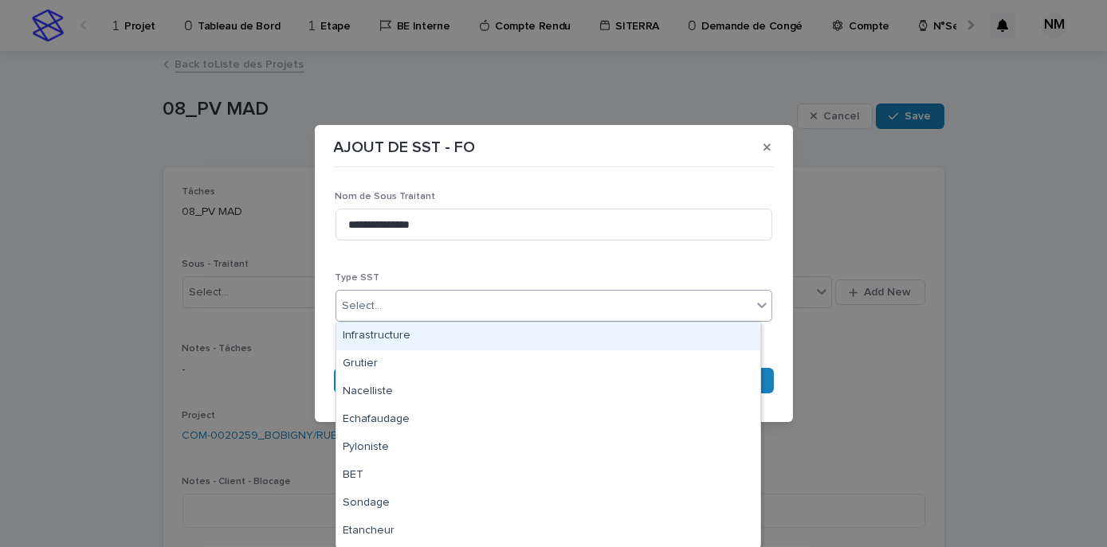
click at [405, 339] on div "Infrastructure" at bounding box center [548, 337] width 424 height 28
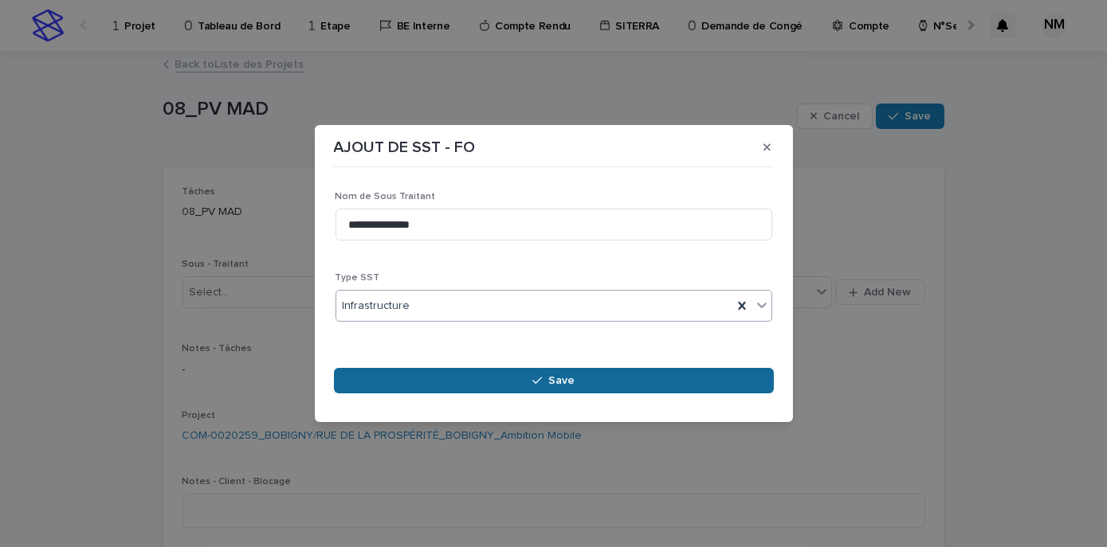
click at [594, 381] on button "Save" at bounding box center [554, 380] width 440 height 25
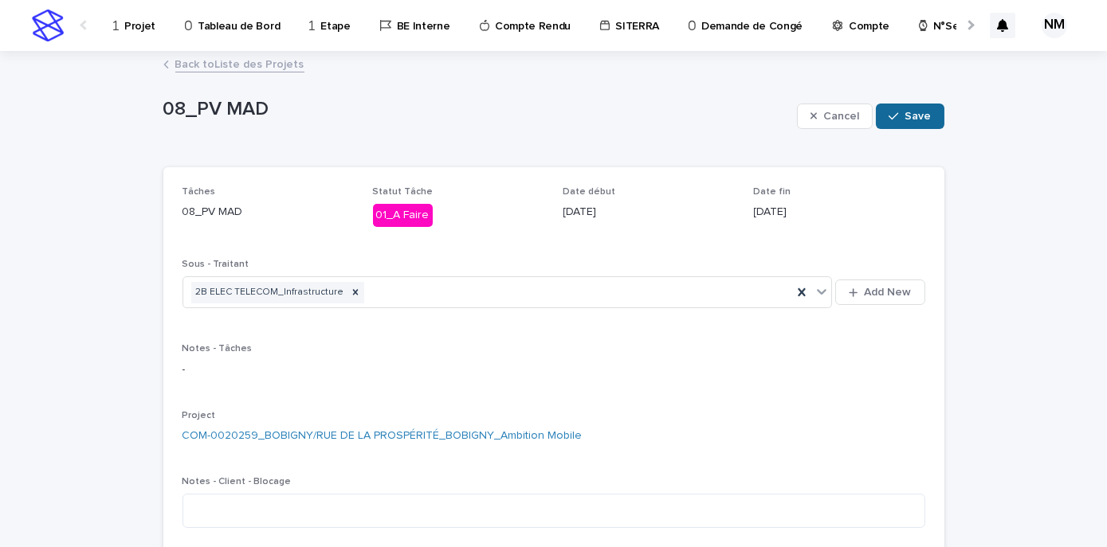
click at [911, 109] on button "Save" at bounding box center [910, 116] width 68 height 25
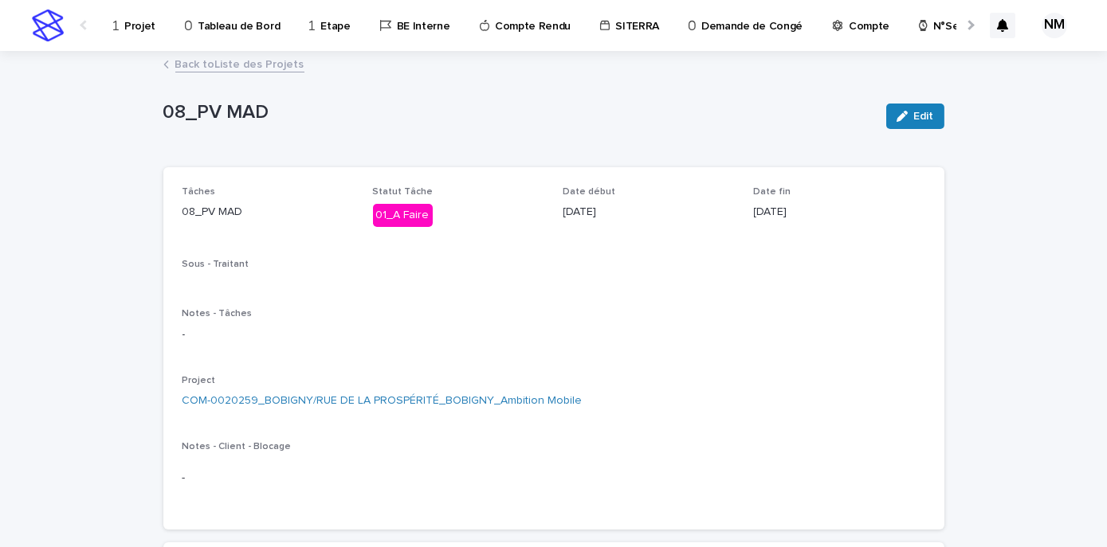
click at [186, 61] on link "Back to Liste des Projets" at bounding box center [239, 63] width 129 height 18
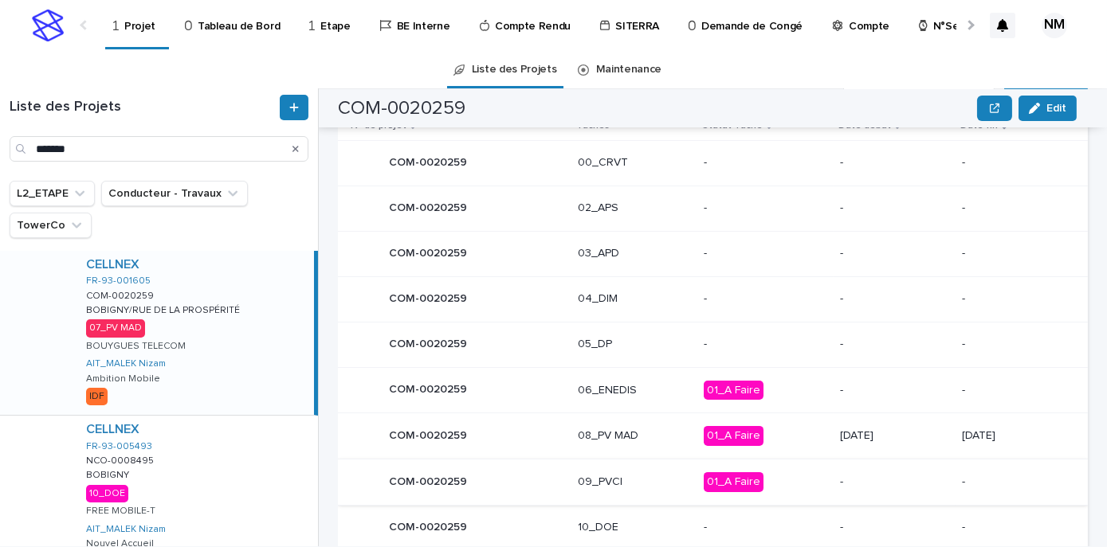
scroll to position [849, 0]
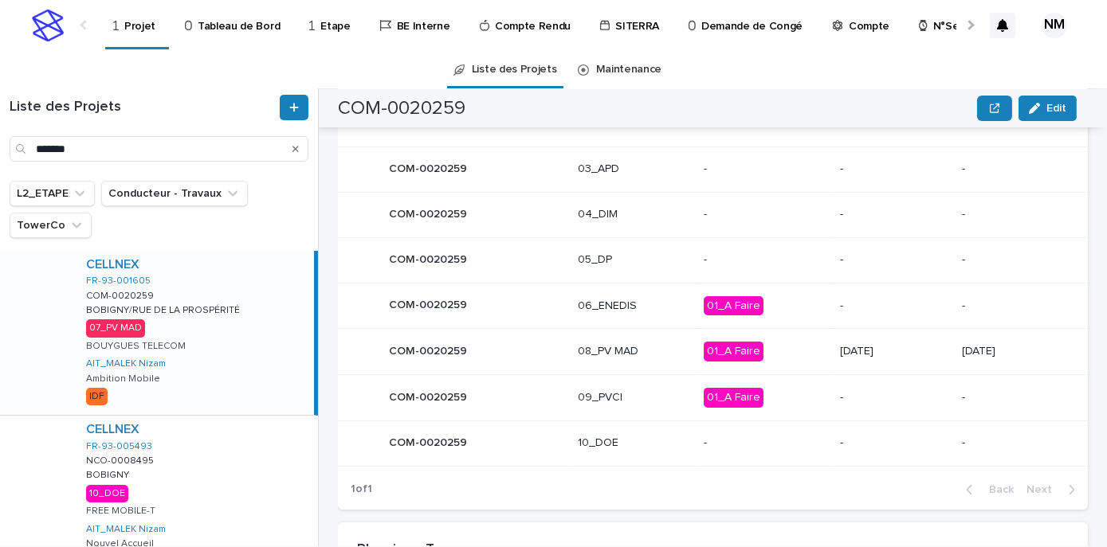
click at [777, 351] on p "01_A Faire" at bounding box center [764, 352] width 123 height 20
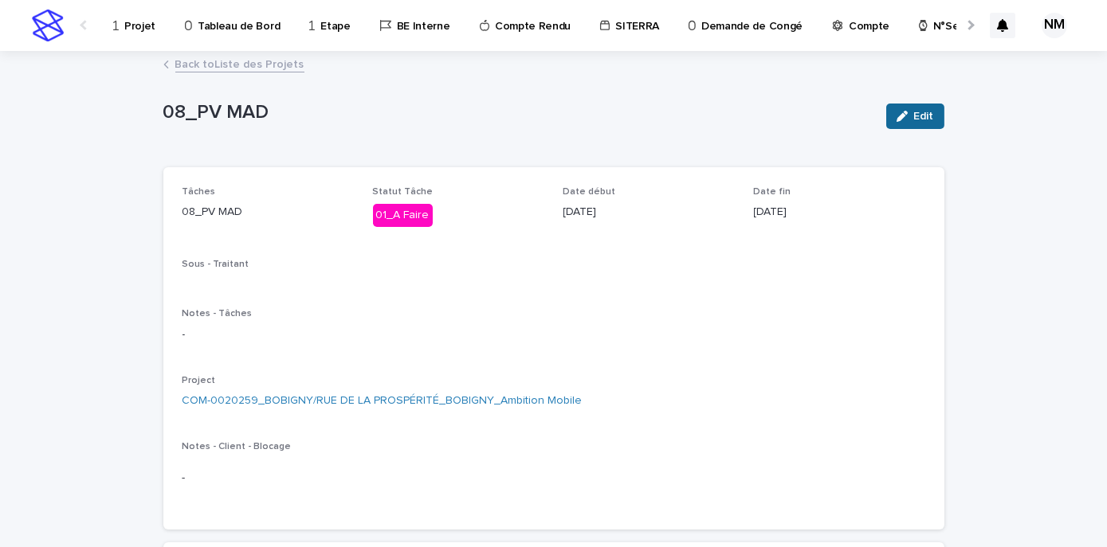
click at [932, 118] on button "Edit" at bounding box center [915, 116] width 58 height 25
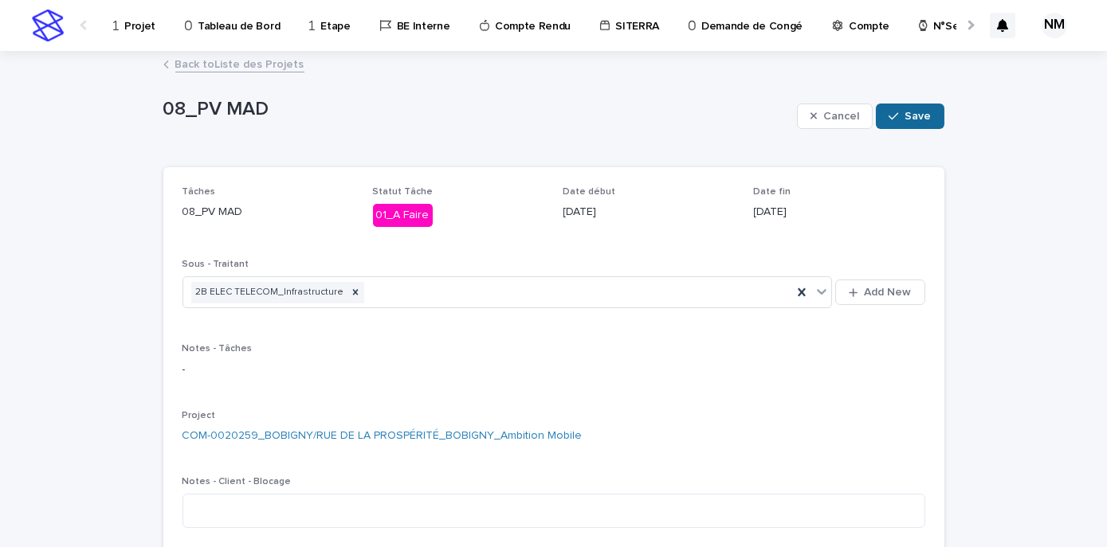
click at [896, 115] on div "button" at bounding box center [896, 116] width 16 height 11
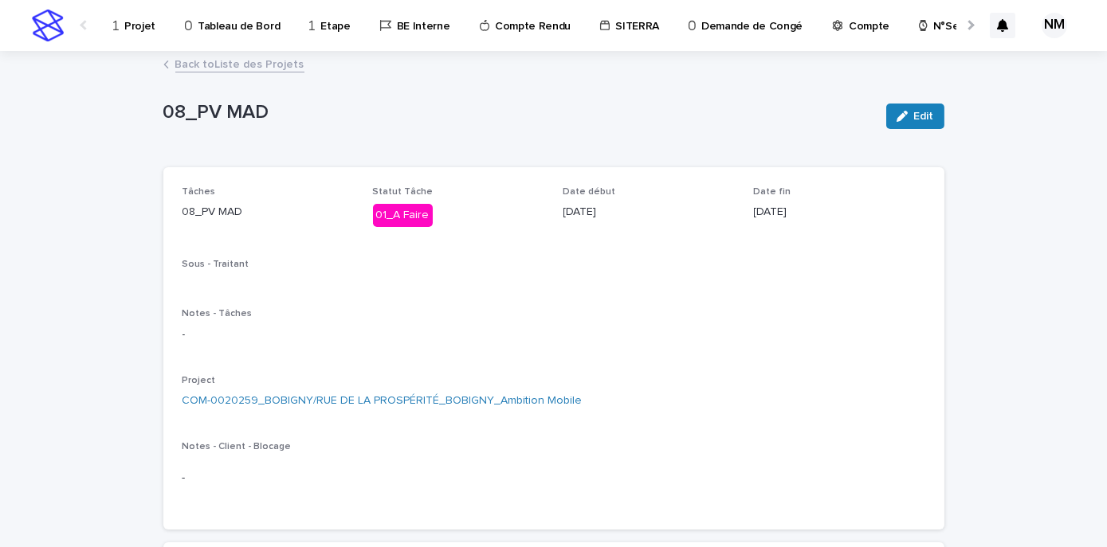
click at [922, 106] on button "Edit" at bounding box center [915, 116] width 58 height 25
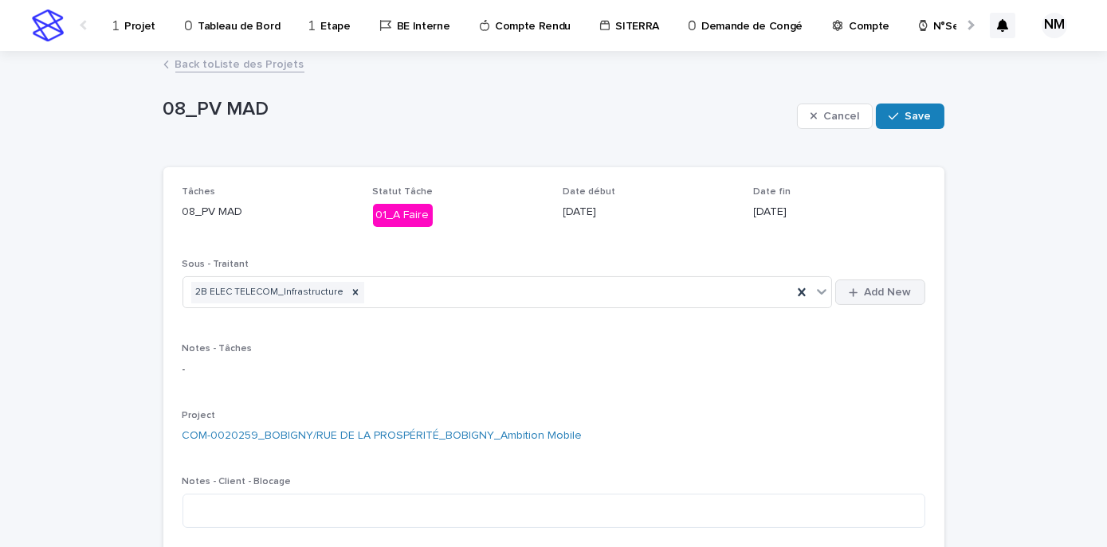
click at [848, 293] on icon "button" at bounding box center [852, 293] width 9 height 10
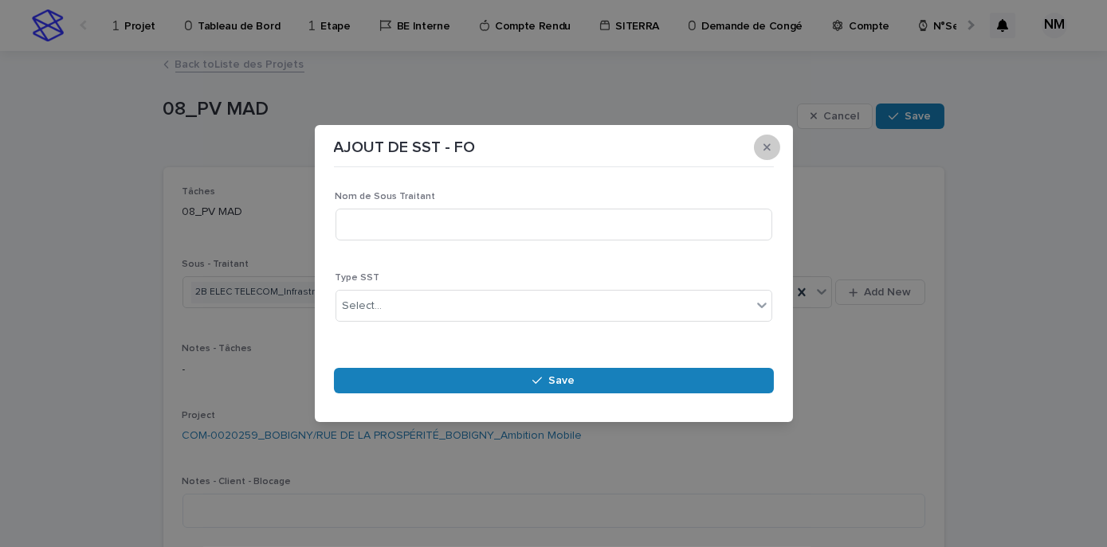
click at [764, 143] on icon "button" at bounding box center [766, 147] width 7 height 11
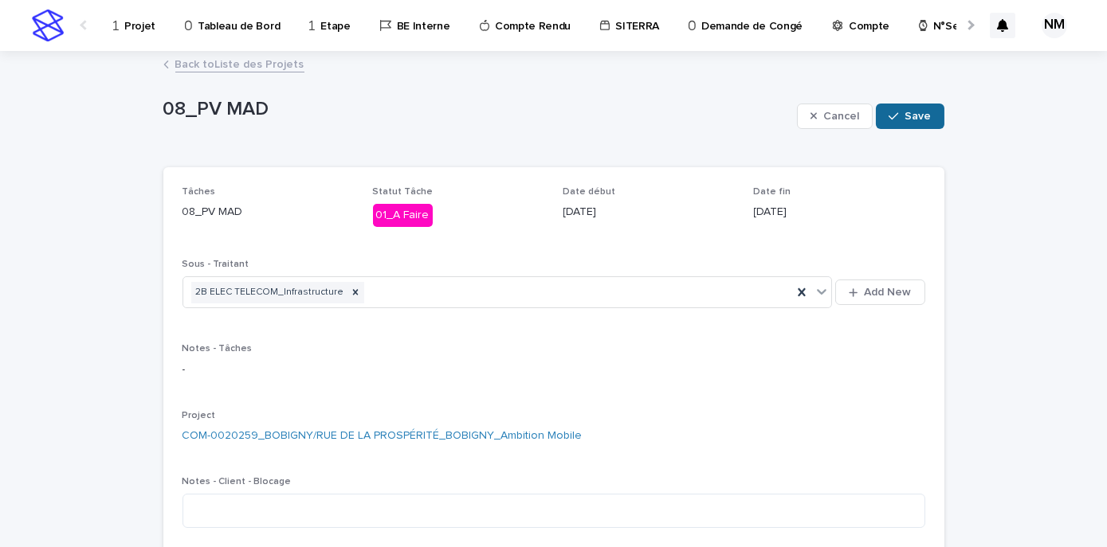
click at [907, 118] on span "Save" at bounding box center [918, 116] width 26 height 11
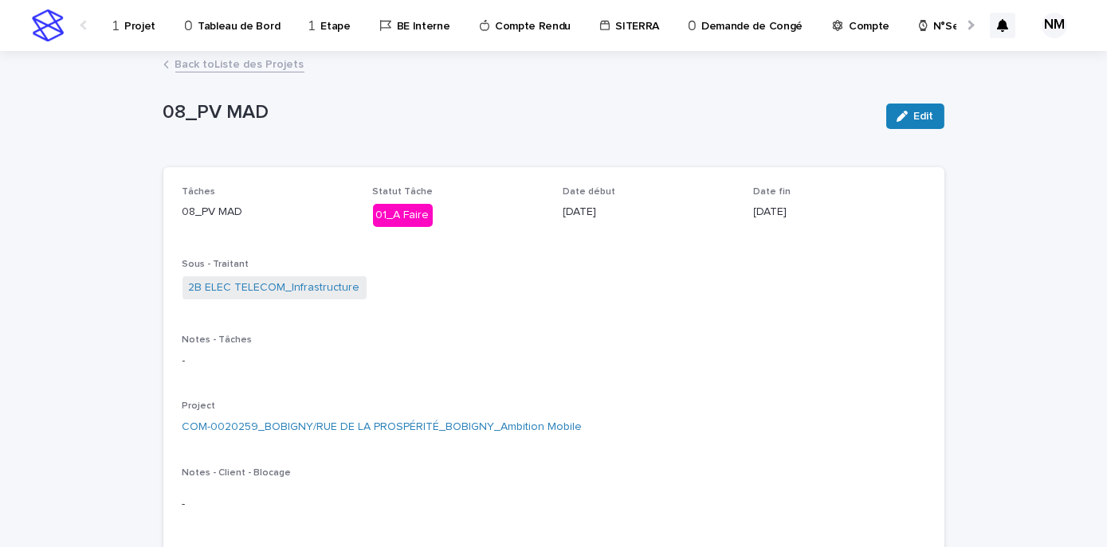
click at [918, 107] on button "Edit" at bounding box center [915, 116] width 58 height 25
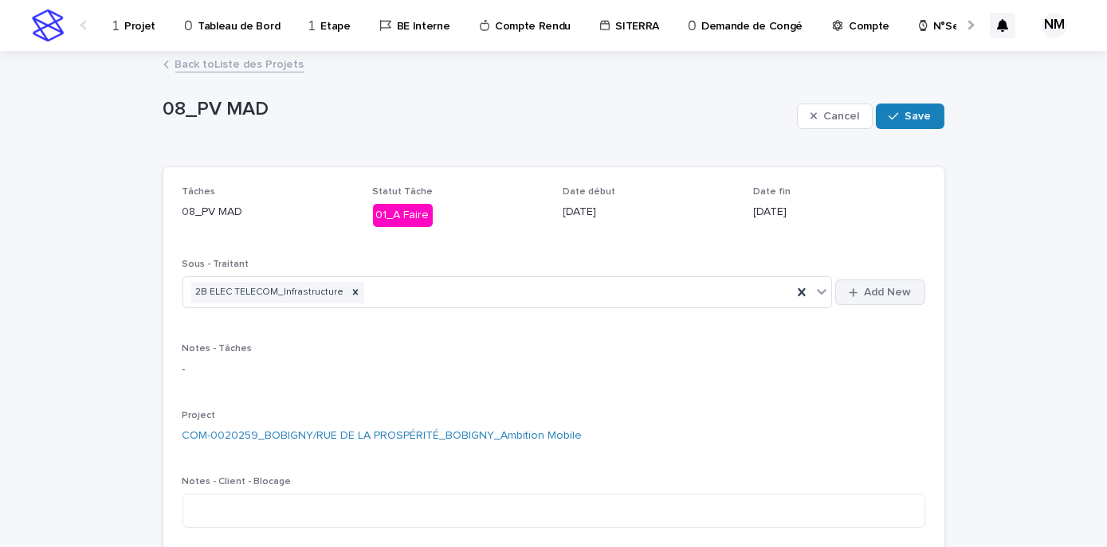
click at [865, 288] on span "Add New" at bounding box center [887, 292] width 47 height 11
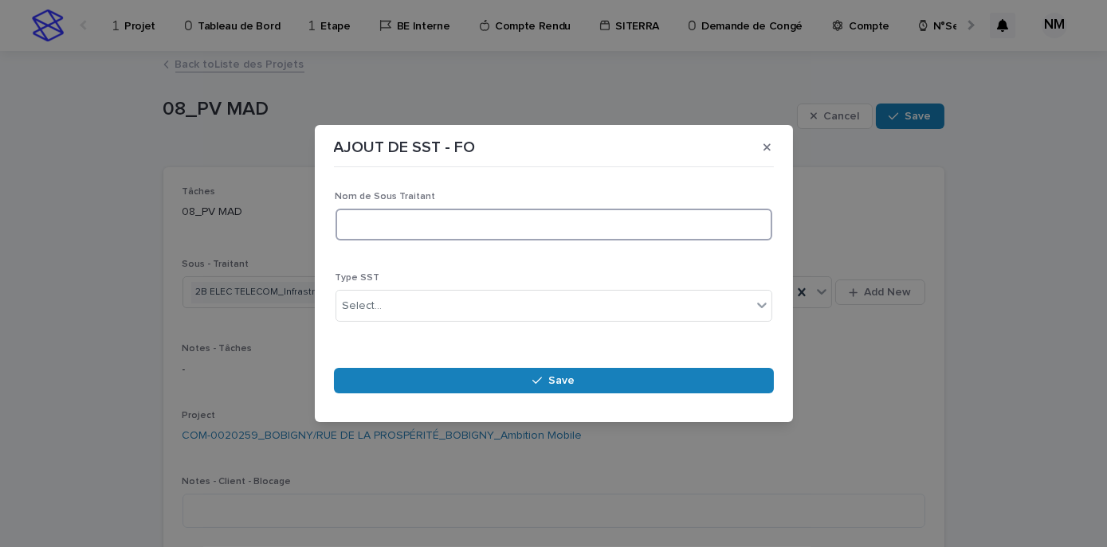
click at [413, 236] on input at bounding box center [553, 225] width 437 height 32
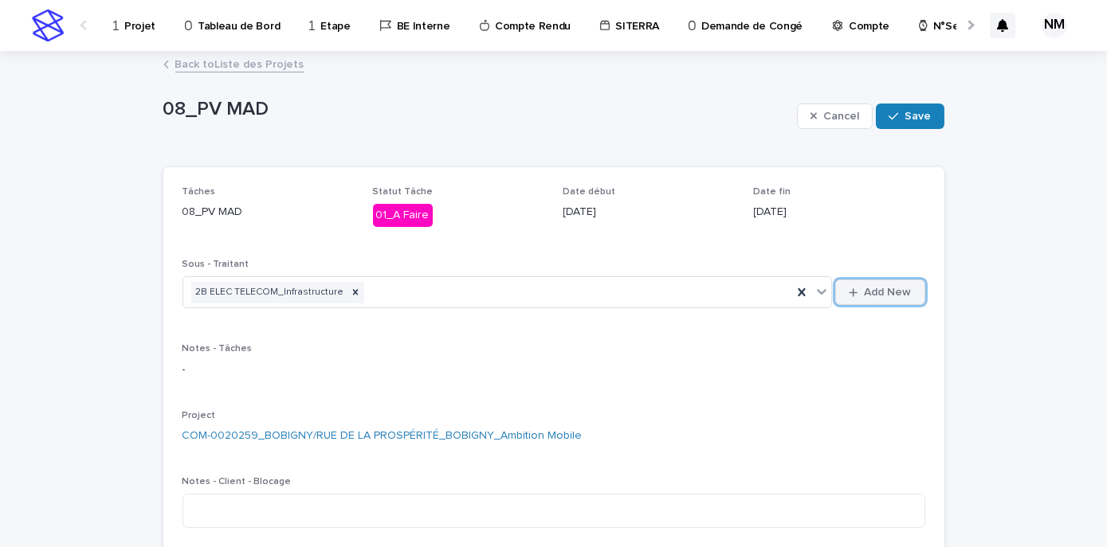
click at [864, 291] on span "Add New" at bounding box center [887, 292] width 47 height 11
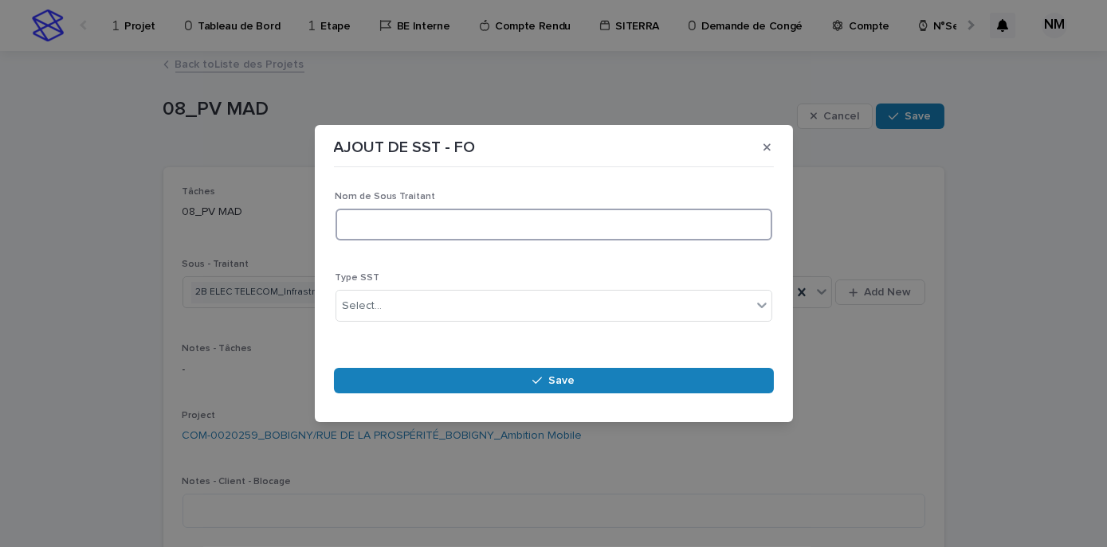
click at [449, 237] on input at bounding box center [553, 225] width 437 height 32
type input "********"
click at [465, 310] on div "Select..." at bounding box center [543, 306] width 415 height 26
click at [465, 309] on div "Select..." at bounding box center [543, 306] width 415 height 26
click at [764, 147] on icon "button" at bounding box center [766, 147] width 7 height 11
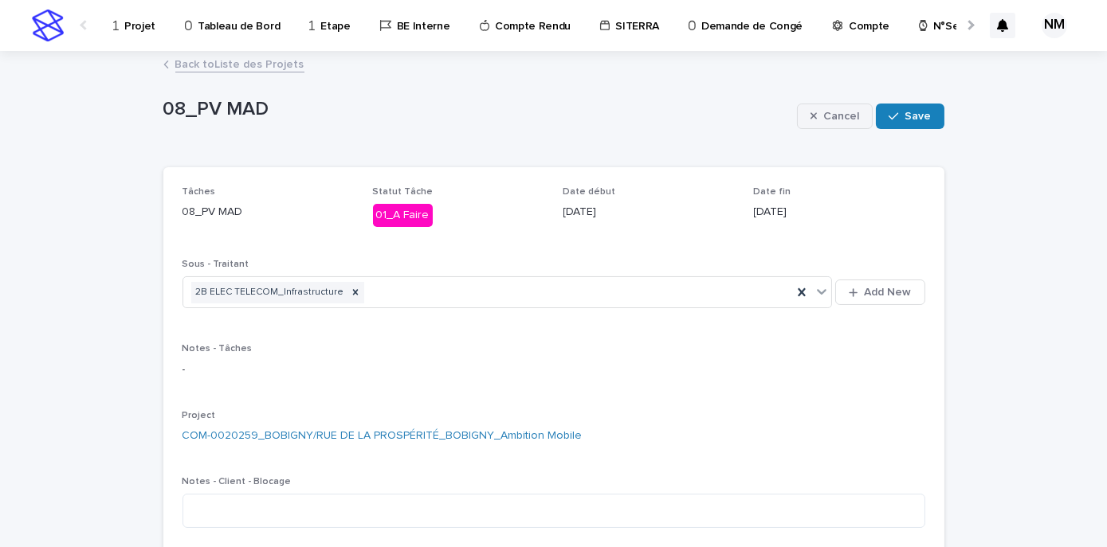
click at [813, 119] on icon "button" at bounding box center [813, 116] width 7 height 11
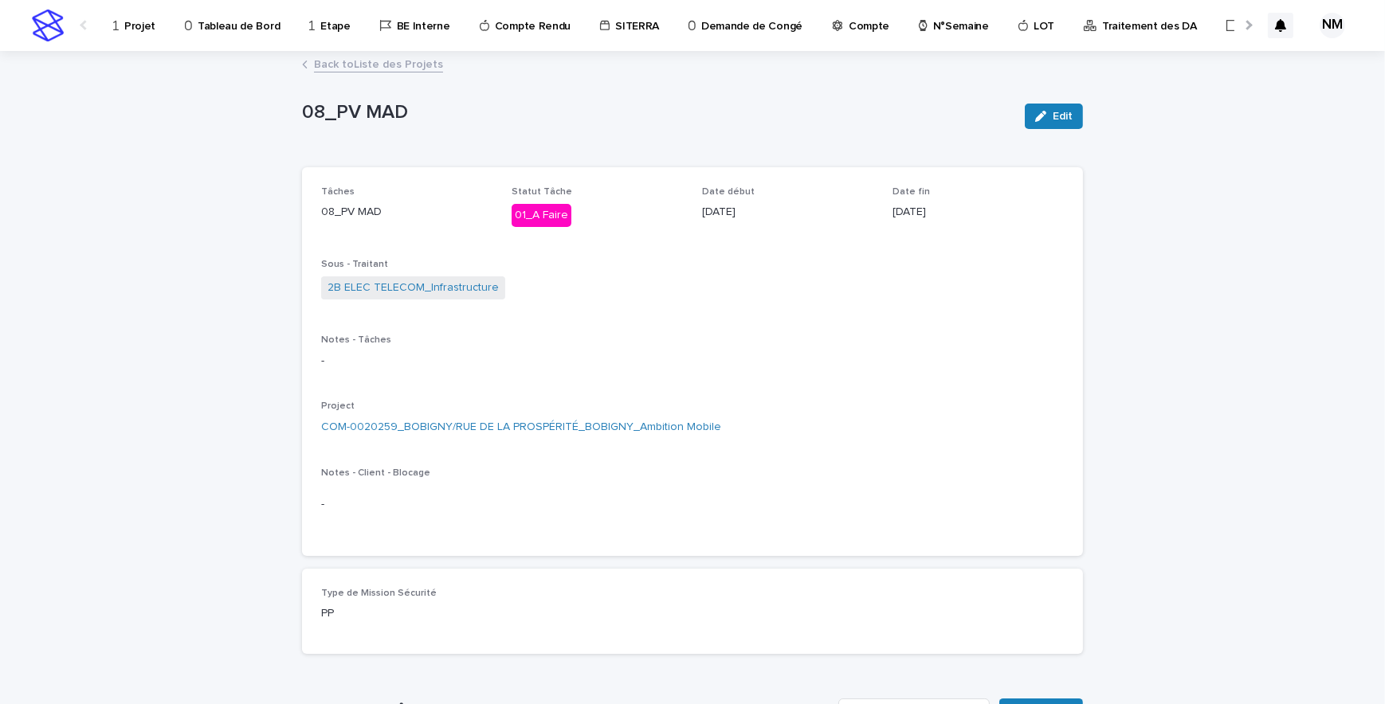
click at [146, 33] on link "Projet" at bounding box center [137, 24] width 51 height 49
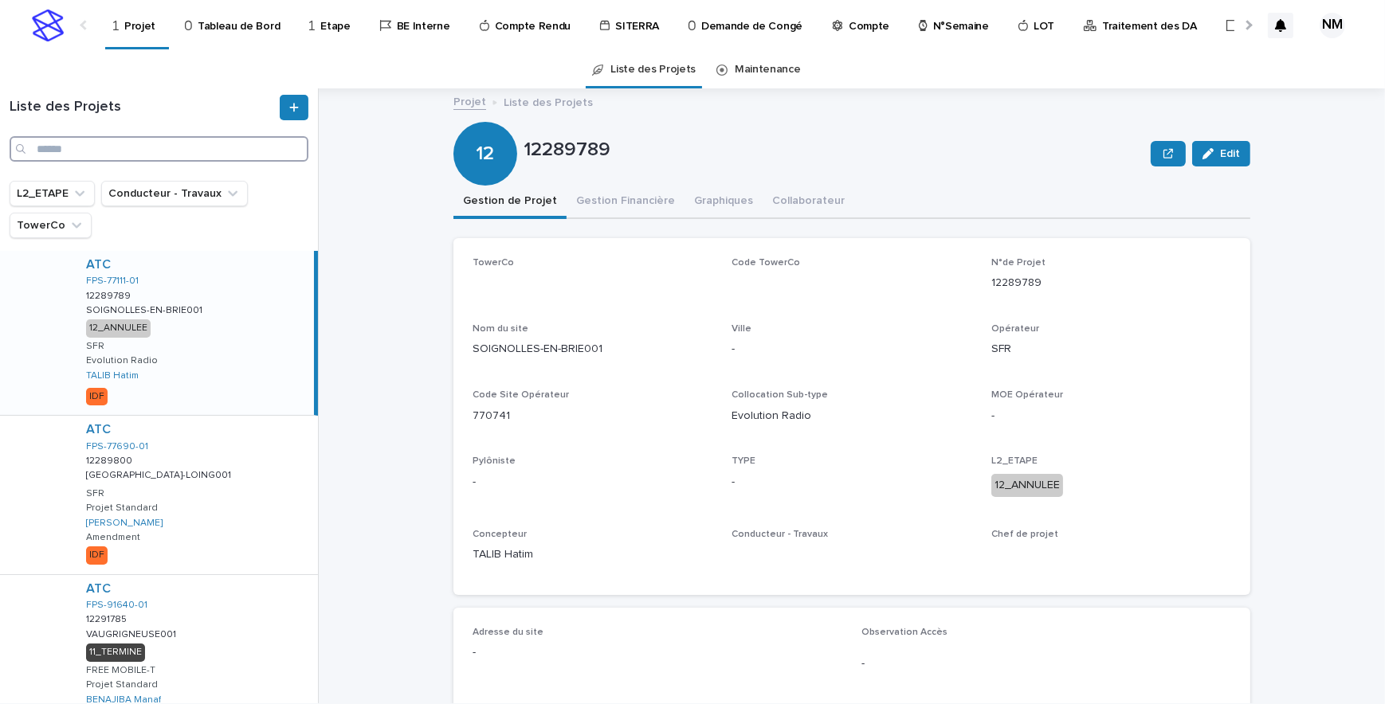
click at [152, 156] on input "Search" at bounding box center [159, 148] width 299 height 25
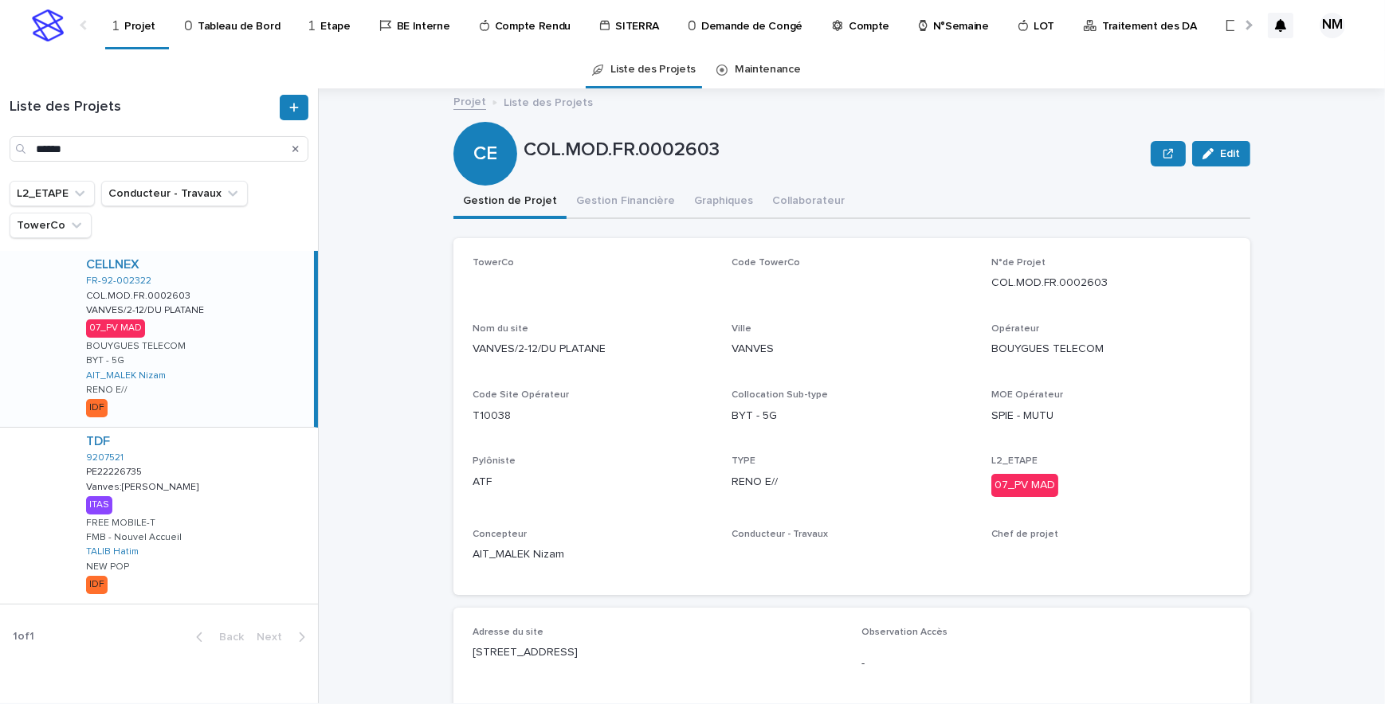
click at [196, 362] on div "CELLNEX FR-92-002322 COL.MOD.FR.0002603 COL.MOD.FR.0002603 VANVES/2-12/DU PLATA…" at bounding box center [193, 339] width 241 height 176
click at [621, 198] on button "Gestion Financière" at bounding box center [625, 202] width 118 height 33
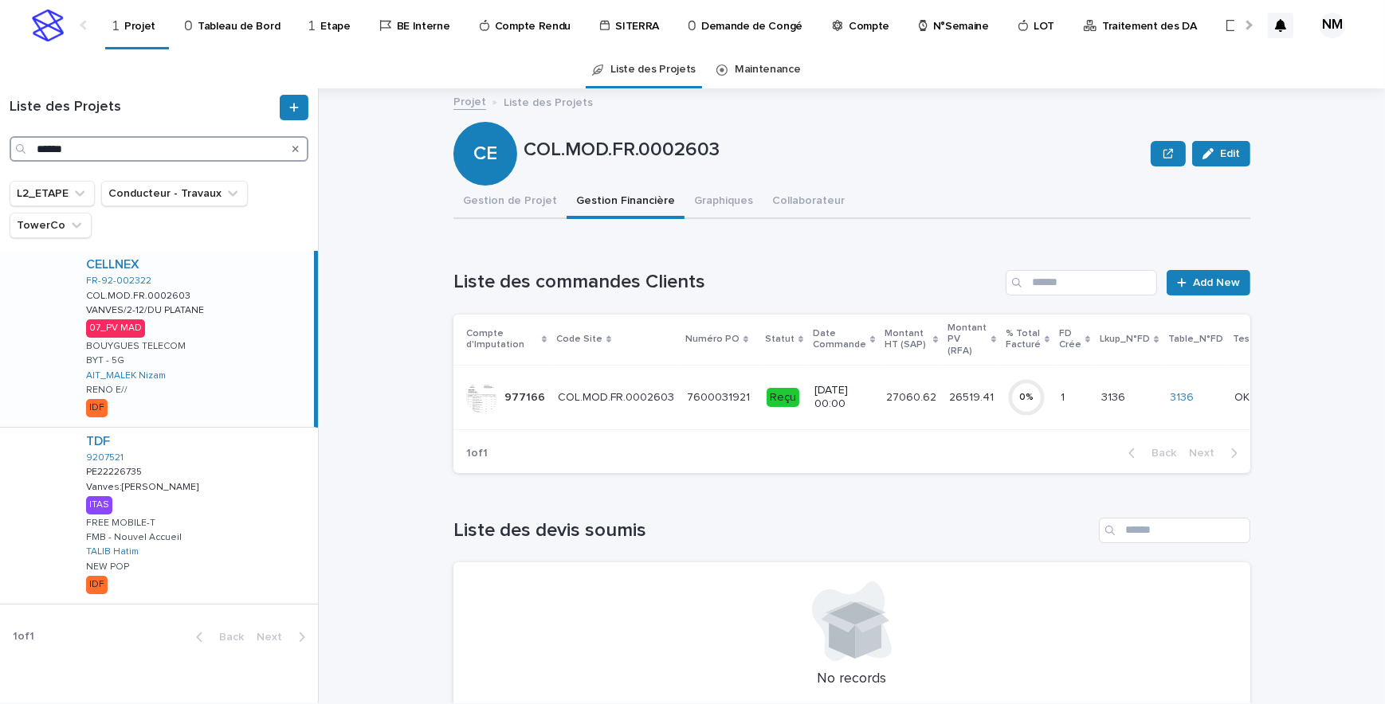
click at [89, 153] on input "******" at bounding box center [159, 148] width 299 height 25
type input "*"
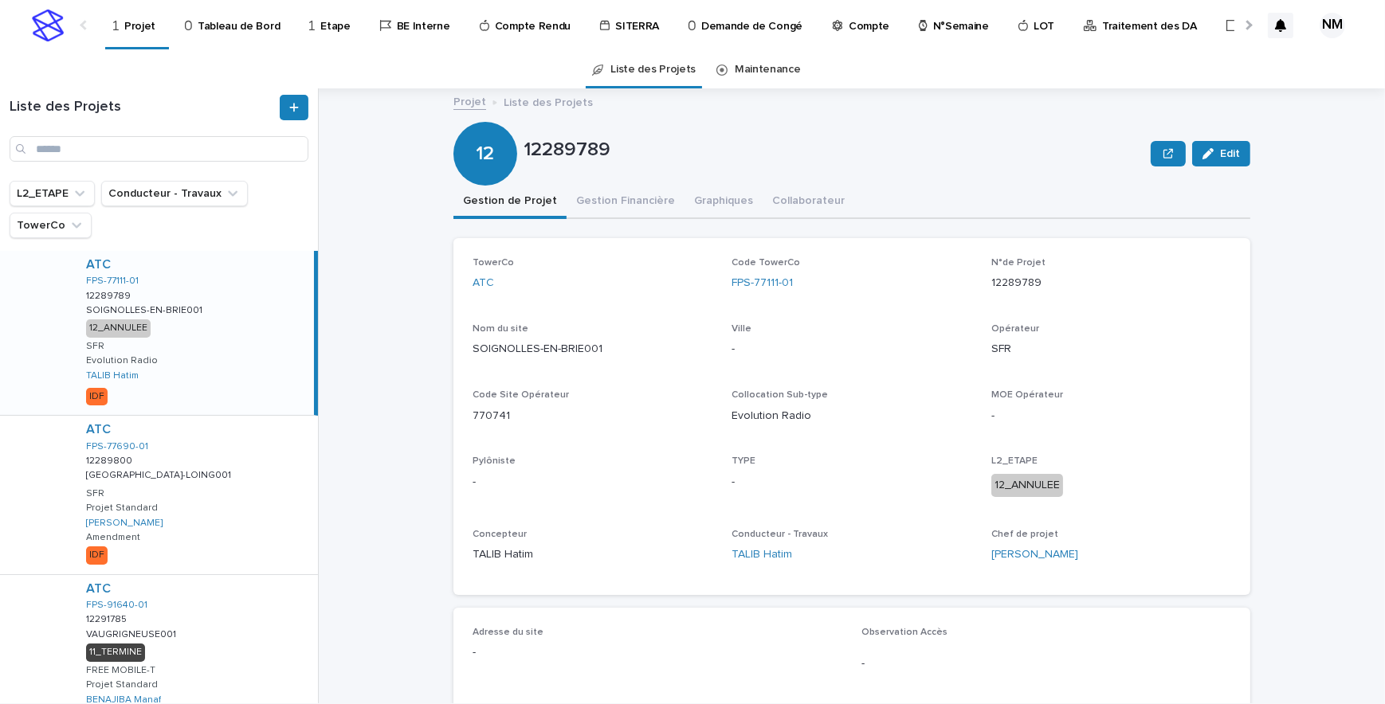
click at [247, 23] on p "Tableau de Bord" at bounding box center [239, 16] width 82 height 33
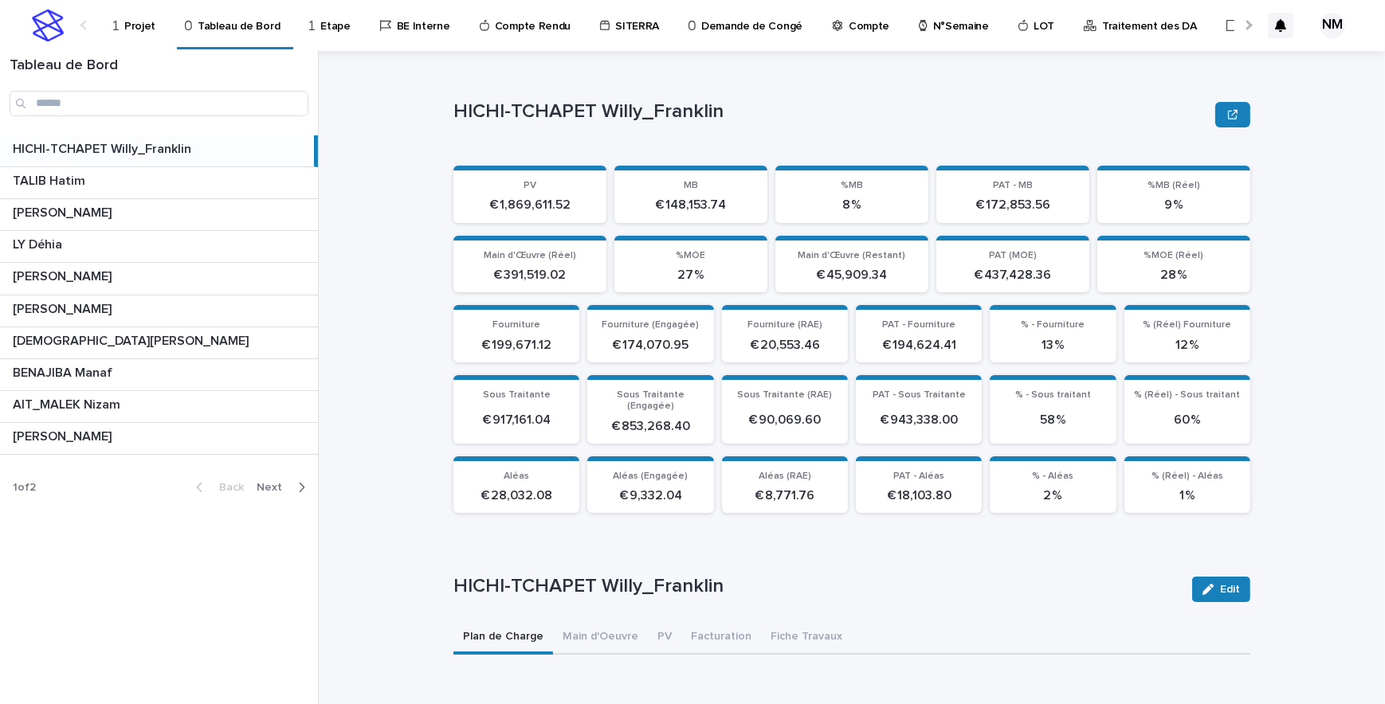
click at [141, 23] on p "Projet" at bounding box center [139, 16] width 31 height 33
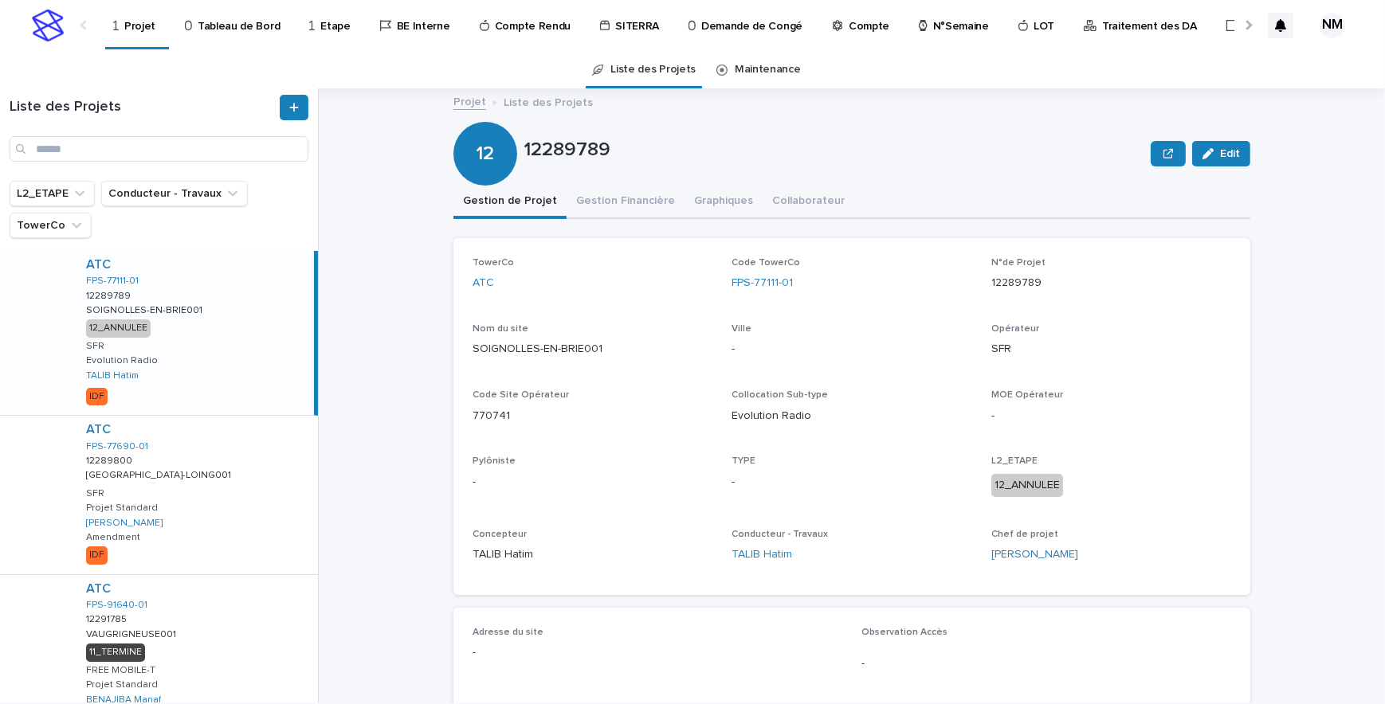
click at [198, 27] on p "Tableau de Bord" at bounding box center [239, 16] width 82 height 33
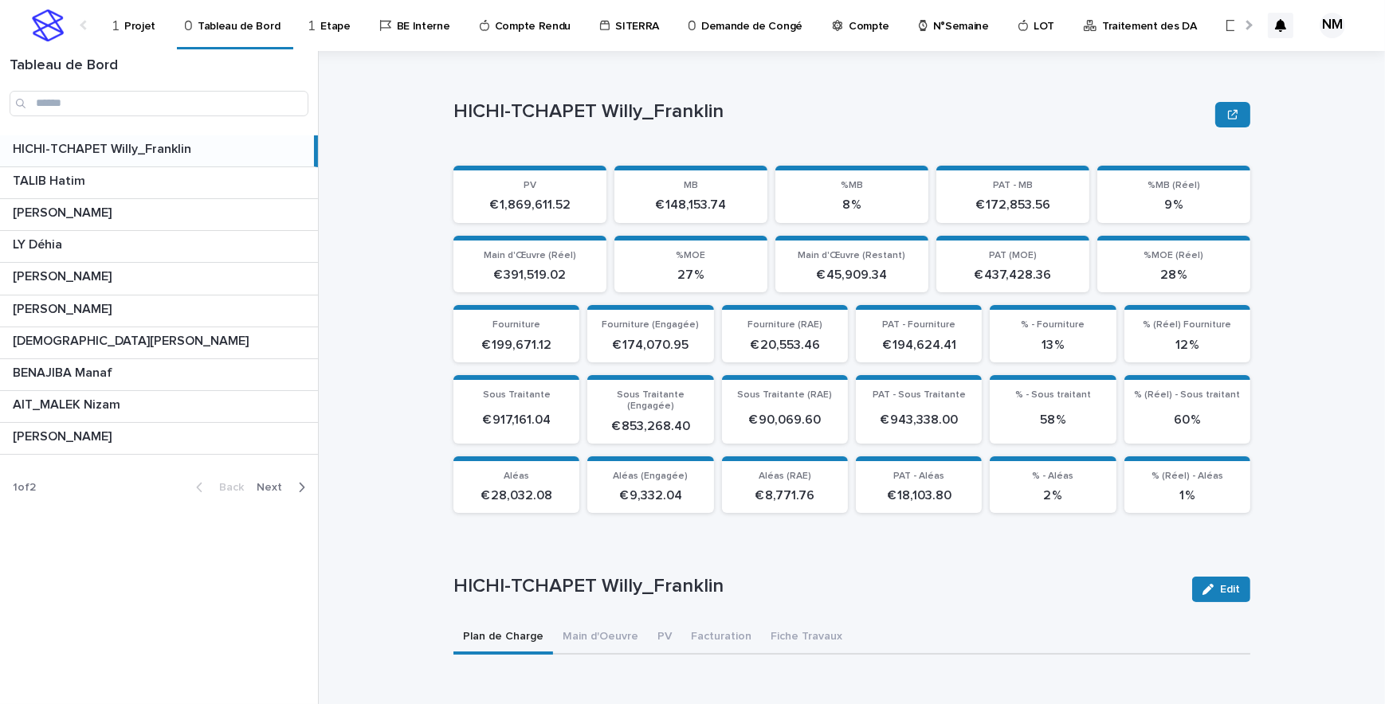
click at [148, 31] on p "Projet" at bounding box center [139, 16] width 31 height 33
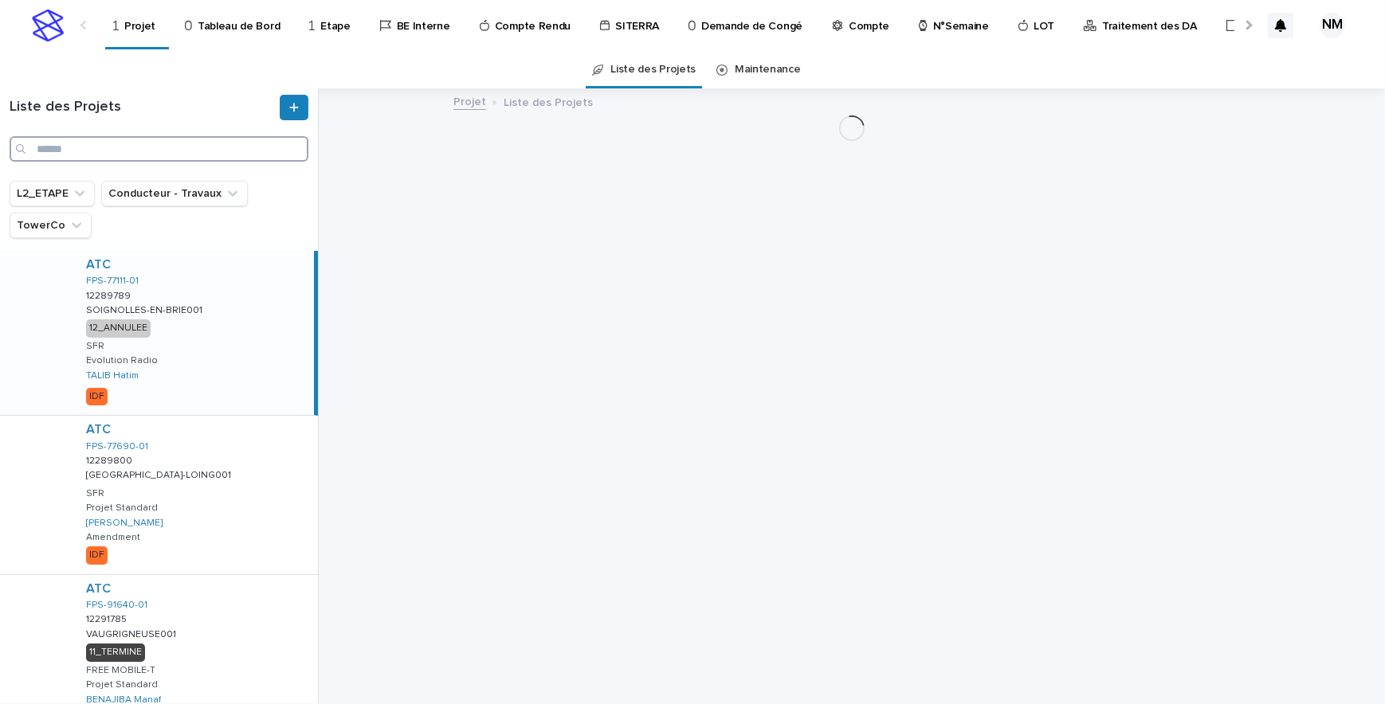
click at [102, 151] on input "Search" at bounding box center [159, 148] width 299 height 25
paste input "**********"
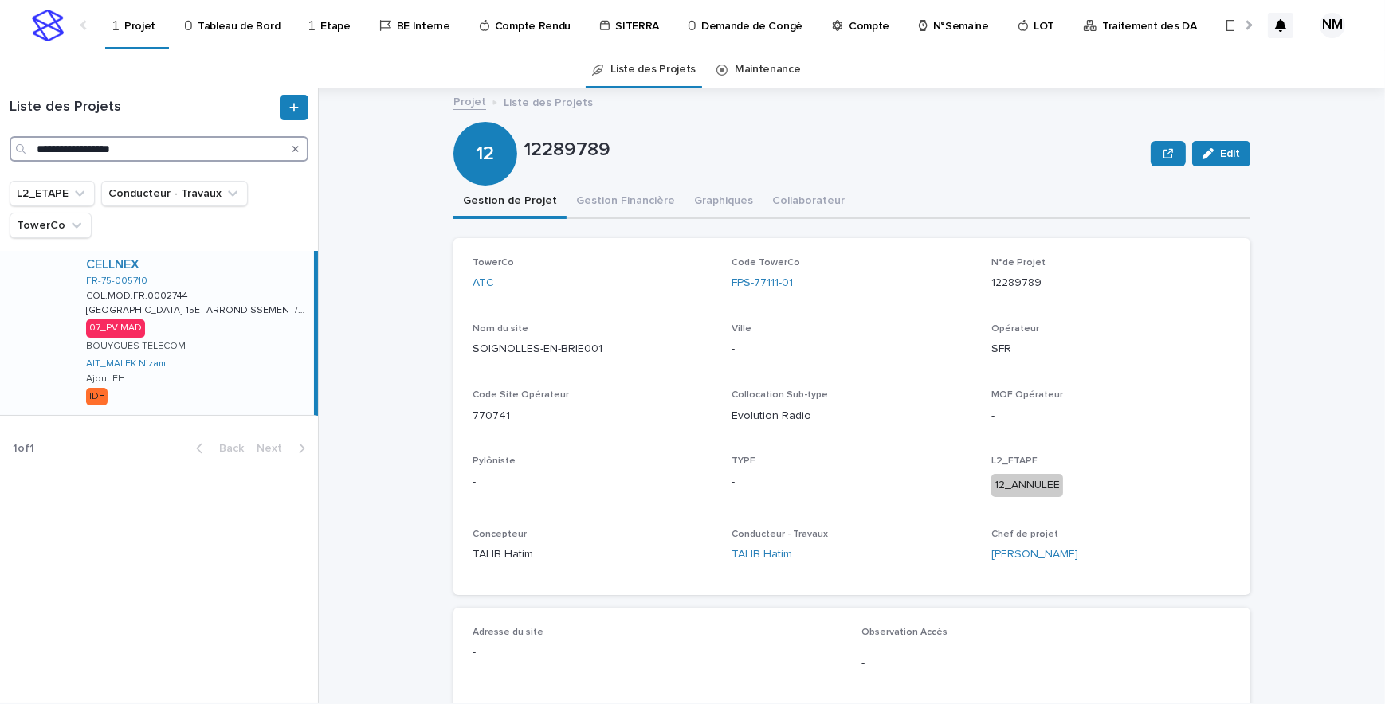
type input "**********"
click at [284, 367] on div "CELLNEX FR-75-005710 COL.MOD.FR.0002744 COL.MOD.FR.0002744 [GEOGRAPHIC_DATA]-15…" at bounding box center [193, 333] width 241 height 164
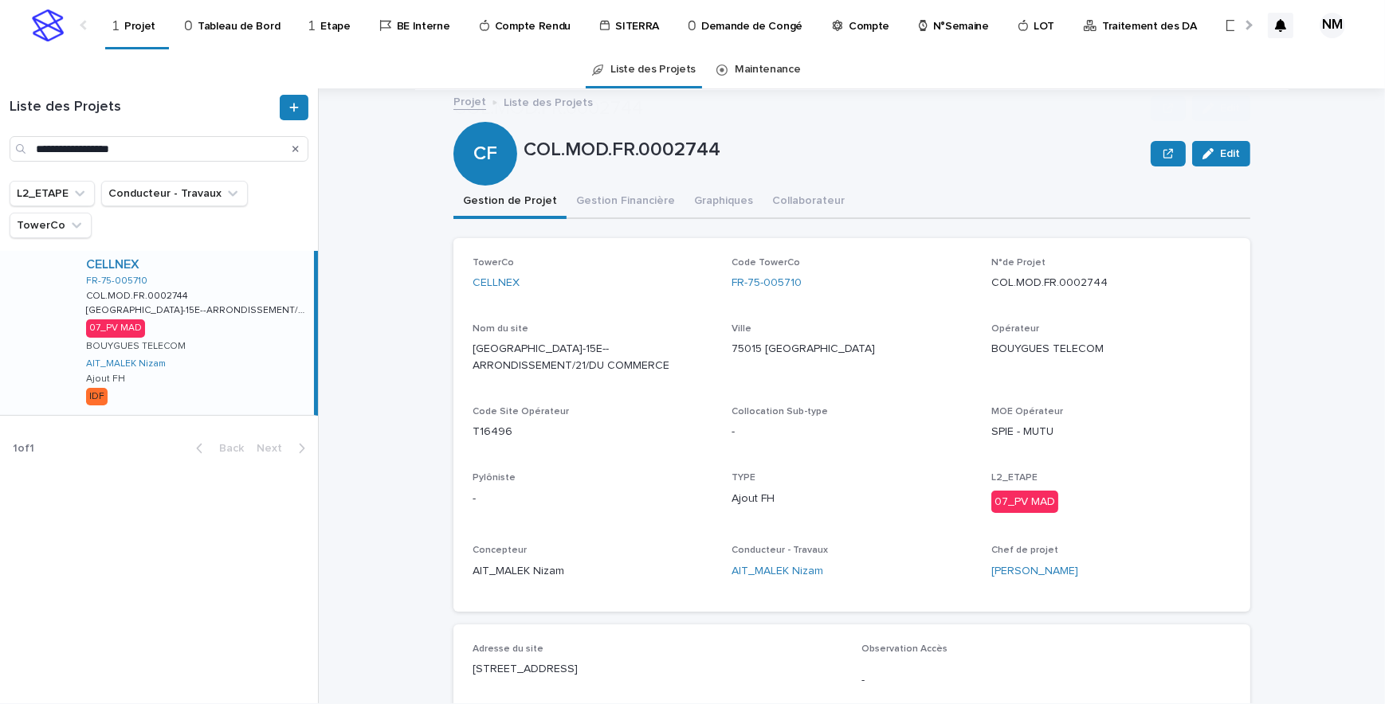
scroll to position [537, 0]
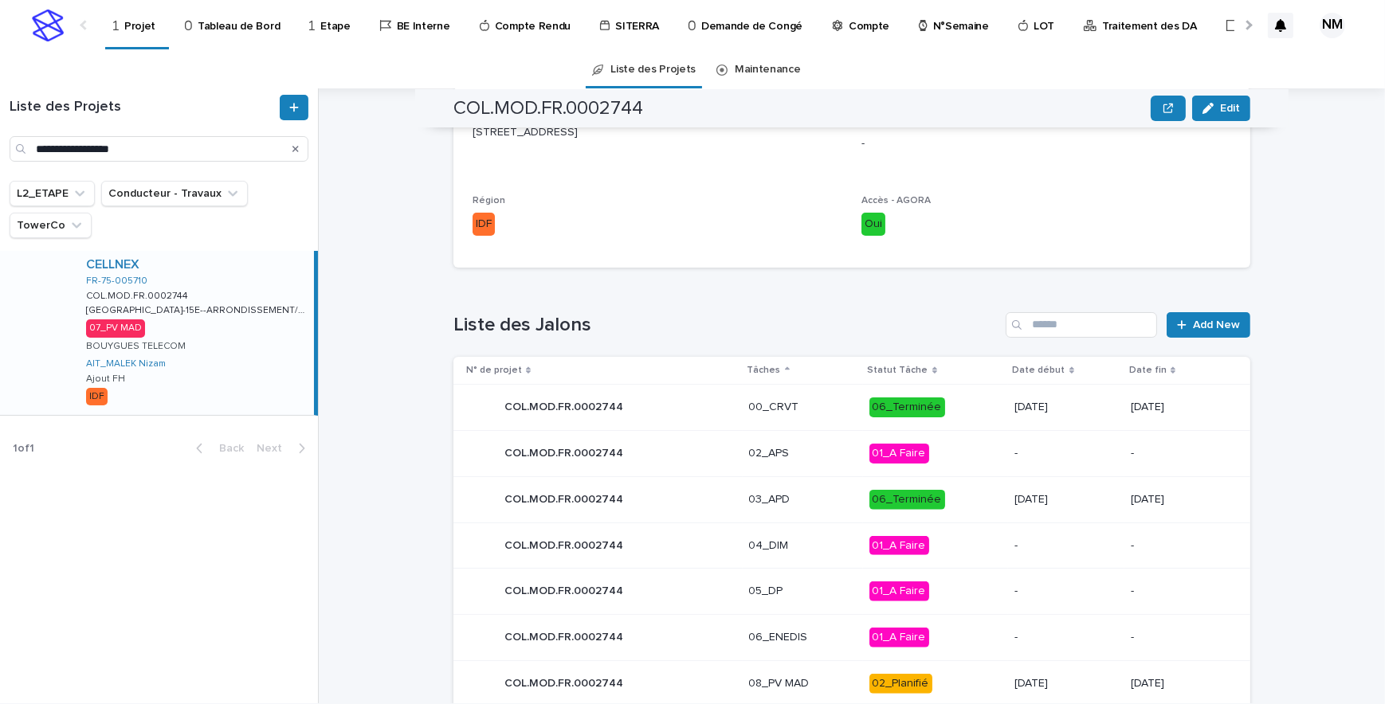
click at [292, 147] on div "Search" at bounding box center [295, 148] width 25 height 25
click at [245, 19] on p "Tableau de Bord" at bounding box center [239, 16] width 82 height 33
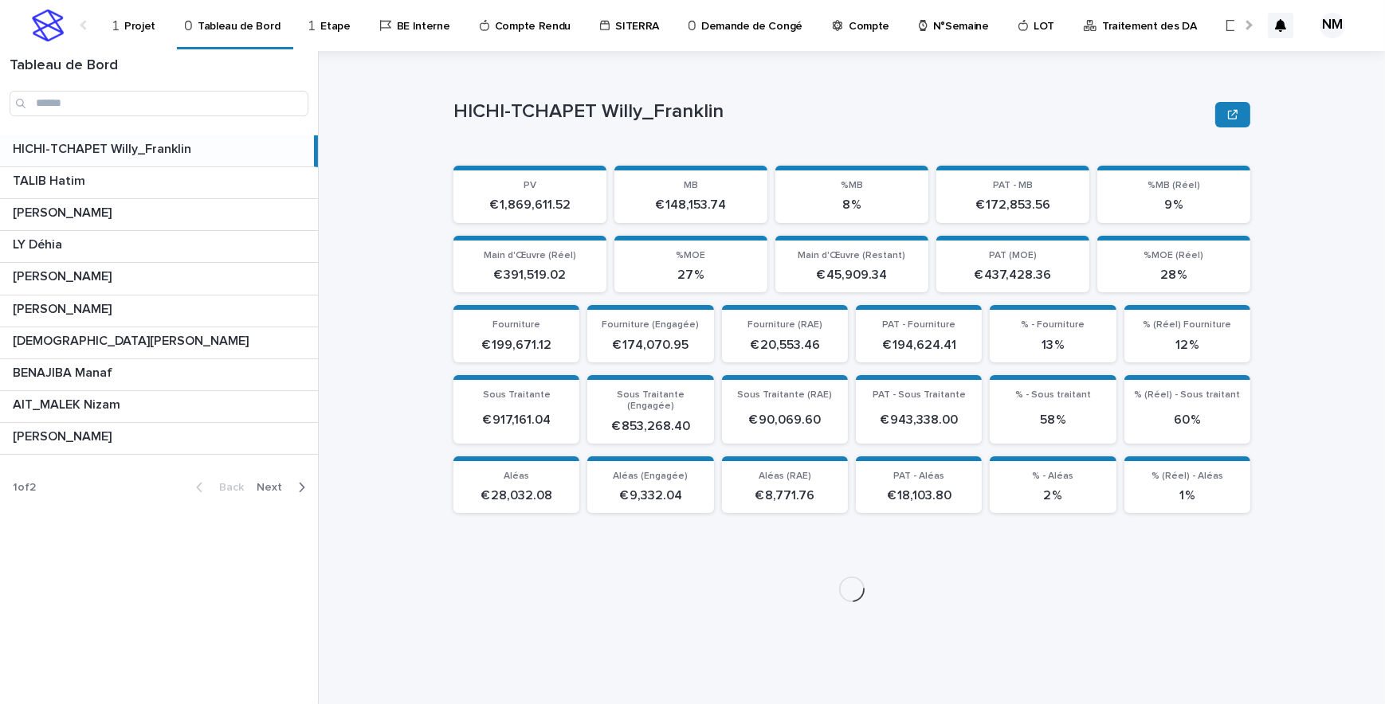
click at [221, 153] on p at bounding box center [160, 149] width 295 height 15
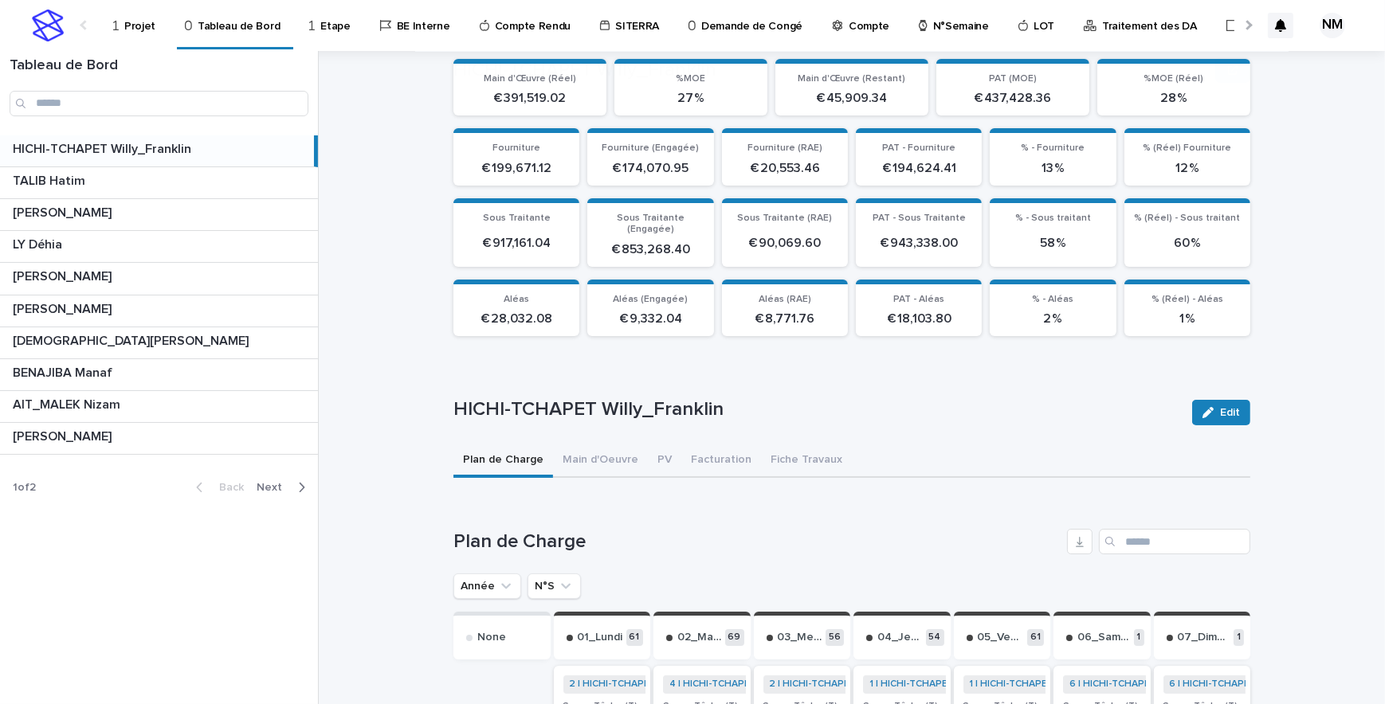
scroll to position [289, 0]
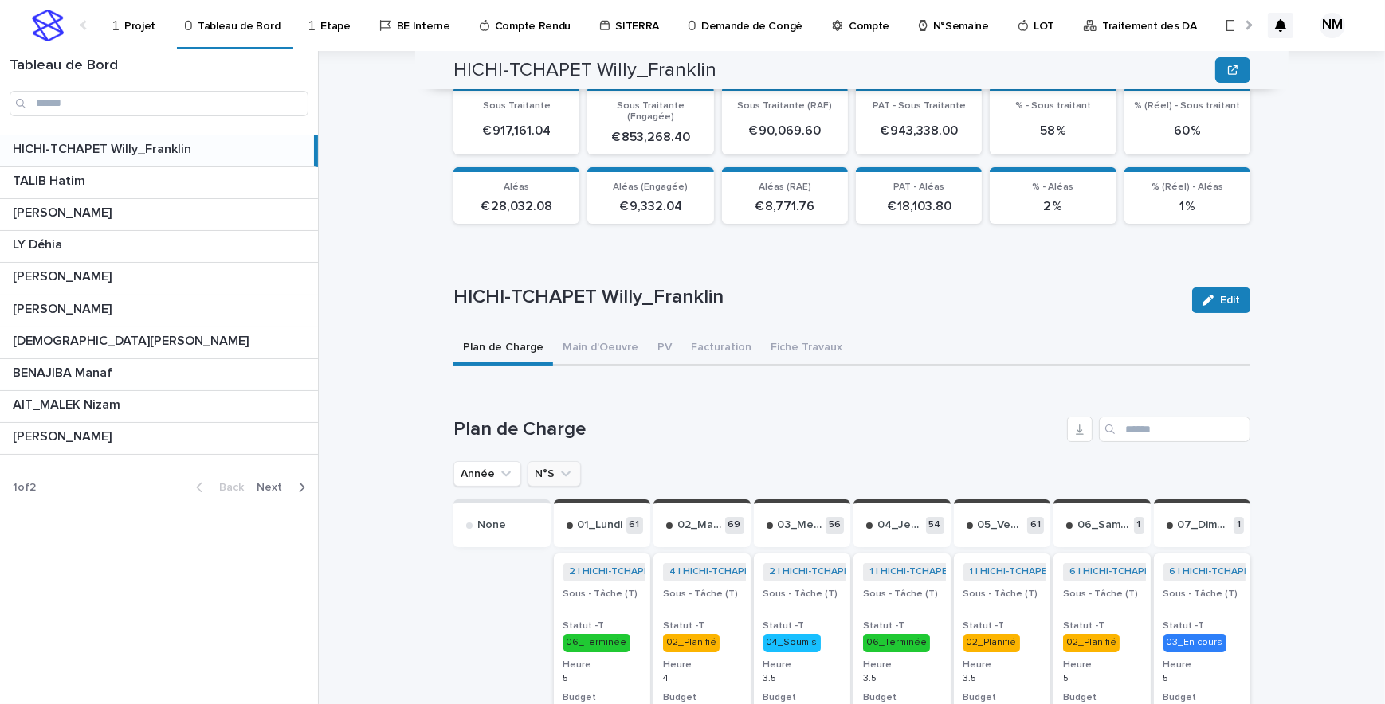
click at [560, 466] on icon "N°S" at bounding box center [566, 474] width 16 height 16
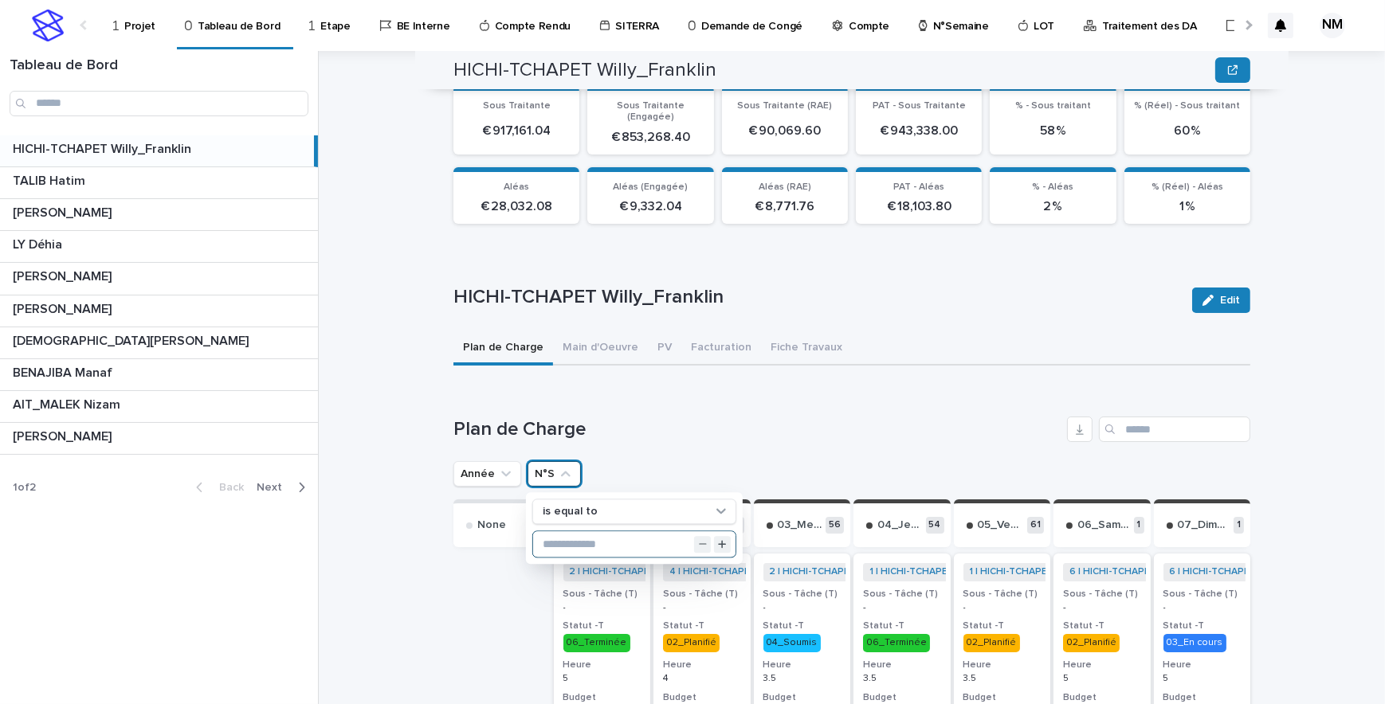
click at [602, 532] on input "text" at bounding box center [634, 544] width 202 height 25
type input "**"
click at [840, 418] on h1 "Plan de Charge" at bounding box center [756, 429] width 607 height 23
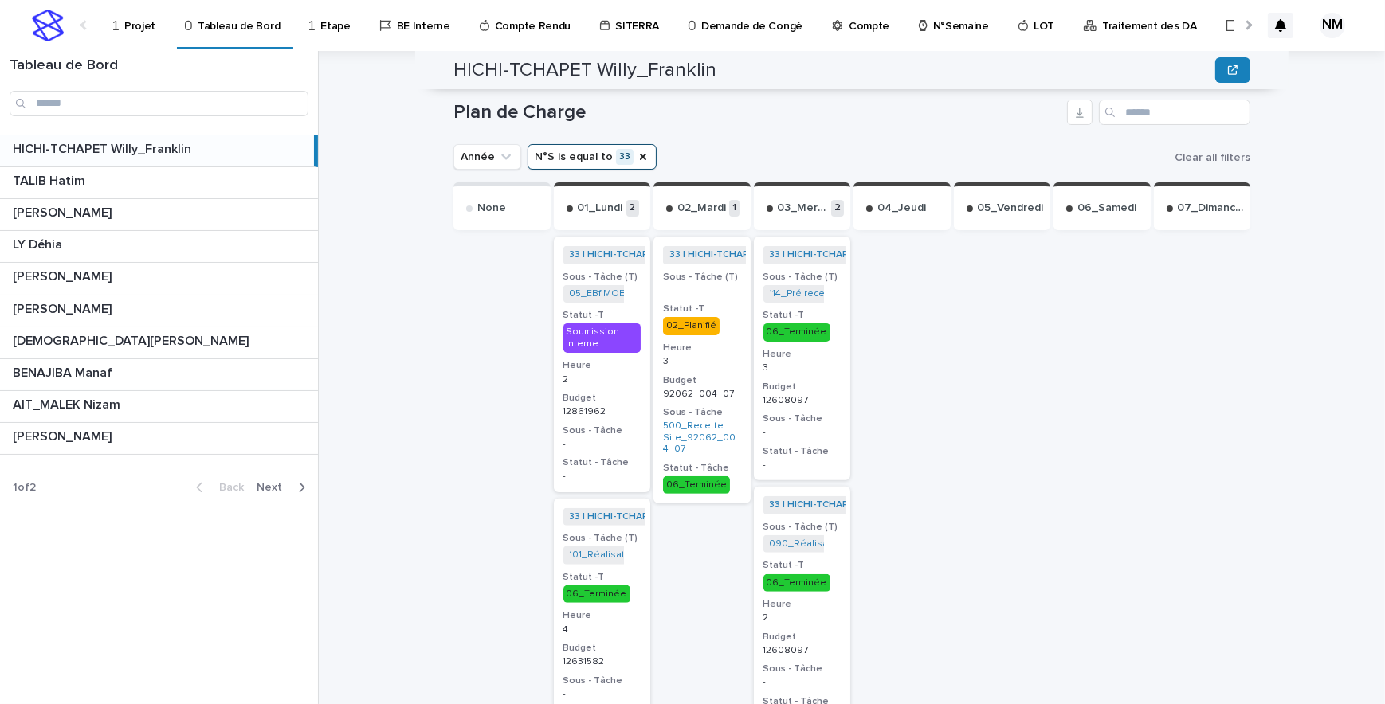
scroll to position [475, 0]
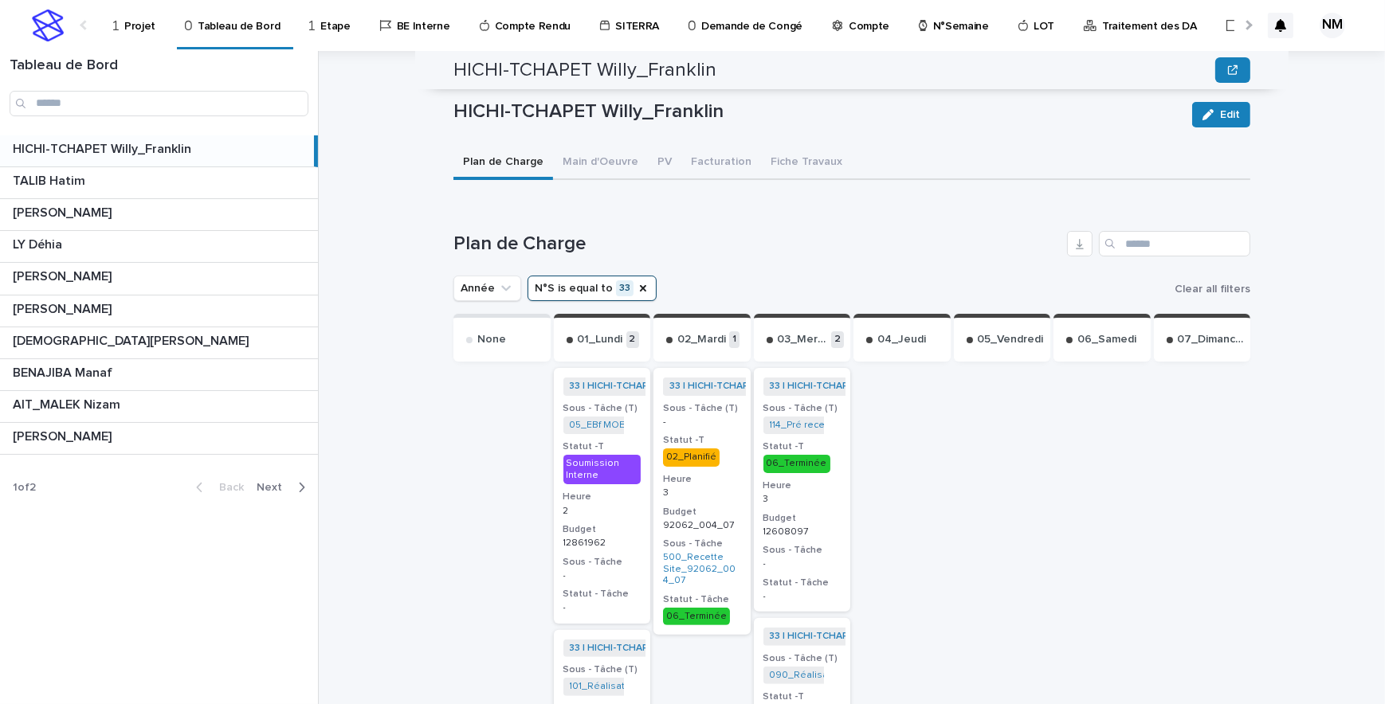
click at [131, 26] on p "Projet" at bounding box center [139, 16] width 31 height 33
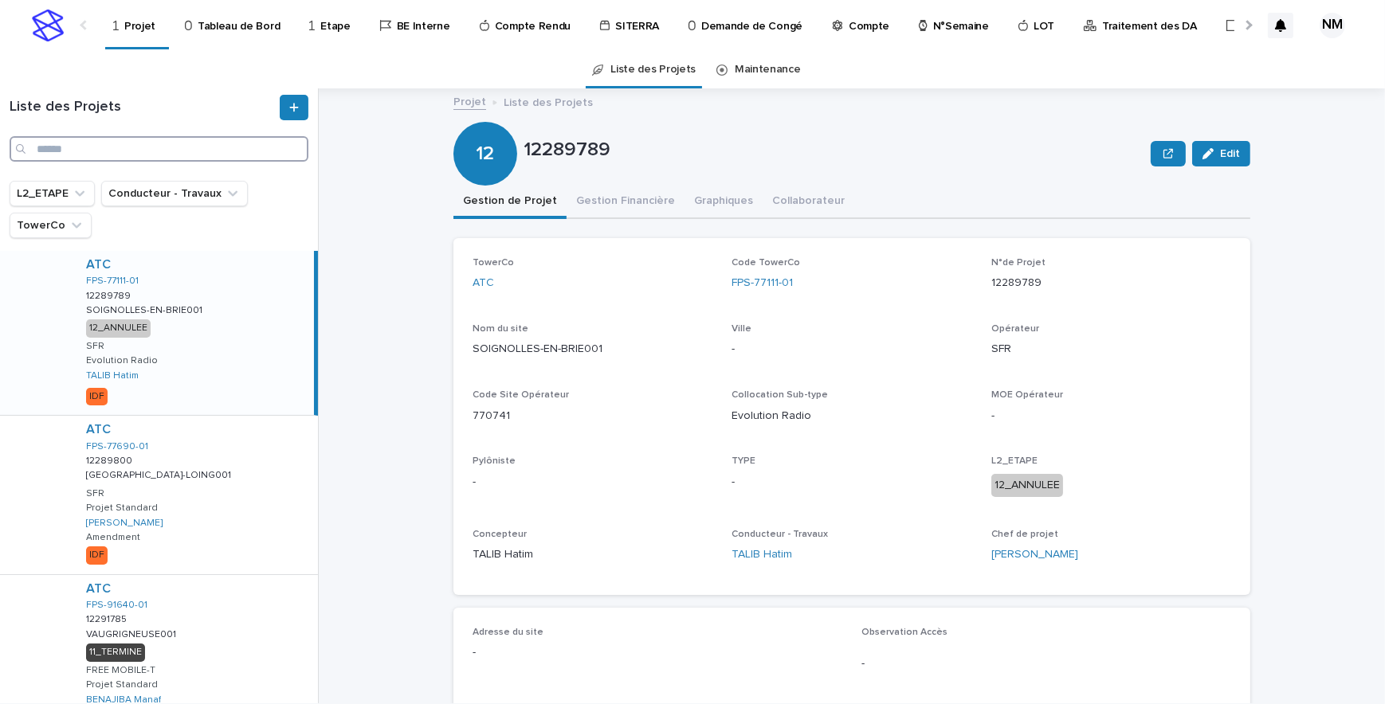
click at [120, 150] on input "Search" at bounding box center [159, 148] width 299 height 25
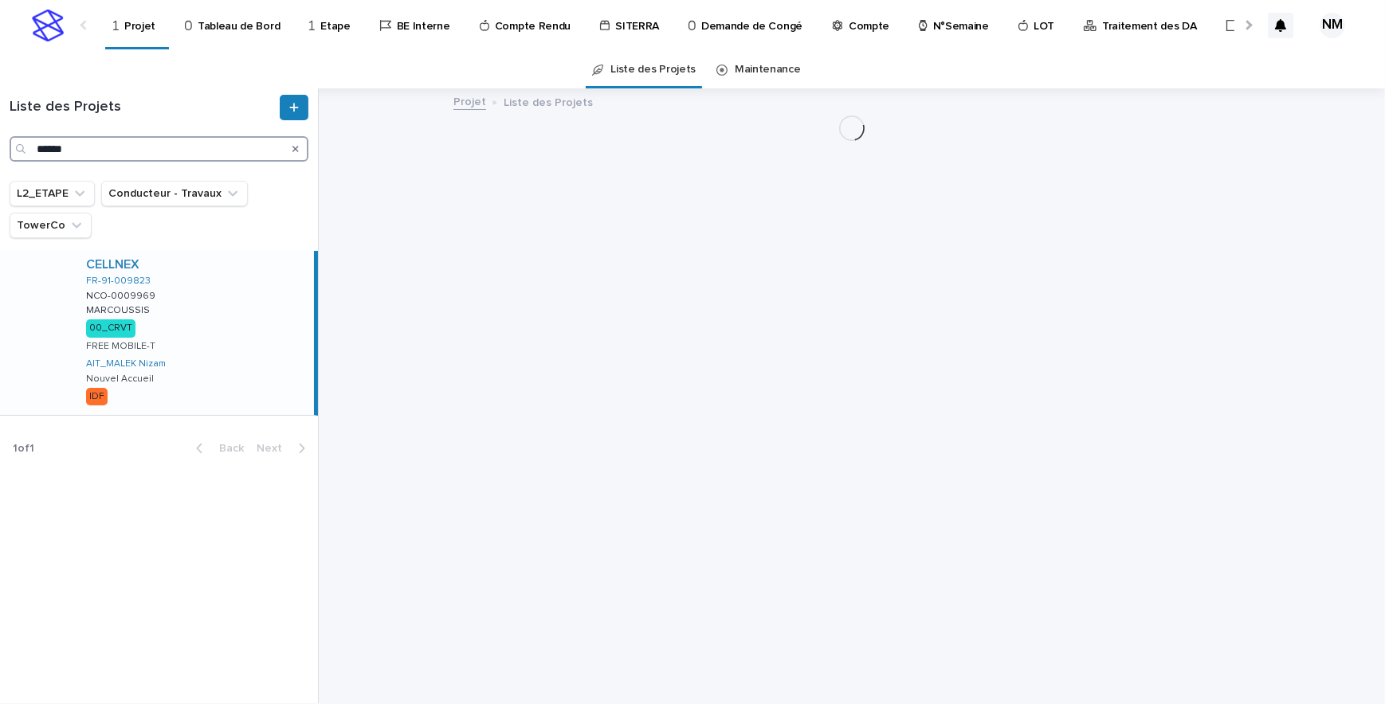
type input "******"
click at [254, 339] on div "CELLNEX FR-91-009823 NCO-0009969 NCO-0009969 MARCOUSSIS MARCOUSSIS 00_CRVT FREE…" at bounding box center [193, 333] width 241 height 164
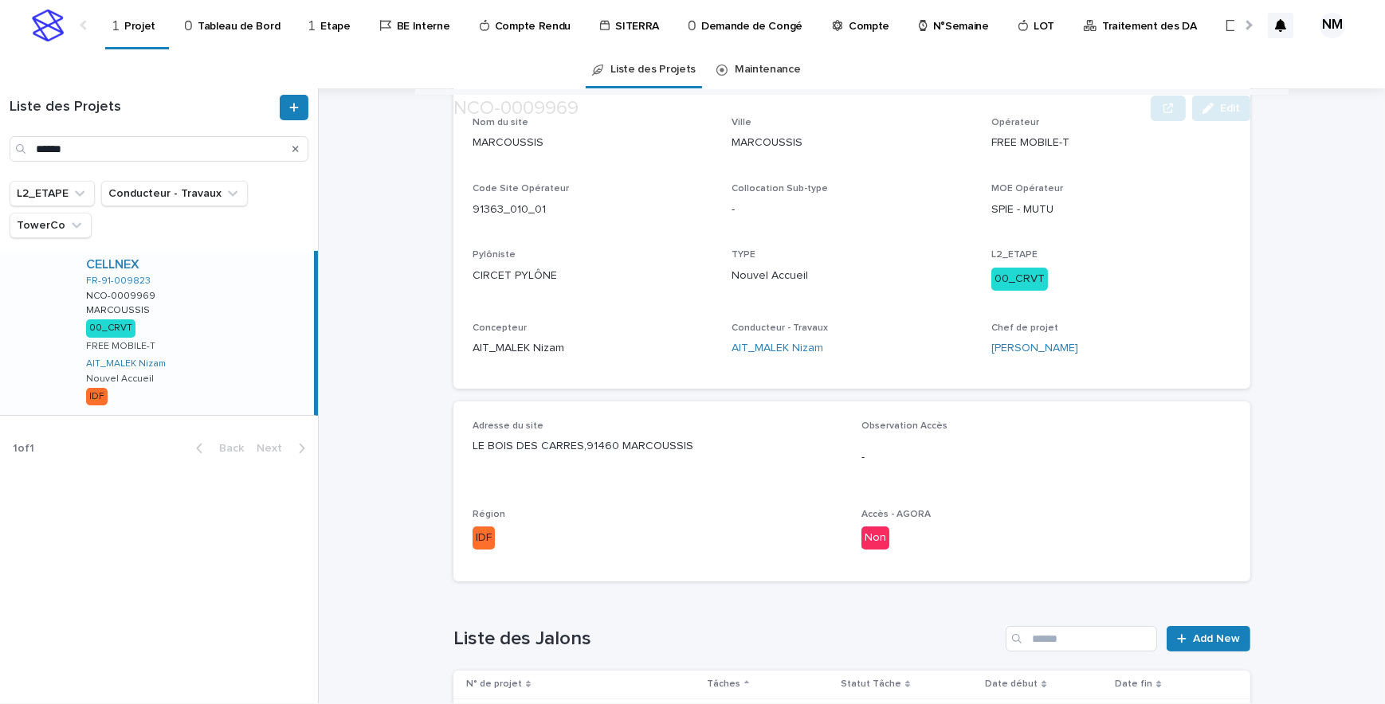
scroll to position [434, 0]
